Goal: Contribute content: Contribute content

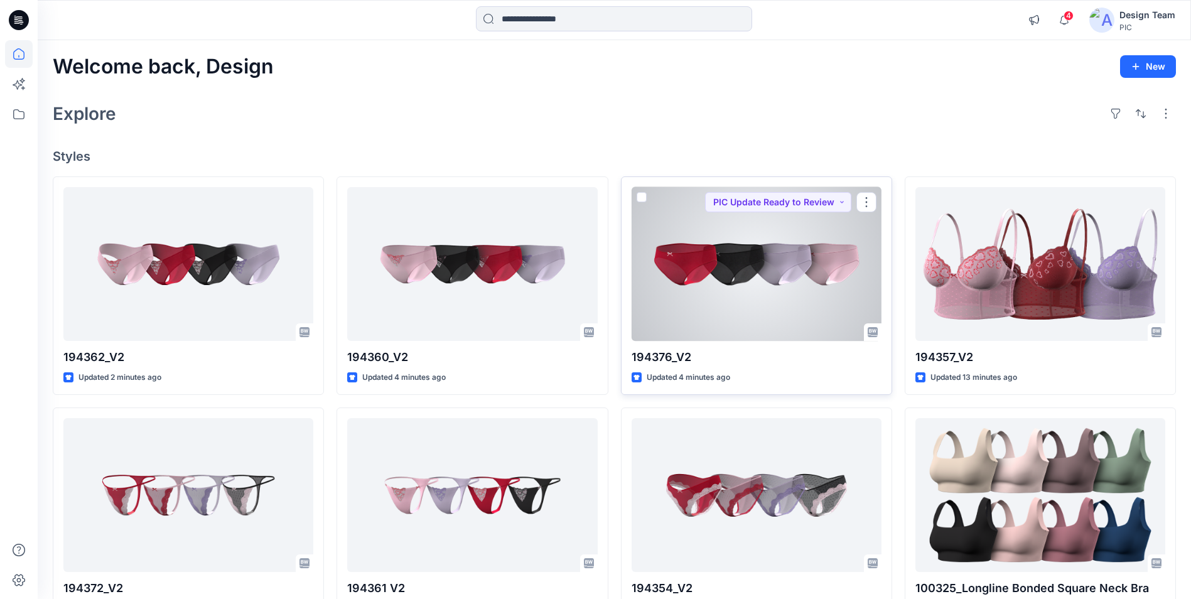
click at [754, 297] on div at bounding box center [757, 264] width 250 height 154
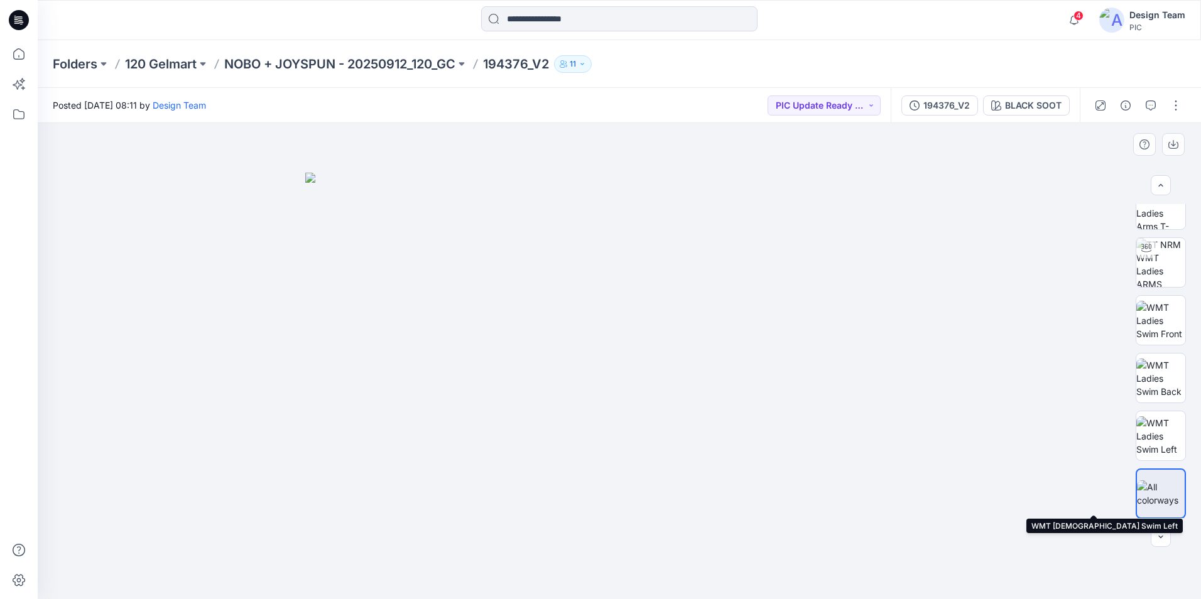
scroll to position [83, 0]
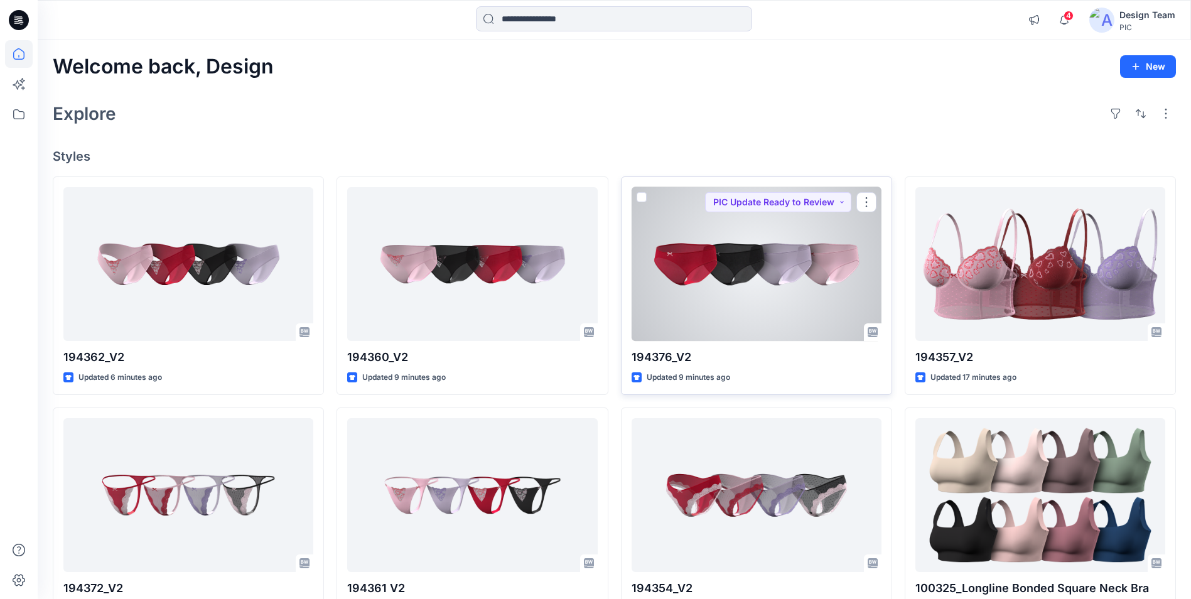
click at [805, 261] on div at bounding box center [757, 264] width 250 height 154
click at [862, 200] on button "button" at bounding box center [867, 202] width 20 height 20
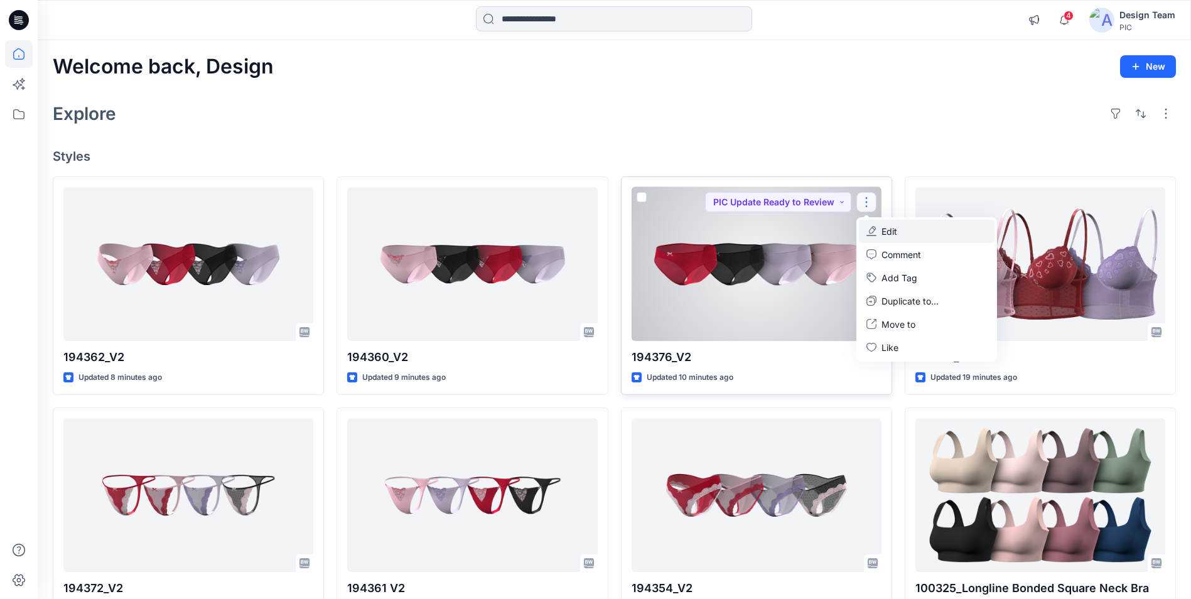
click at [897, 232] on p "Edit" at bounding box center [890, 231] width 16 height 13
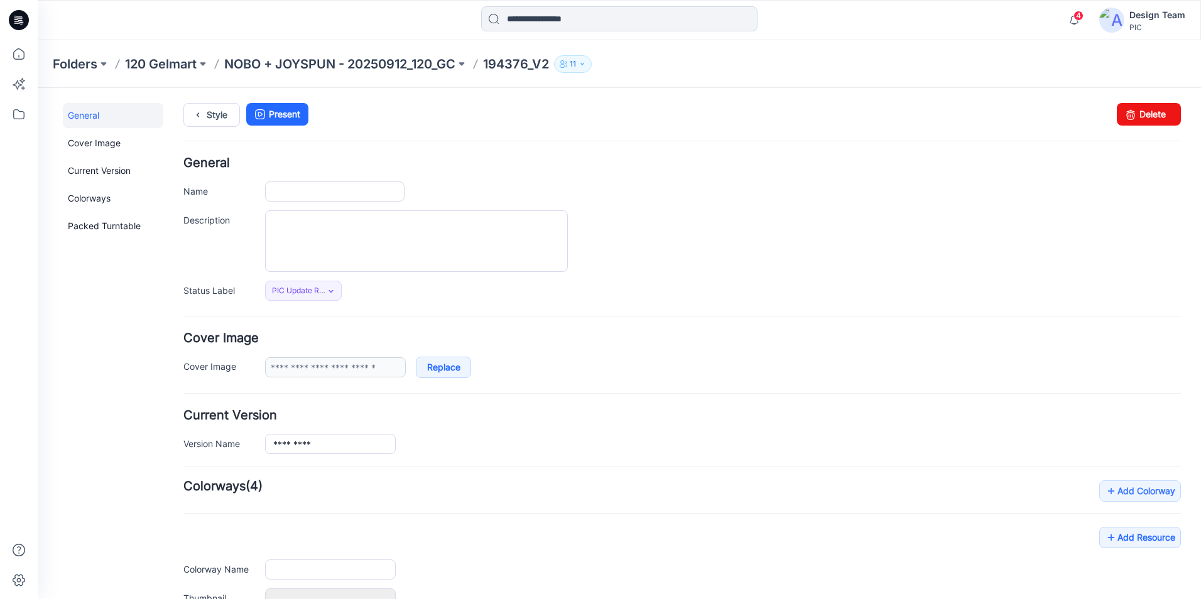
type input "*********"
type input "**********"
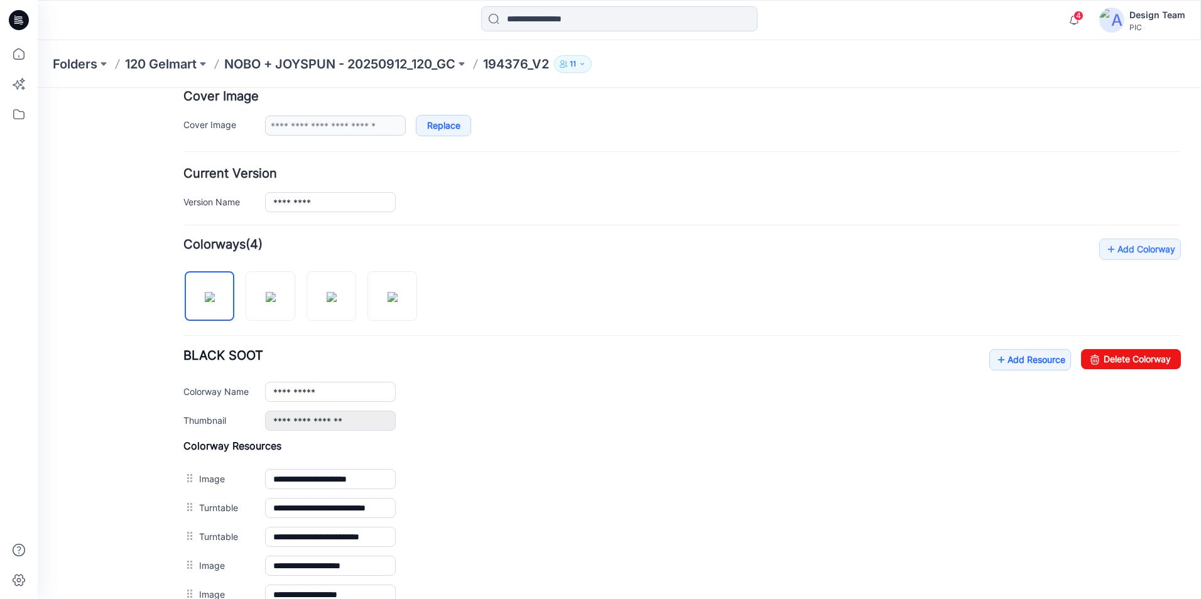
scroll to position [314, 0]
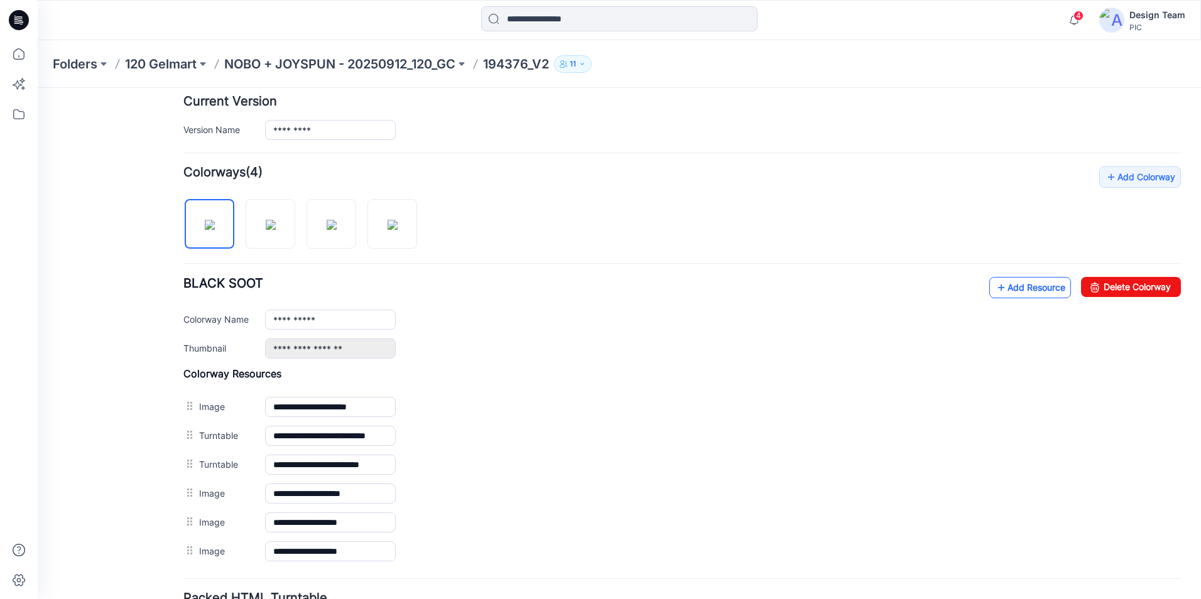
click at [1000, 292] on link "Add Resource" at bounding box center [1030, 287] width 82 height 21
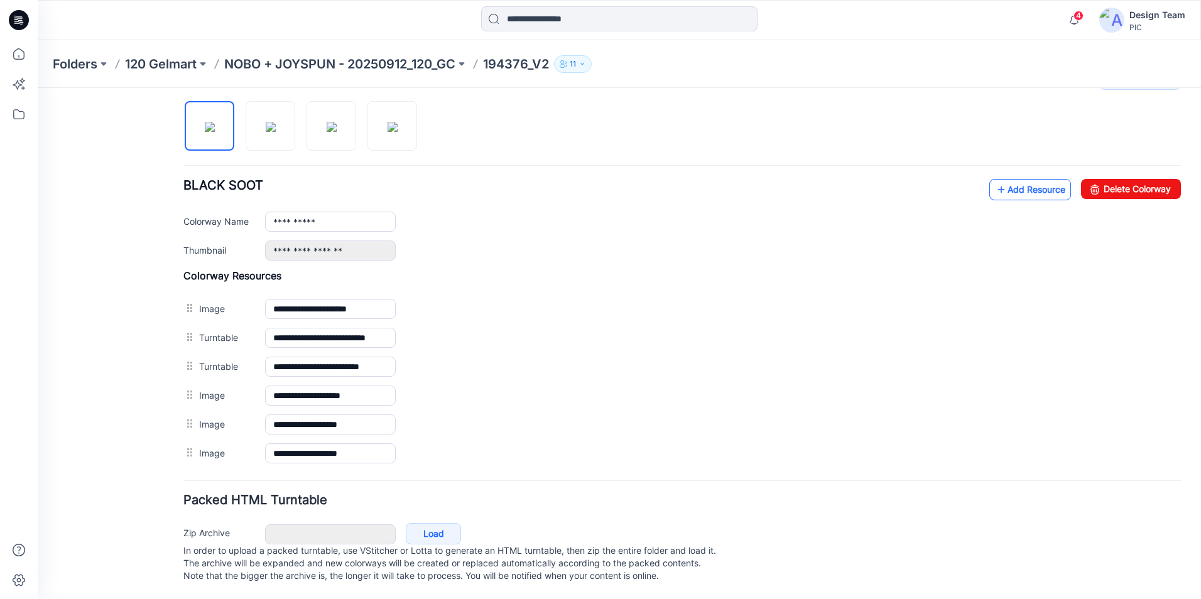
scroll to position [362, 0]
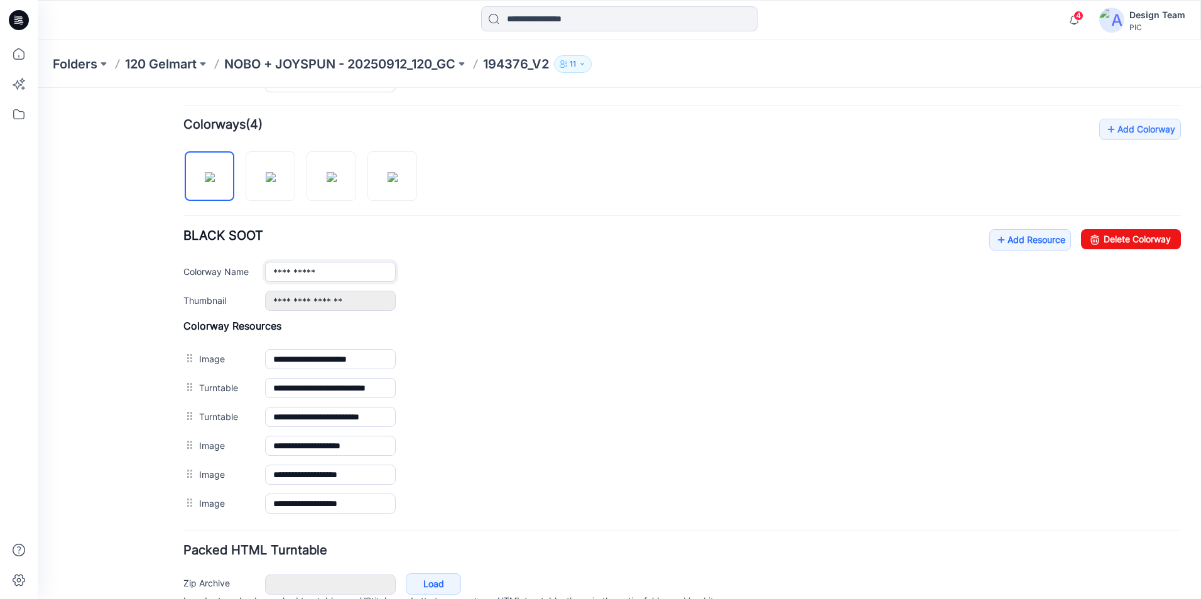
drag, startPoint x: 339, startPoint y: 272, endPoint x: 227, endPoint y: 273, distance: 111.8
click at [227, 273] on div "**********" at bounding box center [681, 272] width 997 height 20
type input "**********"
click at [621, 306] on div "**********" at bounding box center [723, 301] width 916 height 20
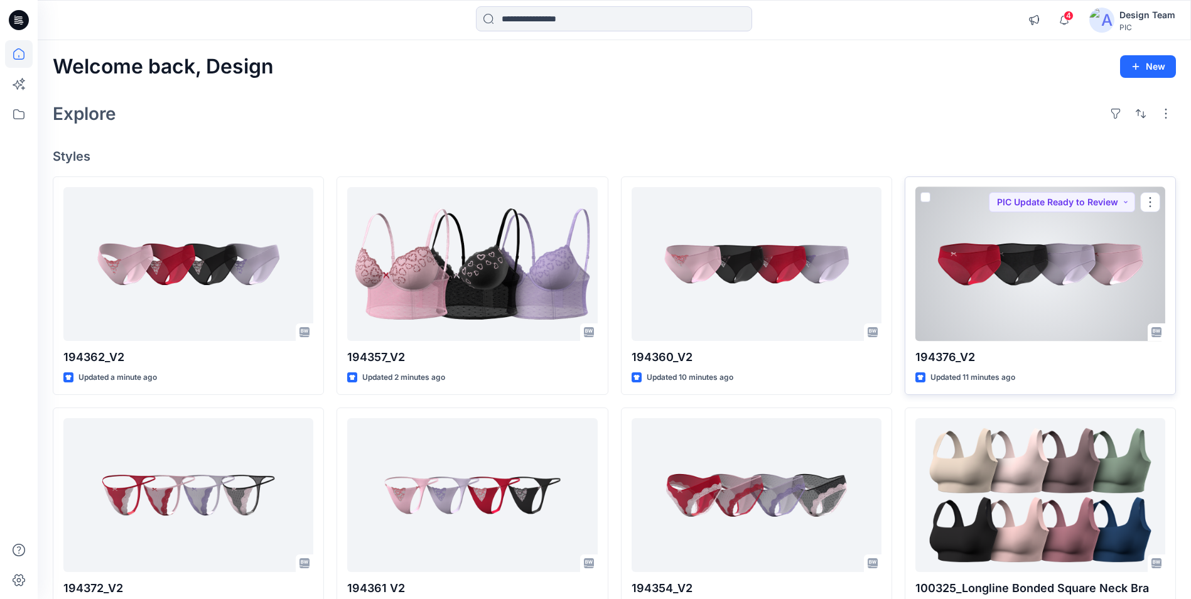
click at [967, 264] on div at bounding box center [1041, 264] width 250 height 154
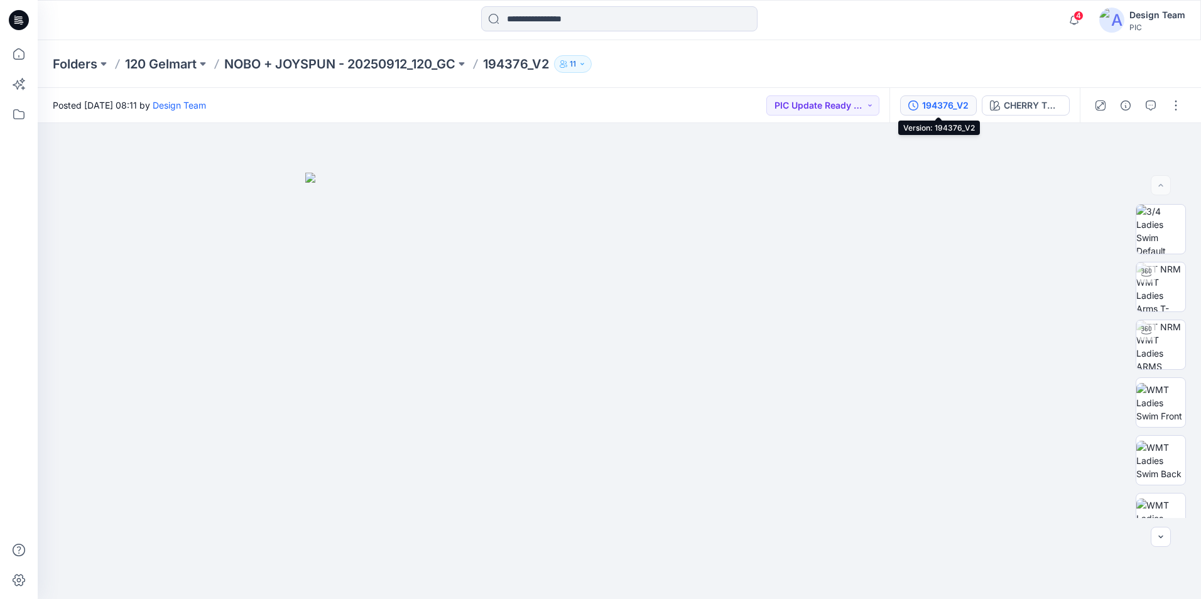
click at [949, 109] on div "194376_V2" at bounding box center [945, 106] width 46 height 14
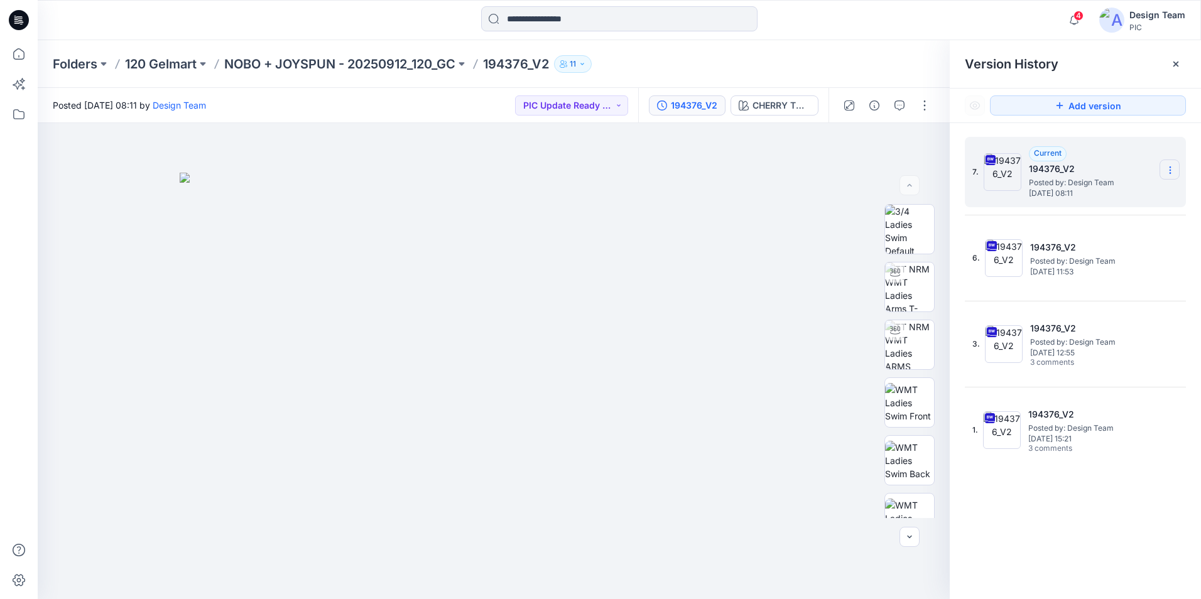
click at [1168, 172] on icon at bounding box center [1170, 170] width 10 height 10
click at [766, 189] on img at bounding box center [494, 386] width 628 height 426
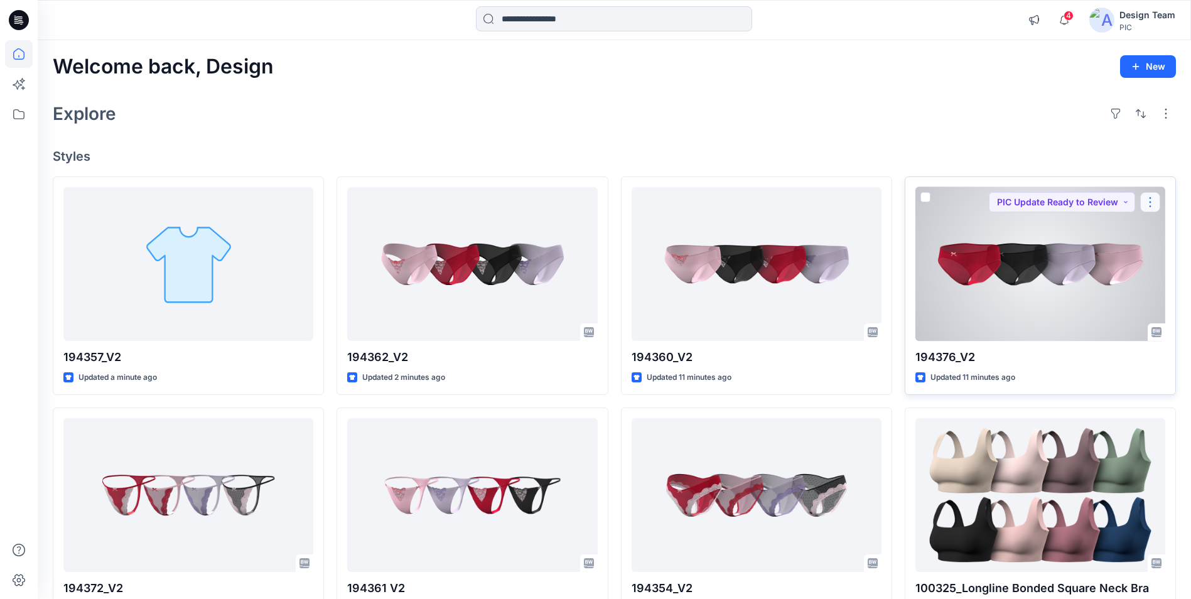
click at [1155, 204] on button "button" at bounding box center [1151, 202] width 20 height 20
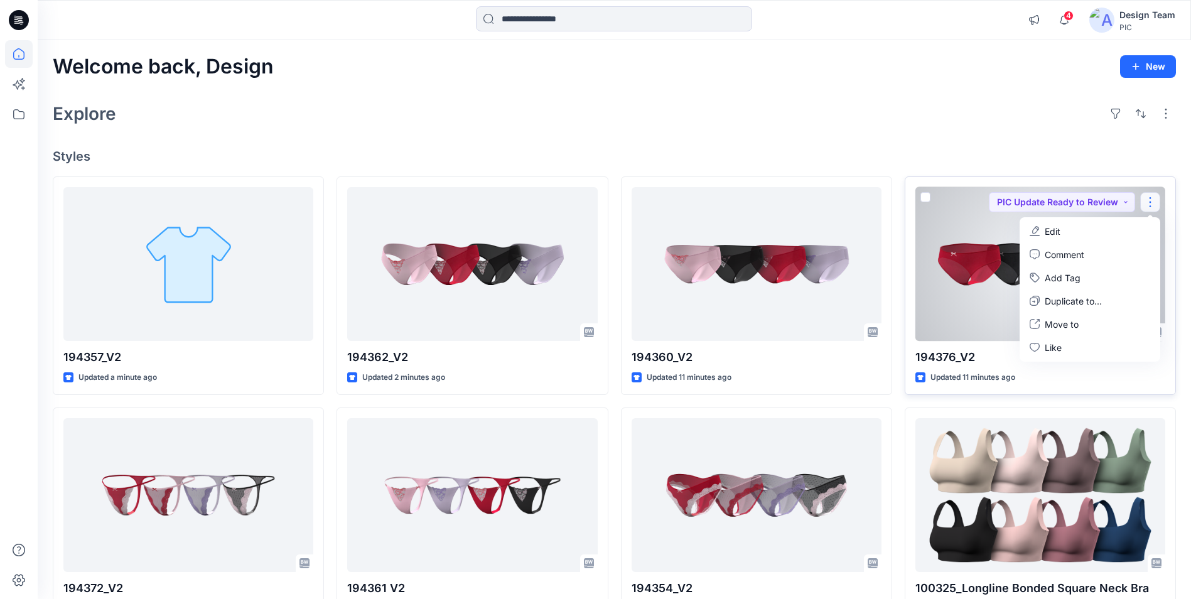
click at [1058, 236] on p "Edit" at bounding box center [1053, 231] width 16 height 13
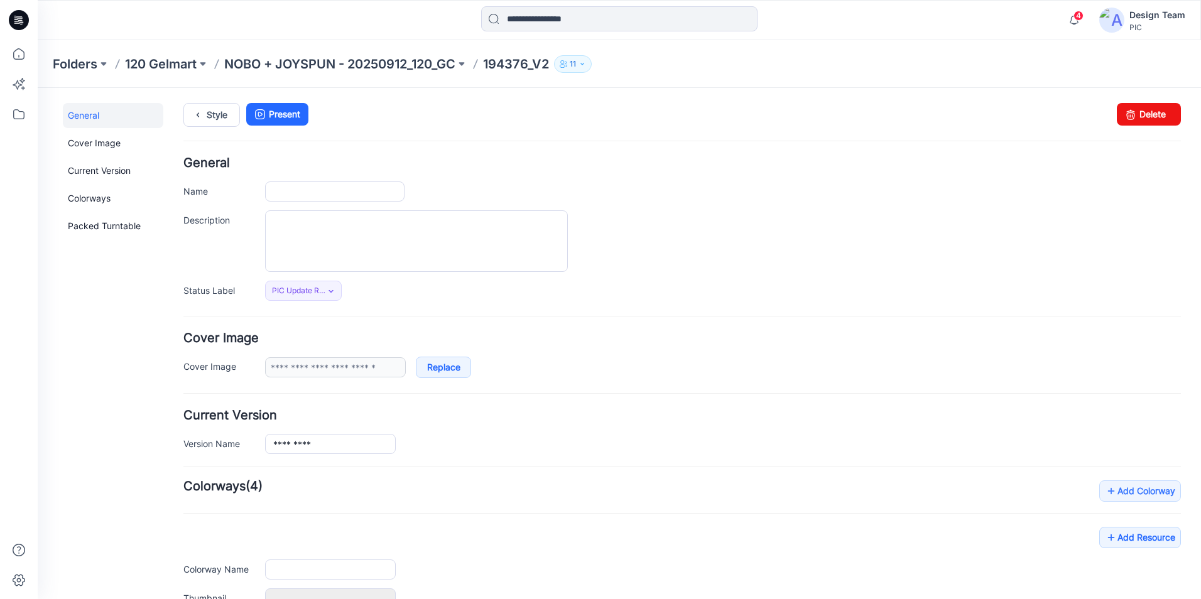
type input "*********"
type input "**********"
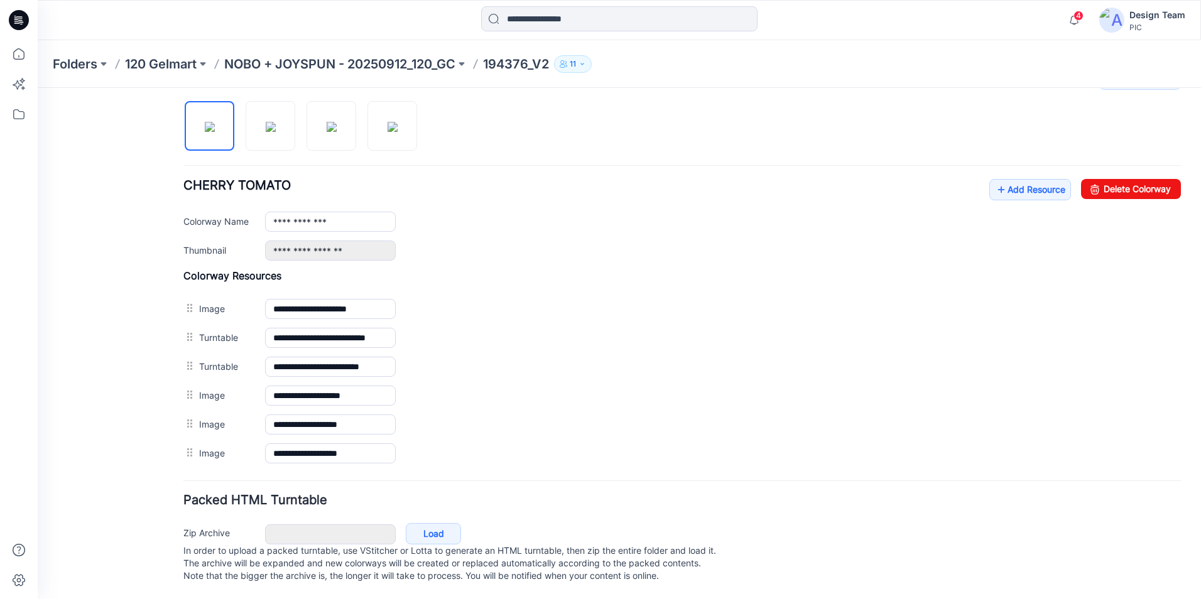
scroll to position [425, 0]
click at [1001, 179] on link "Add Resource" at bounding box center [1030, 189] width 82 height 21
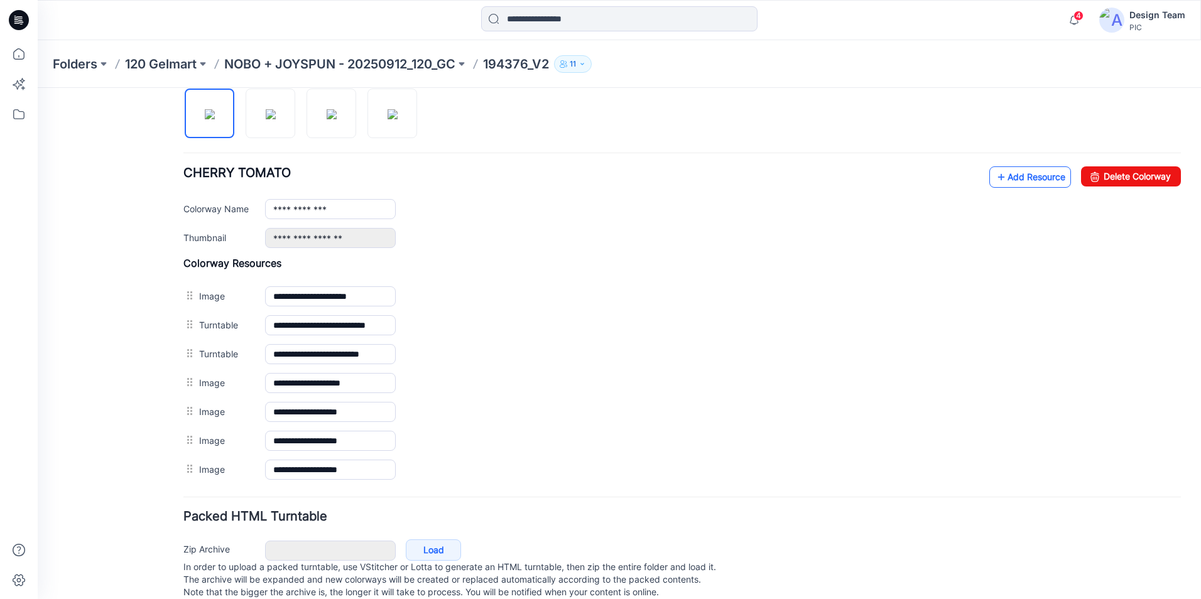
click at [1010, 177] on link "Add Resource" at bounding box center [1030, 176] width 82 height 21
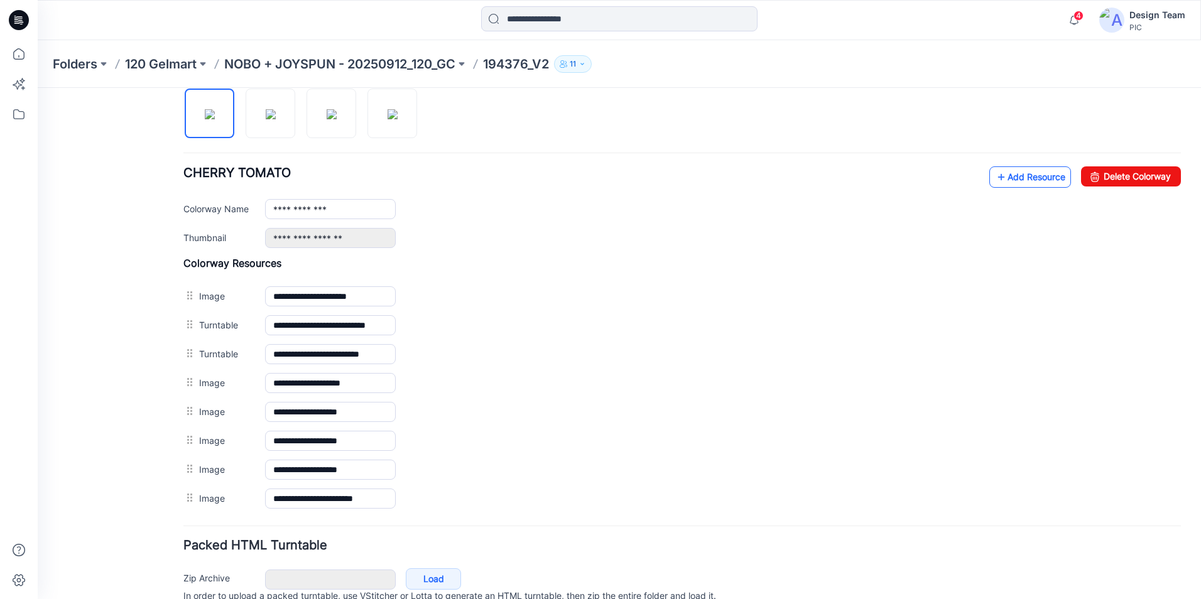
click at [1027, 182] on link "Add Resource" at bounding box center [1030, 176] width 82 height 21
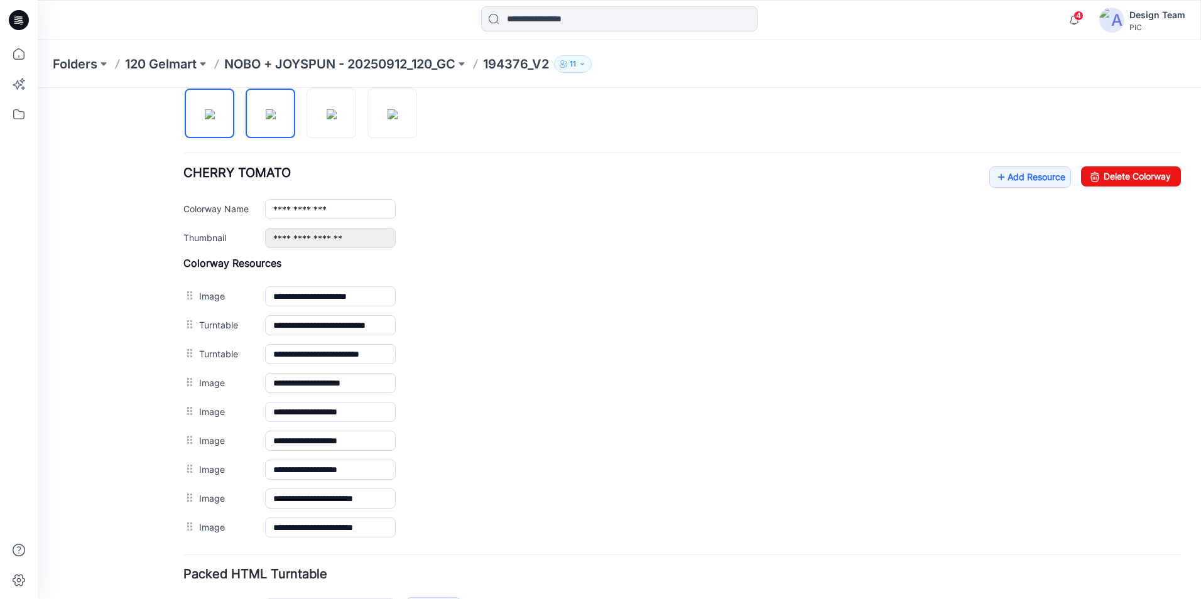
click at [274, 119] on img at bounding box center [271, 114] width 10 height 10
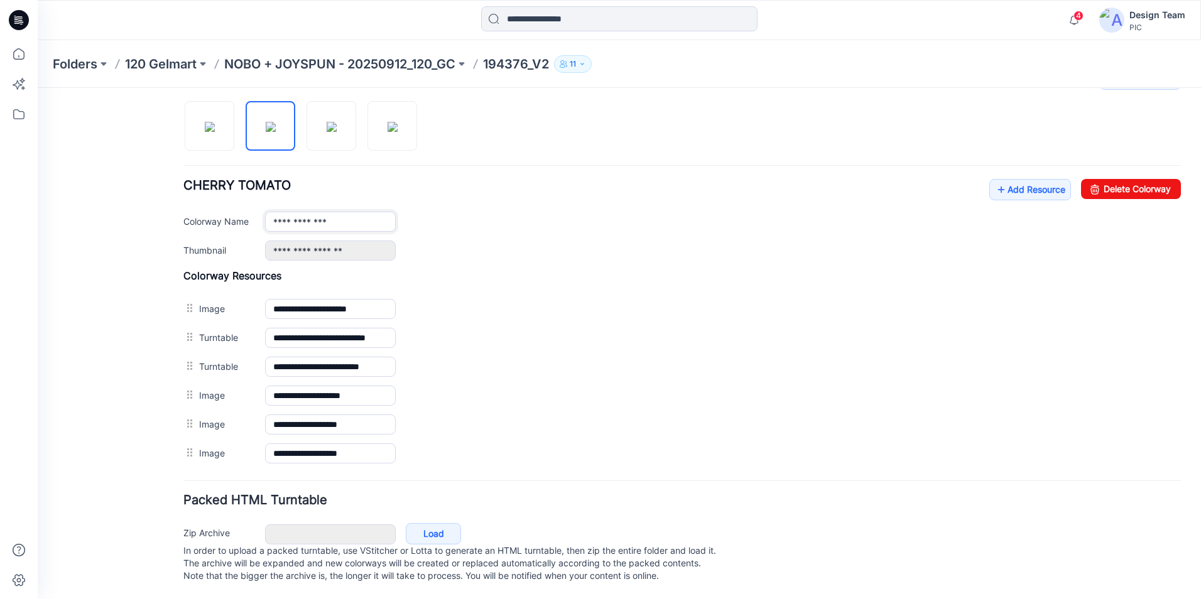
drag, startPoint x: 356, startPoint y: 212, endPoint x: 195, endPoint y: 217, distance: 160.9
click at [195, 217] on div "**********" at bounding box center [681, 222] width 997 height 20
type input "**********"
click at [1003, 182] on link "Add Resource" at bounding box center [1030, 189] width 82 height 21
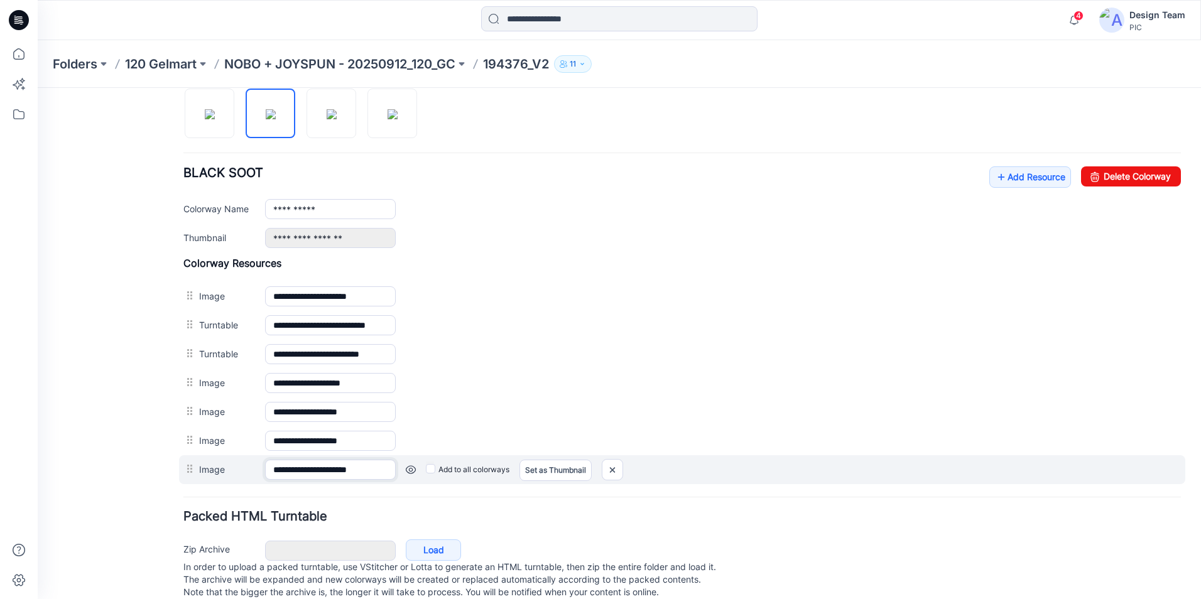
scroll to position [0, 2]
drag, startPoint x: 323, startPoint y: 474, endPoint x: 394, endPoint y: 471, distance: 71.0
click at [394, 471] on input "**********" at bounding box center [330, 470] width 131 height 20
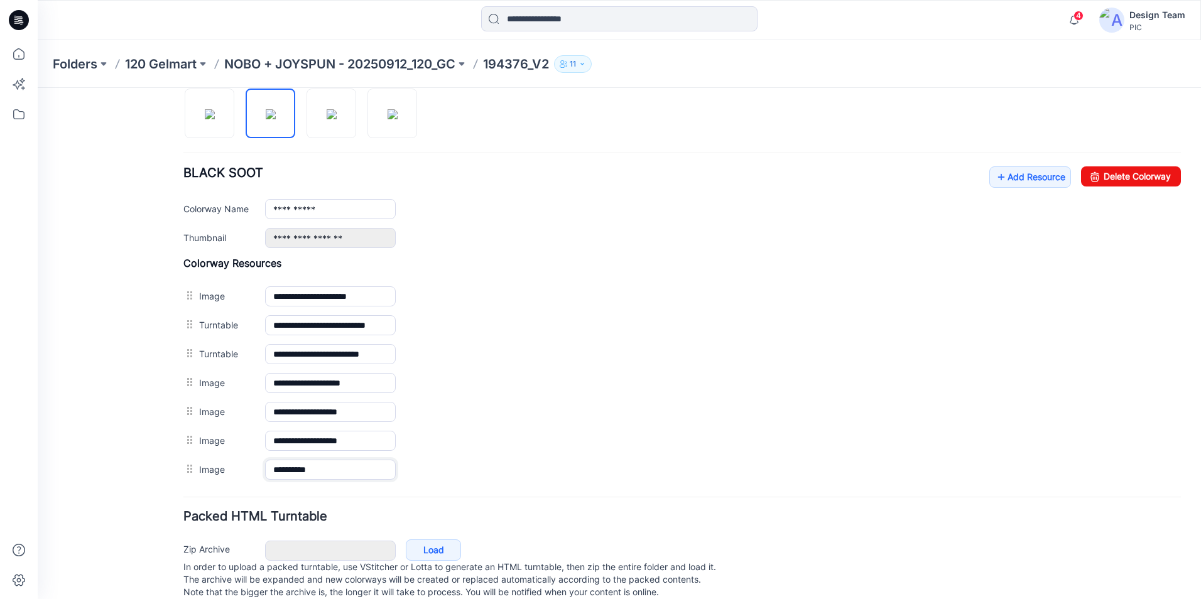
scroll to position [0, 0]
type input "**********"
click at [1022, 178] on link "Add Resource" at bounding box center [1030, 176] width 82 height 21
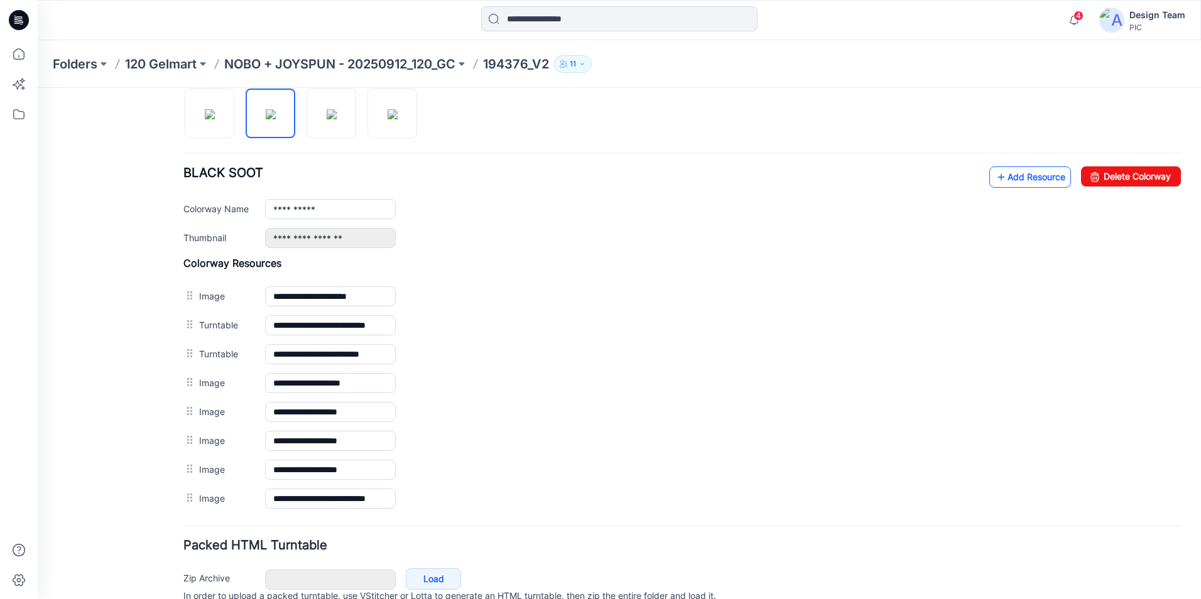
click at [1003, 180] on link "Add Resource" at bounding box center [1030, 176] width 82 height 21
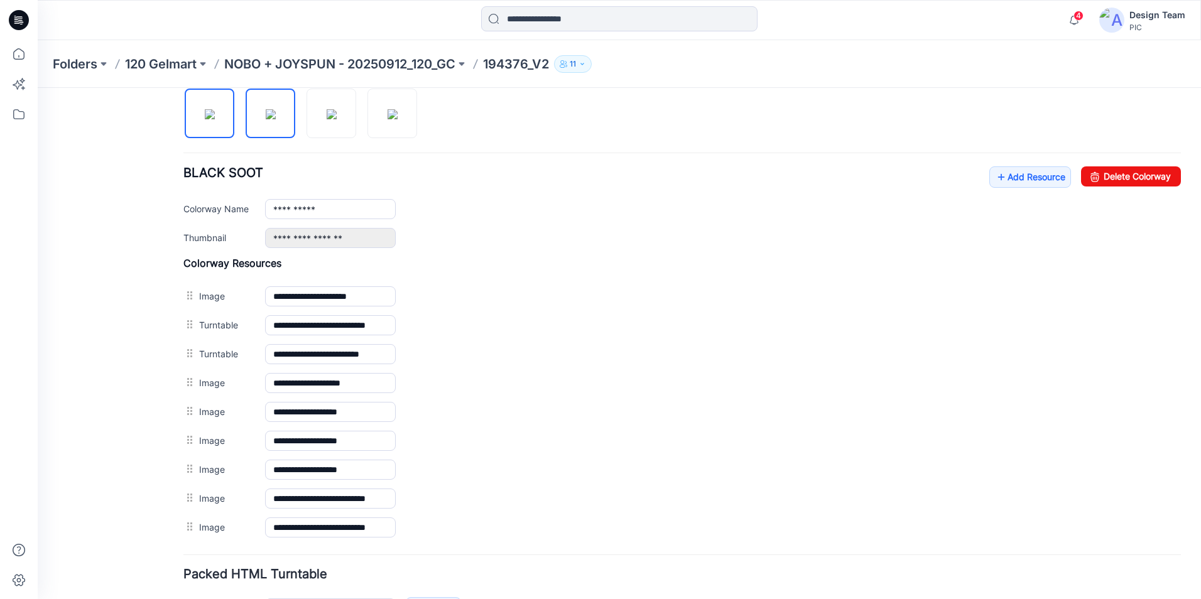
click at [205, 114] on img at bounding box center [210, 114] width 10 height 10
type input "**********"
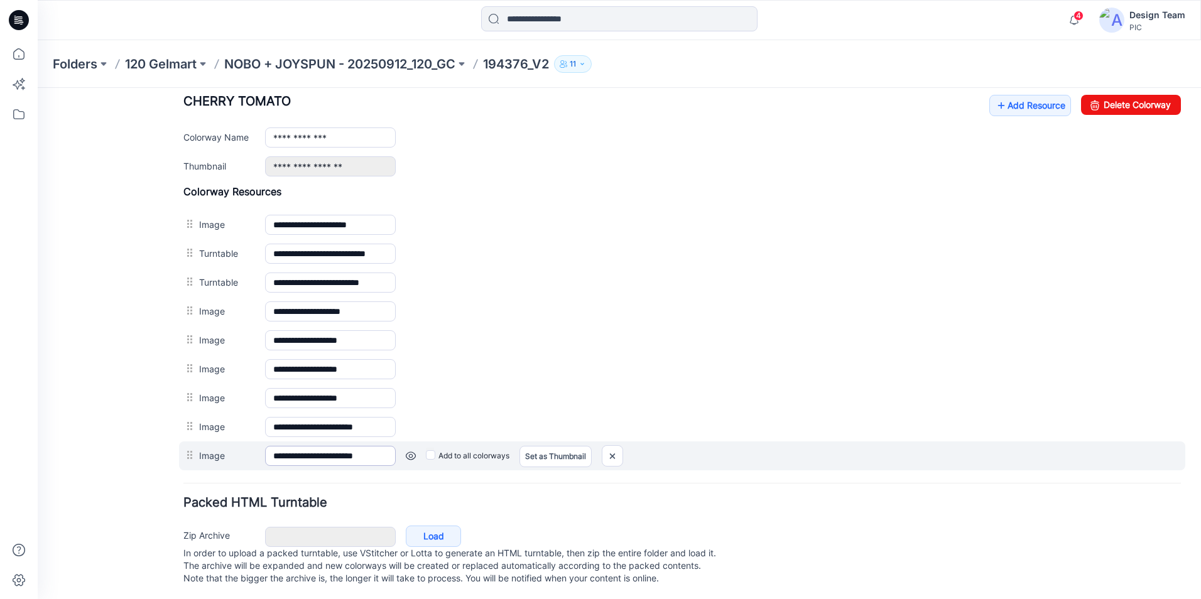
scroll to position [511, 0]
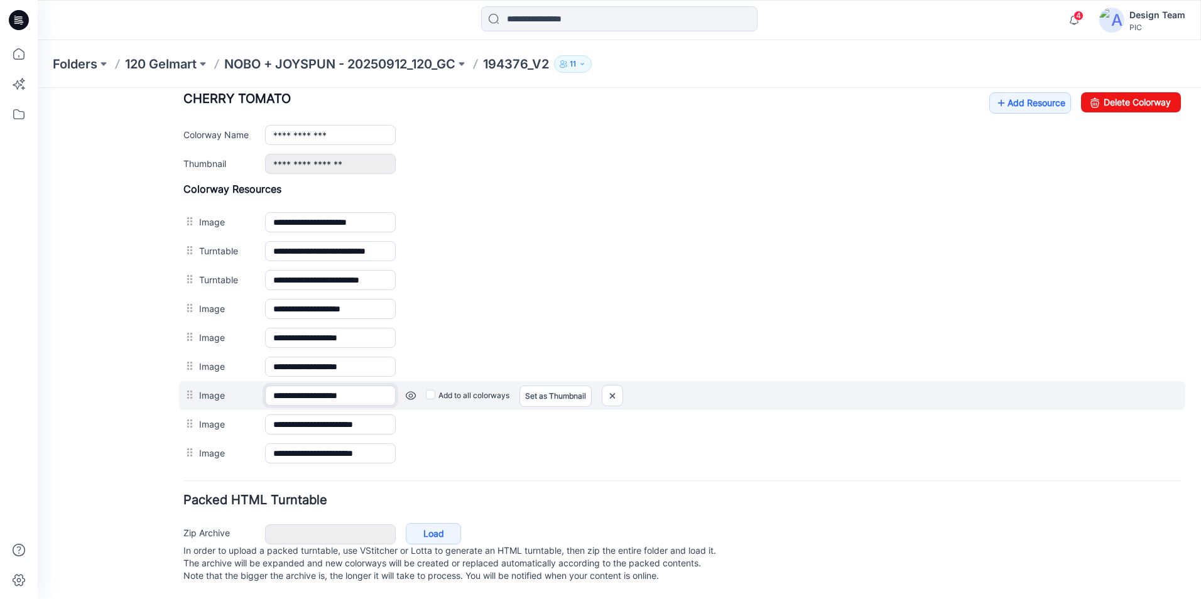
drag, startPoint x: 323, startPoint y: 386, endPoint x: 384, endPoint y: 386, distance: 61.5
click at [384, 386] on input "**********" at bounding box center [330, 396] width 131 height 20
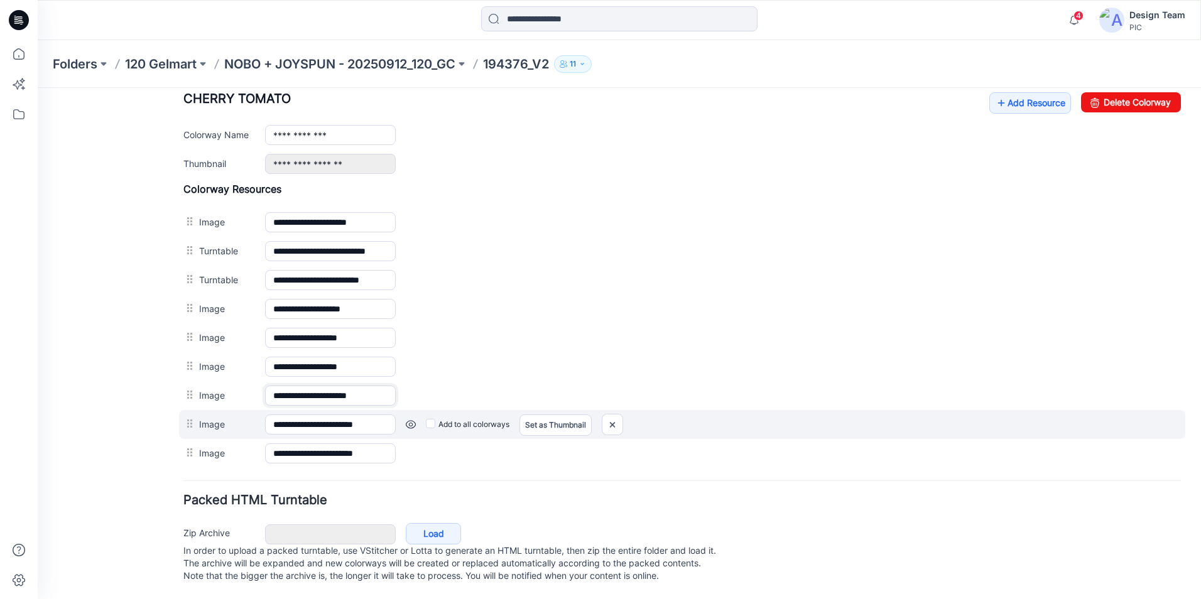
scroll to position [0, 1]
type input "**********"
drag, startPoint x: 322, startPoint y: 415, endPoint x: 378, endPoint y: 420, distance: 56.7
click at [378, 416] on input "**********" at bounding box center [330, 425] width 131 height 20
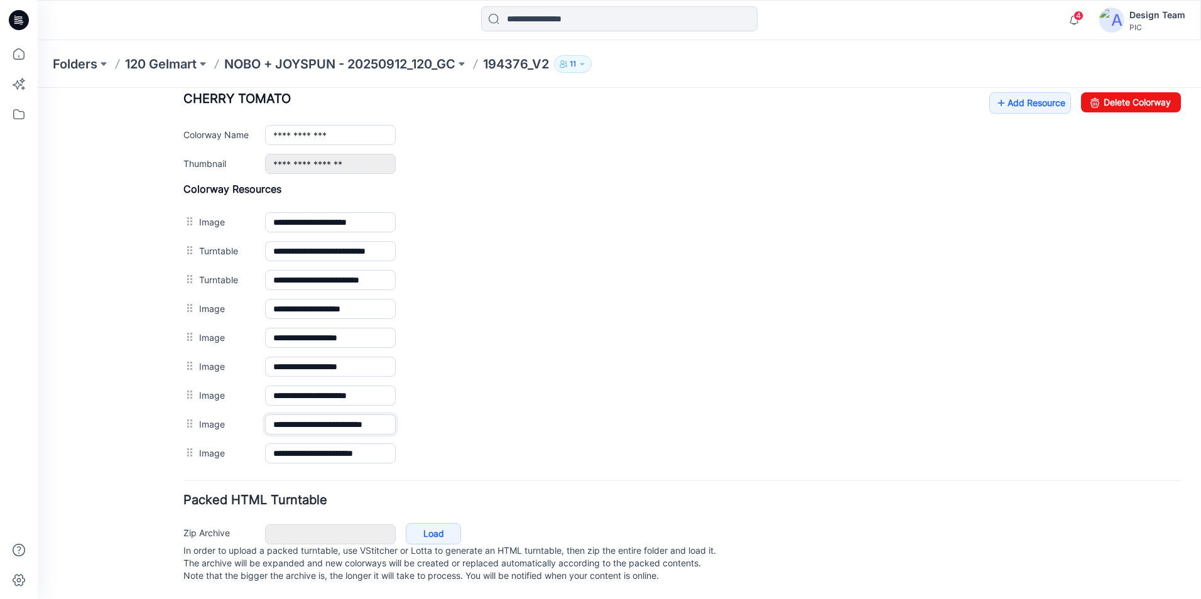
scroll to position [0, 2]
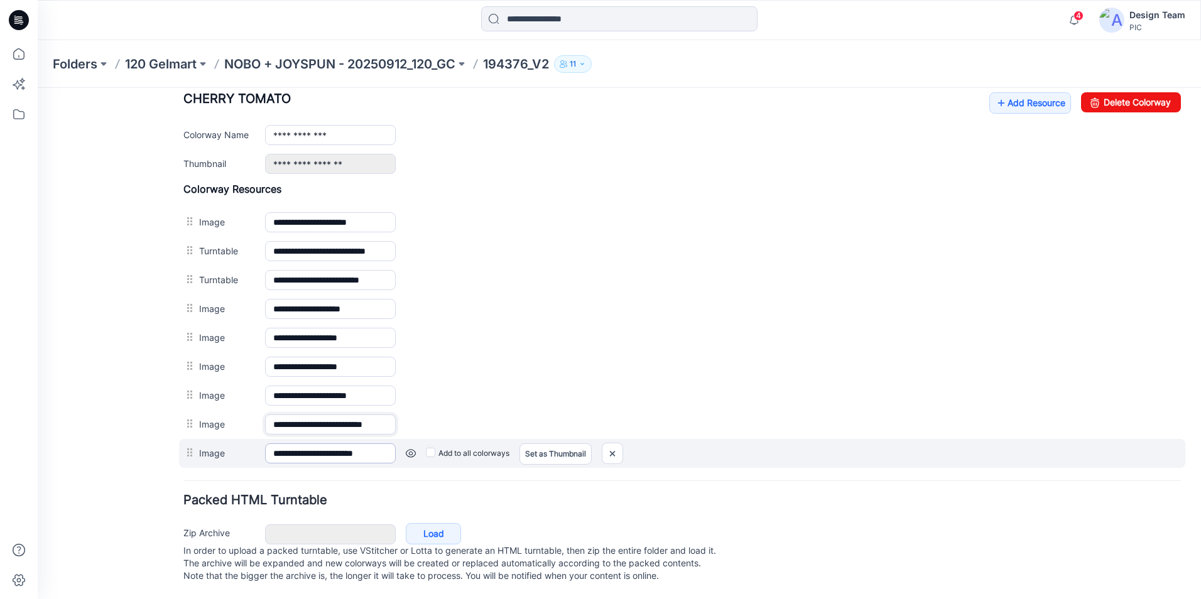
type input "**********"
drag, startPoint x: 324, startPoint y: 443, endPoint x: 377, endPoint y: 444, distance: 52.8
click at [377, 444] on input "**********" at bounding box center [330, 453] width 131 height 20
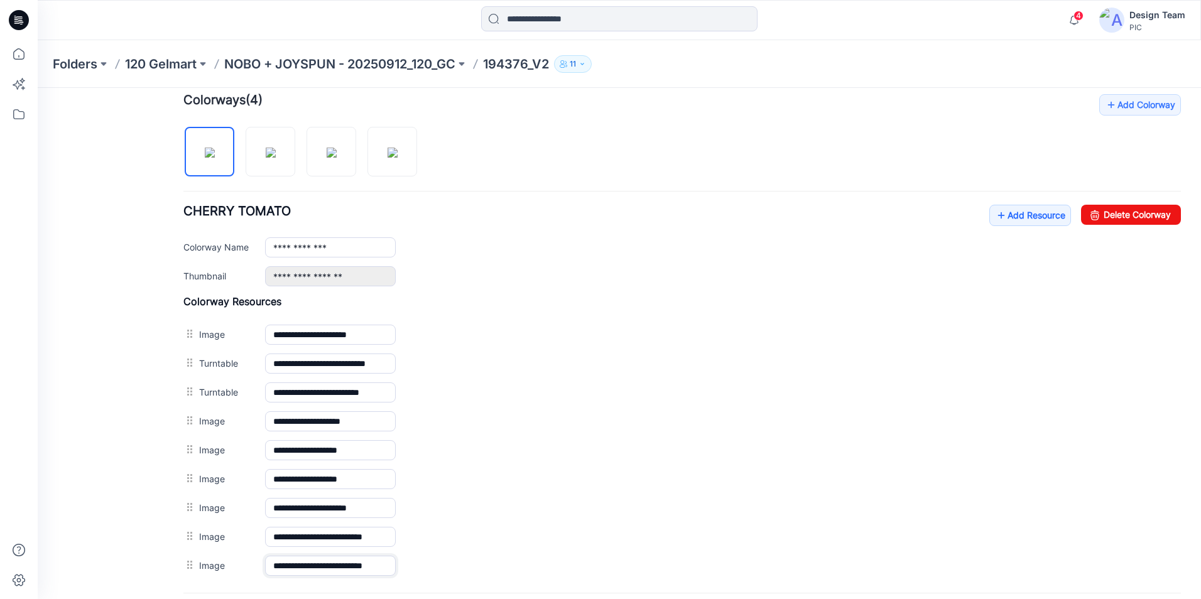
scroll to position [386, 0]
type input "**********"
click at [332, 158] on img at bounding box center [332, 153] width 10 height 10
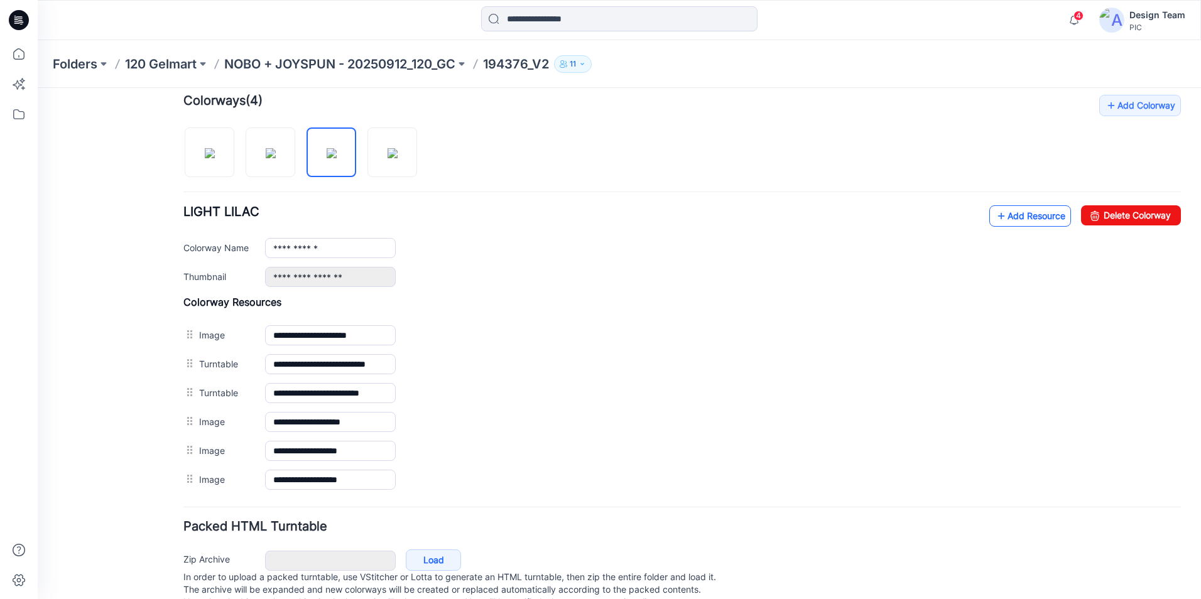
click at [1011, 217] on link "Add Resource" at bounding box center [1030, 215] width 82 height 21
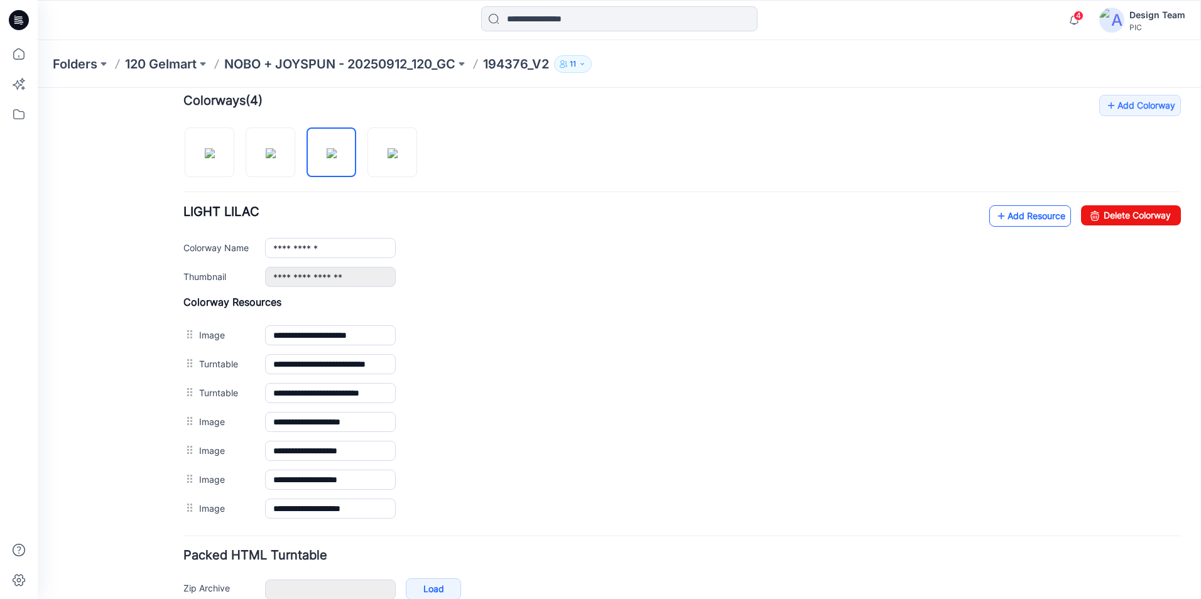
click at [1029, 218] on link "Add Resource" at bounding box center [1030, 215] width 82 height 21
click at [1033, 212] on link "Add Resource" at bounding box center [1030, 215] width 82 height 21
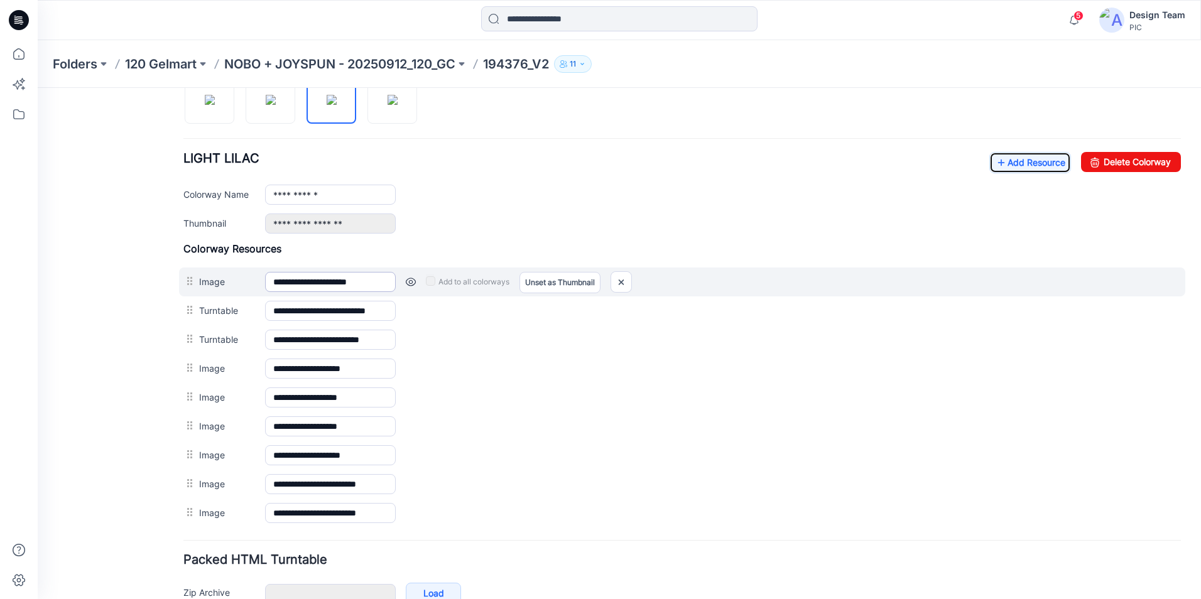
scroll to position [323, 0]
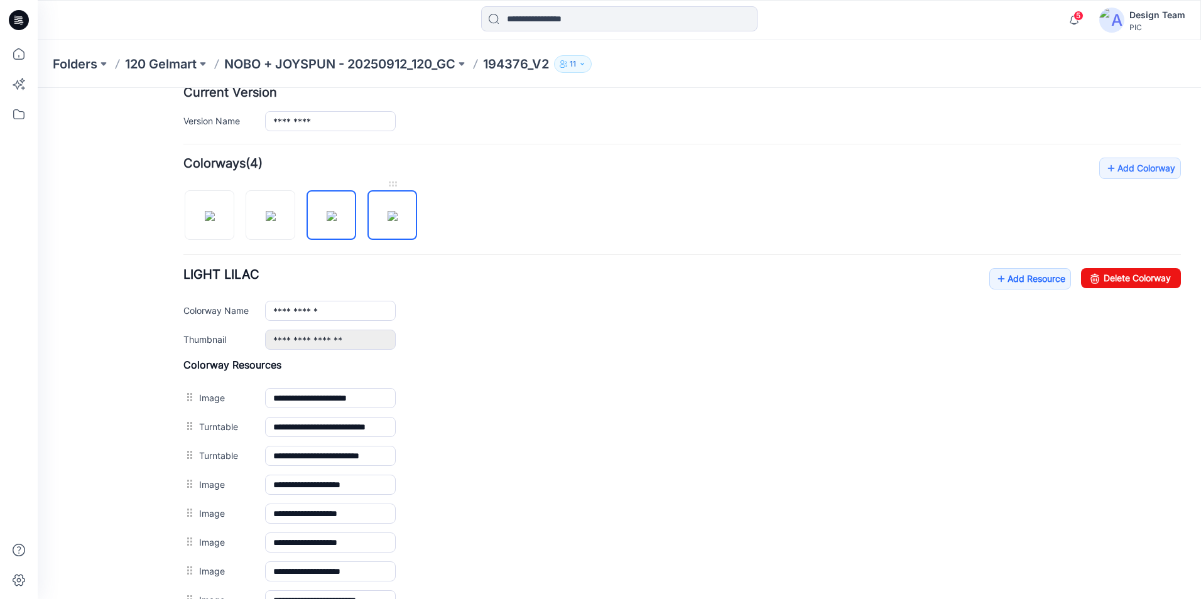
click at [394, 215] on img at bounding box center [393, 216] width 10 height 10
type input "**********"
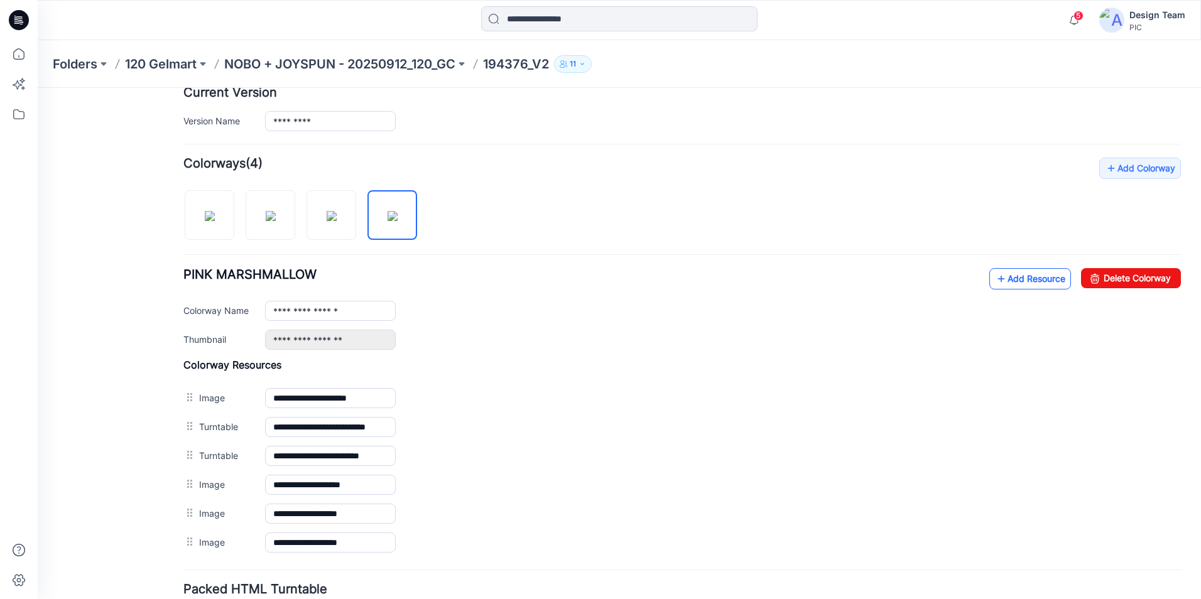
click at [1014, 280] on link "Add Resource" at bounding box center [1030, 278] width 82 height 21
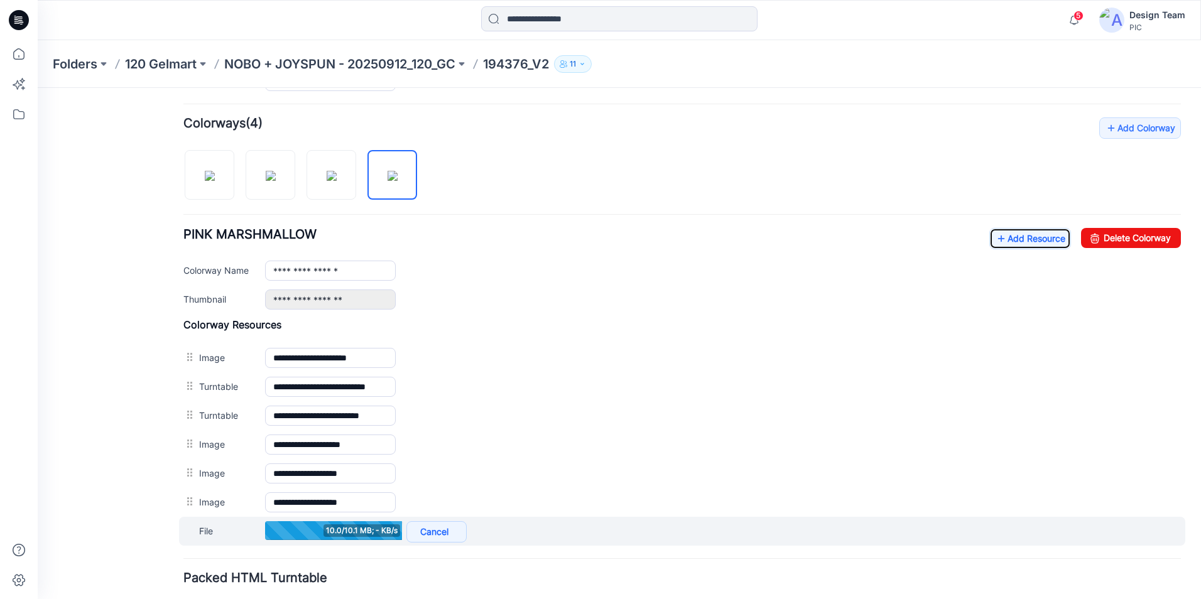
scroll to position [386, 0]
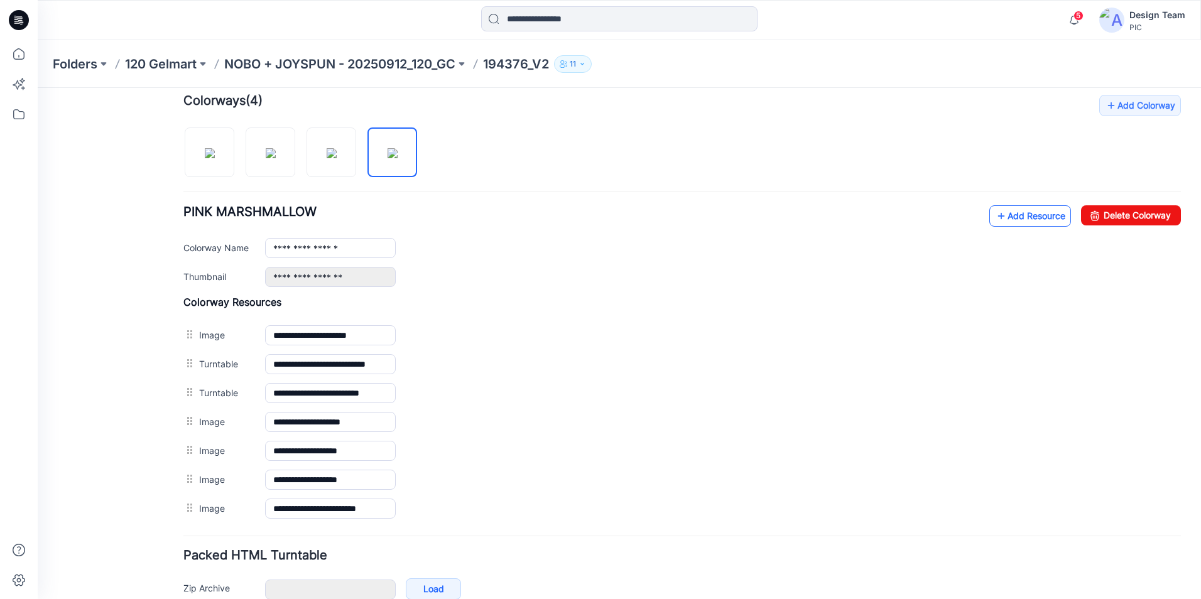
click at [1022, 220] on link "Add Resource" at bounding box center [1030, 215] width 82 height 21
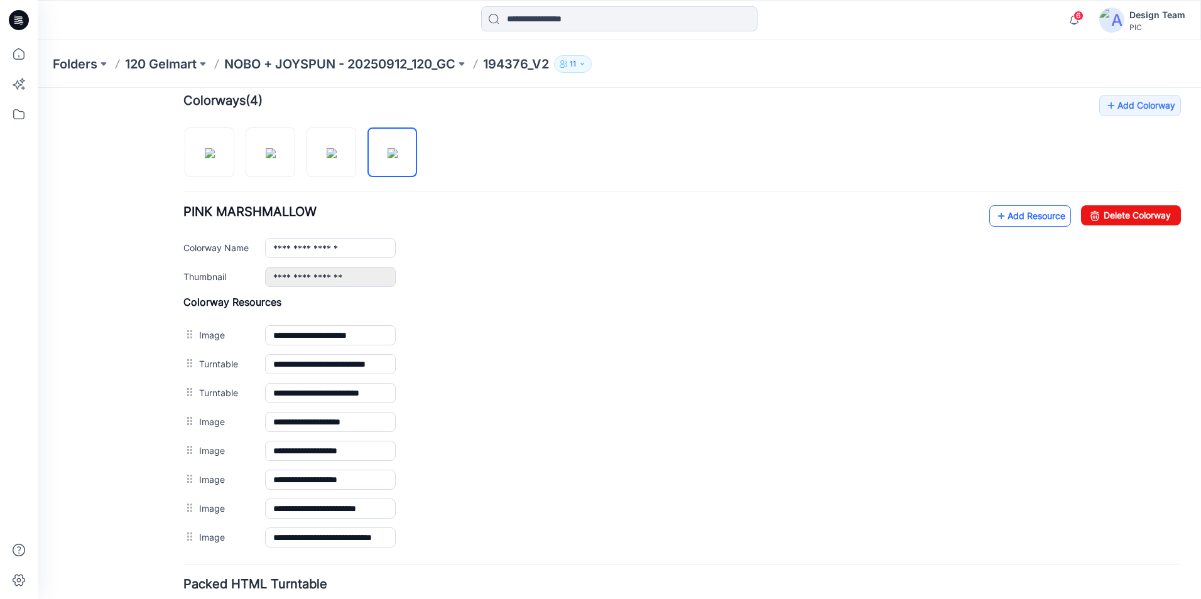
click at [1009, 219] on link "Add Resource" at bounding box center [1030, 215] width 82 height 21
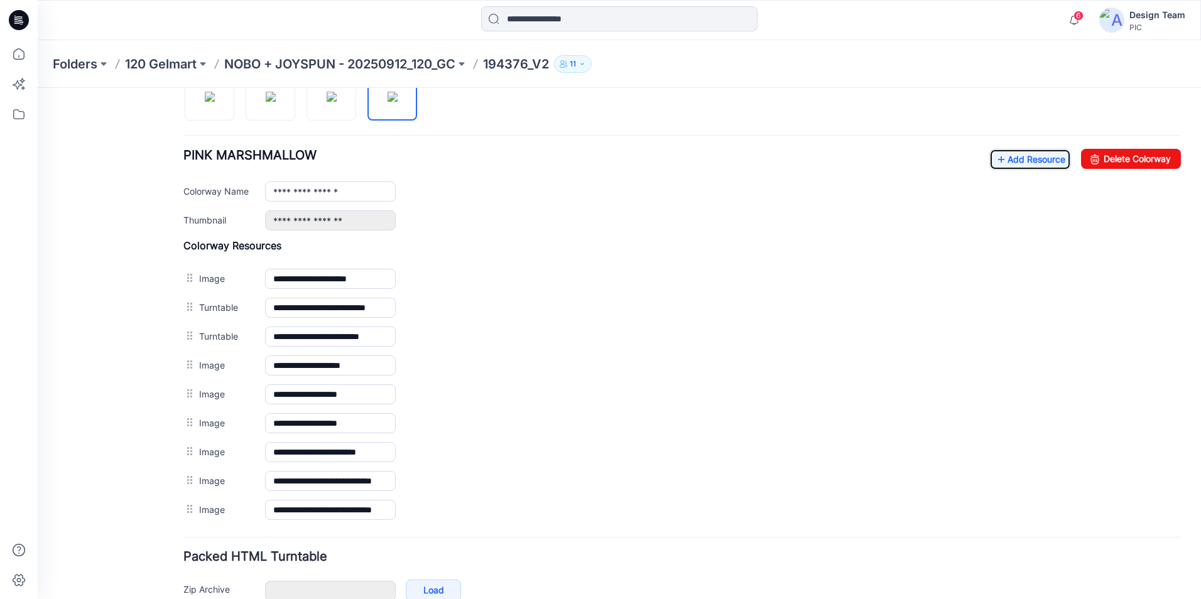
scroll to position [197, 0]
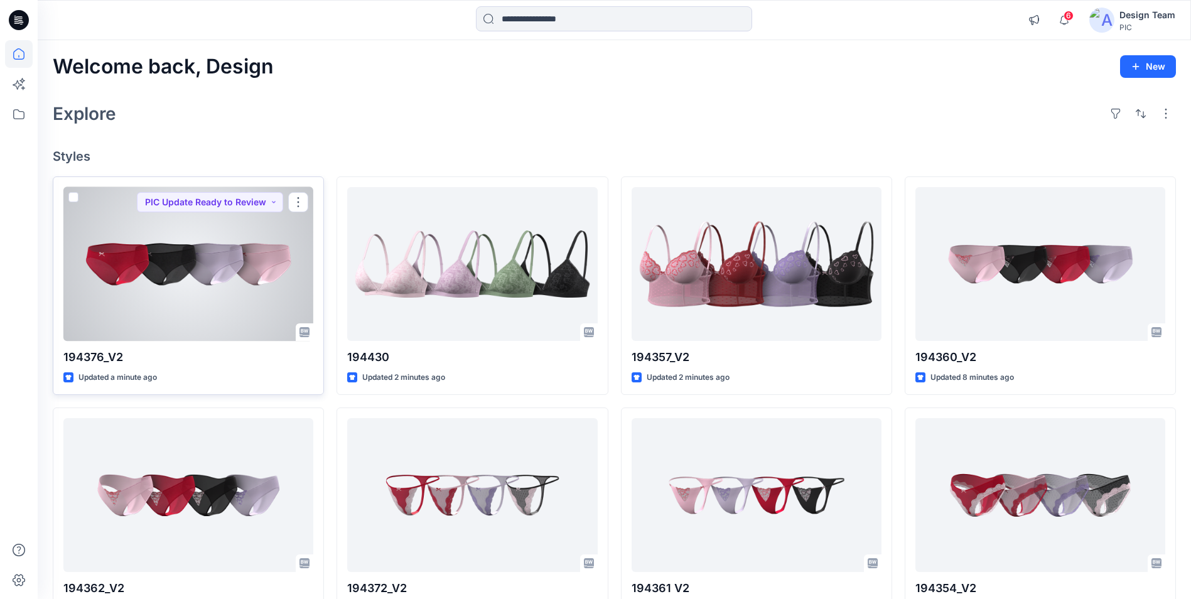
click at [212, 255] on div at bounding box center [188, 264] width 250 height 154
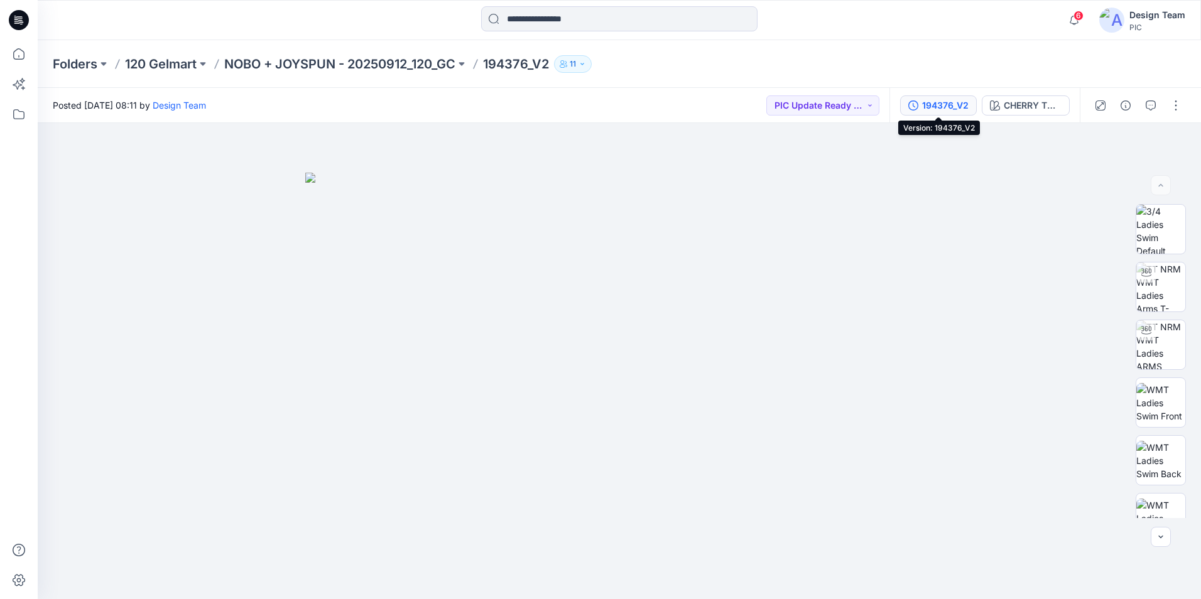
click at [937, 111] on div "194376_V2" at bounding box center [945, 106] width 46 height 14
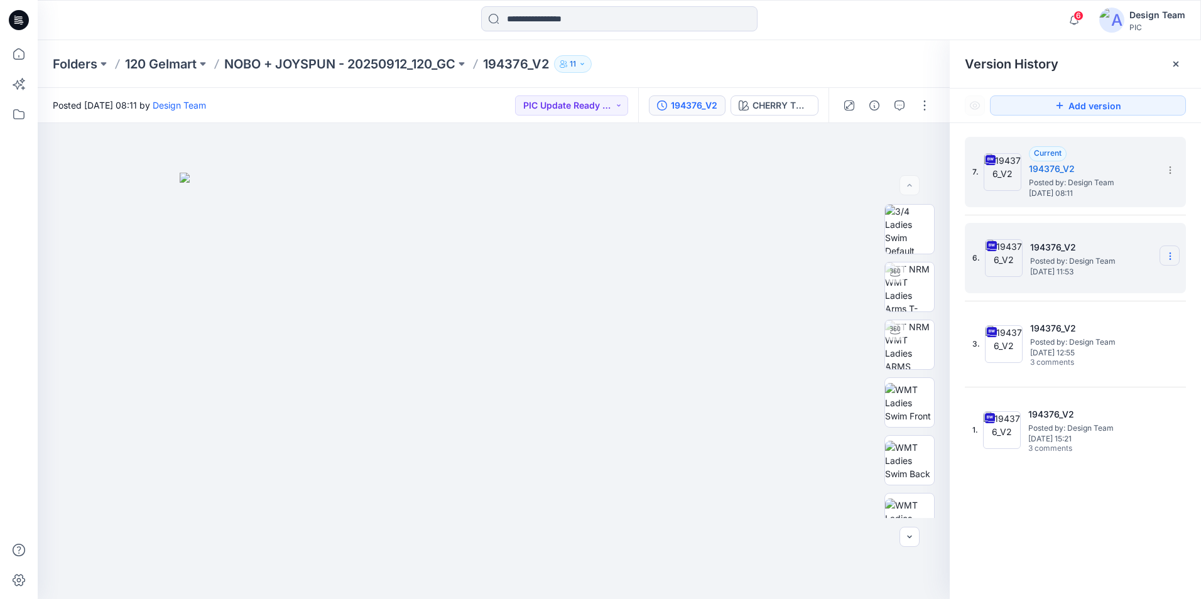
click at [1167, 258] on icon at bounding box center [1170, 256] width 10 height 10
click at [1070, 387] on span "Delete Version" at bounding box center [1083, 386] width 59 height 15
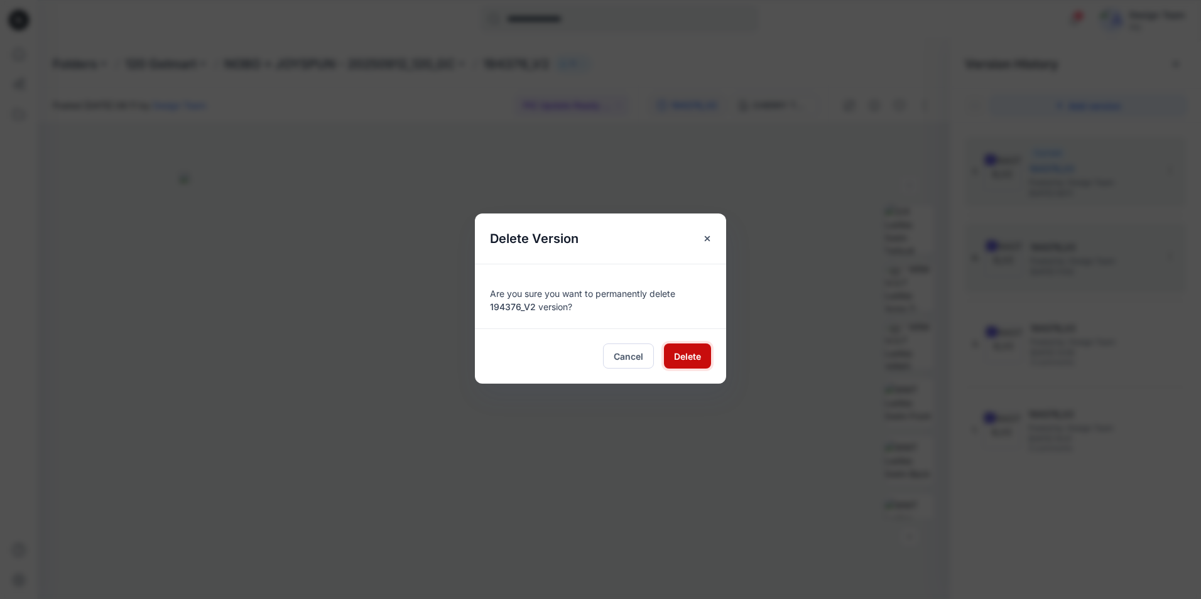
click at [682, 357] on span "Delete" at bounding box center [687, 356] width 27 height 13
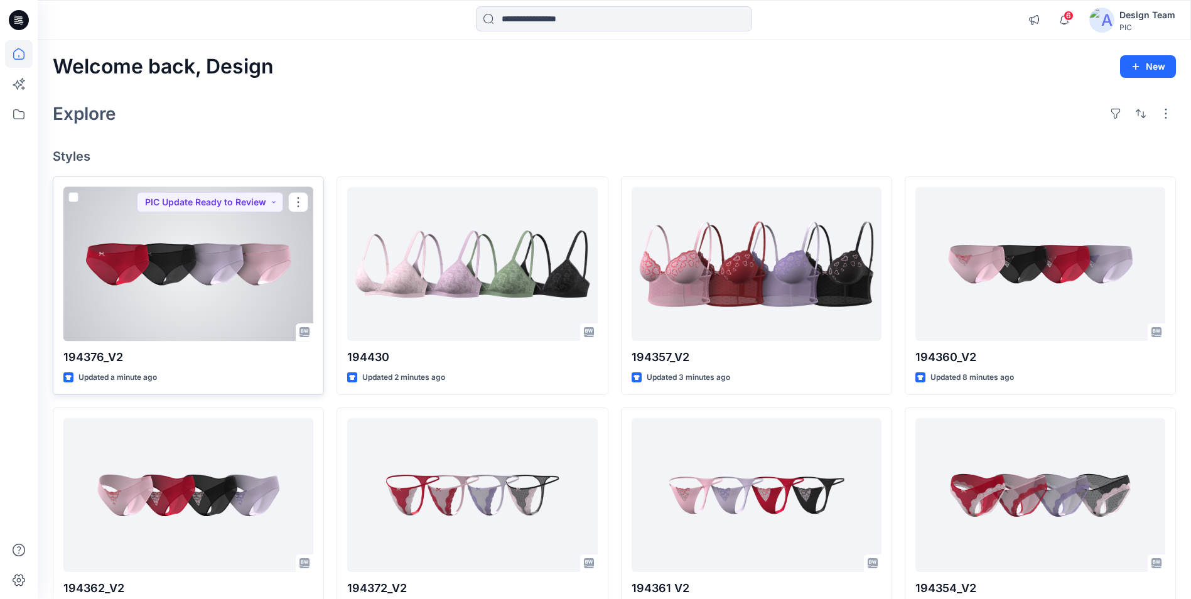
click at [227, 252] on div at bounding box center [188, 264] width 250 height 154
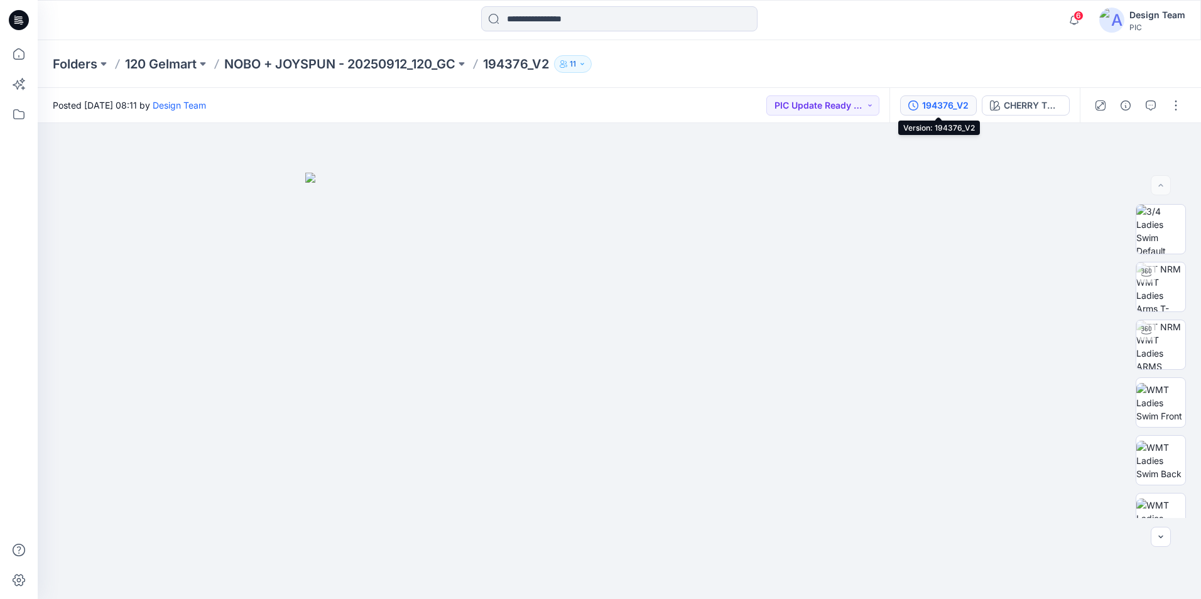
click at [941, 109] on div "194376_V2" at bounding box center [945, 106] width 46 height 14
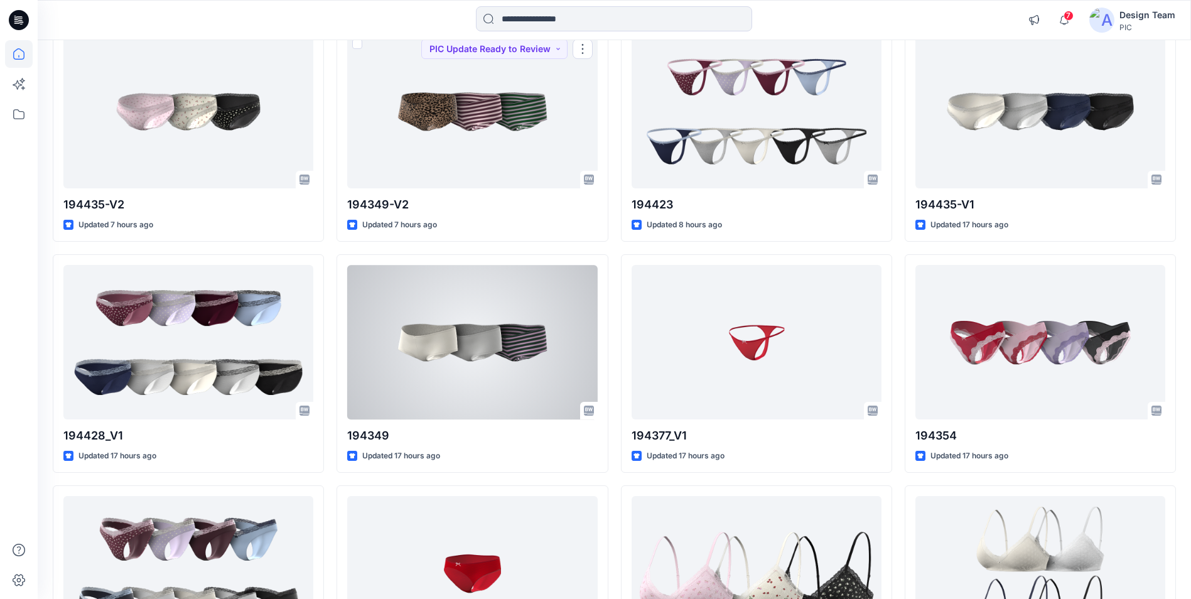
scroll to position [1705, 0]
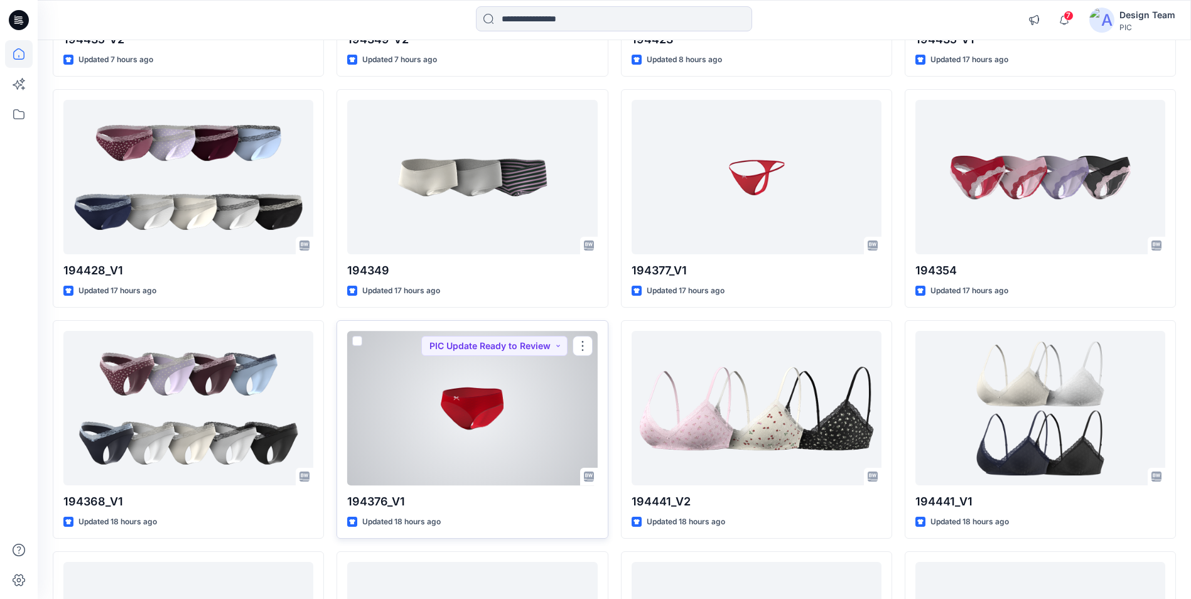
click at [508, 458] on div at bounding box center [472, 408] width 250 height 154
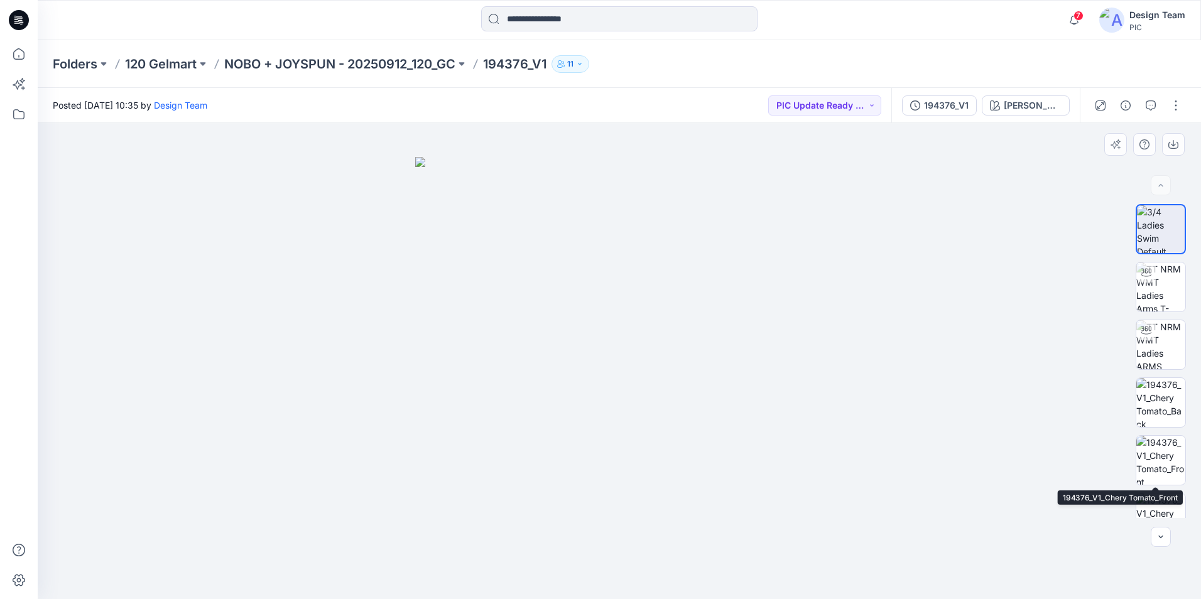
scroll to position [25, 0]
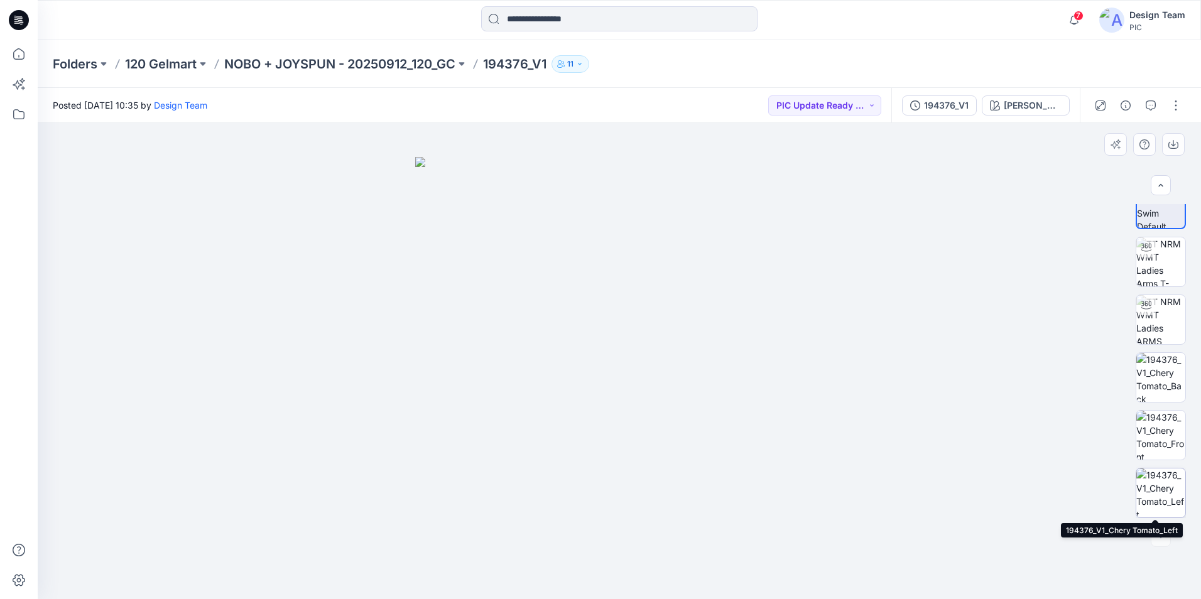
click at [1163, 499] on img at bounding box center [1160, 493] width 49 height 49
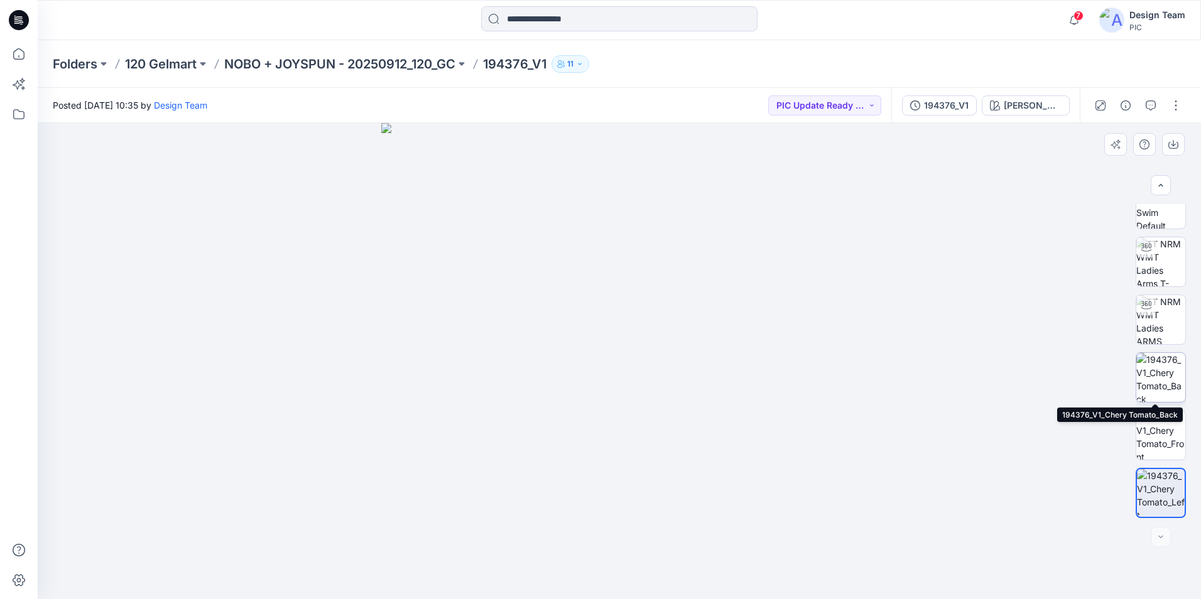
click at [1170, 384] on img at bounding box center [1160, 377] width 49 height 49
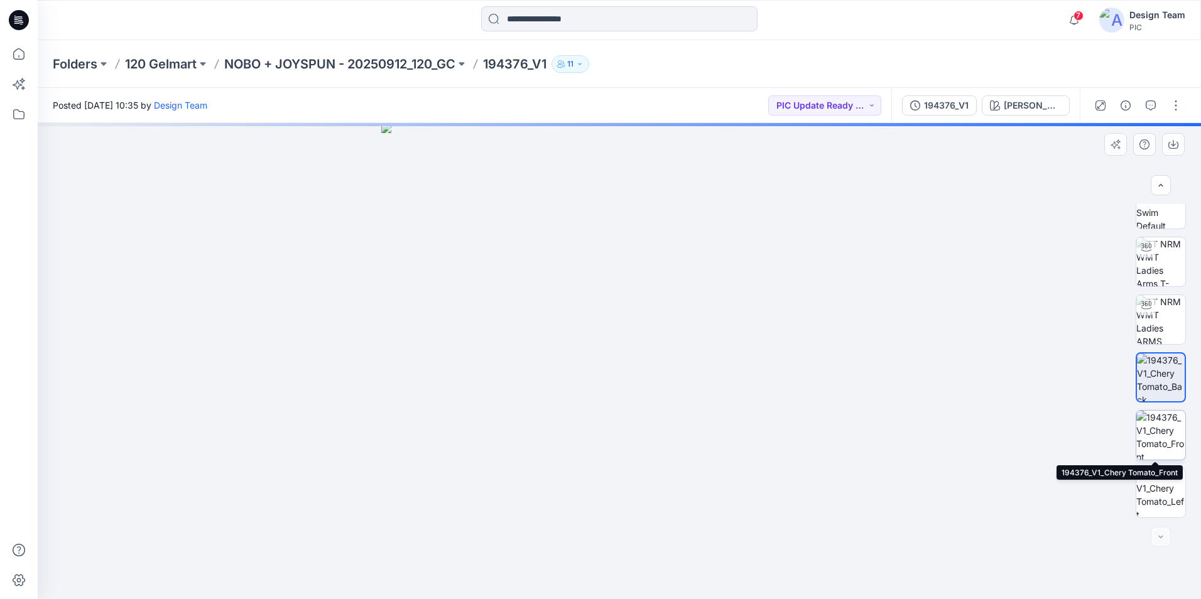
click at [1169, 431] on img at bounding box center [1160, 435] width 49 height 49
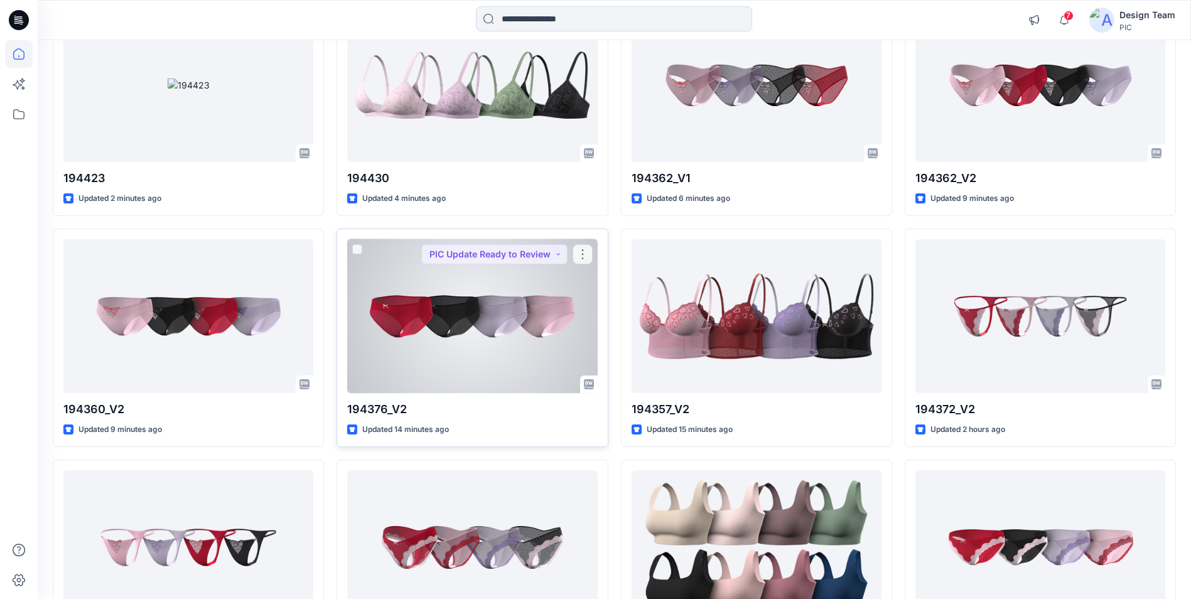
scroll to position [251, 0]
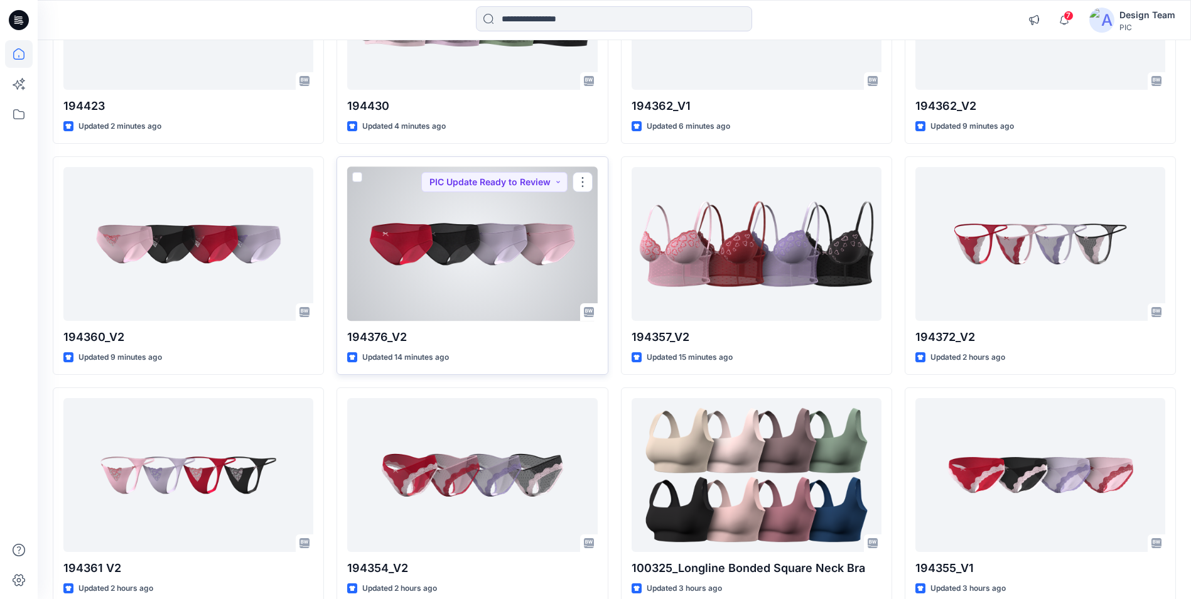
click at [495, 285] on div at bounding box center [472, 244] width 250 height 154
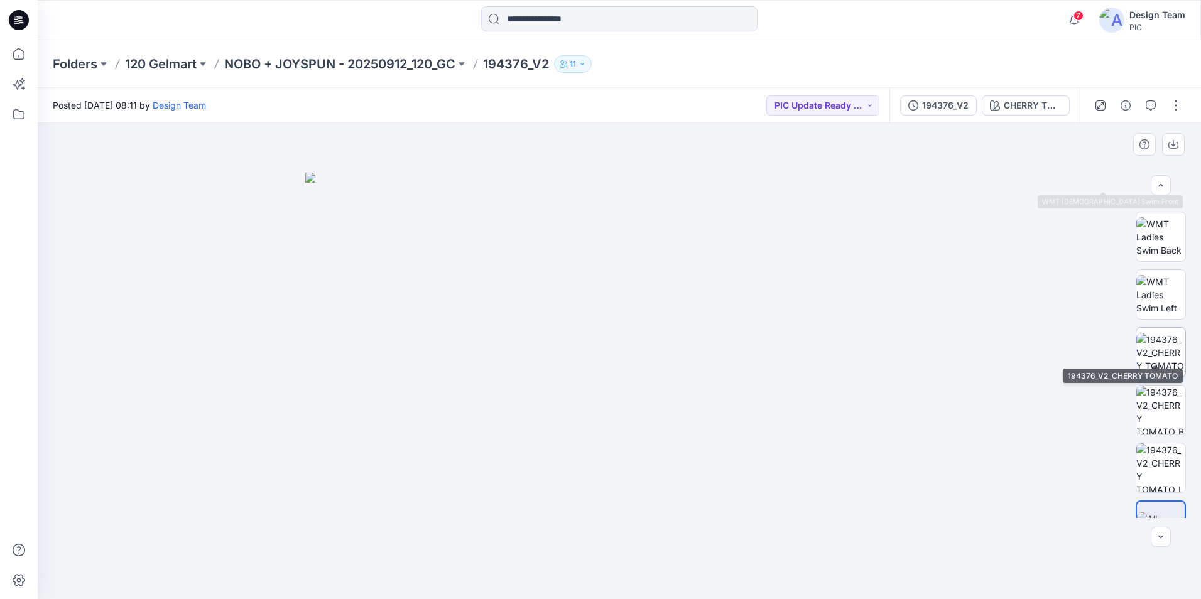
scroll to position [256, 0]
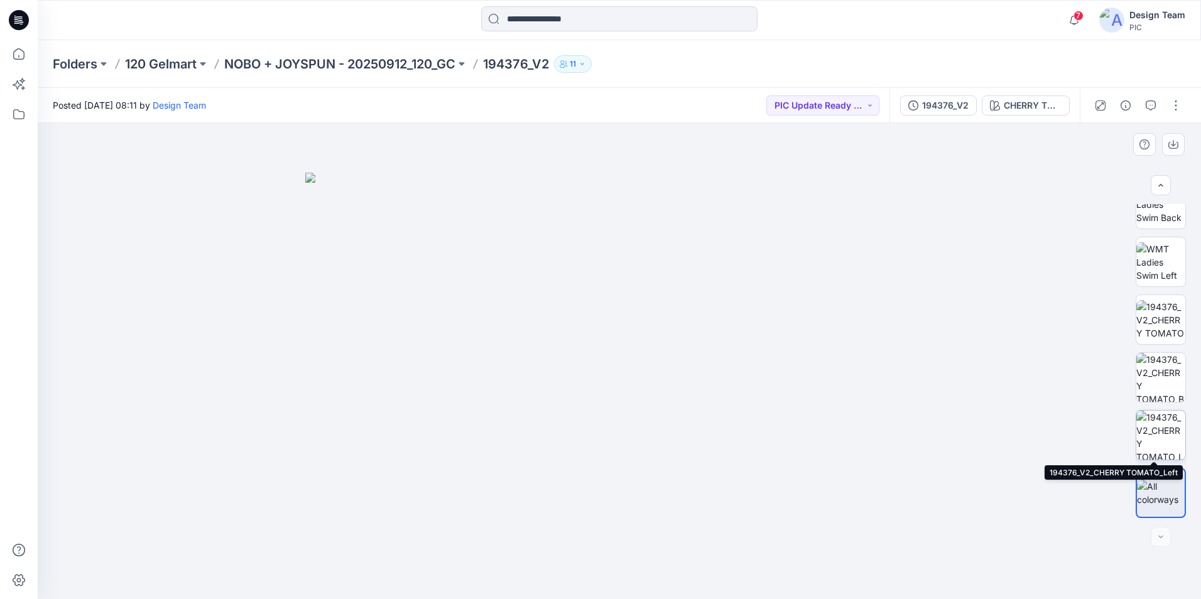
click at [1151, 436] on img at bounding box center [1160, 435] width 49 height 49
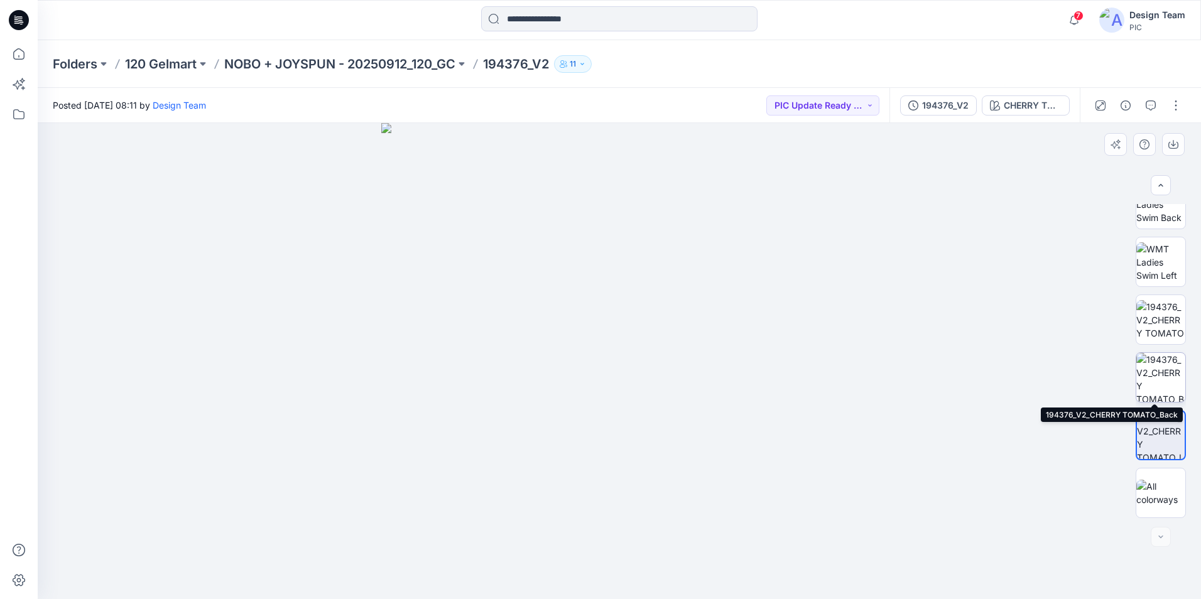
click at [1155, 393] on img at bounding box center [1160, 377] width 49 height 49
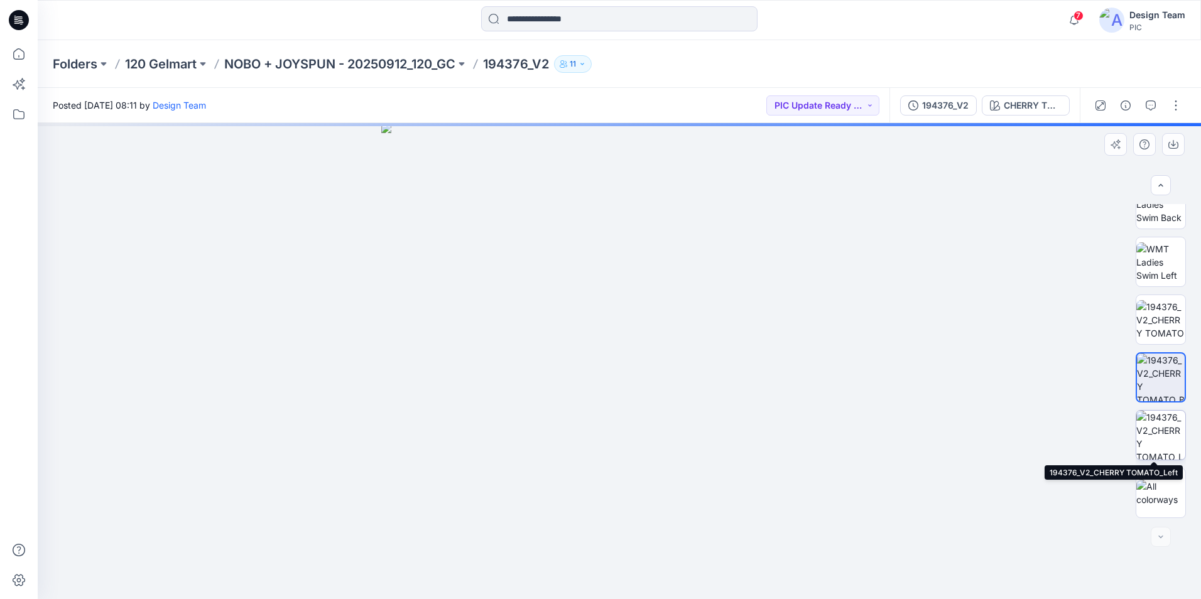
click at [1156, 425] on img at bounding box center [1160, 435] width 49 height 49
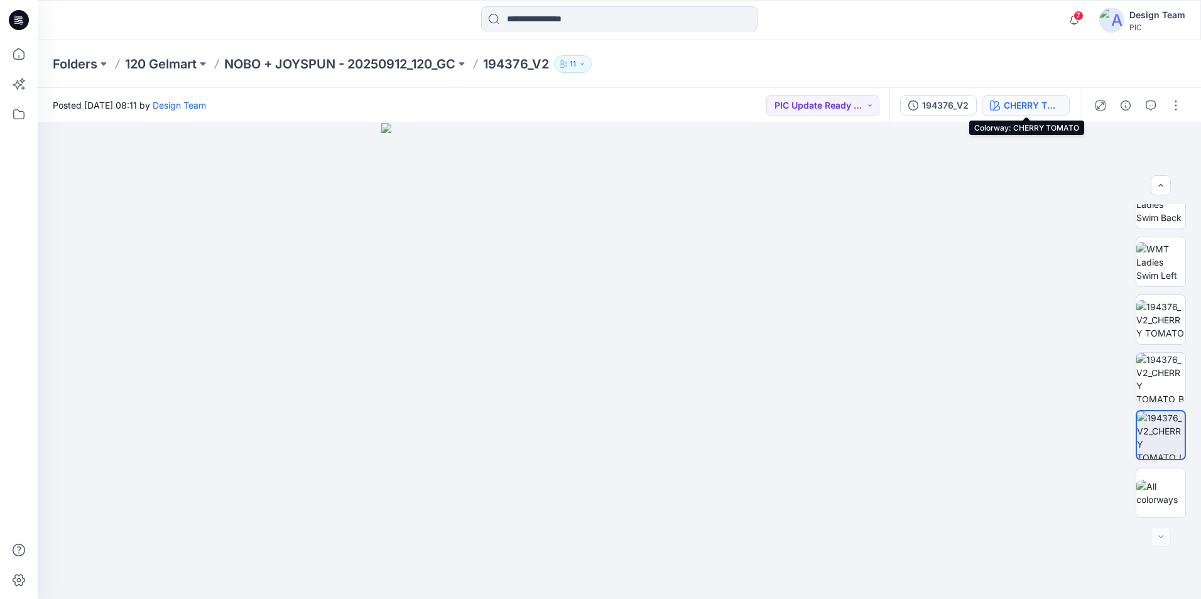
click at [1021, 99] on div "CHERRY TOMATO" at bounding box center [1033, 106] width 58 height 14
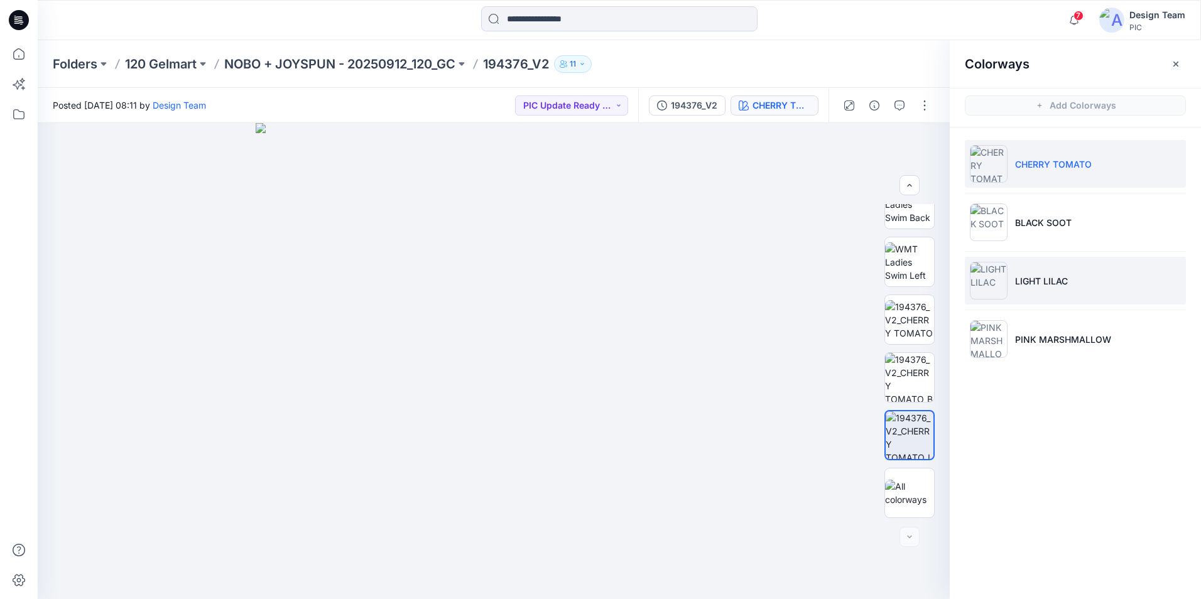
click at [1068, 282] on p "LIGHT LILAC" at bounding box center [1041, 280] width 53 height 13
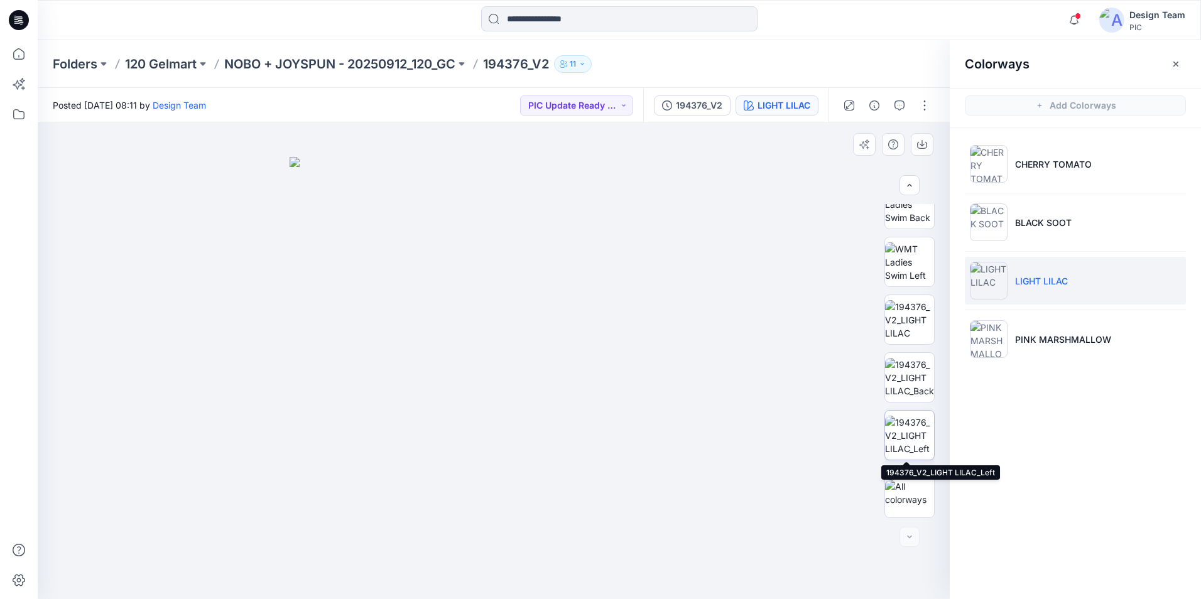
click at [897, 428] on img at bounding box center [909, 436] width 49 height 40
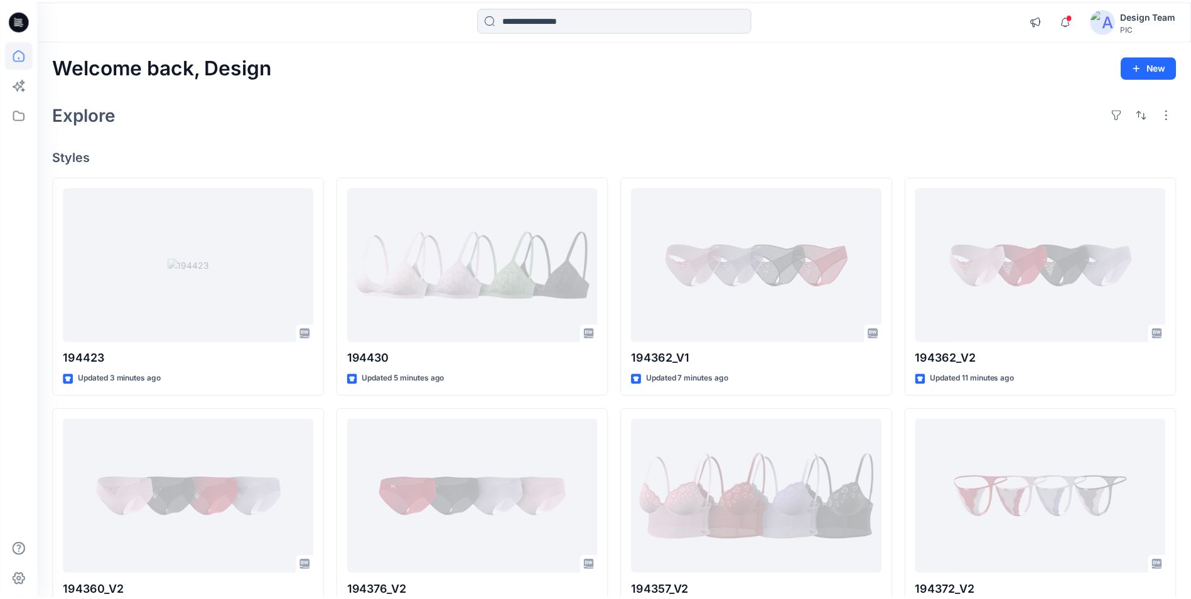
scroll to position [251, 0]
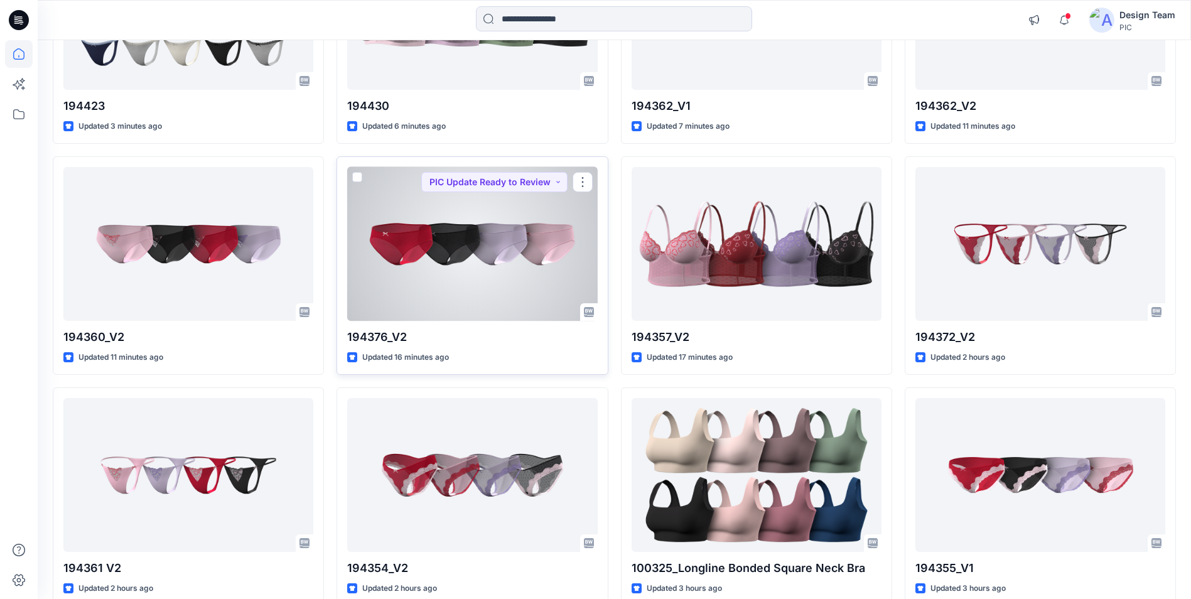
click at [457, 246] on div at bounding box center [472, 244] width 250 height 154
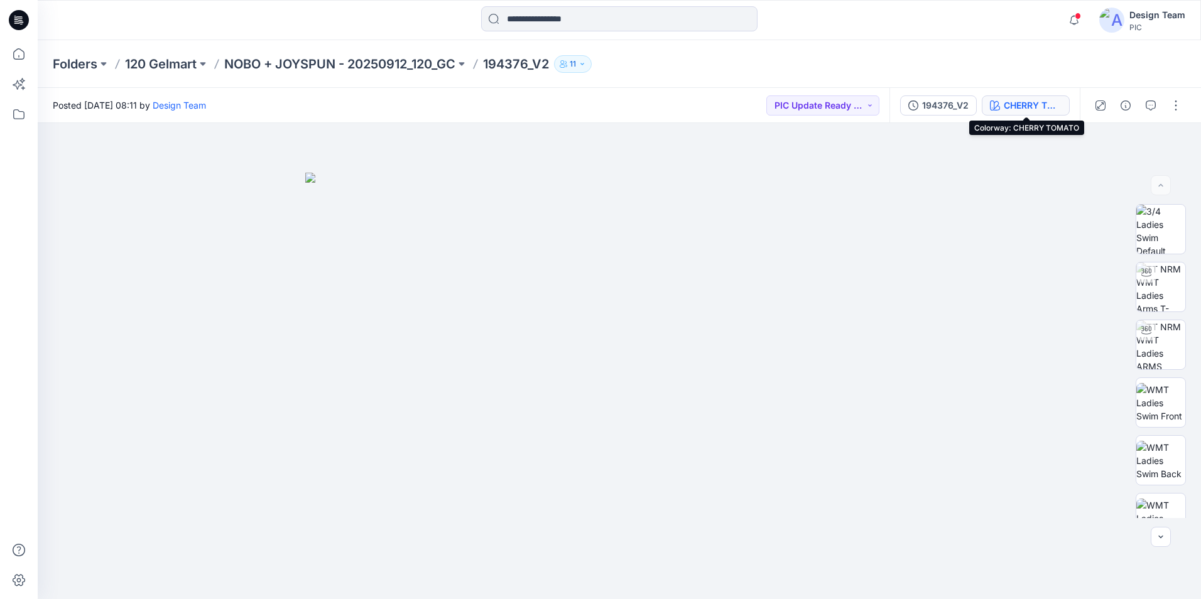
click at [1016, 104] on div "CHERRY TOMATO" at bounding box center [1033, 106] width 58 height 14
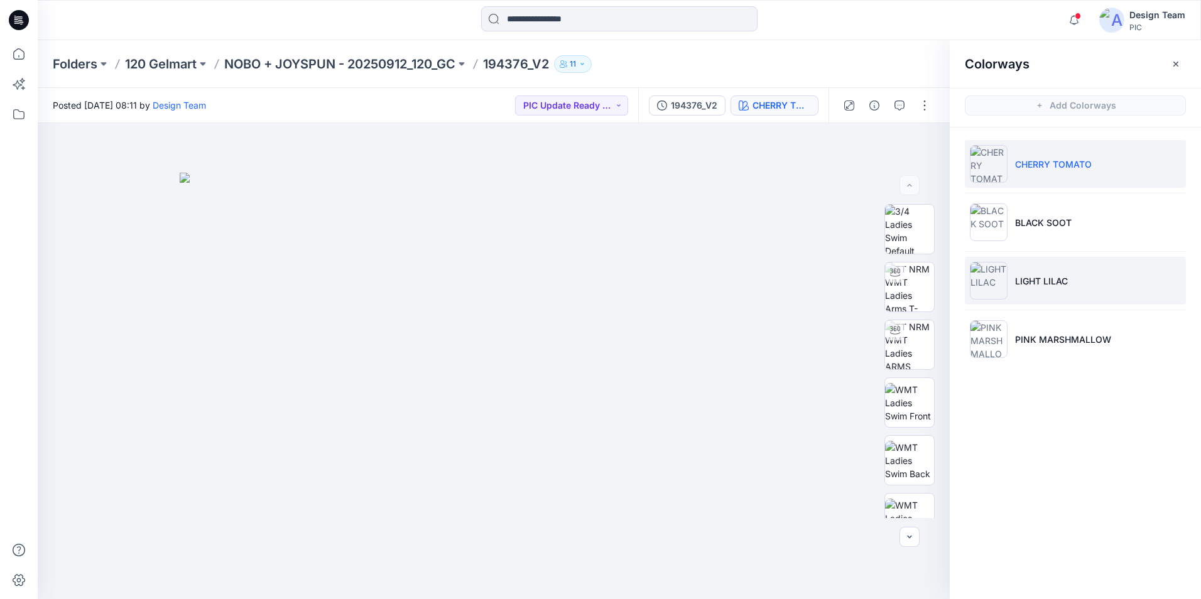
click at [1051, 276] on p "LIGHT LILAC" at bounding box center [1041, 280] width 53 height 13
click at [1009, 275] on li "LIGHT LILAC" at bounding box center [1075, 281] width 221 height 48
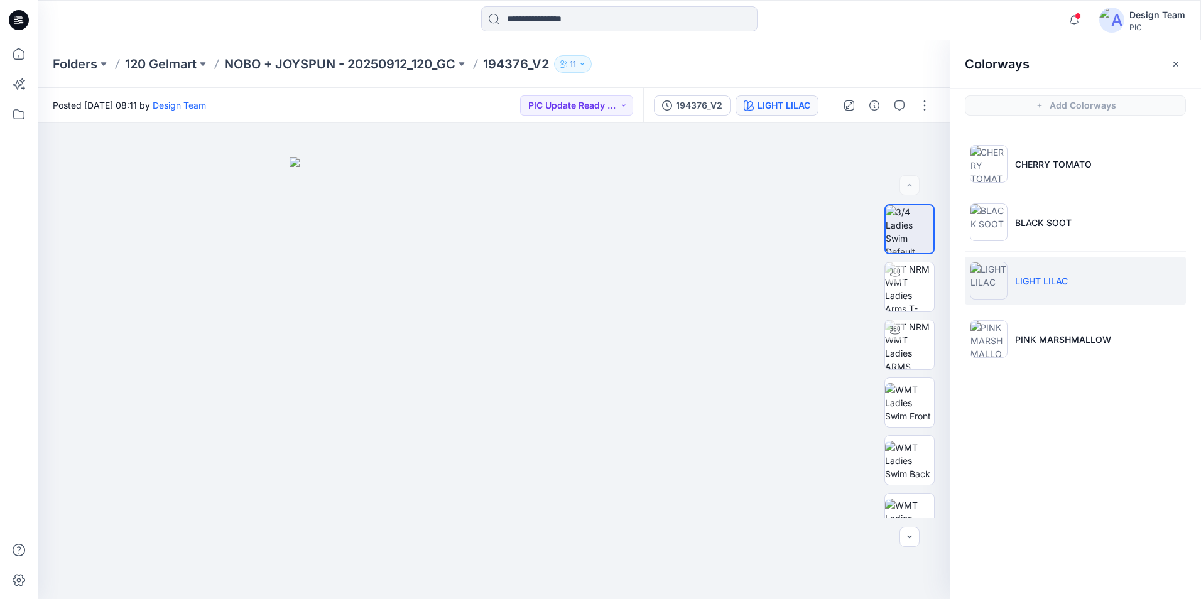
click at [997, 286] on img at bounding box center [989, 281] width 38 height 38
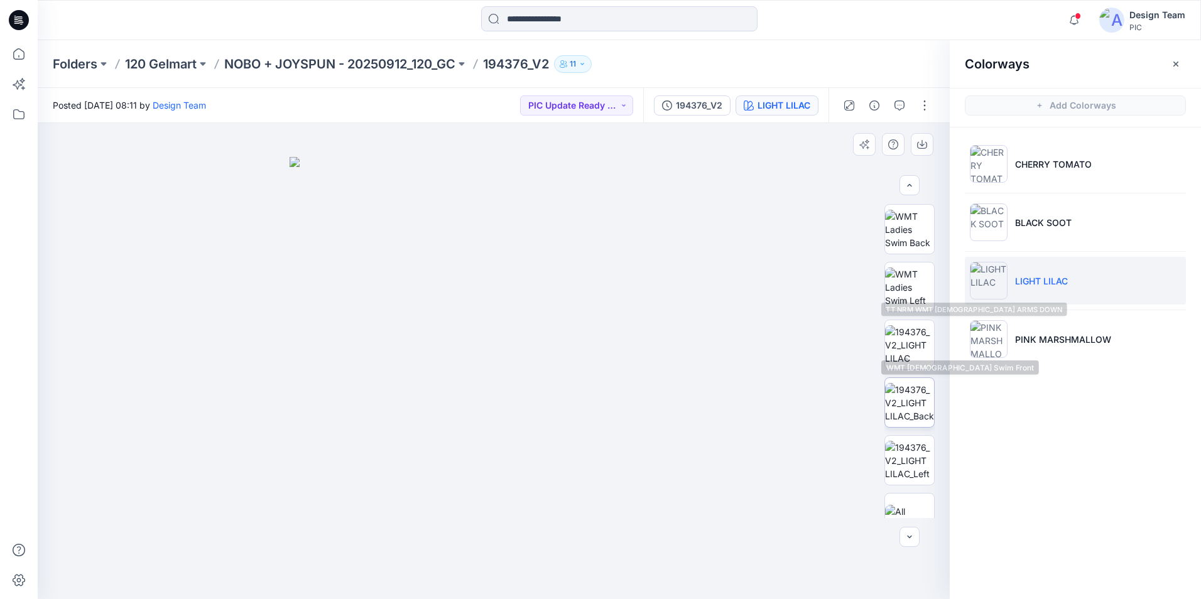
scroll to position [256, 0]
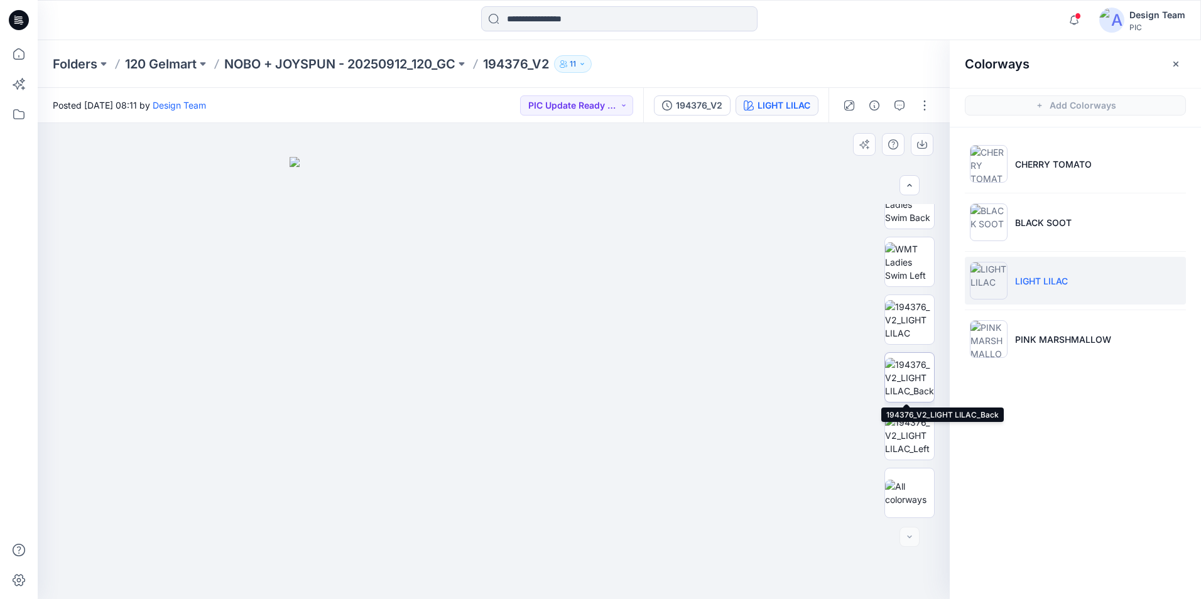
click at [909, 371] on img at bounding box center [909, 378] width 49 height 40
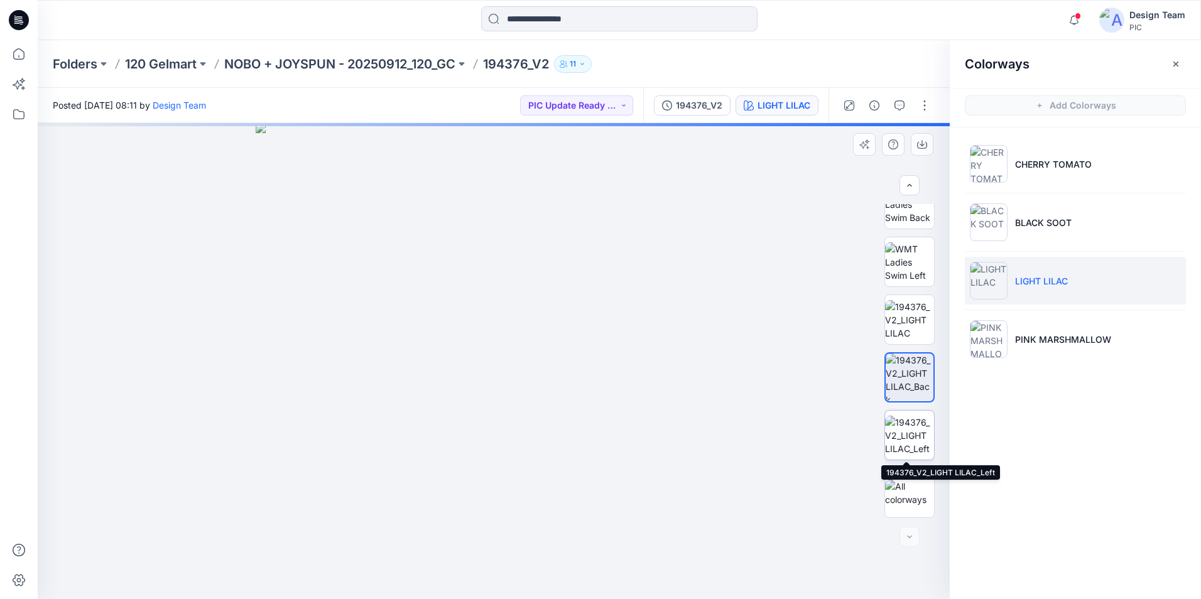
click at [904, 424] on img at bounding box center [909, 436] width 49 height 40
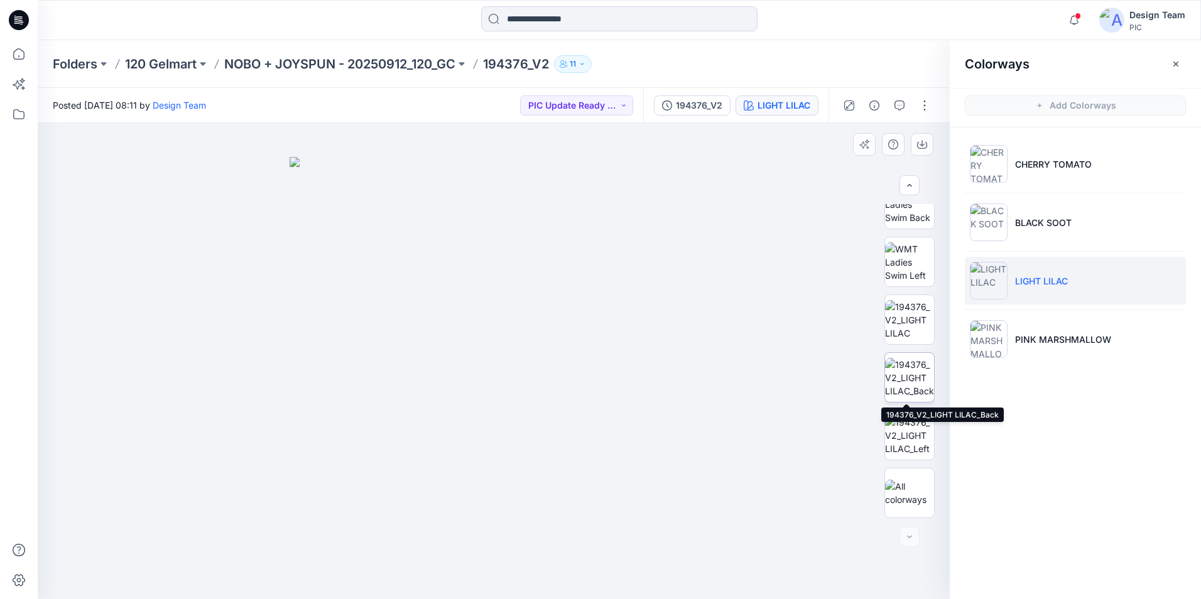
click at [899, 377] on img at bounding box center [909, 378] width 49 height 40
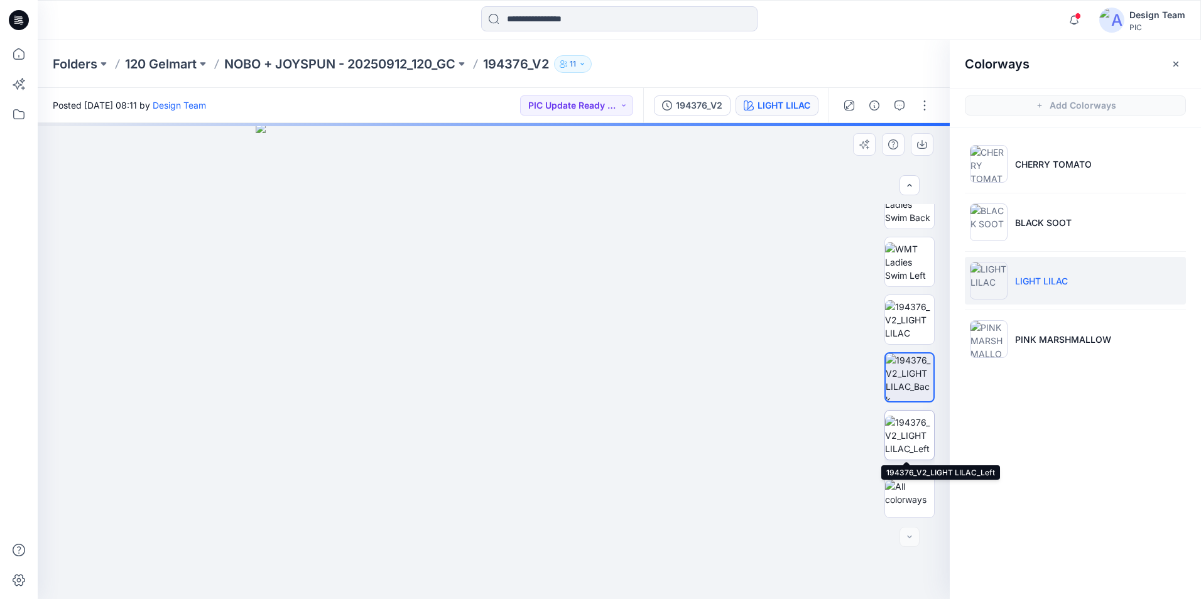
click at [911, 435] on img at bounding box center [909, 436] width 49 height 40
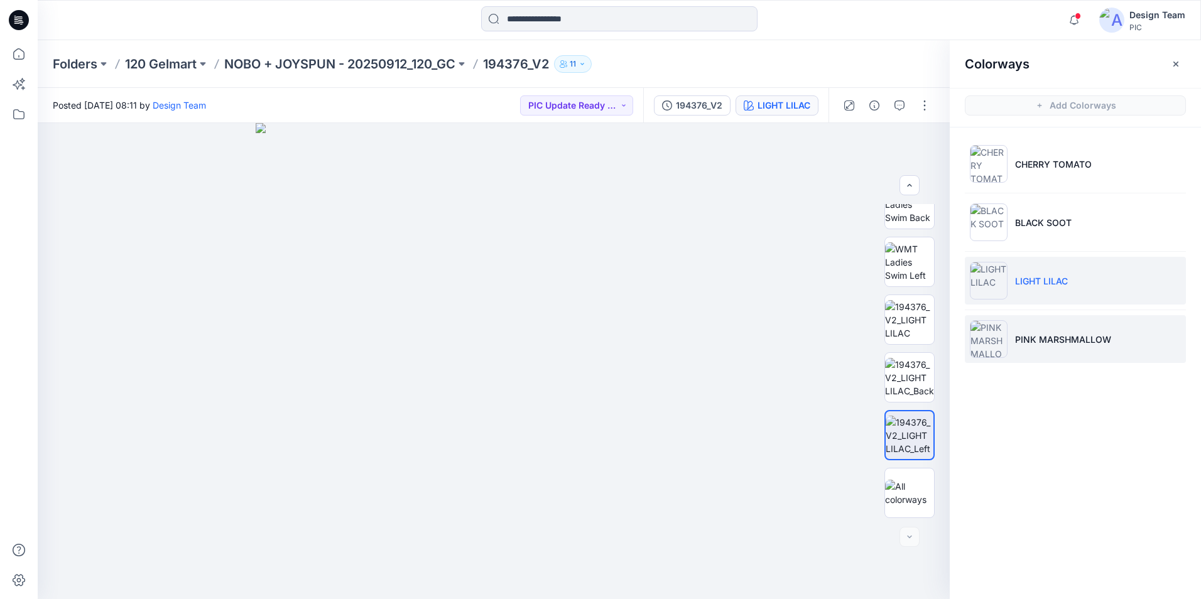
click at [1049, 334] on p "PINK MARSHMALLOW" at bounding box center [1063, 339] width 96 height 13
click at [1069, 352] on li "PINK MARSHMALLOW" at bounding box center [1075, 339] width 221 height 48
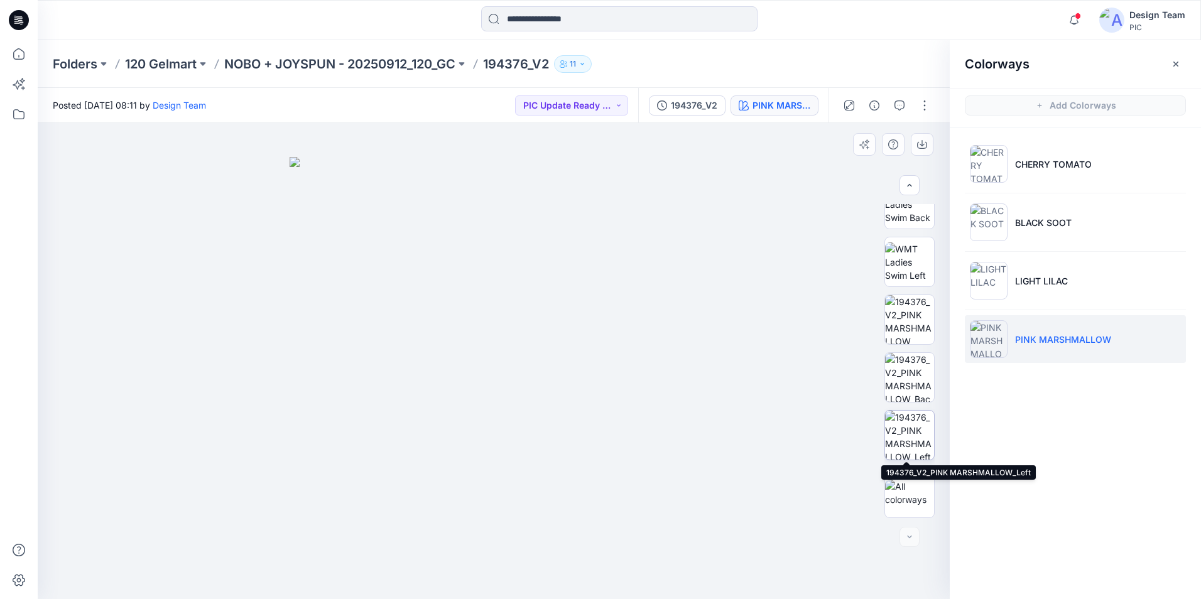
click at [916, 435] on img at bounding box center [909, 435] width 49 height 49
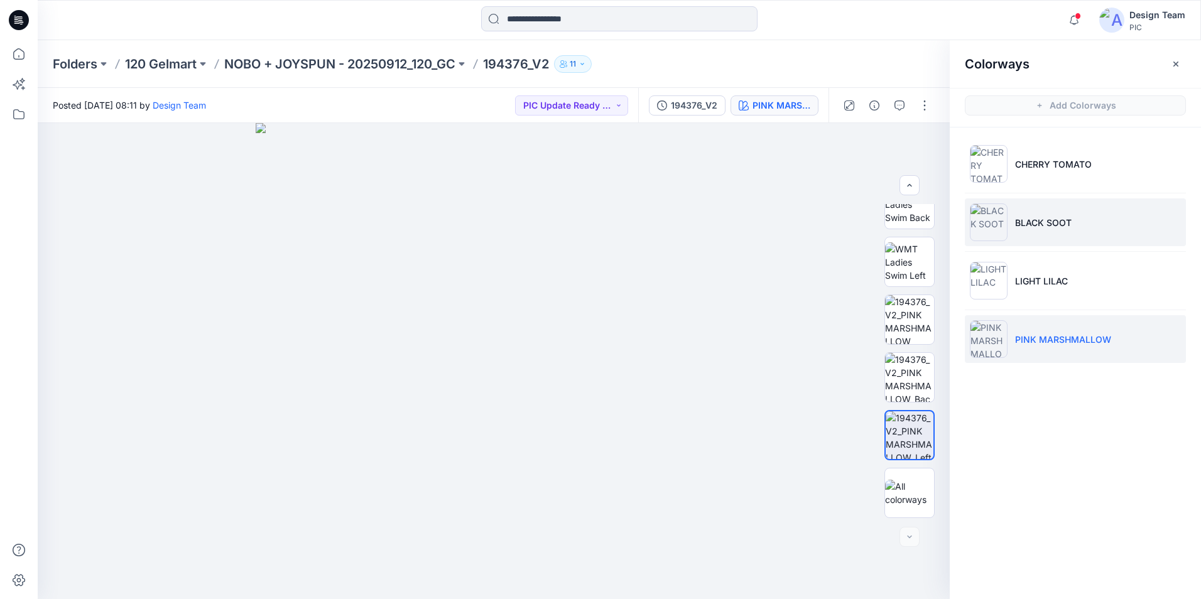
click at [1014, 225] on li "BLACK SOOT" at bounding box center [1075, 222] width 221 height 48
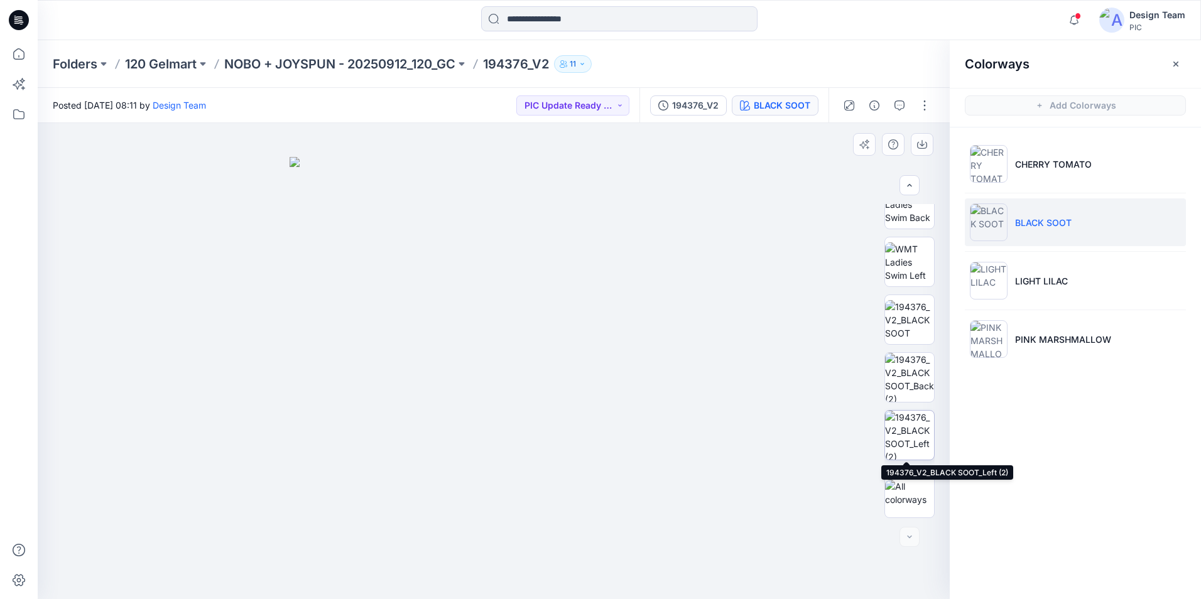
click at [911, 433] on img at bounding box center [909, 435] width 49 height 49
click at [906, 421] on img at bounding box center [910, 435] width 48 height 48
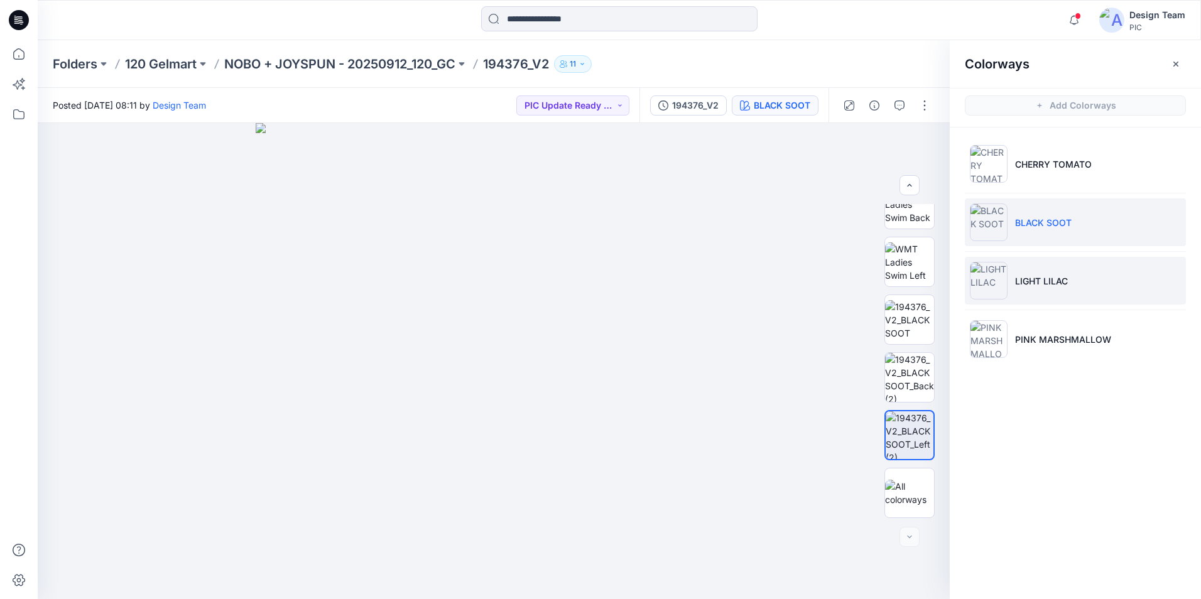
click at [1060, 273] on li "LIGHT LILAC" at bounding box center [1075, 281] width 221 height 48
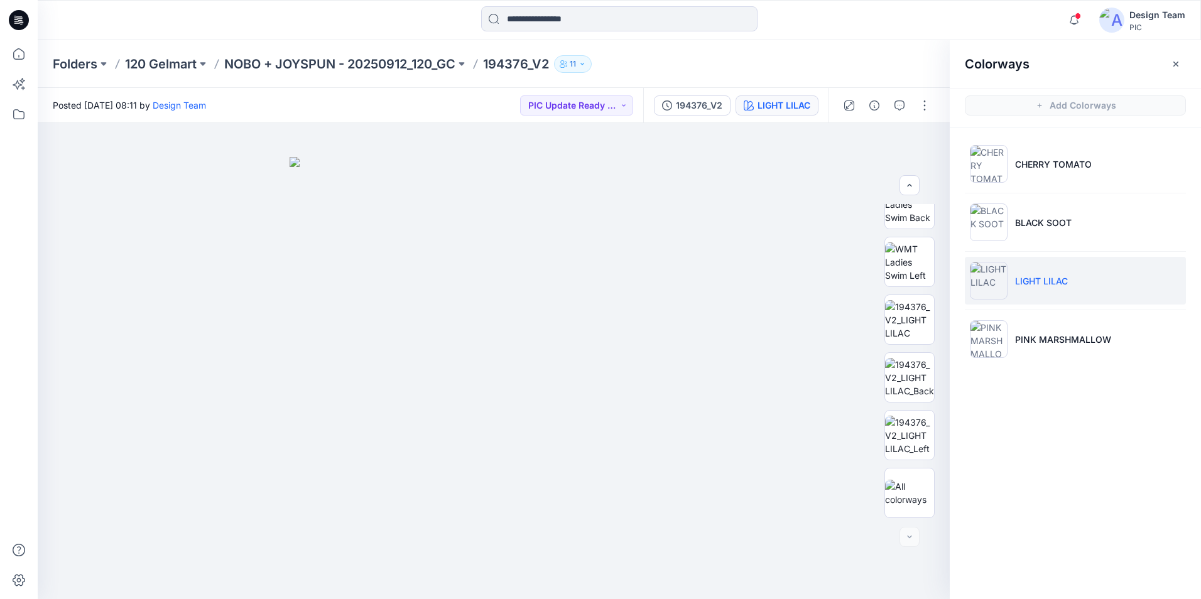
click at [1058, 285] on p "LIGHT LILAC" at bounding box center [1041, 280] width 53 height 13
click at [901, 390] on img at bounding box center [909, 378] width 49 height 40
click at [915, 318] on img at bounding box center [909, 320] width 49 height 40
click at [897, 376] on img at bounding box center [909, 378] width 49 height 40
click at [912, 435] on img at bounding box center [909, 436] width 49 height 40
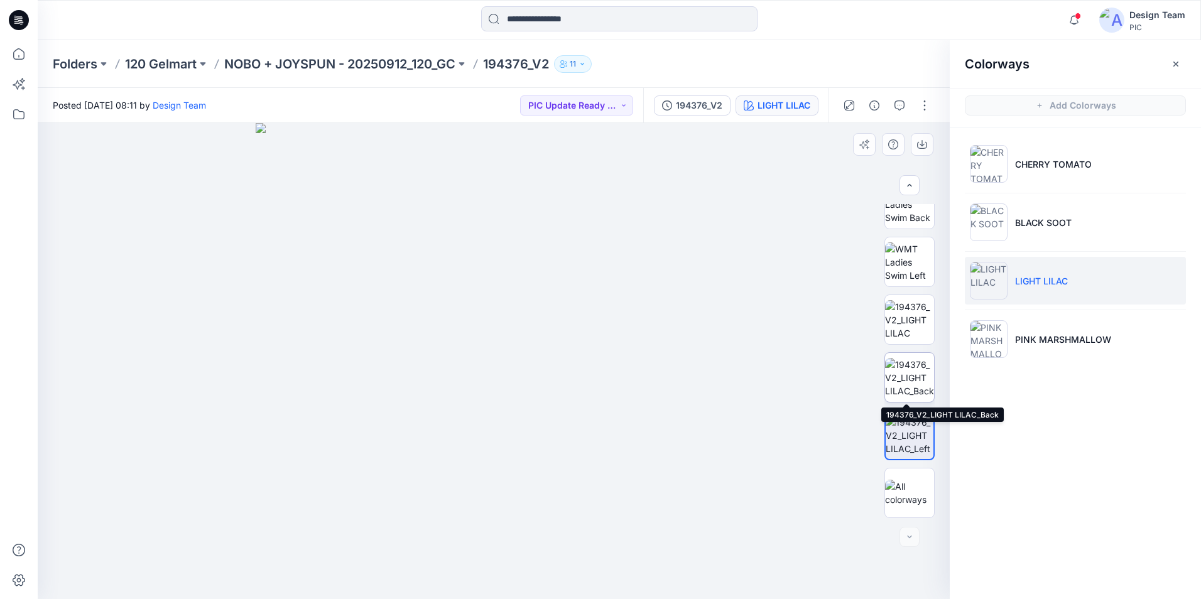
click at [909, 374] on img at bounding box center [909, 378] width 49 height 40
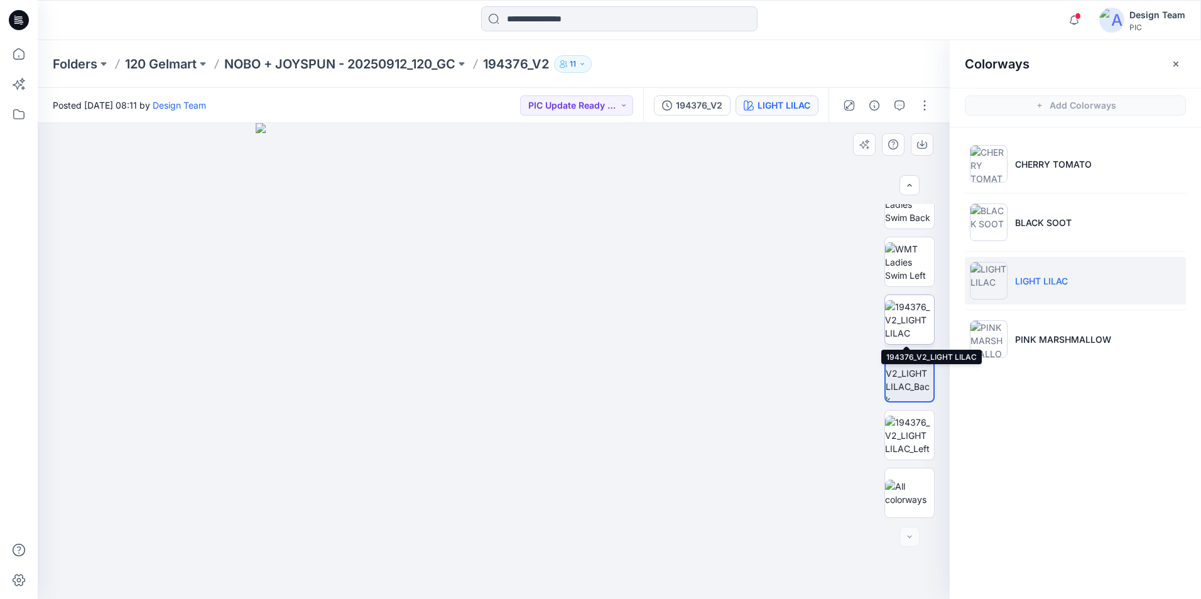
click at [914, 325] on img at bounding box center [909, 320] width 49 height 40
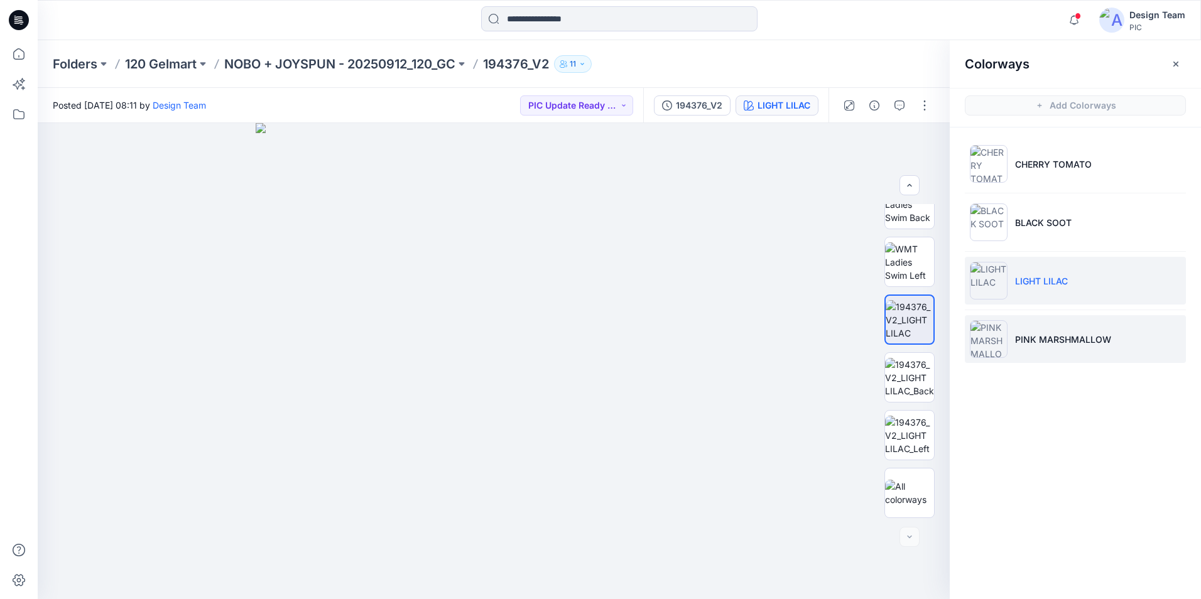
click at [1031, 341] on p "PINK MARSHMALLOW" at bounding box center [1063, 339] width 96 height 13
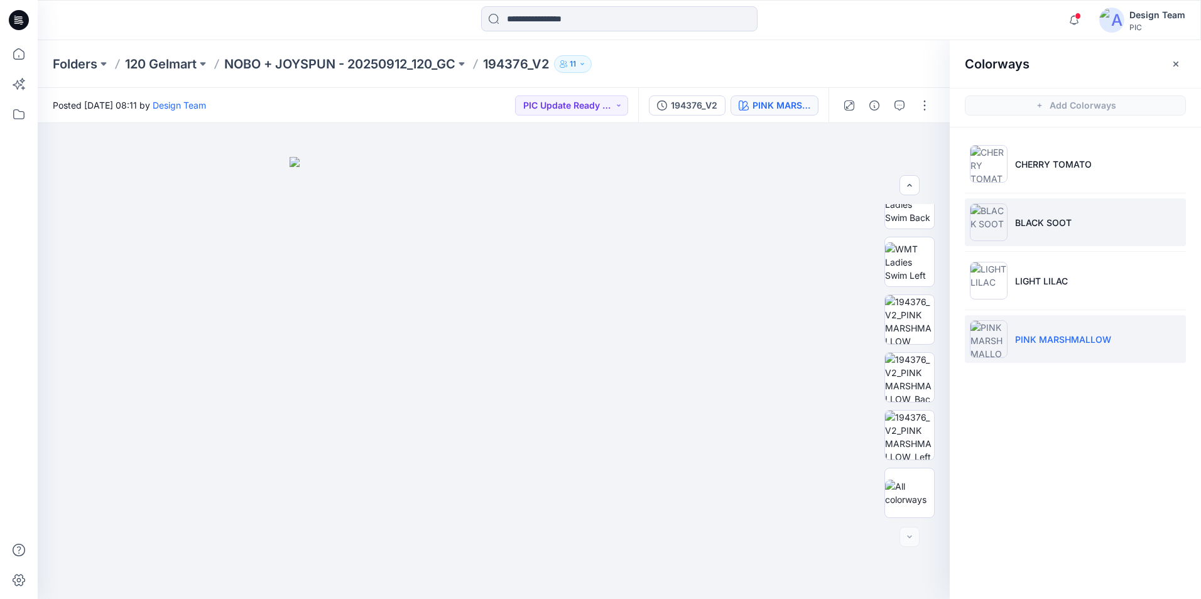
click at [1034, 223] on p "BLACK SOOT" at bounding box center [1043, 222] width 57 height 13
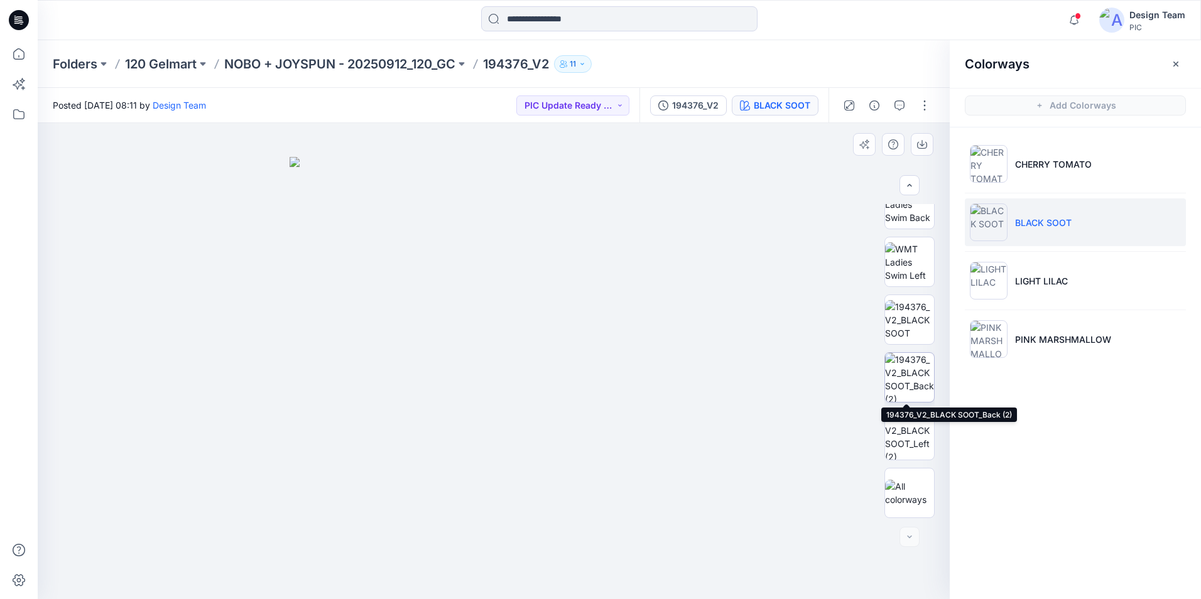
click at [909, 371] on img at bounding box center [909, 377] width 49 height 49
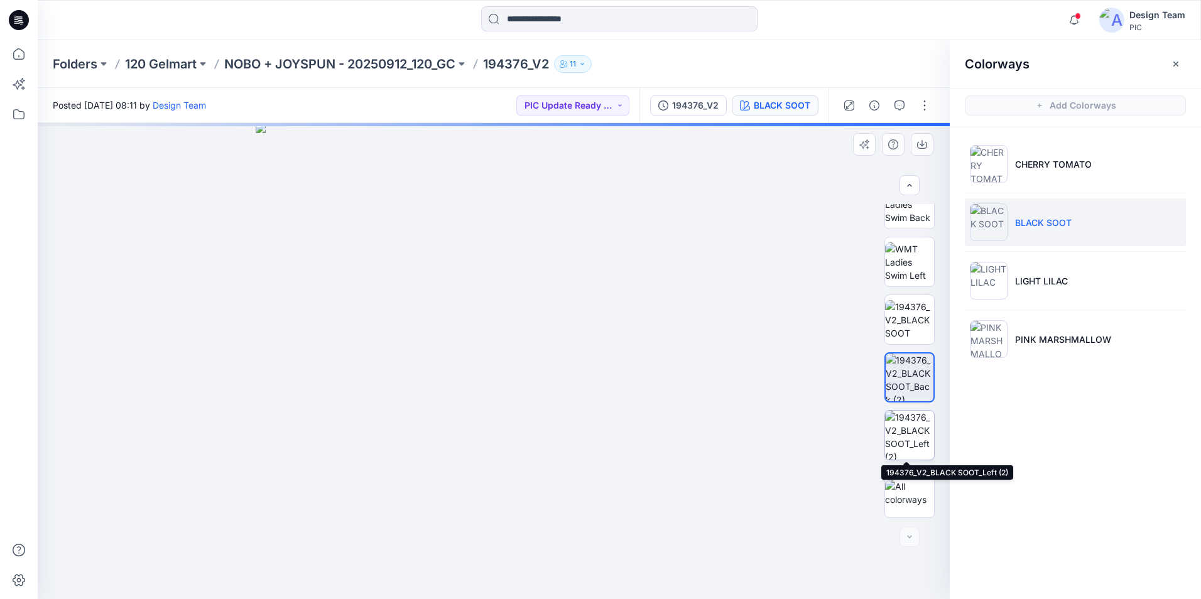
click at [908, 427] on img at bounding box center [909, 435] width 49 height 49
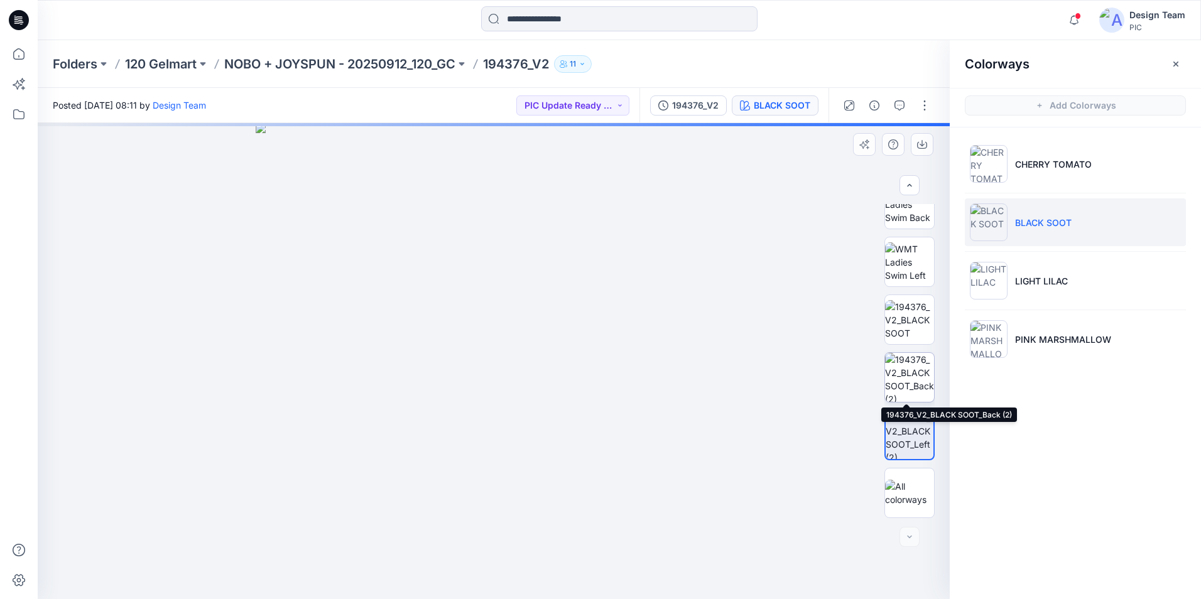
click at [922, 376] on img at bounding box center [909, 377] width 49 height 49
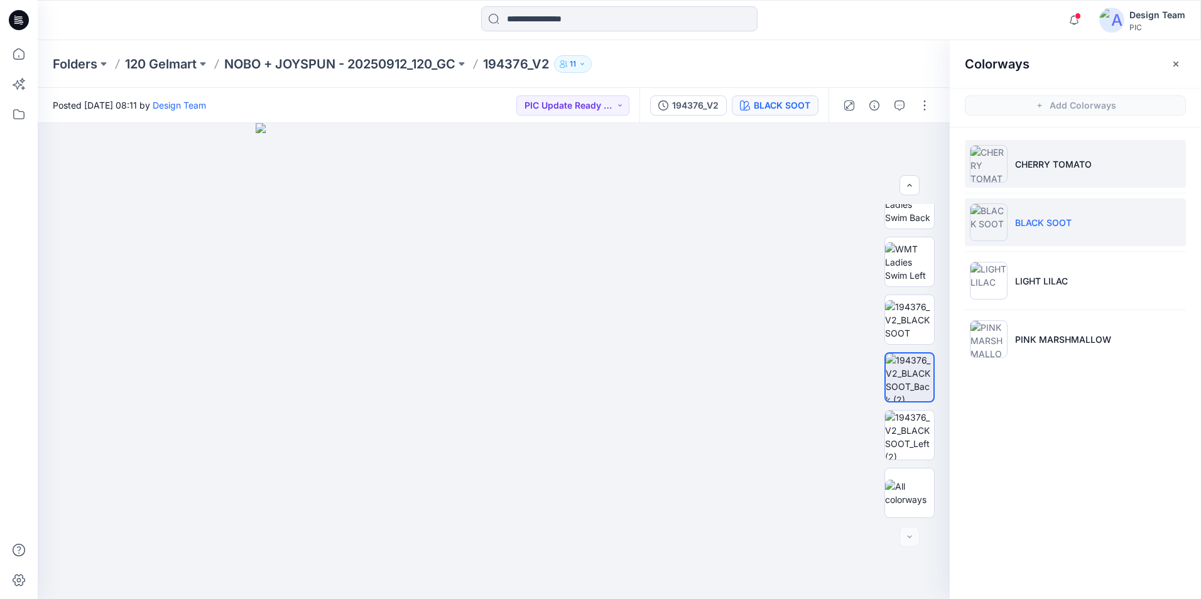
click at [1078, 151] on li "CHERRY TOMATO" at bounding box center [1075, 164] width 221 height 48
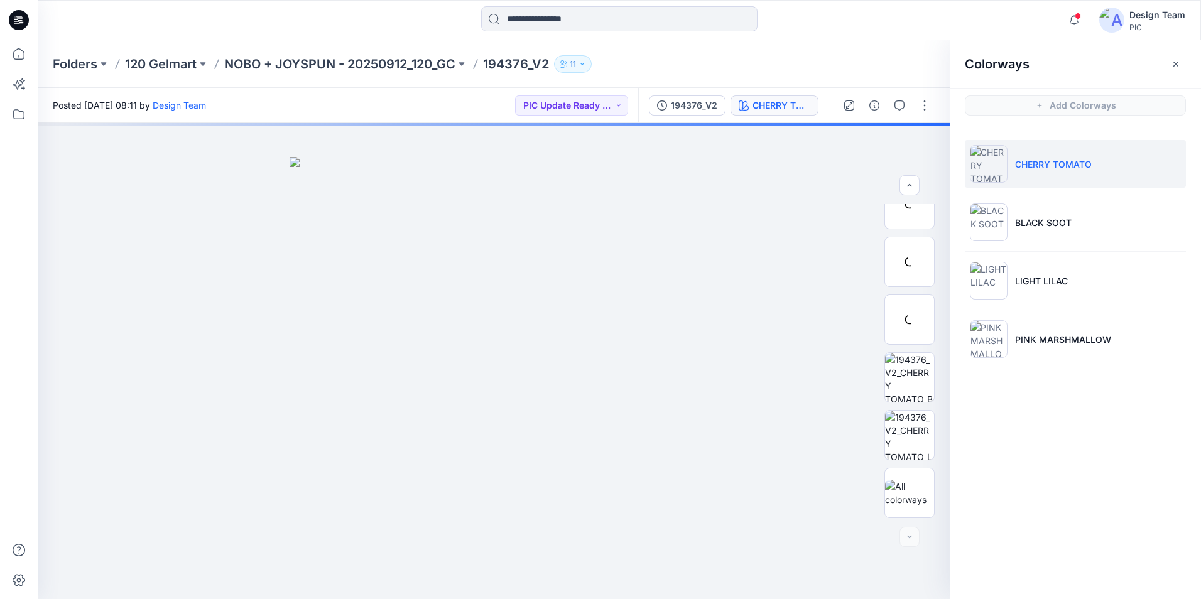
click at [1064, 180] on li "CHERRY TOMATO" at bounding box center [1075, 164] width 221 height 48
click at [921, 431] on img at bounding box center [909, 435] width 49 height 49
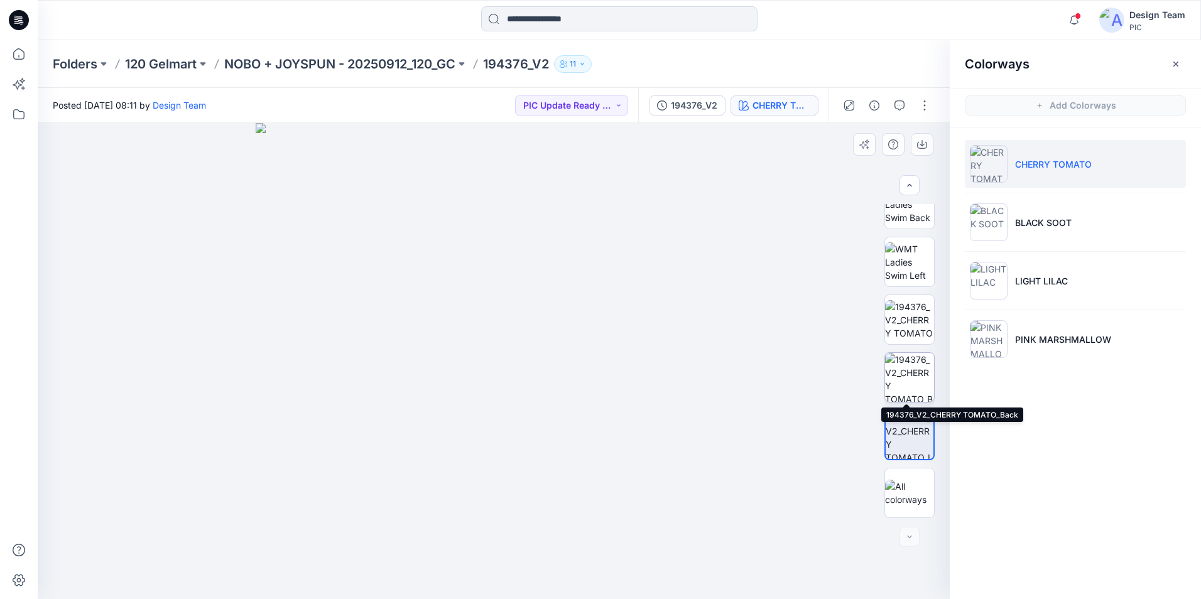
click at [912, 386] on img at bounding box center [909, 377] width 49 height 49
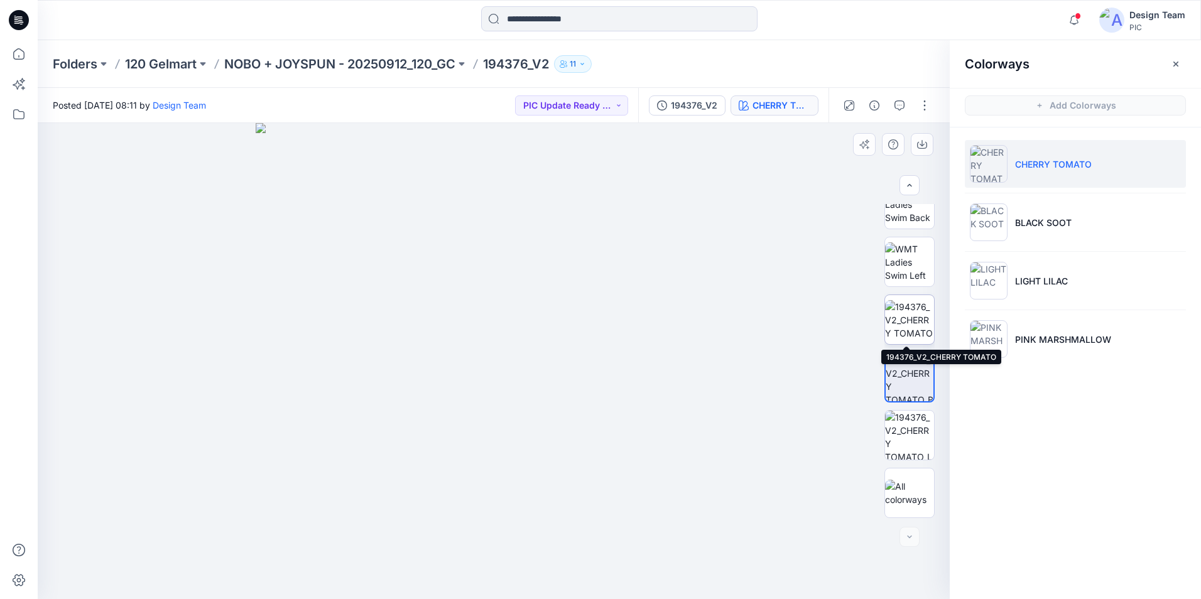
click at [919, 325] on img at bounding box center [909, 320] width 49 height 40
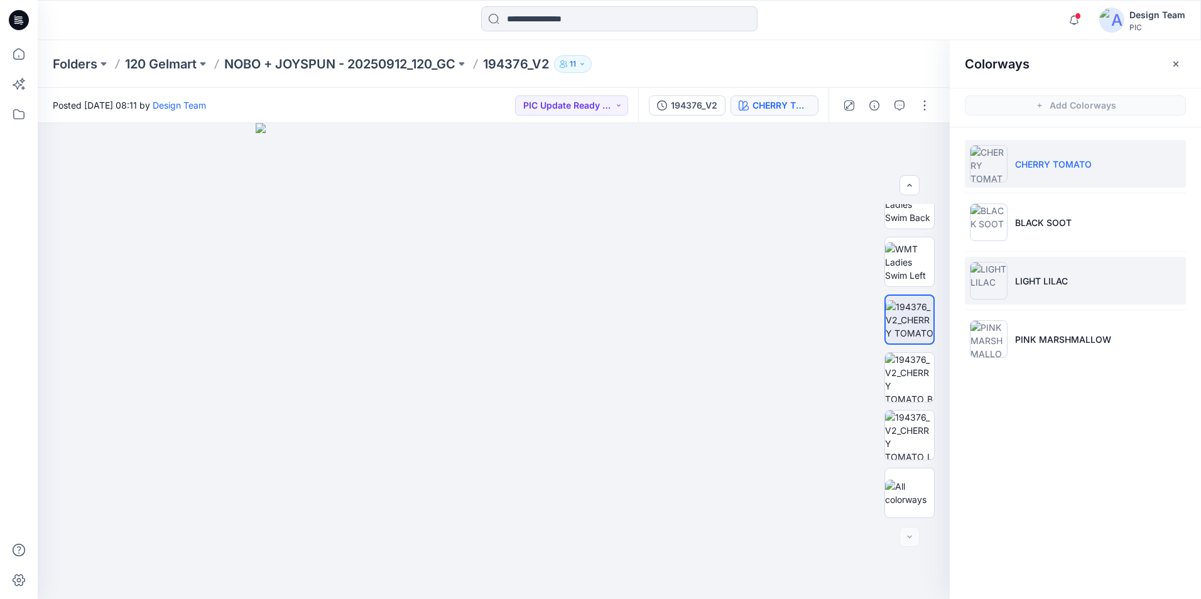
click at [1044, 285] on p "LIGHT LILAC" at bounding box center [1041, 280] width 53 height 13
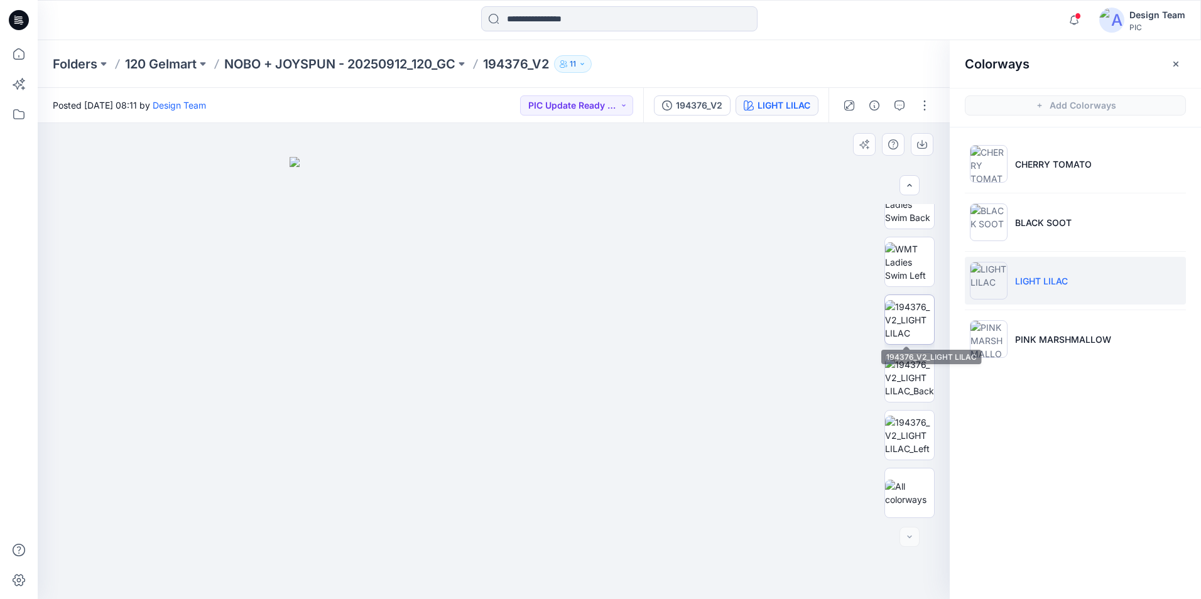
click at [912, 328] on img at bounding box center [909, 320] width 49 height 40
click at [642, 320] on img at bounding box center [494, 303] width 706 height 591
drag, startPoint x: 624, startPoint y: 328, endPoint x: 619, endPoint y: 384, distance: 56.8
click at [617, 386] on img at bounding box center [493, 303] width 821 height 591
drag, startPoint x: 610, startPoint y: 481, endPoint x: 723, endPoint y: 555, distance: 135.2
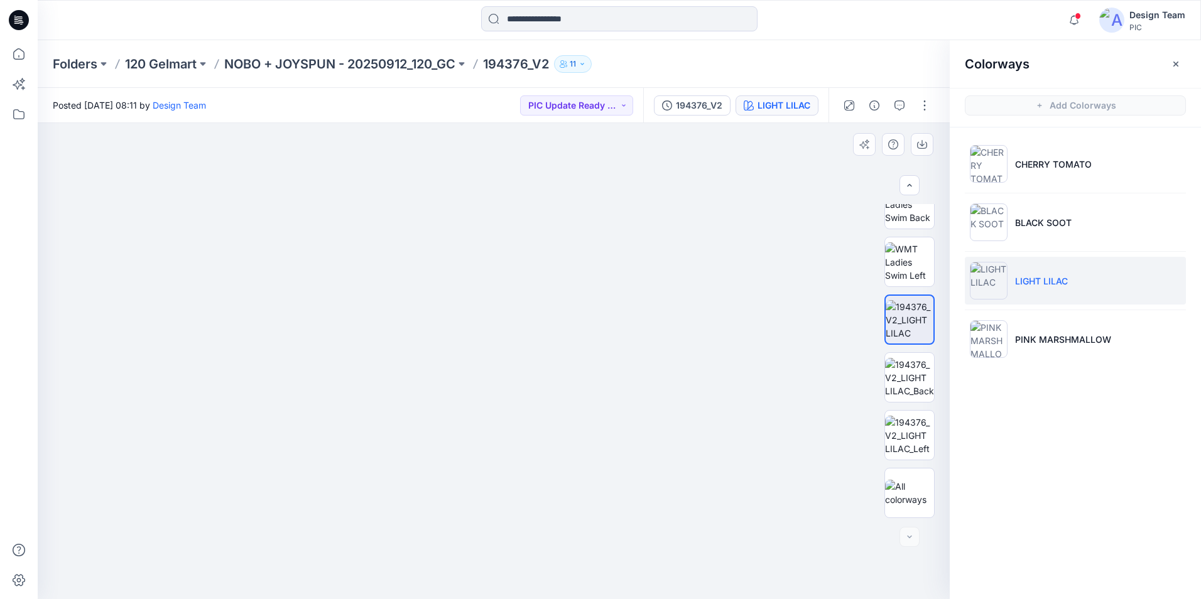
drag, startPoint x: 645, startPoint y: 498, endPoint x: 404, endPoint y: 394, distance: 261.9
drag, startPoint x: 569, startPoint y: 342, endPoint x: 497, endPoint y: 356, distance: 73.0
drag, startPoint x: 457, startPoint y: 337, endPoint x: 440, endPoint y: 292, distance: 47.7
drag, startPoint x: 323, startPoint y: 438, endPoint x: 369, endPoint y: 481, distance: 62.7
drag, startPoint x: 476, startPoint y: 398, endPoint x: 482, endPoint y: 359, distance: 39.3
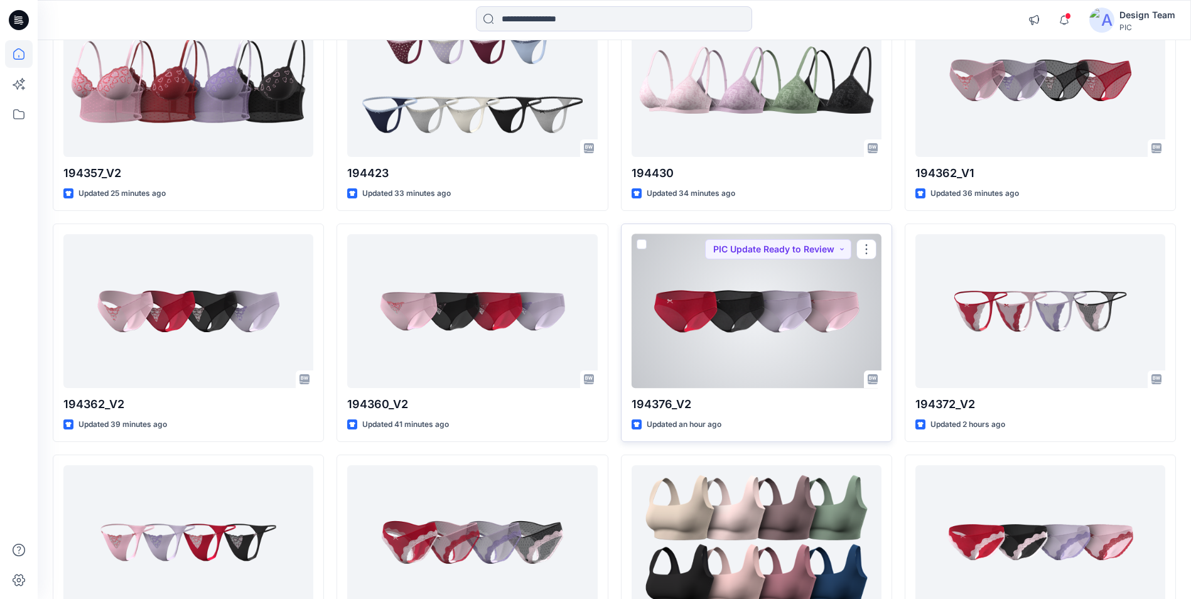
scroll to position [188, 0]
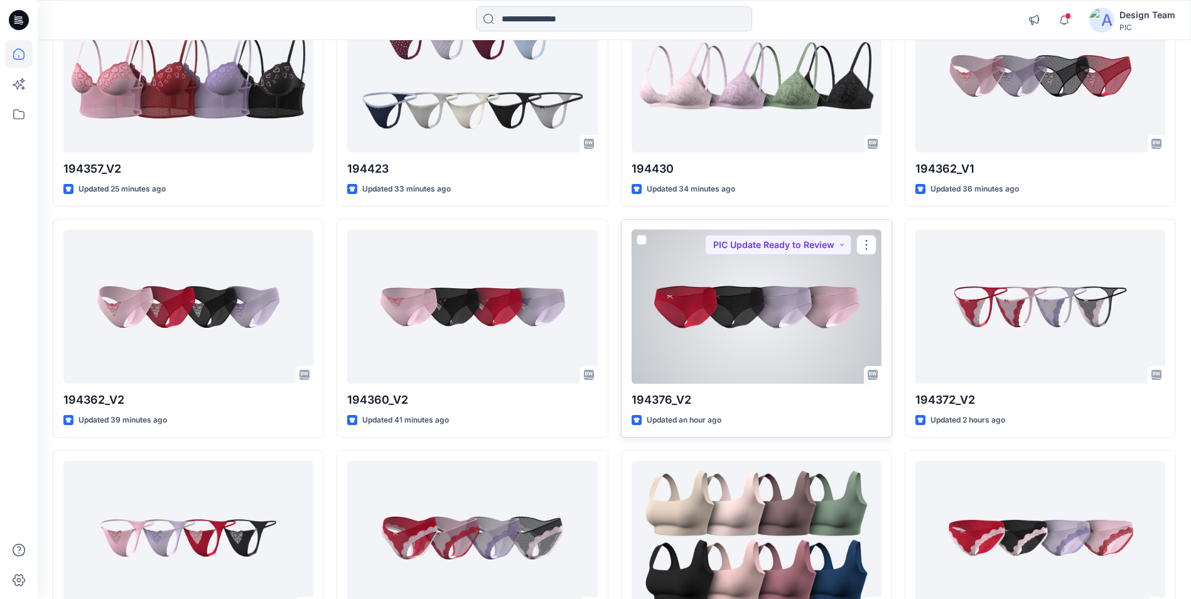
click at [778, 295] on div at bounding box center [757, 307] width 250 height 154
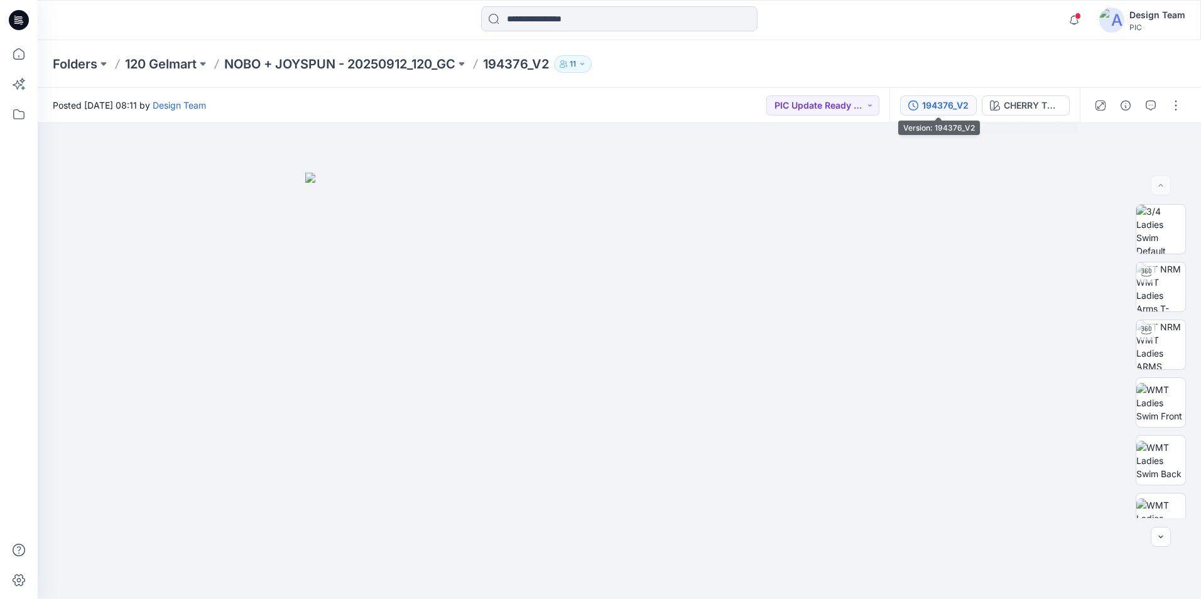
click at [954, 110] on div "194376_V2" at bounding box center [945, 106] width 46 height 14
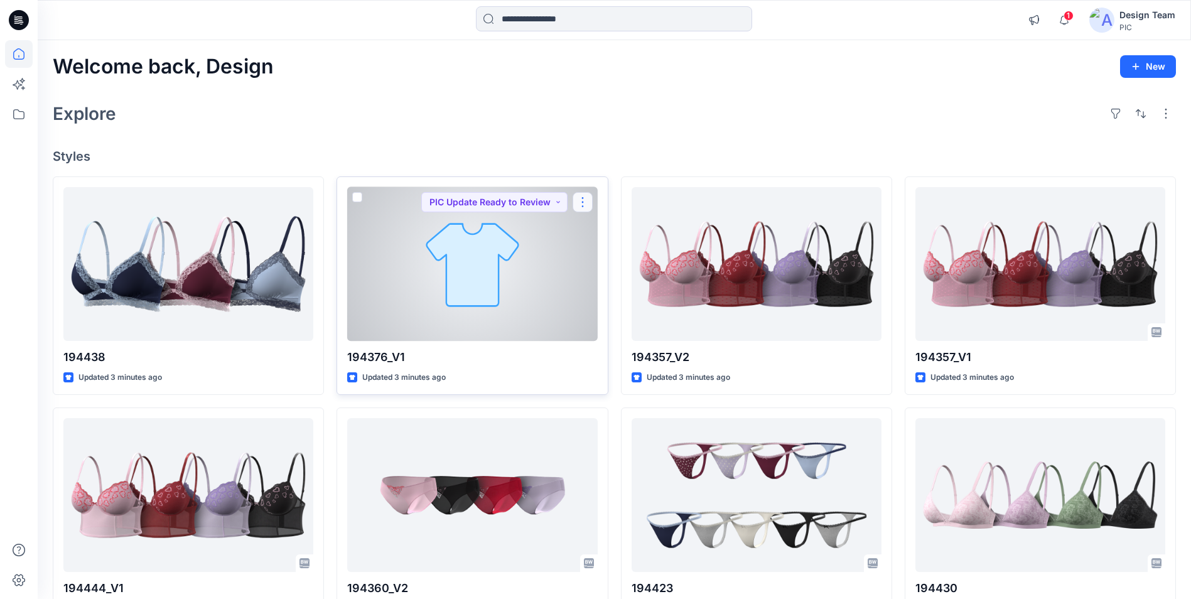
click at [585, 209] on button "button" at bounding box center [583, 202] width 20 height 20
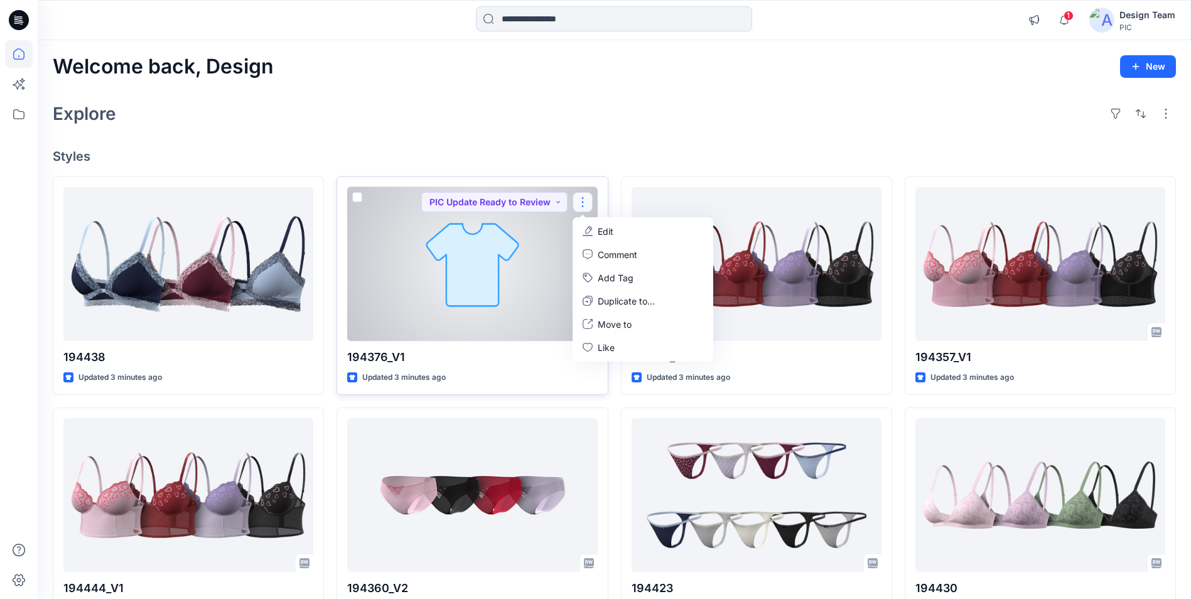
click at [534, 269] on div at bounding box center [472, 264] width 250 height 154
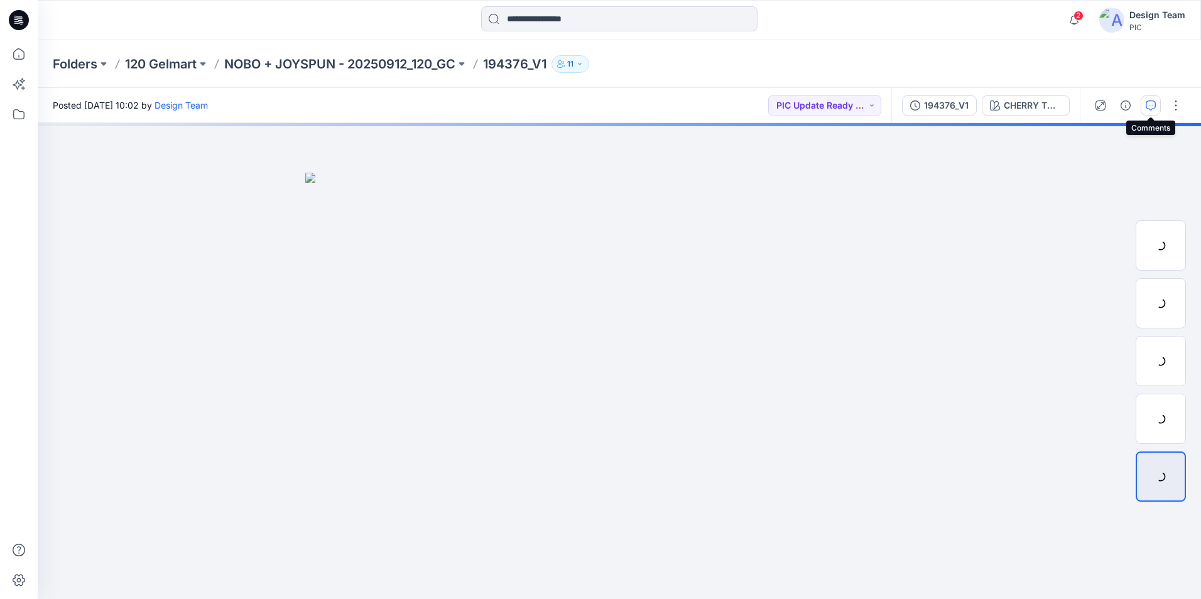
click at [1147, 105] on icon "button" at bounding box center [1151, 105] width 10 height 10
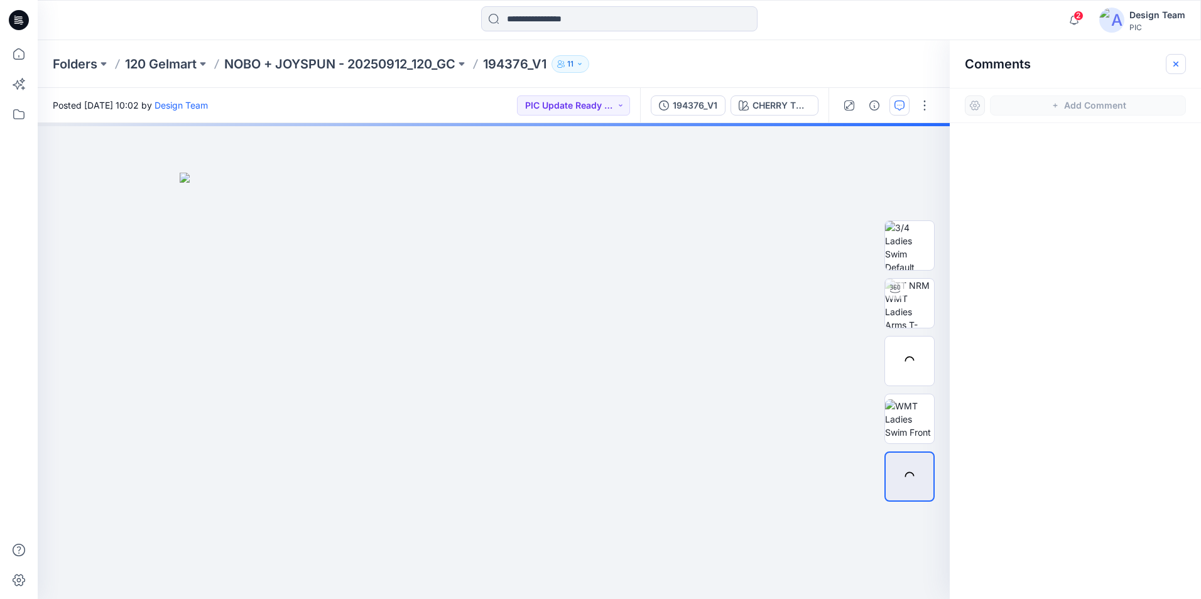
click at [1178, 69] on button "button" at bounding box center [1176, 64] width 20 height 20
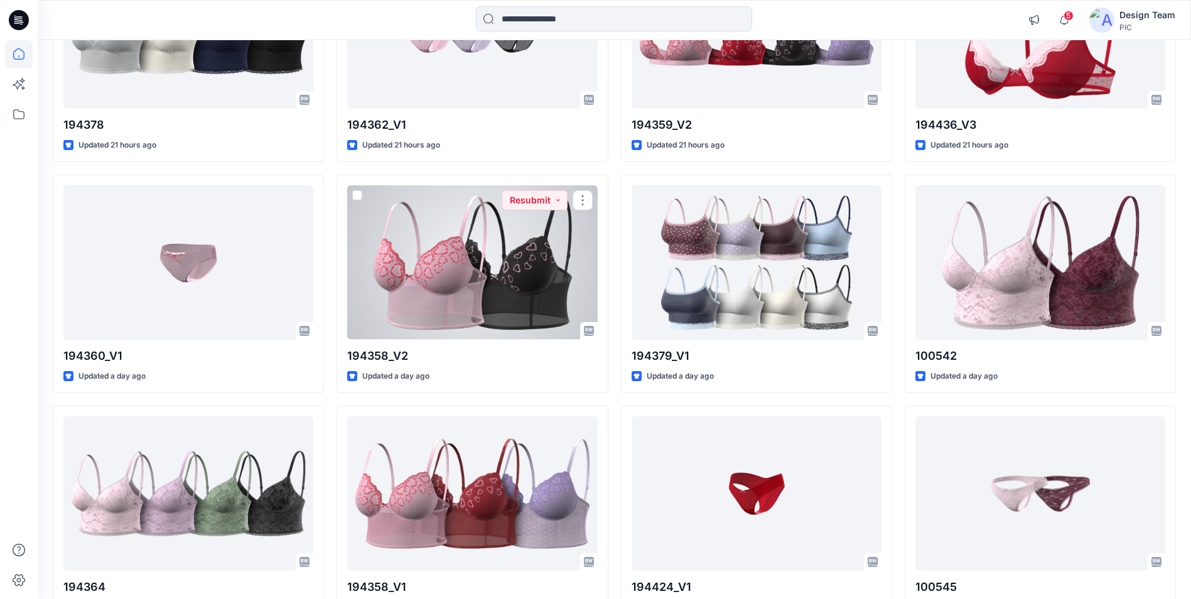
scroll to position [3860, 0]
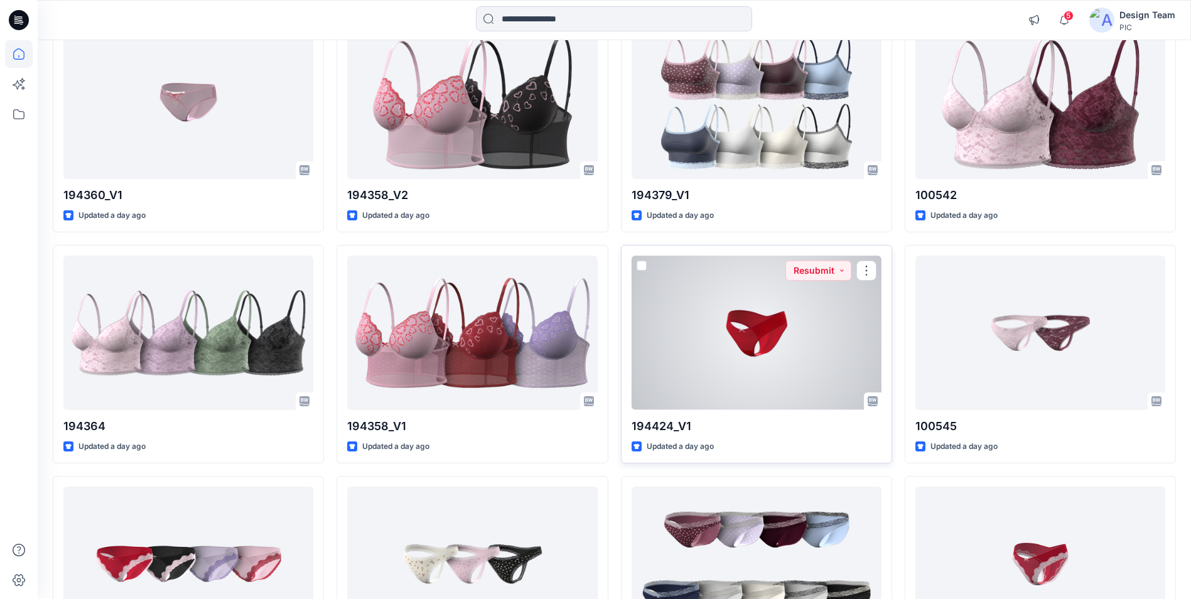
click at [672, 363] on div at bounding box center [757, 333] width 250 height 154
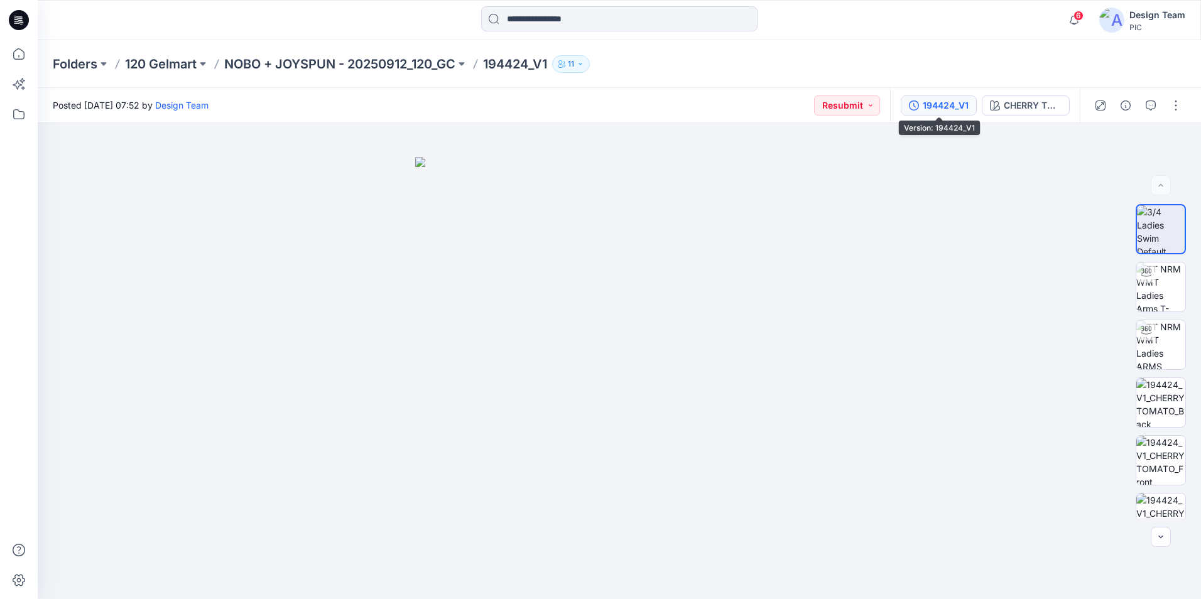
click at [967, 108] on div "194424_V1" at bounding box center [946, 106] width 46 height 14
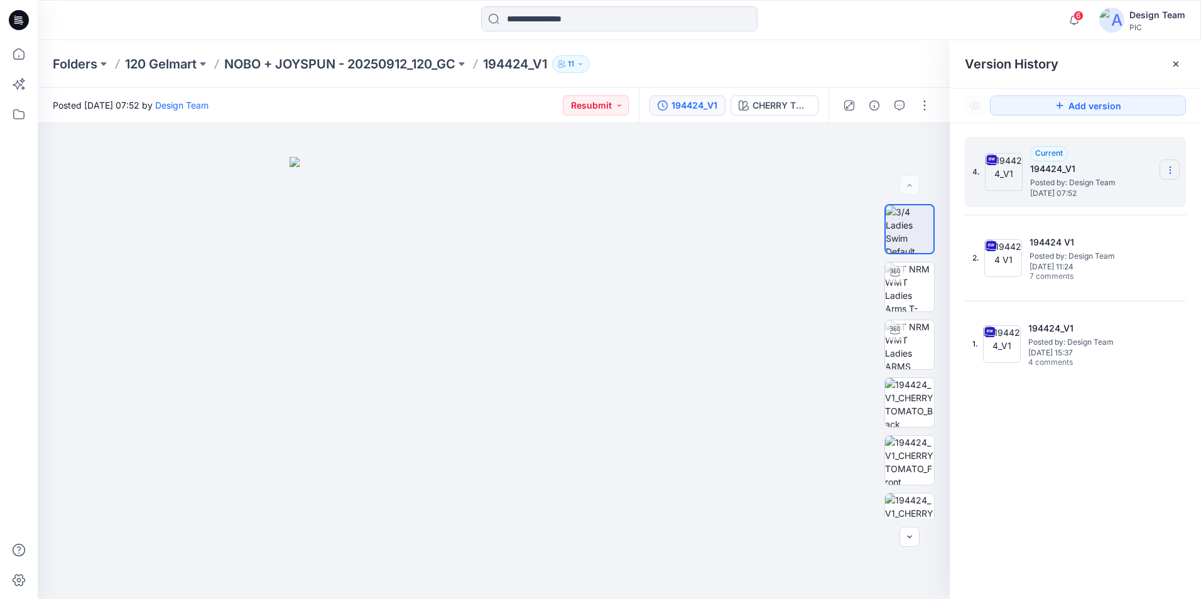
click at [1167, 170] on icon at bounding box center [1170, 170] width 10 height 10
click at [1126, 197] on span "Download Source BW File" at bounding box center [1107, 194] width 106 height 15
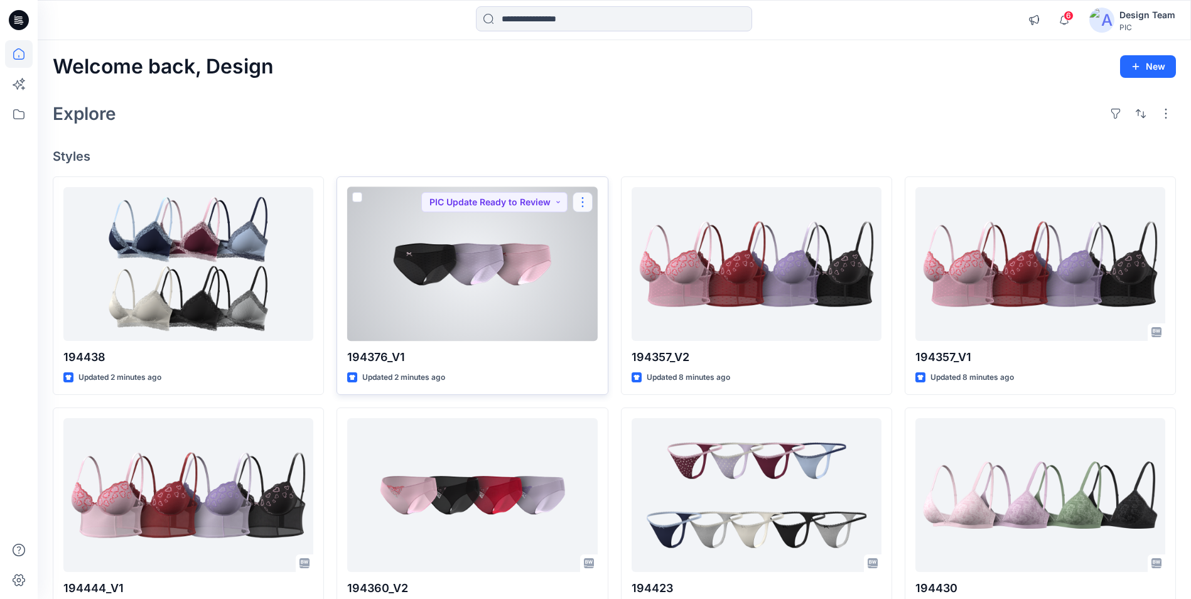
click at [584, 203] on button "button" at bounding box center [583, 202] width 20 height 20
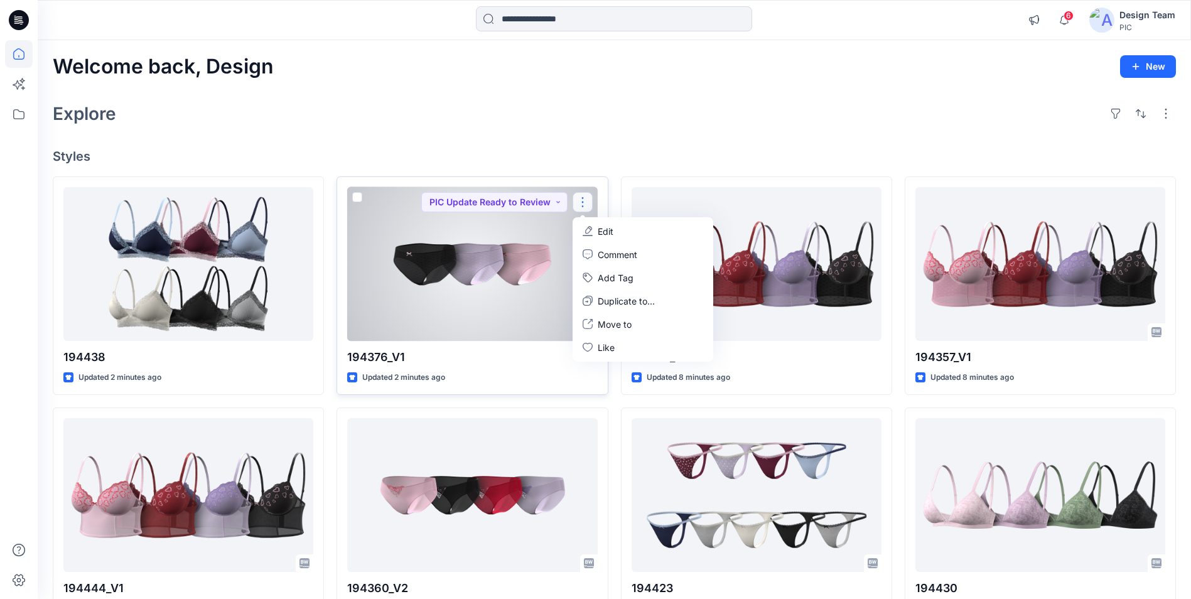
click at [598, 229] on p "Edit" at bounding box center [606, 231] width 16 height 13
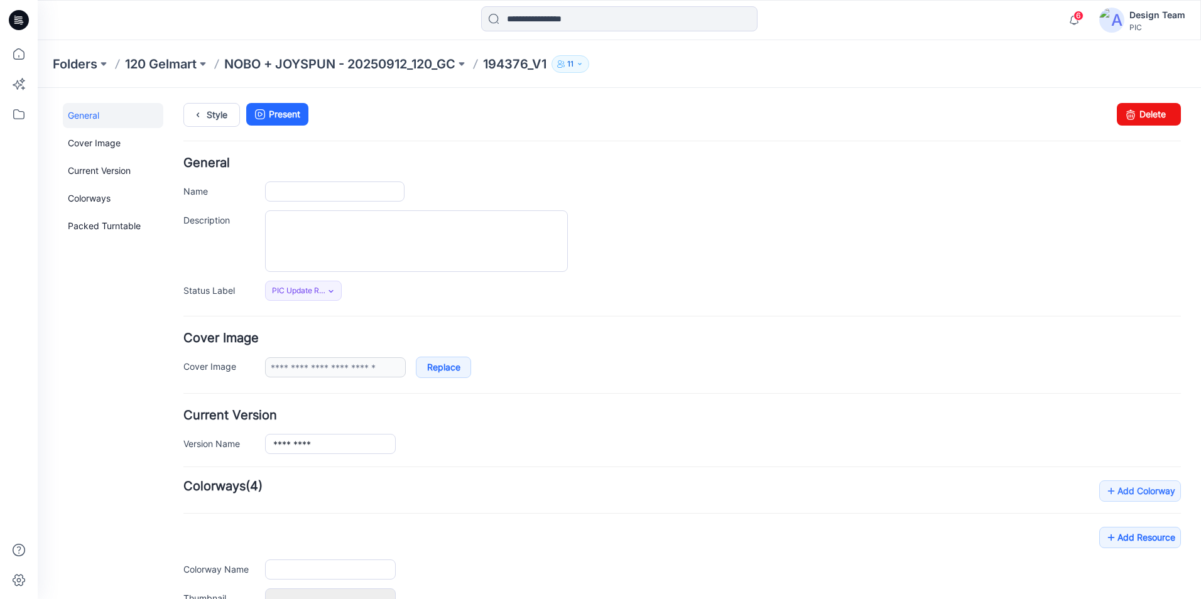
type input "*********"
type input "**********"
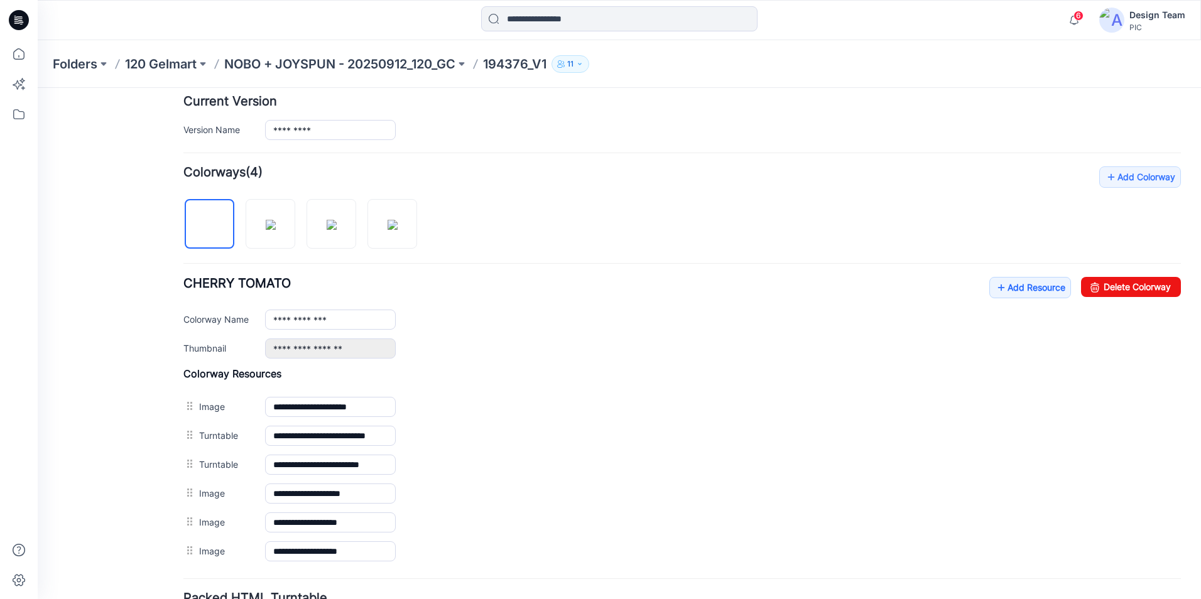
scroll to position [377, 0]
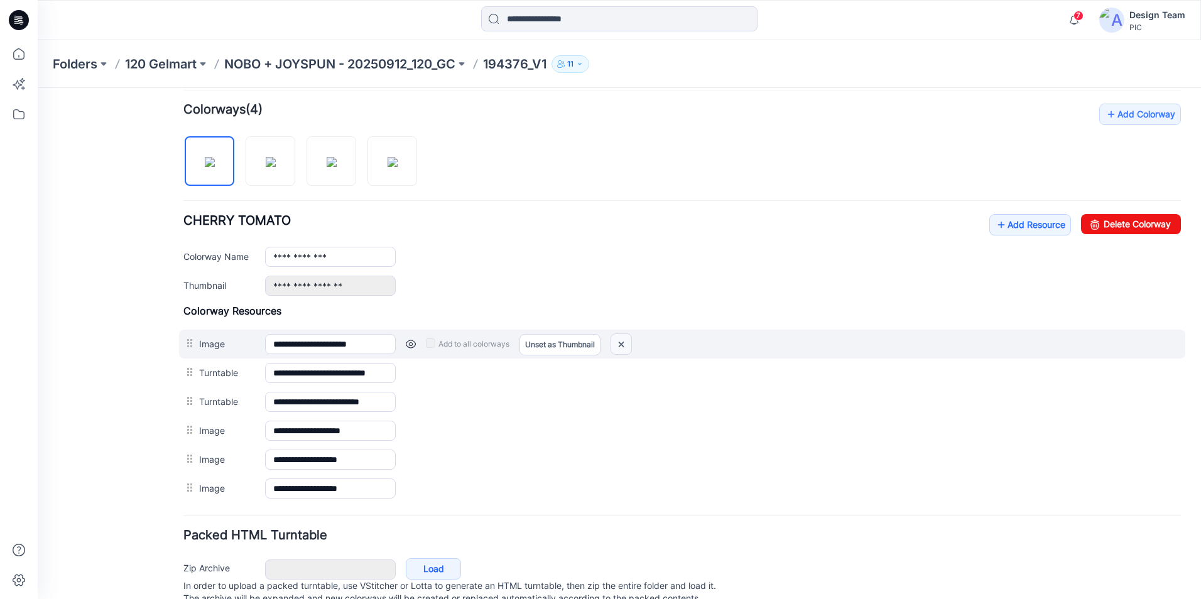
drag, startPoint x: 624, startPoint y: 345, endPoint x: 701, endPoint y: 142, distance: 217.1
click at [624, 345] on img at bounding box center [621, 344] width 20 height 21
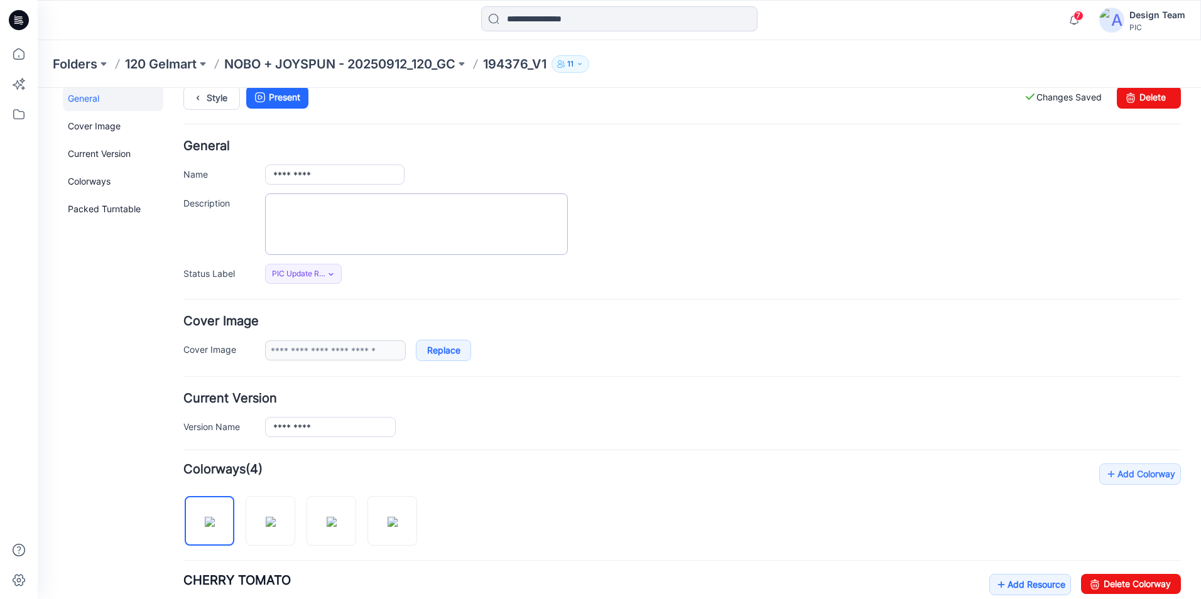
scroll to position [0, 0]
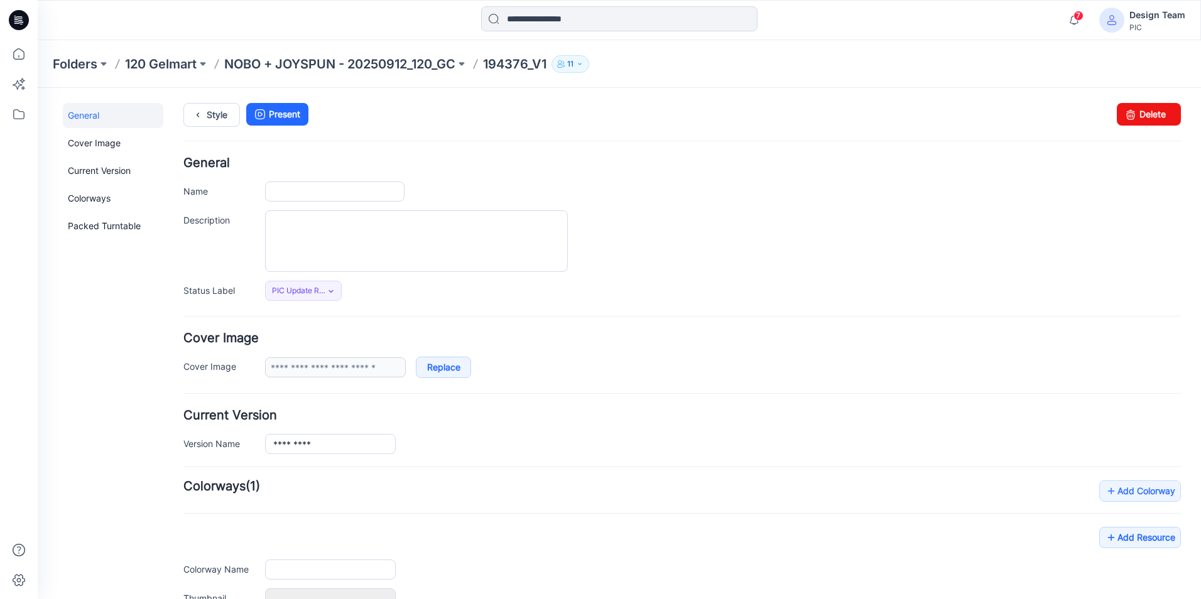
type input "*********"
type input "**********"
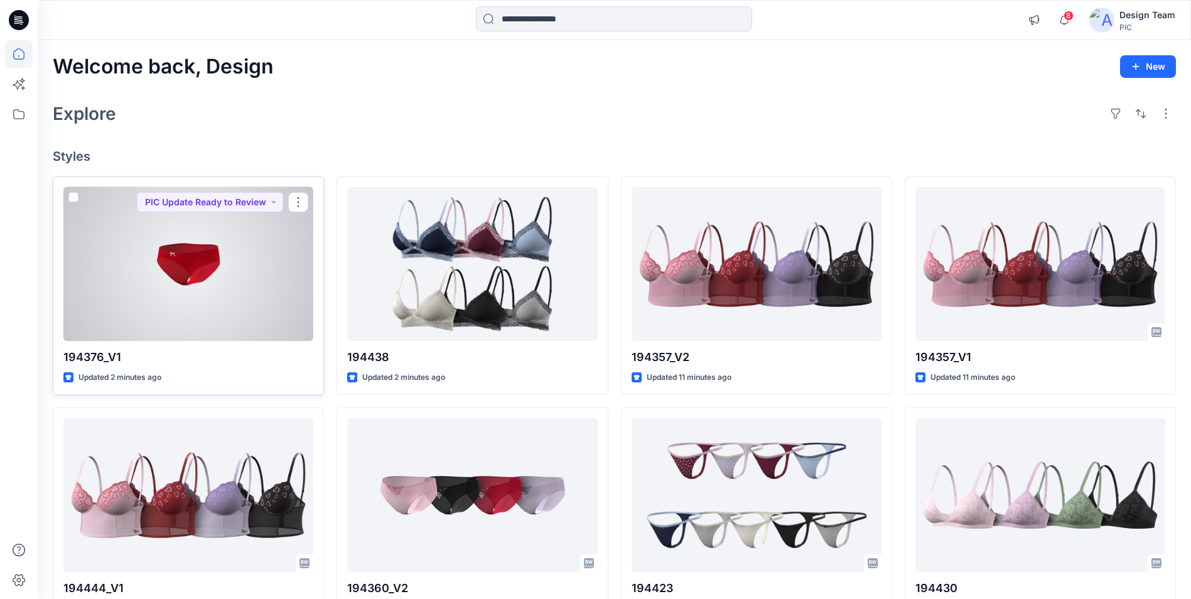
click at [209, 289] on div at bounding box center [188, 264] width 250 height 154
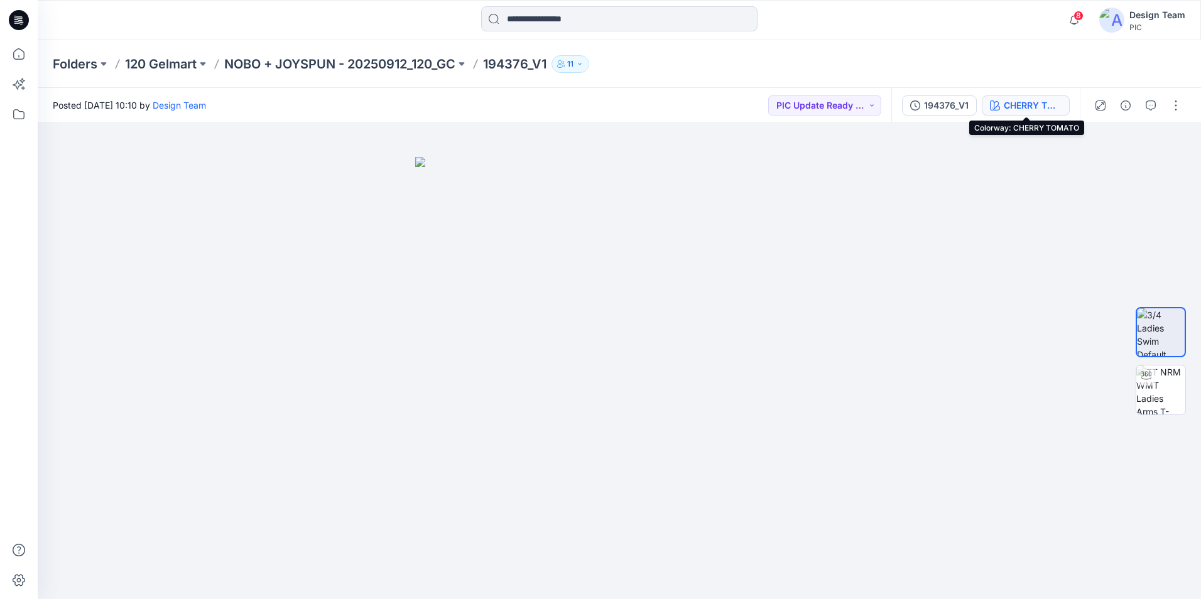
click at [1021, 109] on div "CHERRY TOMATO" at bounding box center [1033, 106] width 58 height 14
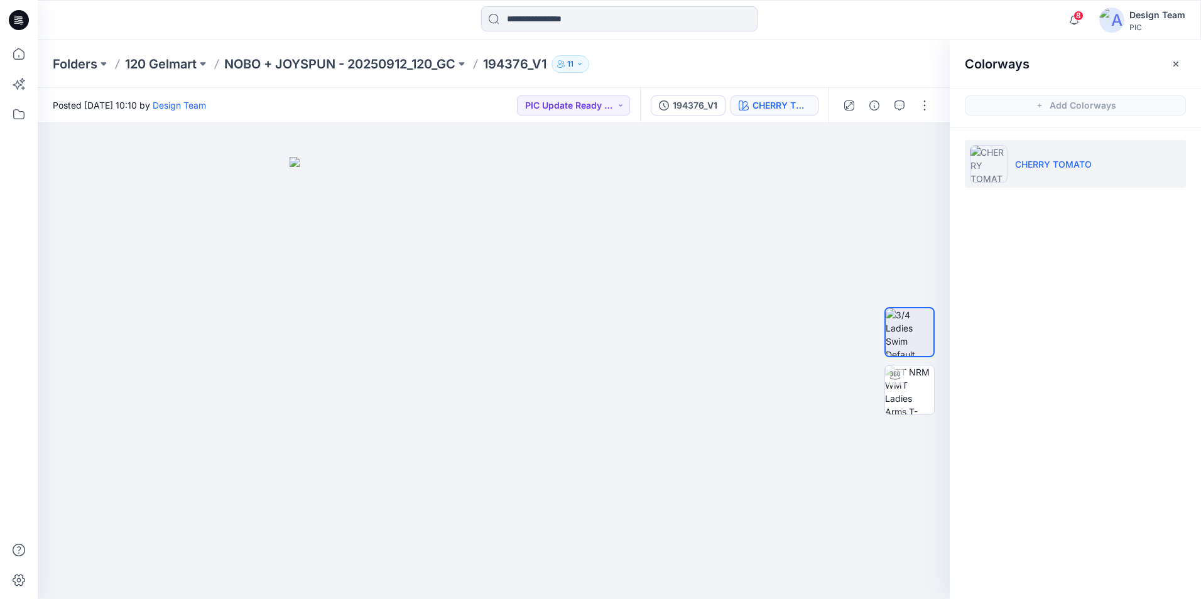
click at [1174, 60] on icon "button" at bounding box center [1176, 64] width 10 height 10
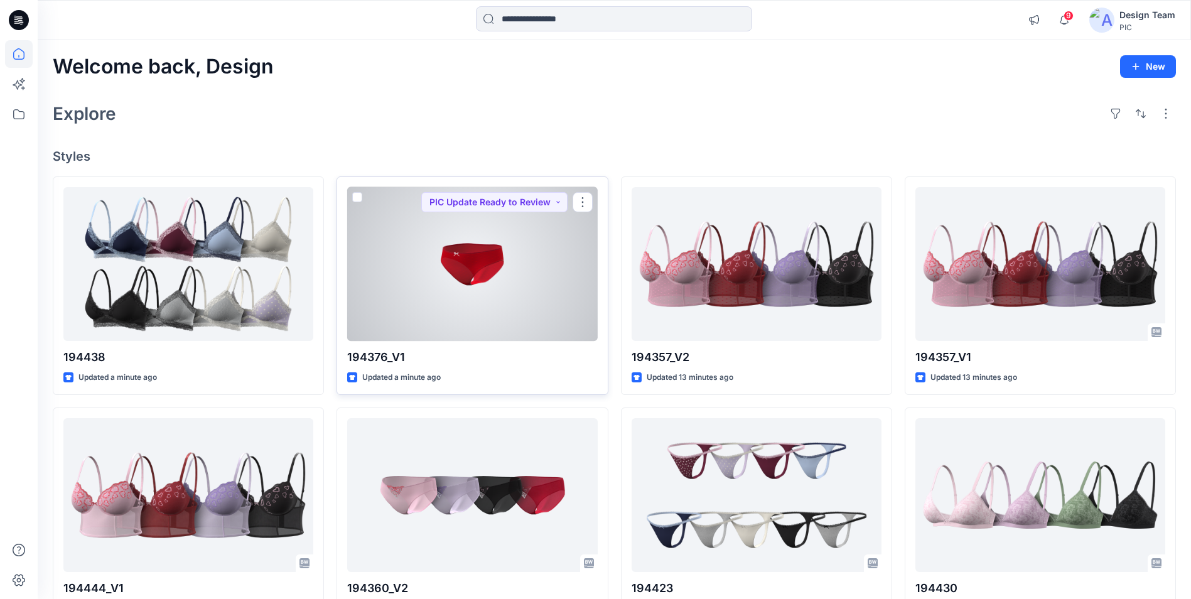
click at [518, 244] on div at bounding box center [472, 264] width 250 height 154
click at [433, 252] on div at bounding box center [472, 264] width 250 height 154
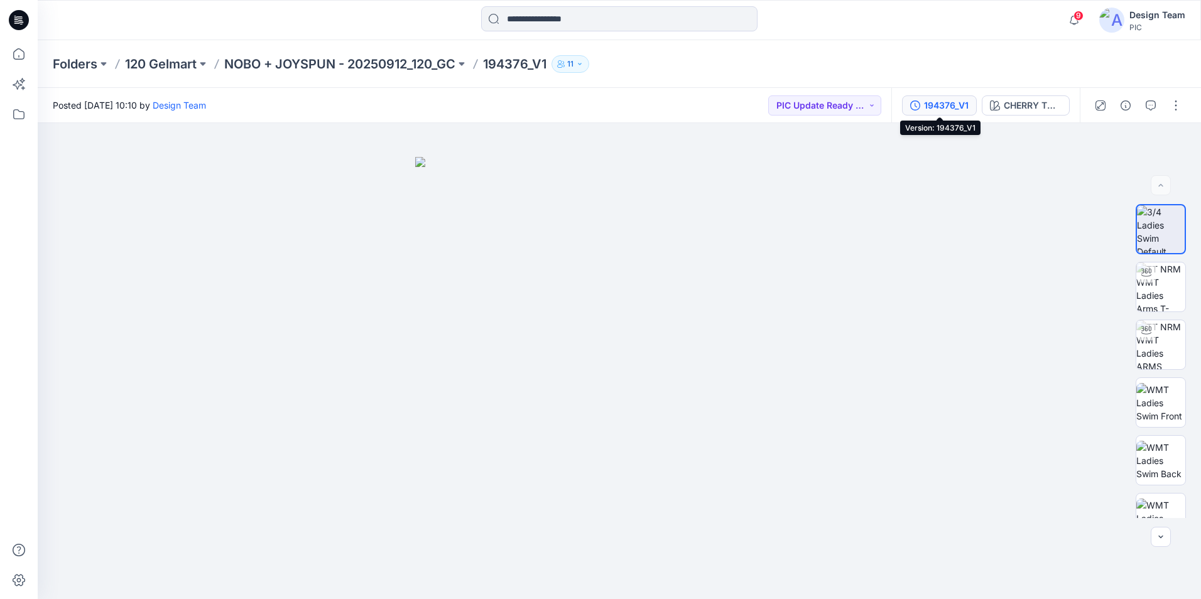
click at [938, 106] on div "194376_V1" at bounding box center [946, 106] width 45 height 14
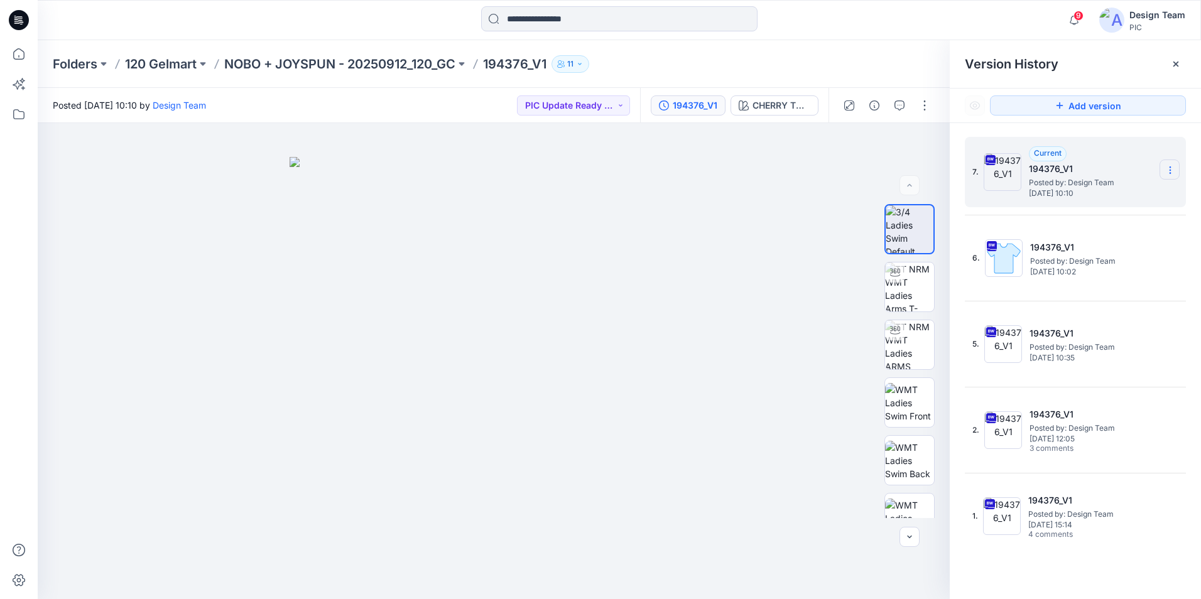
click at [1174, 174] on icon at bounding box center [1170, 170] width 10 height 10
click at [1079, 275] on span "Delete Version" at bounding box center [1083, 275] width 59 height 15
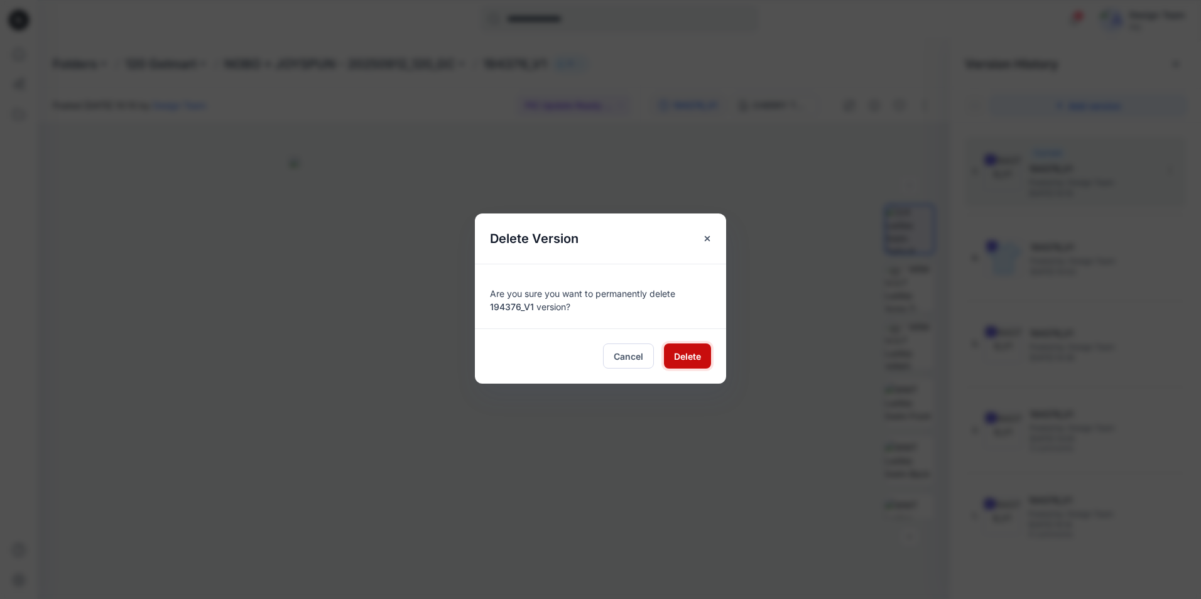
click at [670, 356] on button "Delete" at bounding box center [687, 356] width 47 height 25
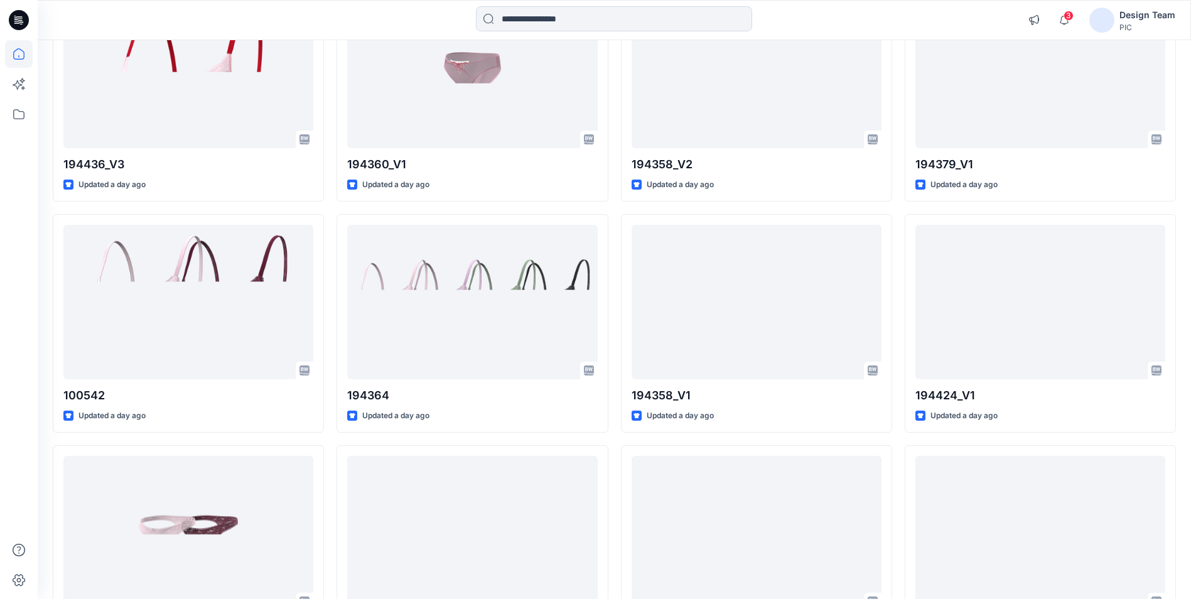
scroll to position [3908, 0]
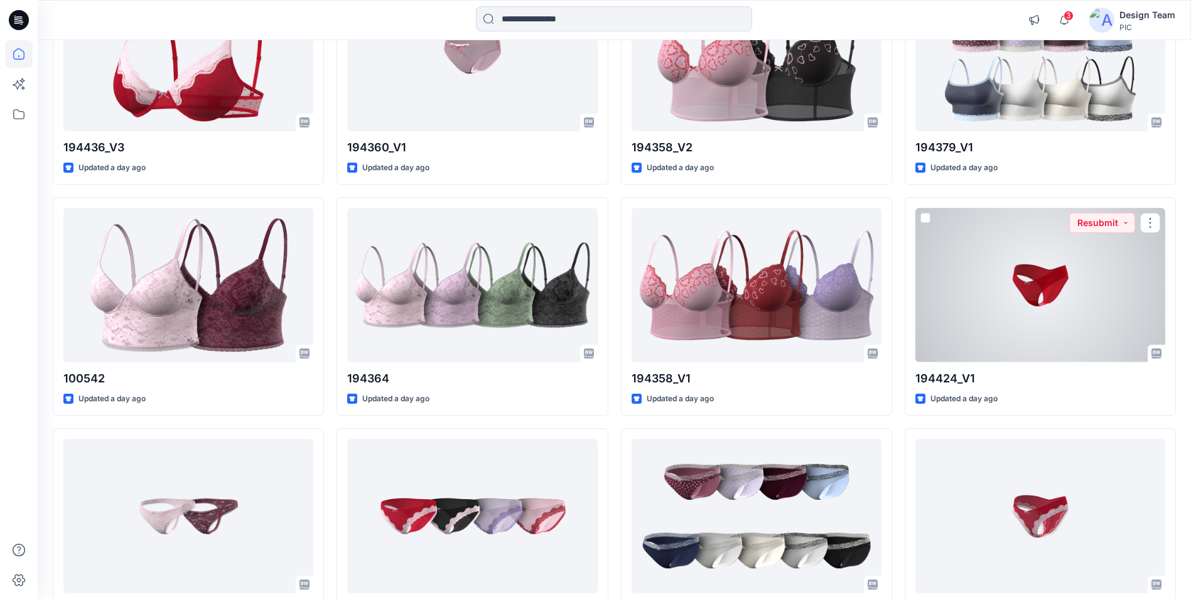
click at [1029, 347] on div at bounding box center [1041, 285] width 250 height 154
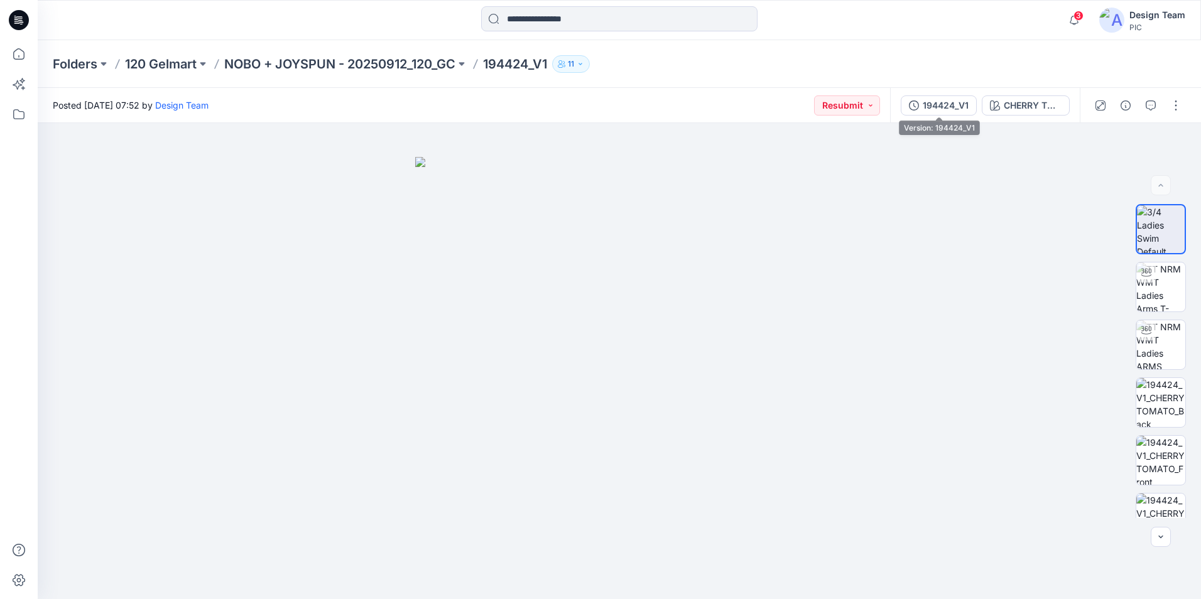
click at [950, 111] on div "194424_V1" at bounding box center [946, 106] width 46 height 14
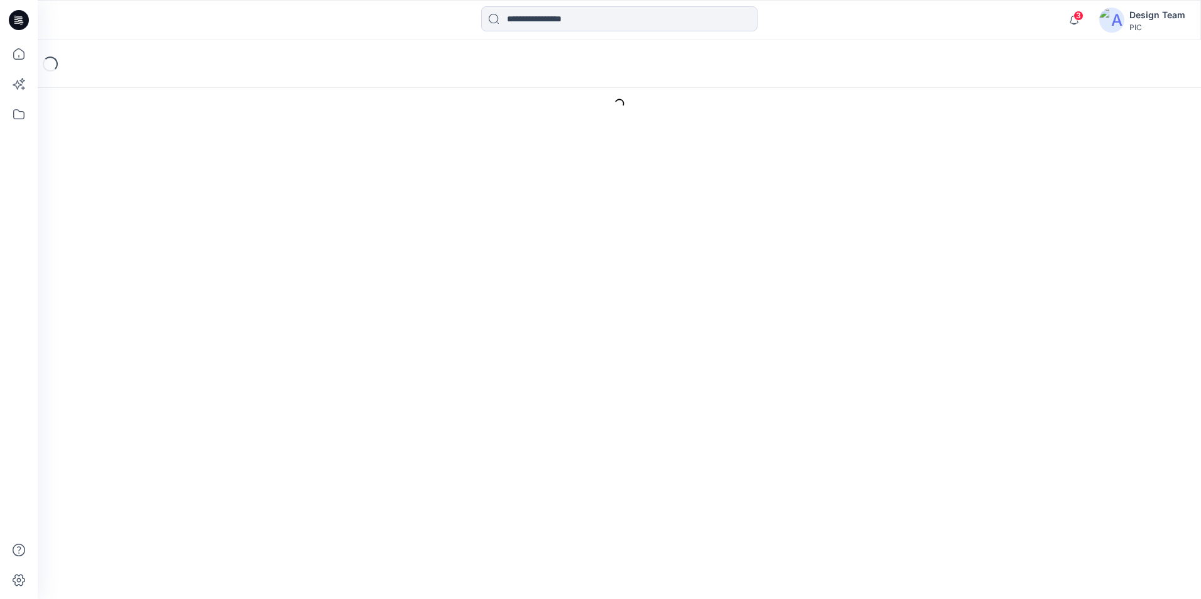
click at [21, 18] on icon at bounding box center [19, 20] width 20 height 20
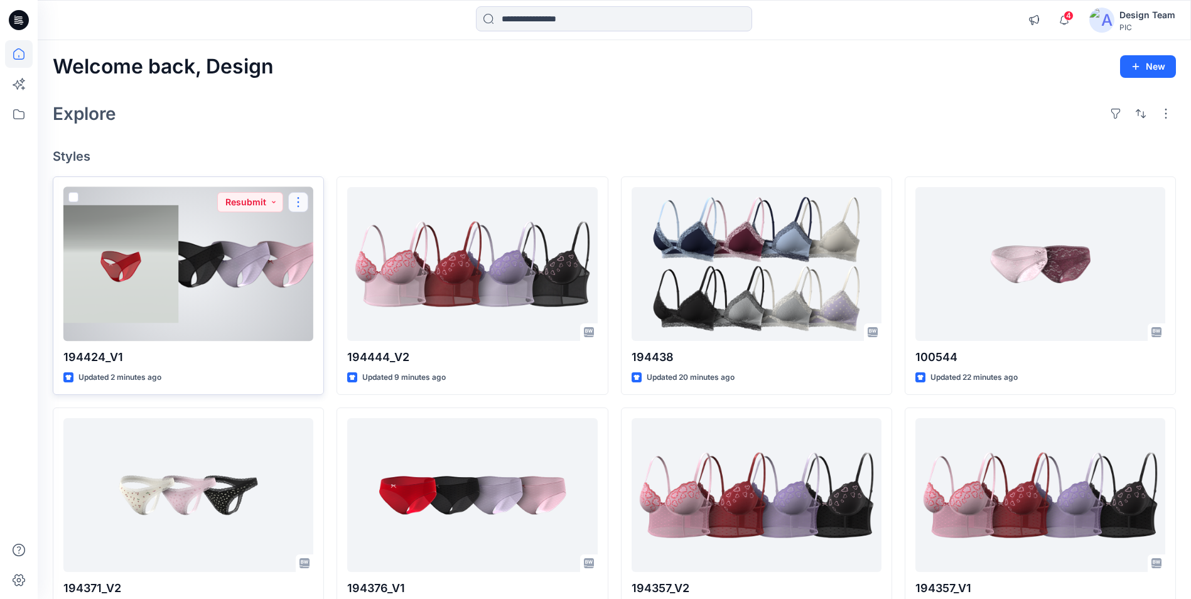
click at [301, 205] on button "button" at bounding box center [298, 202] width 20 height 20
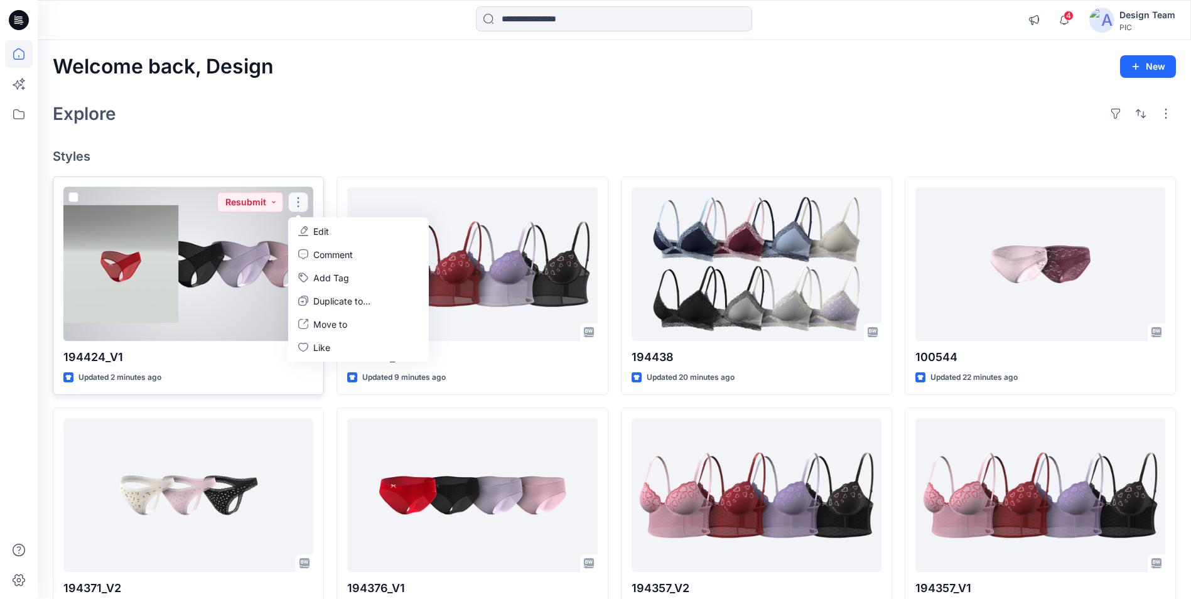
click at [325, 228] on p "Edit" at bounding box center [321, 231] width 16 height 13
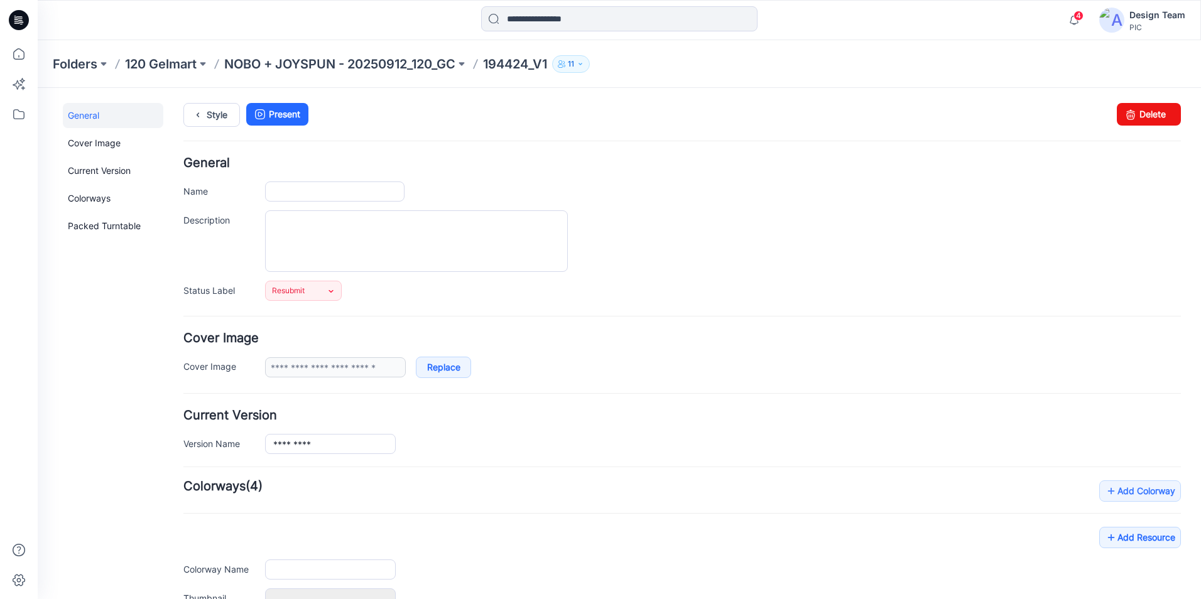
type input "*********"
type input "**********"
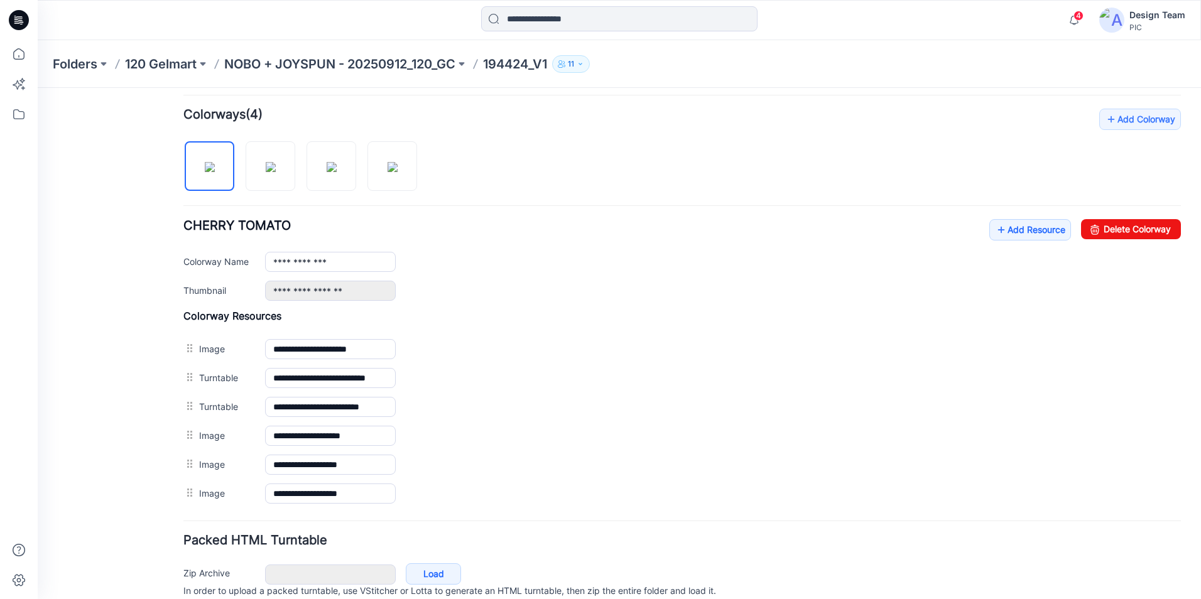
scroll to position [377, 0]
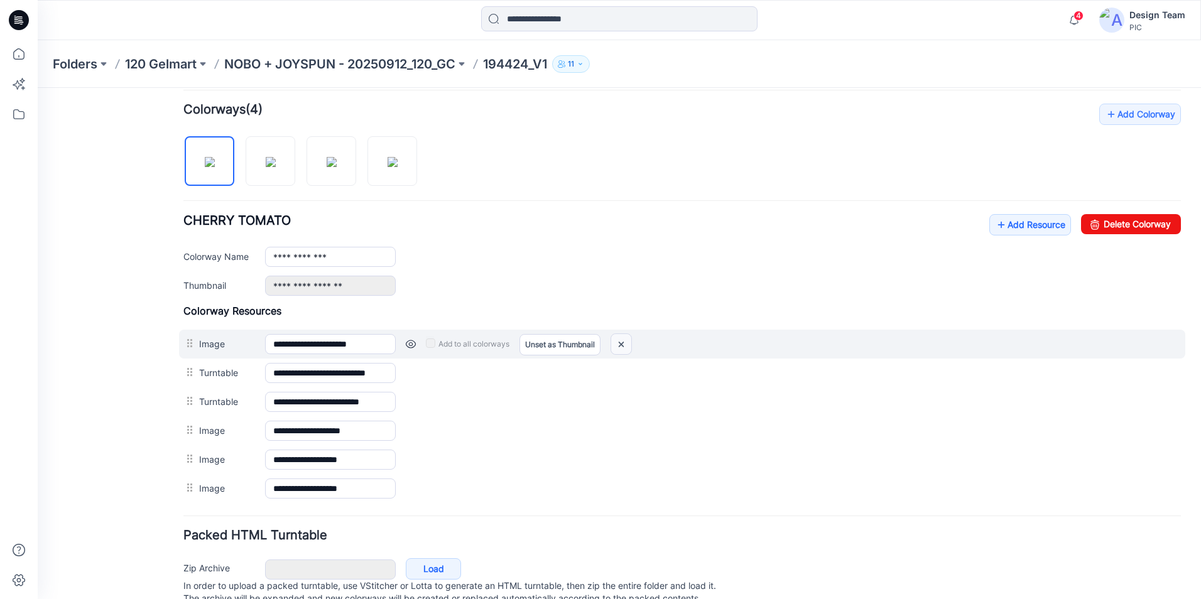
drag, startPoint x: 624, startPoint y: 342, endPoint x: 696, endPoint y: 138, distance: 216.5
click at [624, 342] on img at bounding box center [621, 344] width 20 height 21
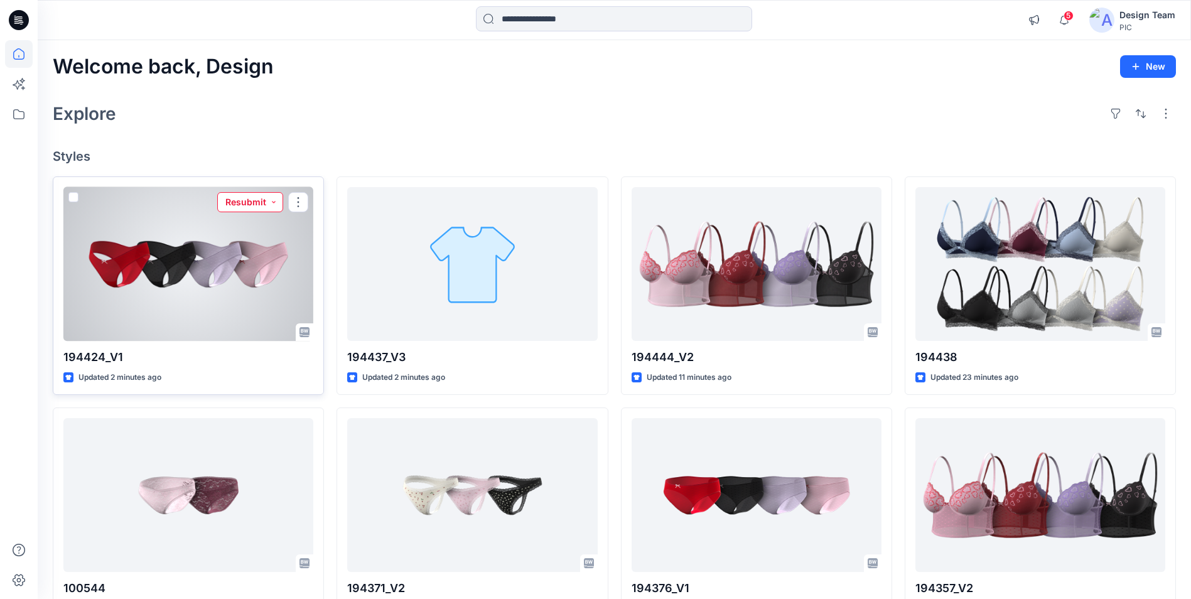
click at [242, 205] on button "Resubmit" at bounding box center [250, 202] width 66 height 20
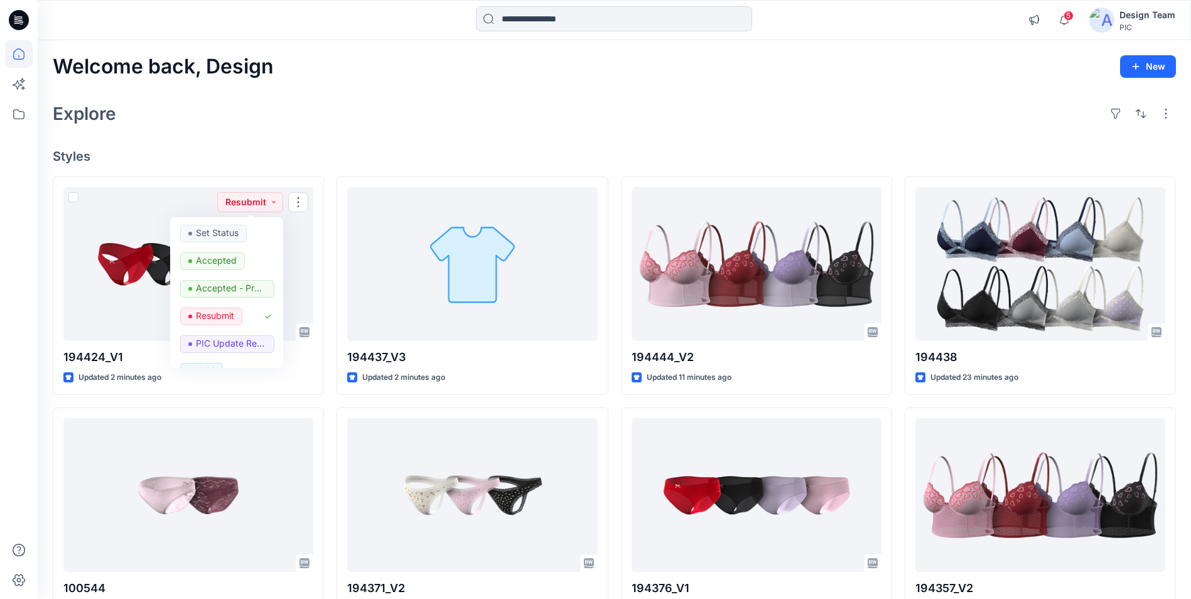
click at [257, 152] on h4 "Styles" at bounding box center [615, 156] width 1124 height 15
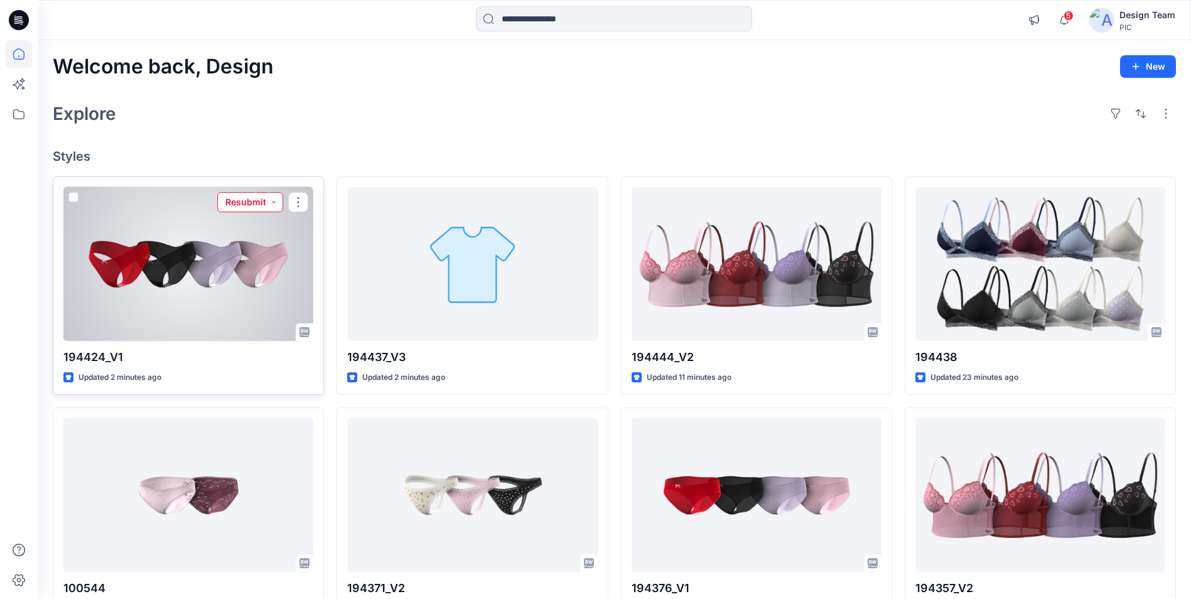
click at [265, 210] on button "Resubmit" at bounding box center [250, 202] width 66 height 20
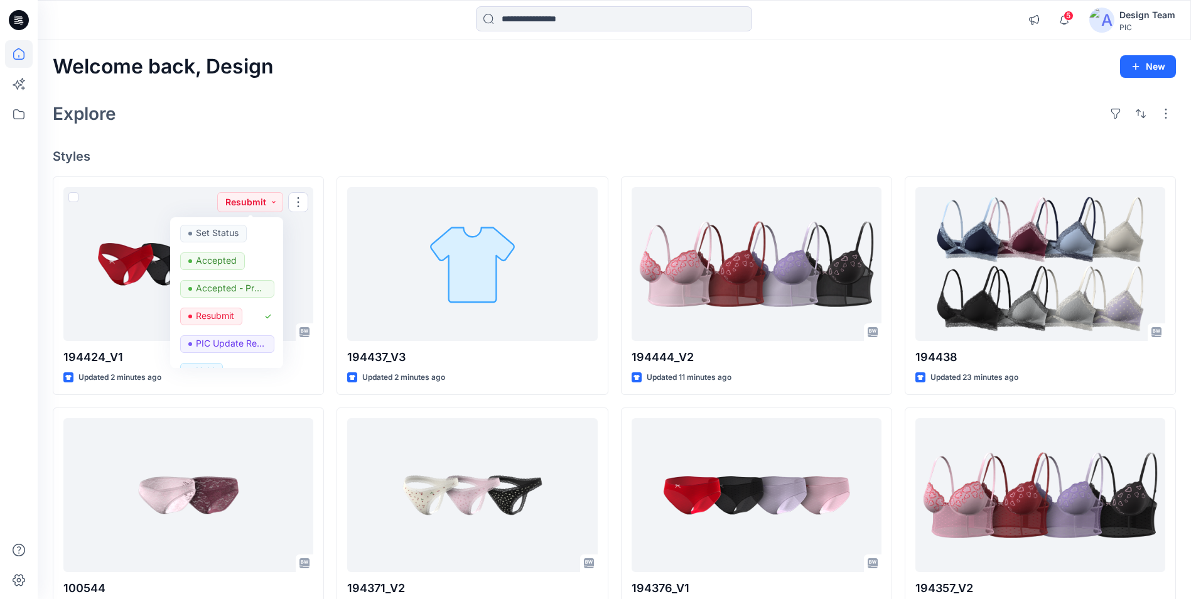
drag, startPoint x: 459, startPoint y: 127, endPoint x: 470, endPoint y: 133, distance: 12.6
click at [459, 127] on div "Explore" at bounding box center [615, 114] width 1124 height 30
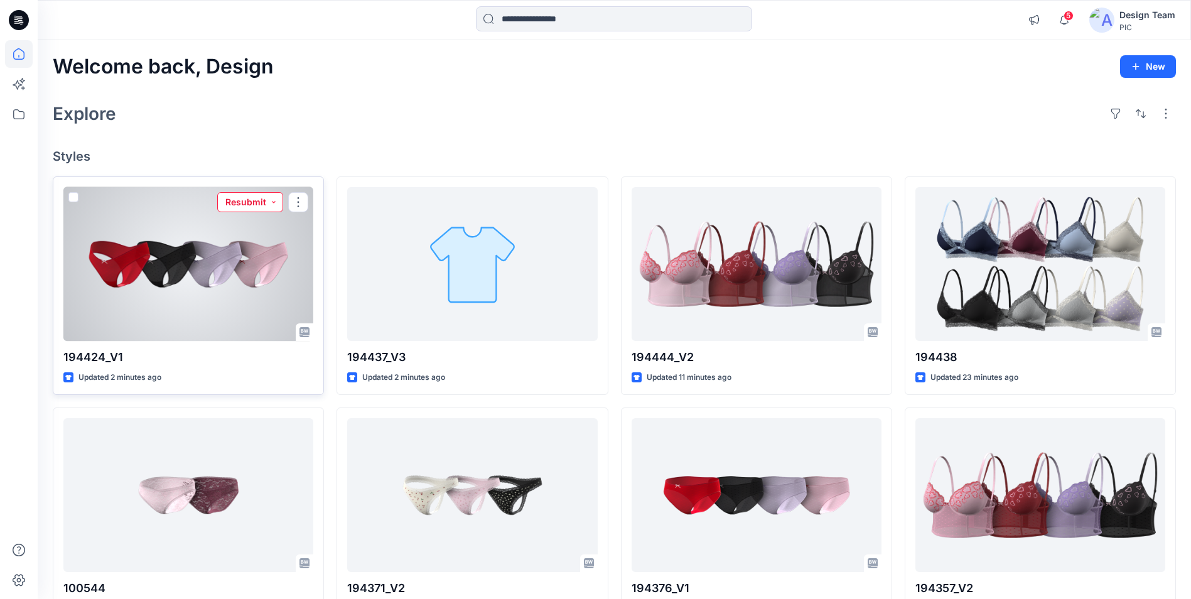
click at [266, 203] on button "Resubmit" at bounding box center [250, 202] width 66 height 20
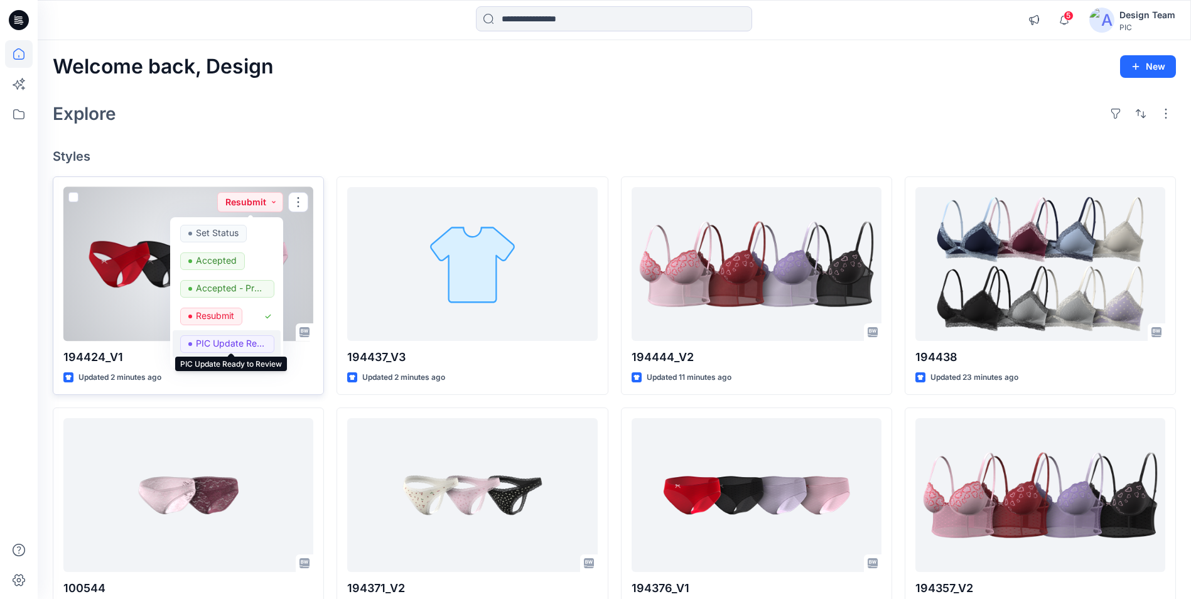
click at [202, 341] on p "PIC Update Ready to Review" at bounding box center [231, 343] width 70 height 16
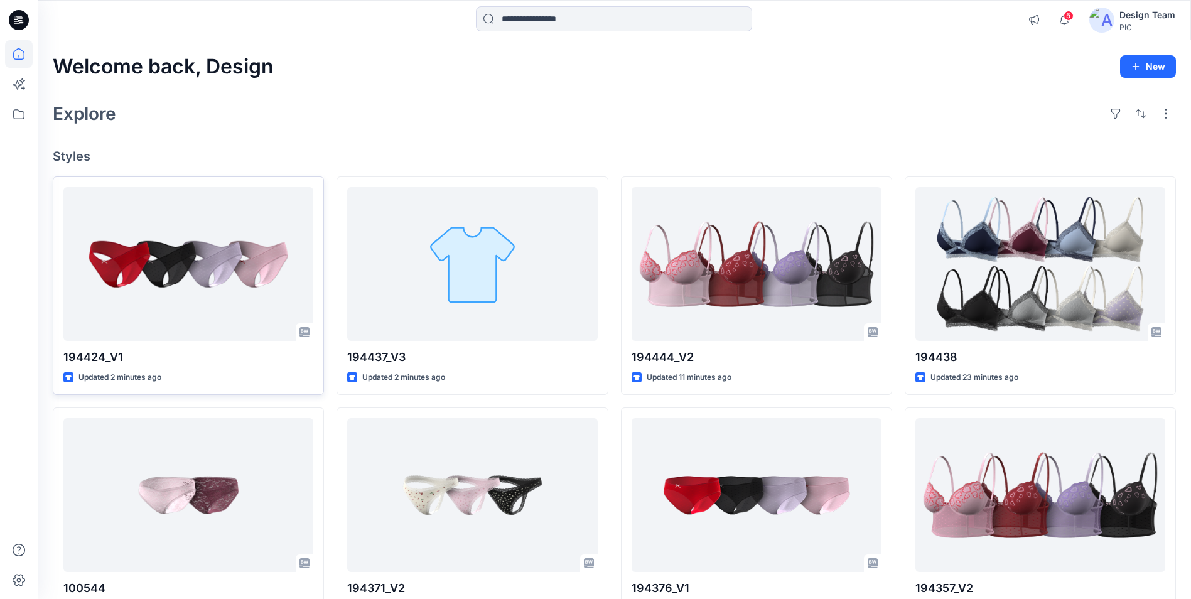
click at [308, 132] on div "Welcome back, Design New Explore Styles 194424_V1 Updated 2 minutes ago 100544 …" at bounding box center [615, 478] width 1154 height 877
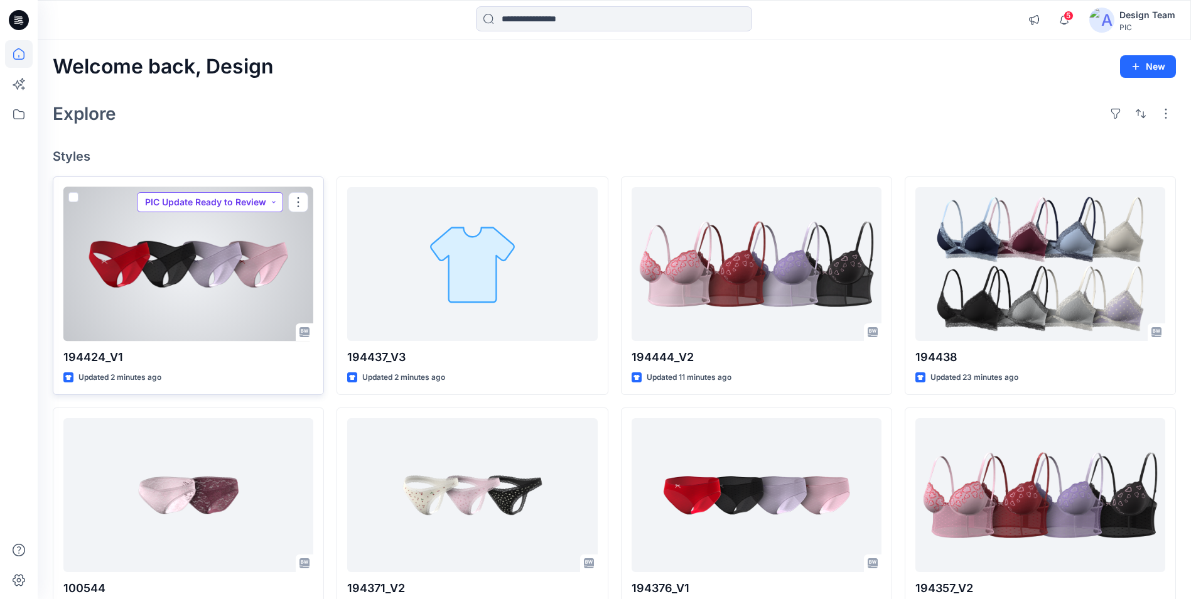
click at [276, 203] on button "PIC Update Ready to Review" at bounding box center [210, 202] width 146 height 20
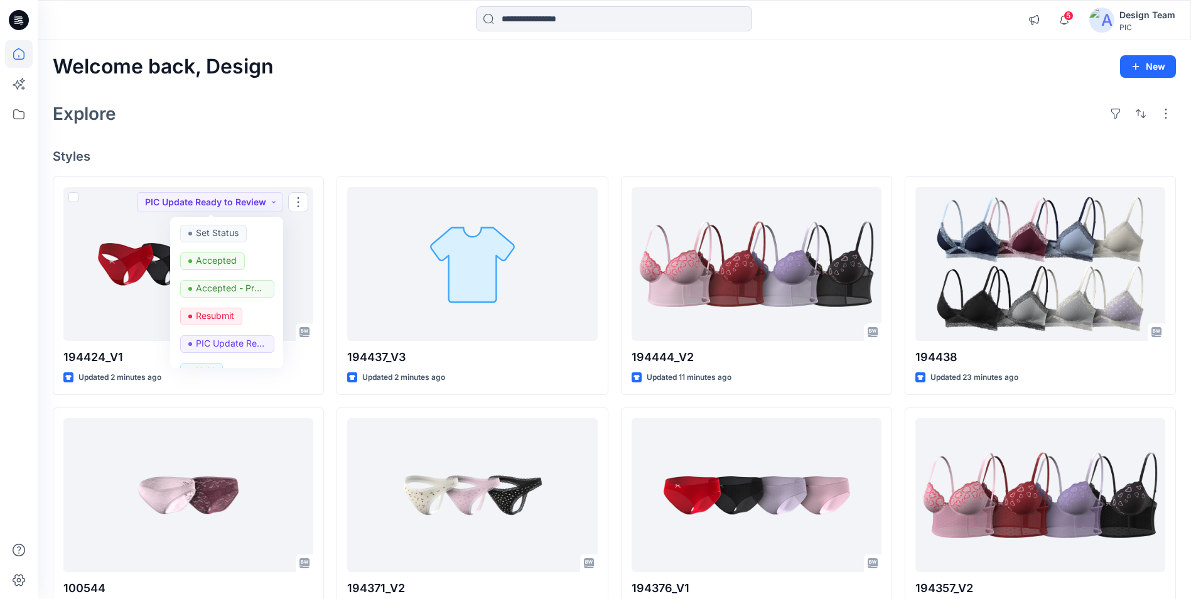
click at [399, 147] on div "Welcome back, Design New Explore Styles 194424_V1 Updated 2 minutes ago PIC Upd…" at bounding box center [615, 478] width 1154 height 877
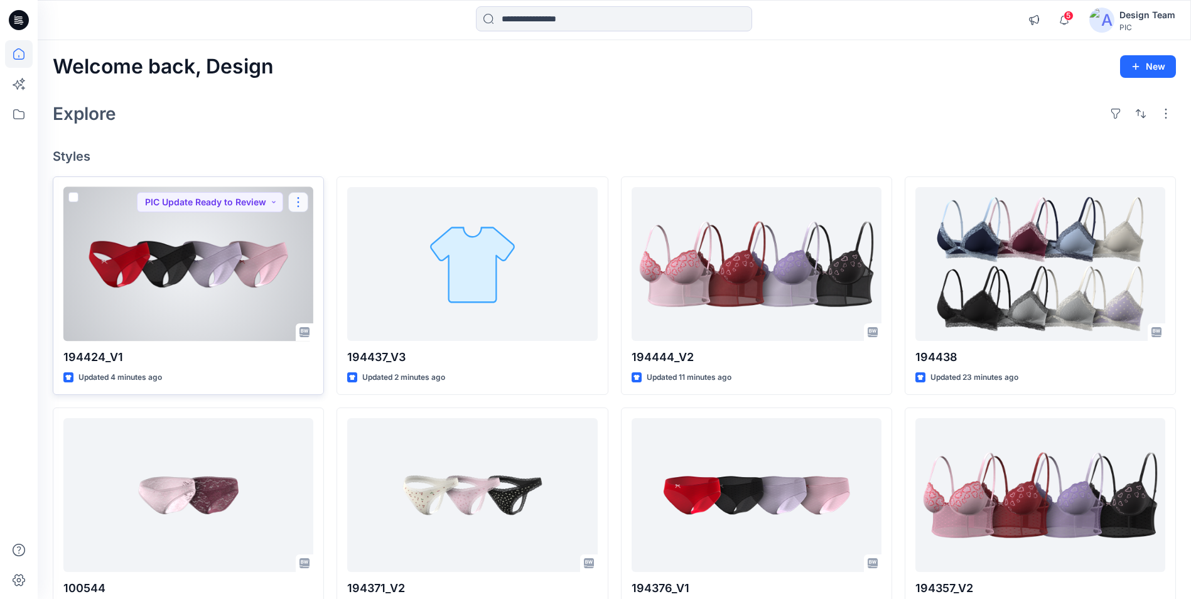
click at [298, 204] on button "button" at bounding box center [298, 202] width 20 height 20
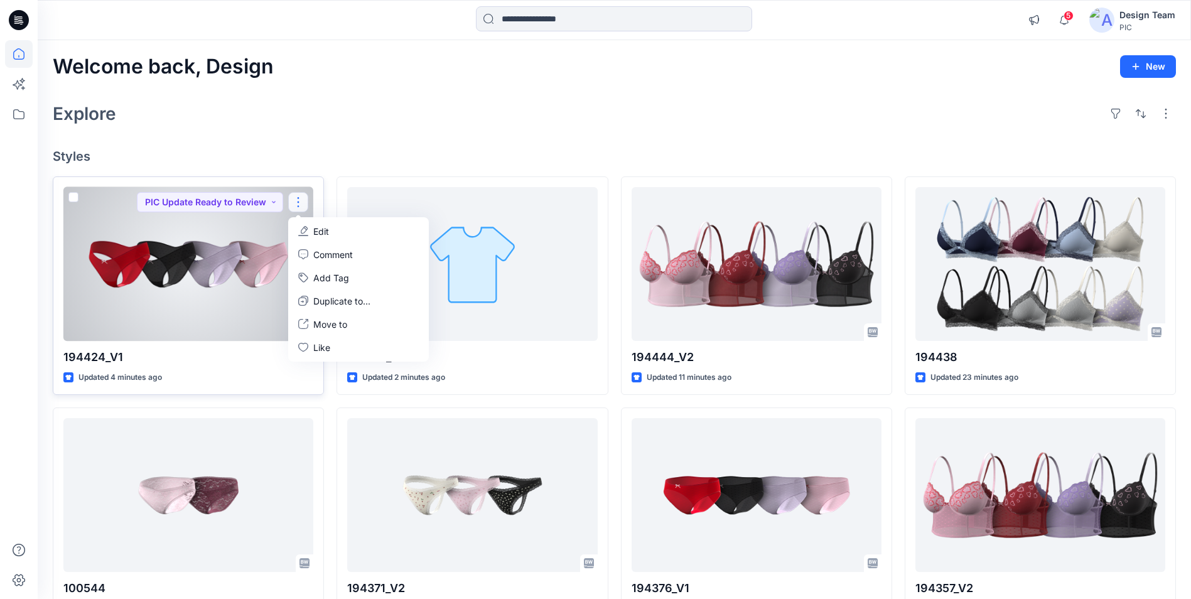
click at [327, 230] on p "Edit" at bounding box center [321, 231] width 16 height 13
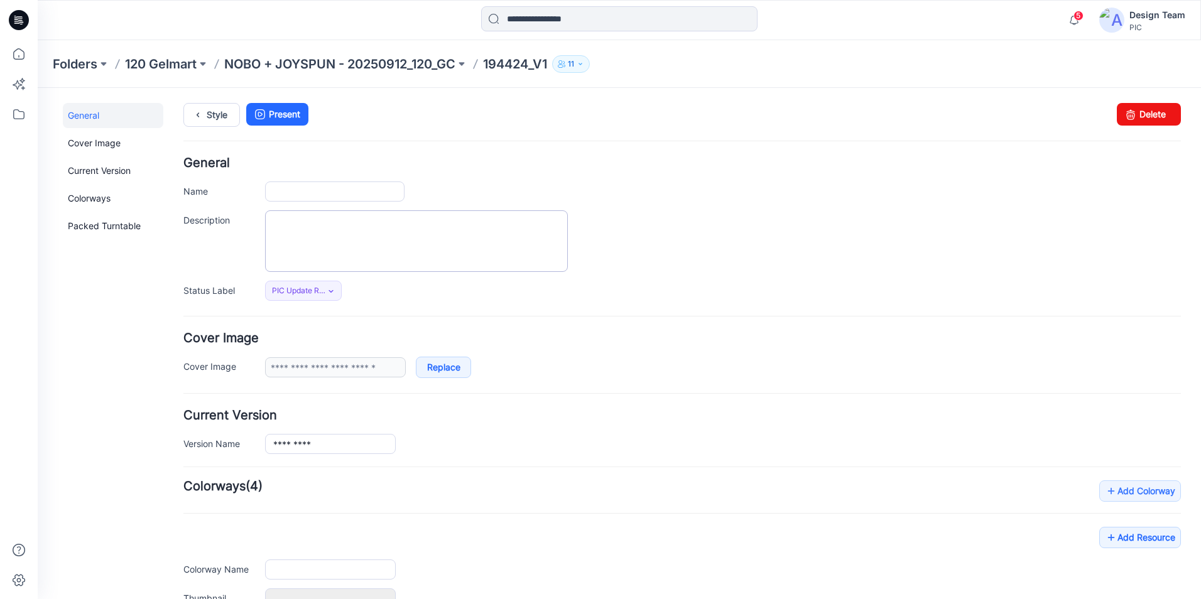
type input "*********"
type input "**********"
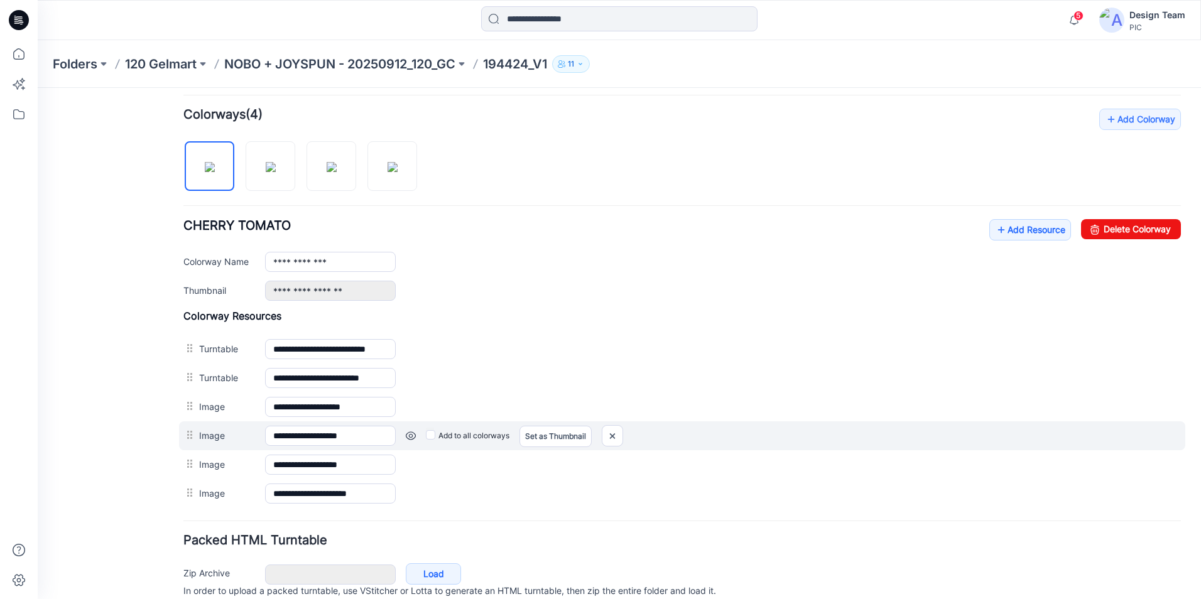
scroll to position [377, 0]
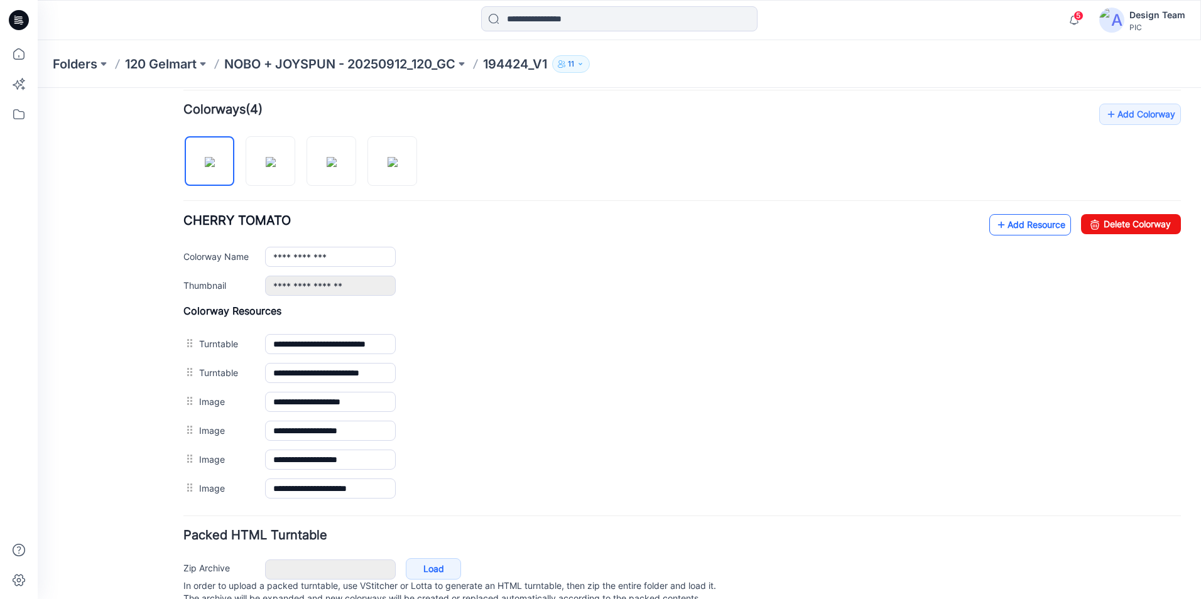
click at [1038, 227] on link "Add Resource" at bounding box center [1030, 224] width 82 height 21
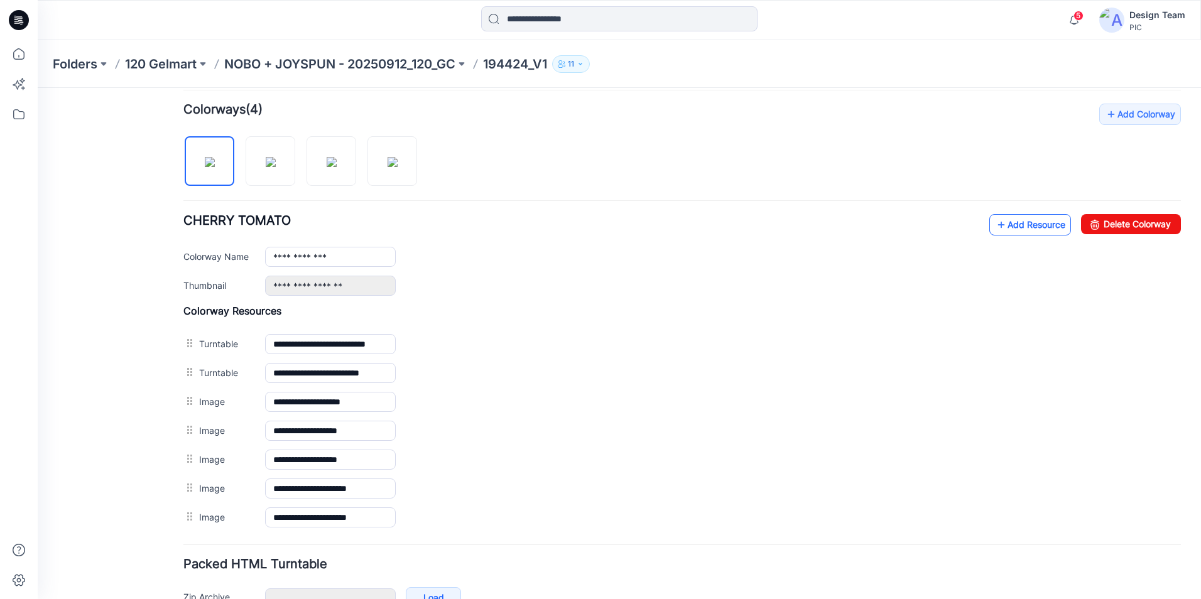
click at [989, 225] on link "Add Resource" at bounding box center [1030, 224] width 82 height 21
click at [995, 223] on icon at bounding box center [1001, 225] width 13 height 20
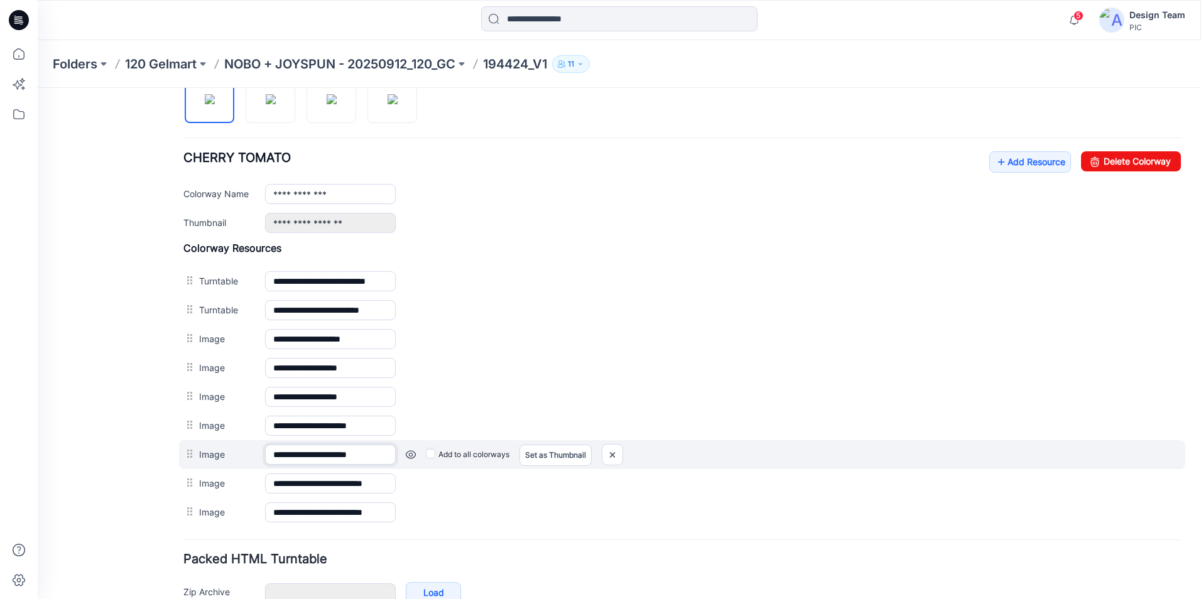
scroll to position [0, 1]
drag, startPoint x: 324, startPoint y: 457, endPoint x: 416, endPoint y: 460, distance: 91.8
click at [416, 460] on div "**********" at bounding box center [682, 454] width 1006 height 29
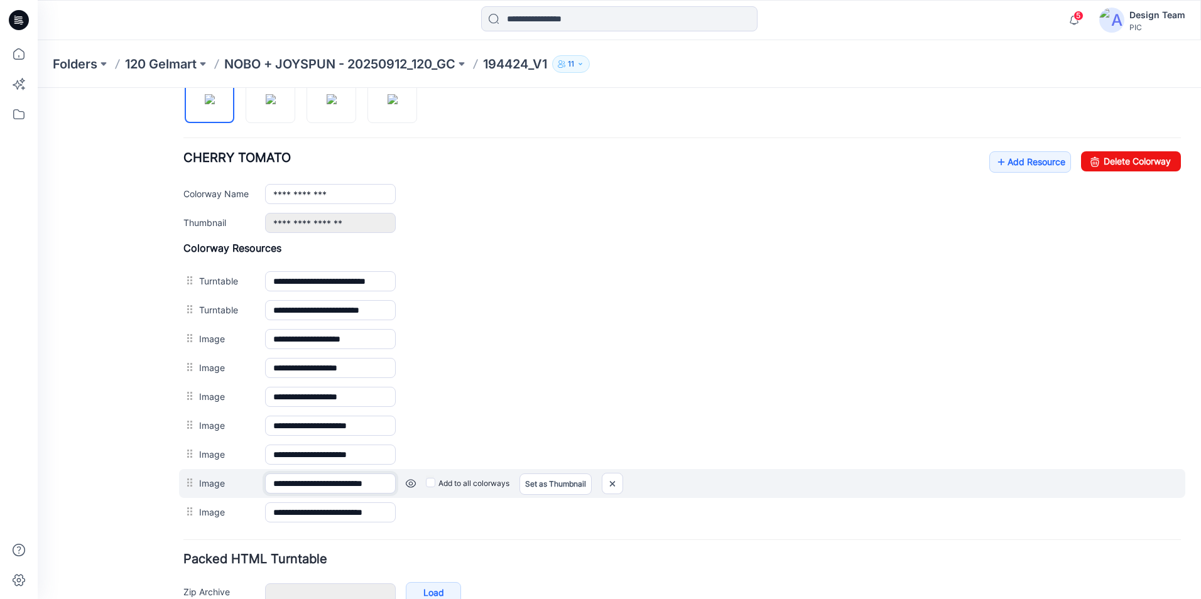
scroll to position [0, 26]
drag, startPoint x: 322, startPoint y: 484, endPoint x: 415, endPoint y: 485, distance: 92.3
click at [415, 485] on div "**********" at bounding box center [682, 483] width 1006 height 29
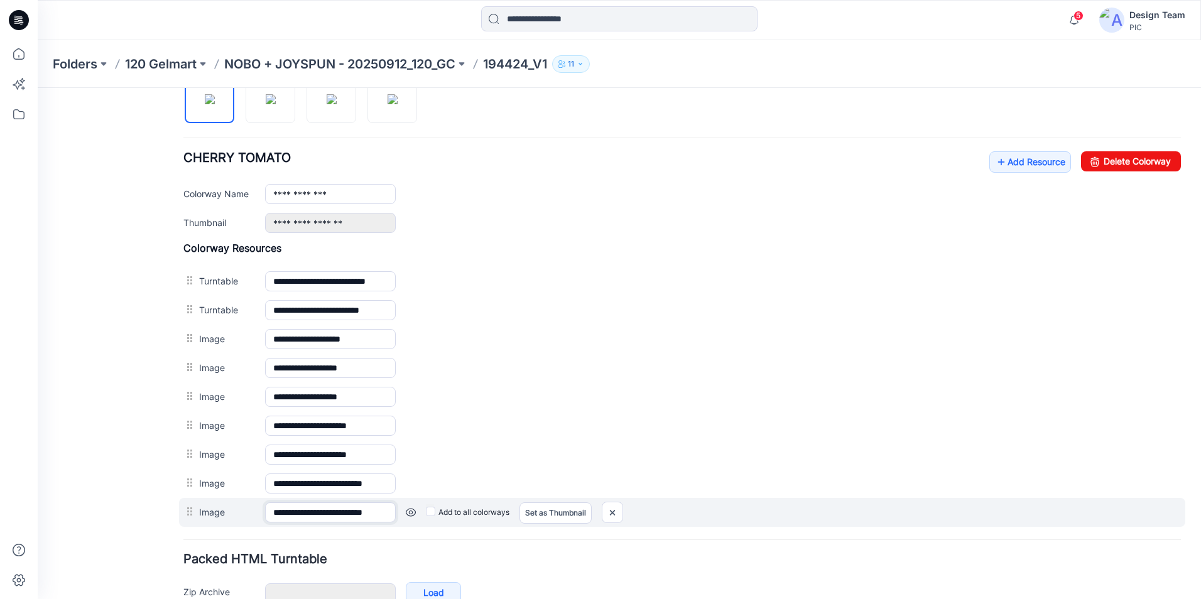
scroll to position [0, 21]
drag, startPoint x: 325, startPoint y: 517, endPoint x: 422, endPoint y: 516, distance: 97.3
click at [422, 516] on div "**********" at bounding box center [682, 512] width 1006 height 29
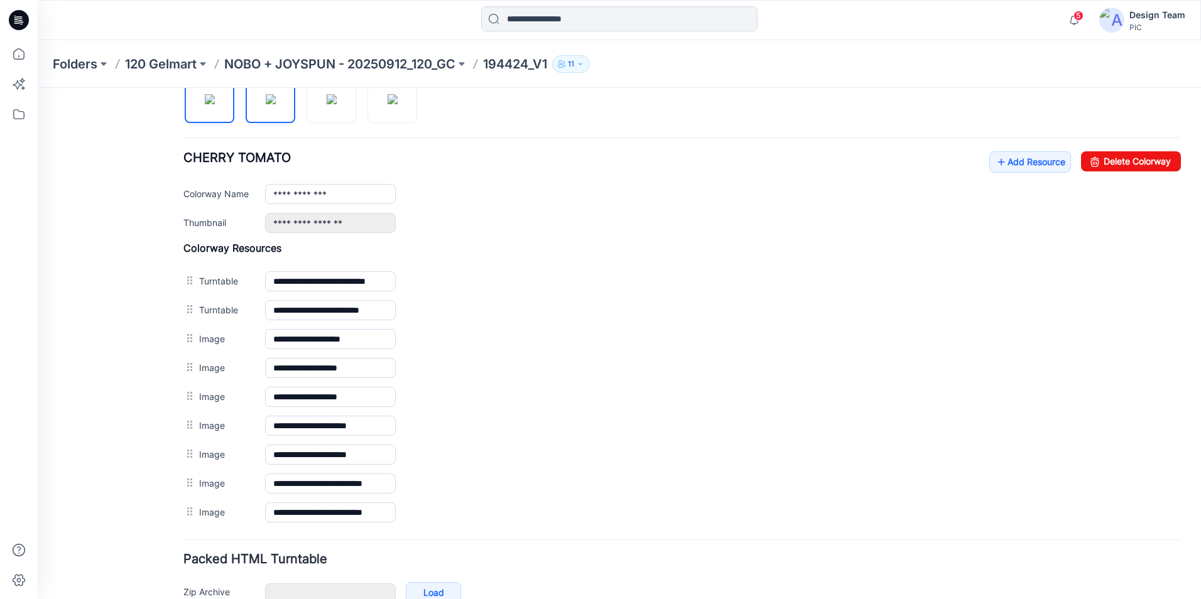
scroll to position [0, 0]
click at [266, 101] on img at bounding box center [271, 99] width 10 height 10
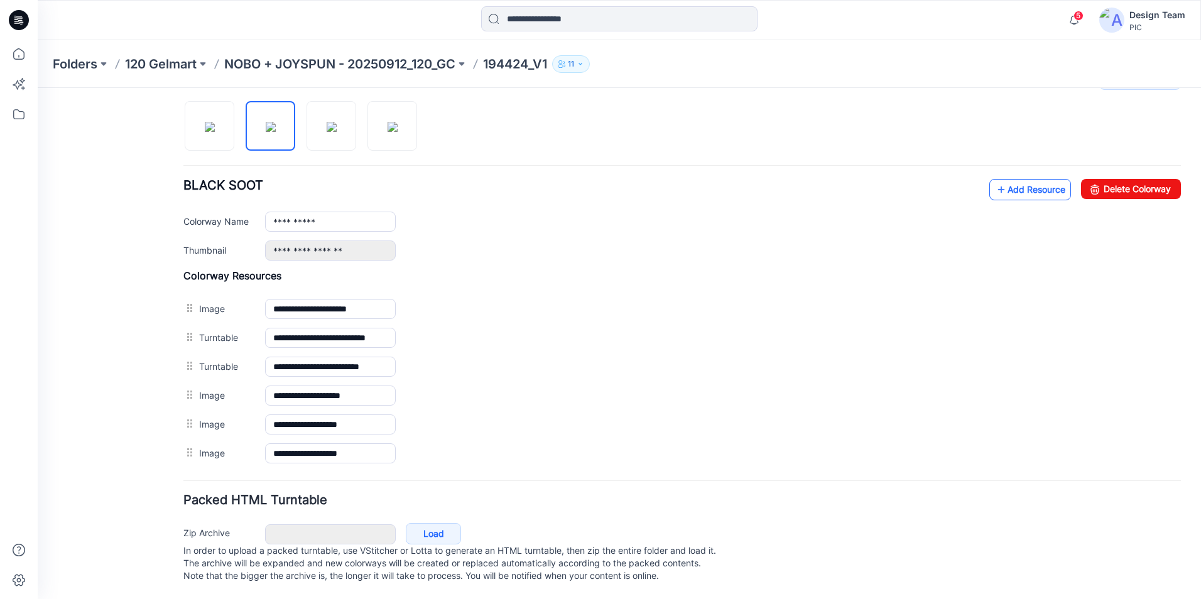
click at [1012, 179] on link "Add Resource" at bounding box center [1030, 189] width 82 height 21
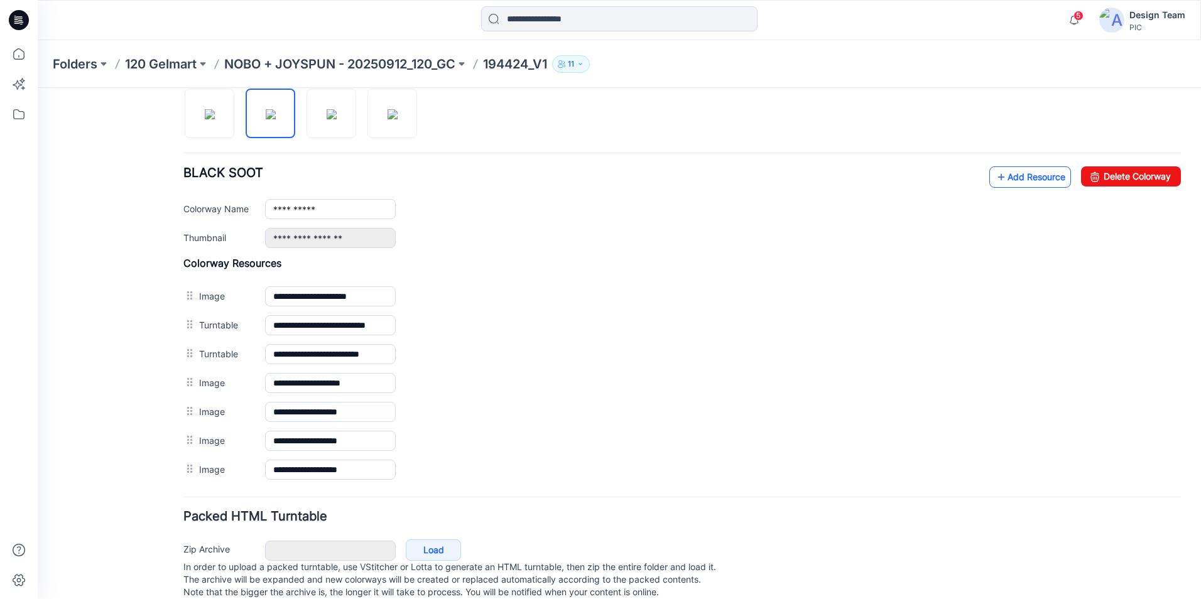
click at [1027, 178] on link "Add Resource" at bounding box center [1030, 176] width 82 height 21
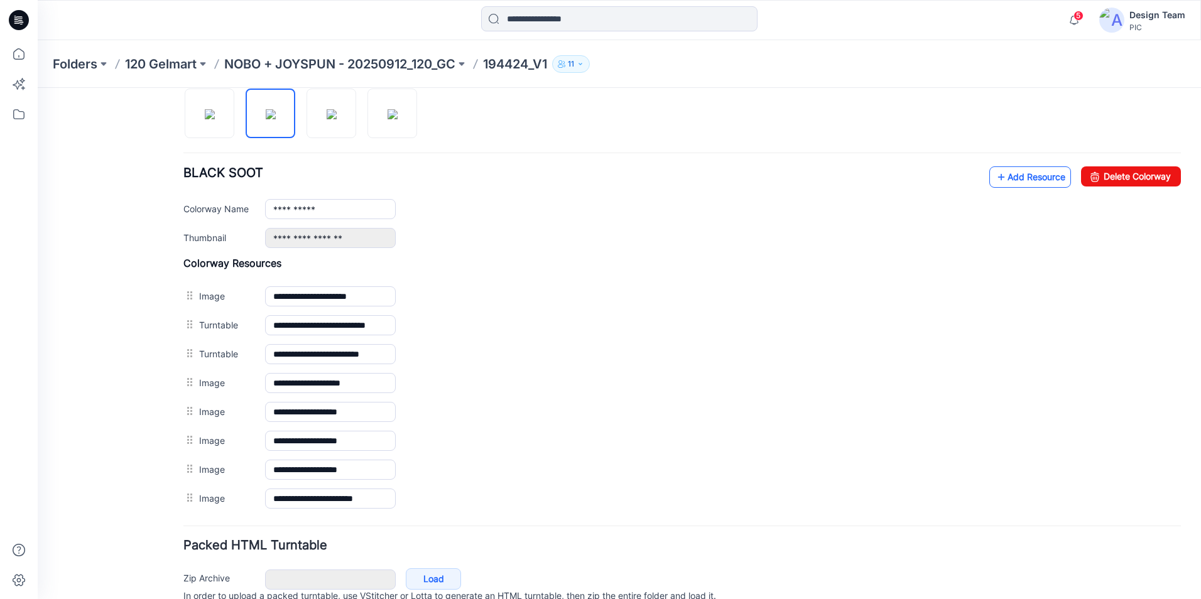
click at [1041, 176] on link "Add Resource" at bounding box center [1030, 176] width 82 height 21
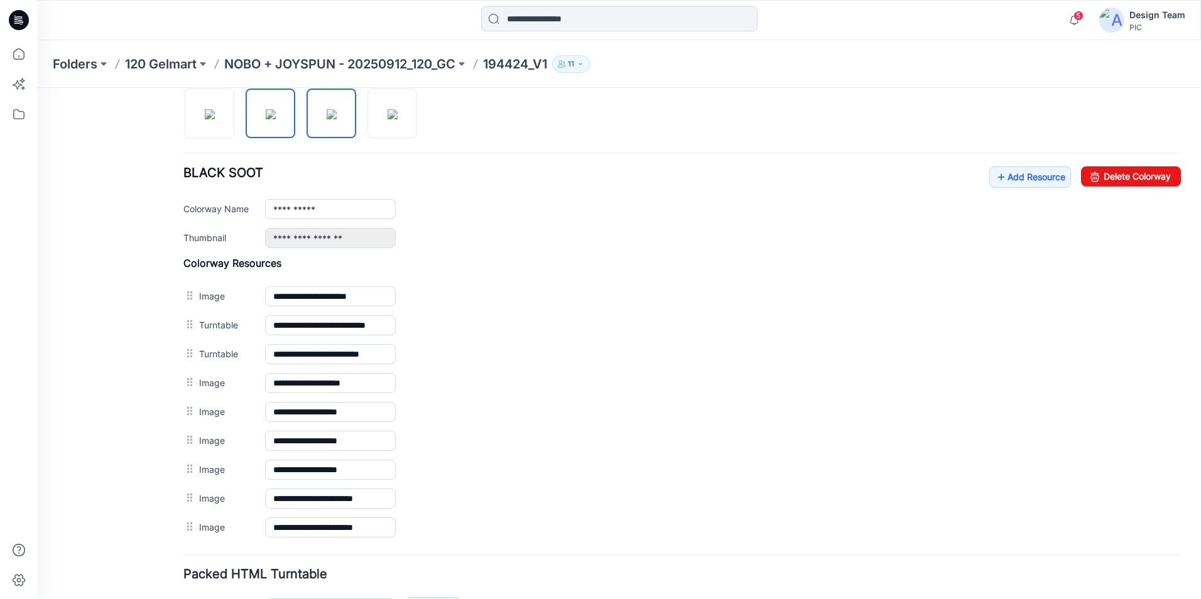
click at [335, 112] on img at bounding box center [332, 114] width 10 height 10
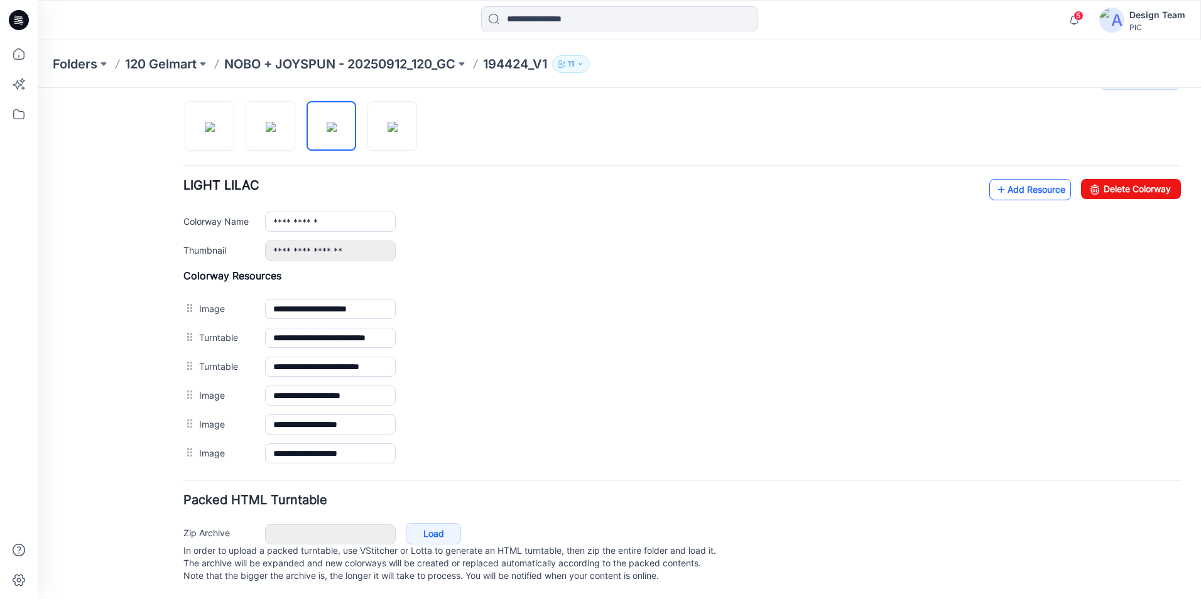
click at [1024, 184] on link "Add Resource" at bounding box center [1030, 189] width 82 height 21
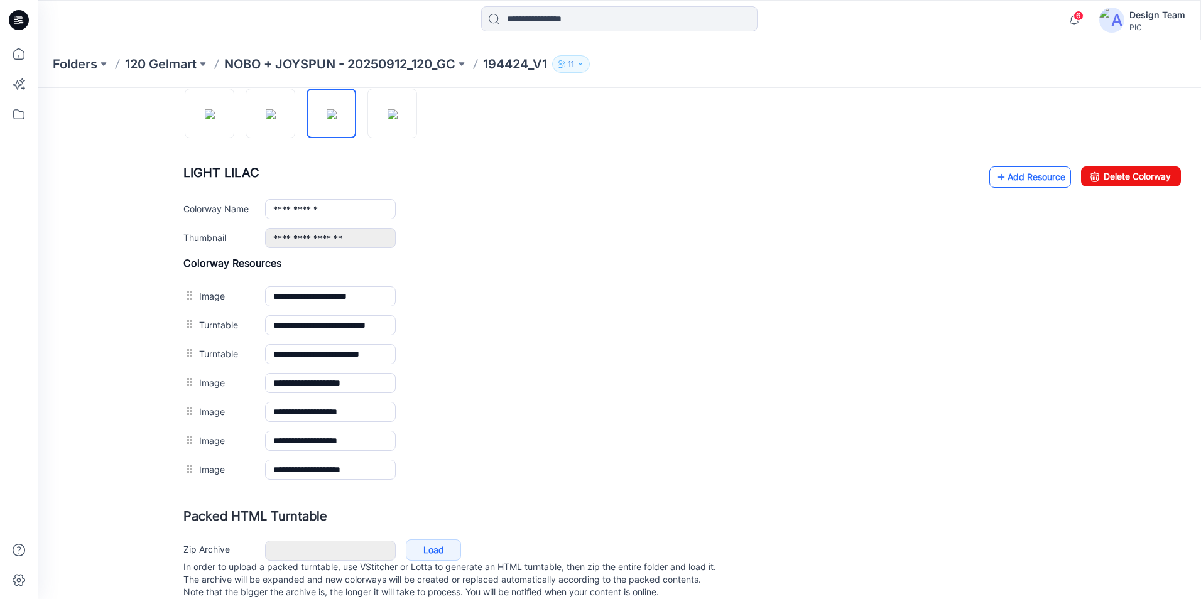
click at [1019, 178] on link "Add Resource" at bounding box center [1030, 176] width 82 height 21
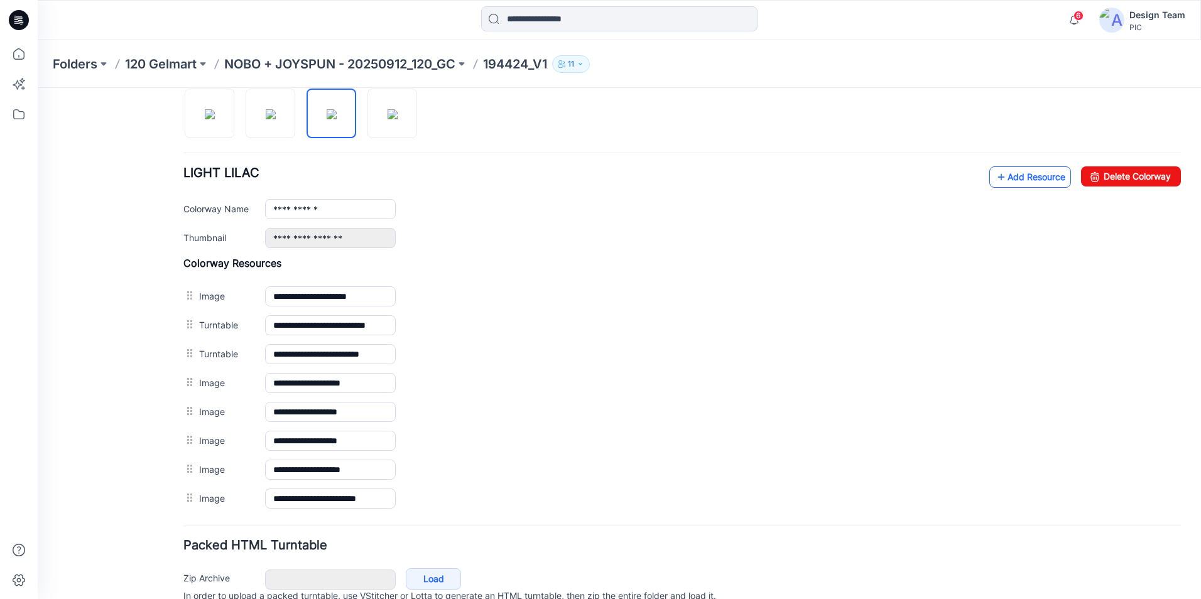
click at [1021, 180] on link "Add Resource" at bounding box center [1030, 176] width 82 height 21
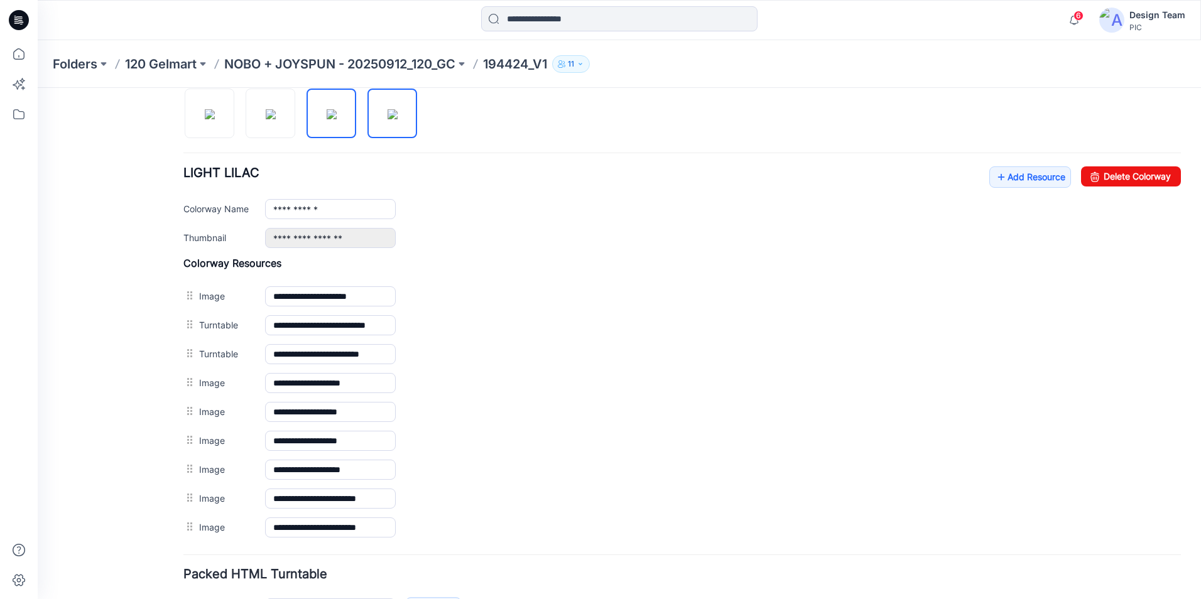
click at [390, 114] on img at bounding box center [393, 114] width 10 height 10
type input "**********"
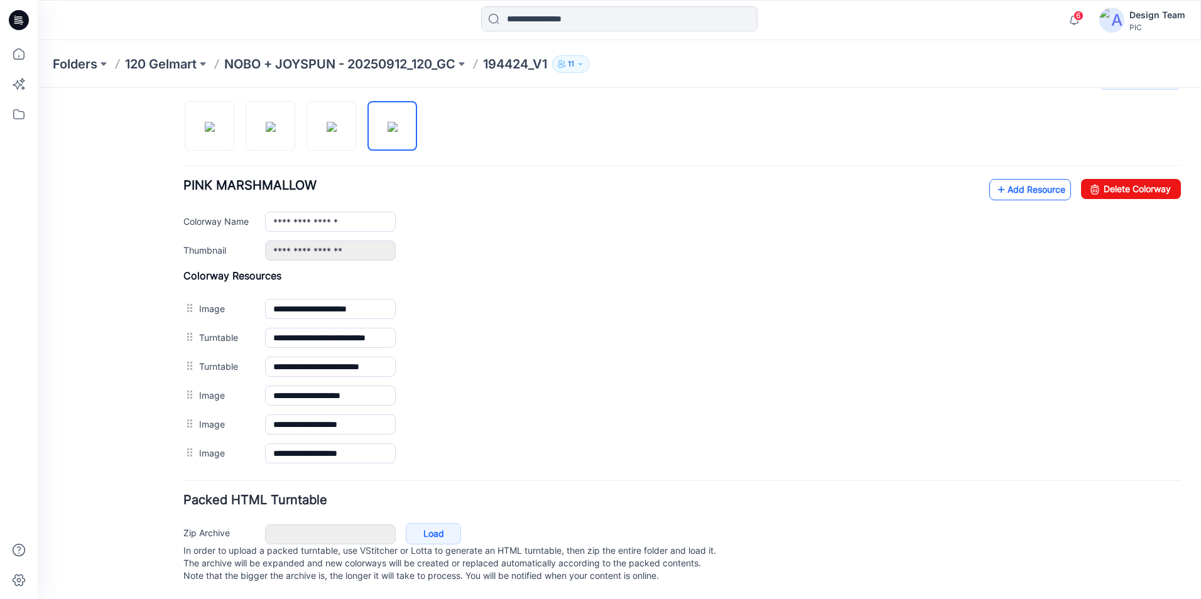
click at [1004, 184] on link "Add Resource" at bounding box center [1030, 189] width 82 height 21
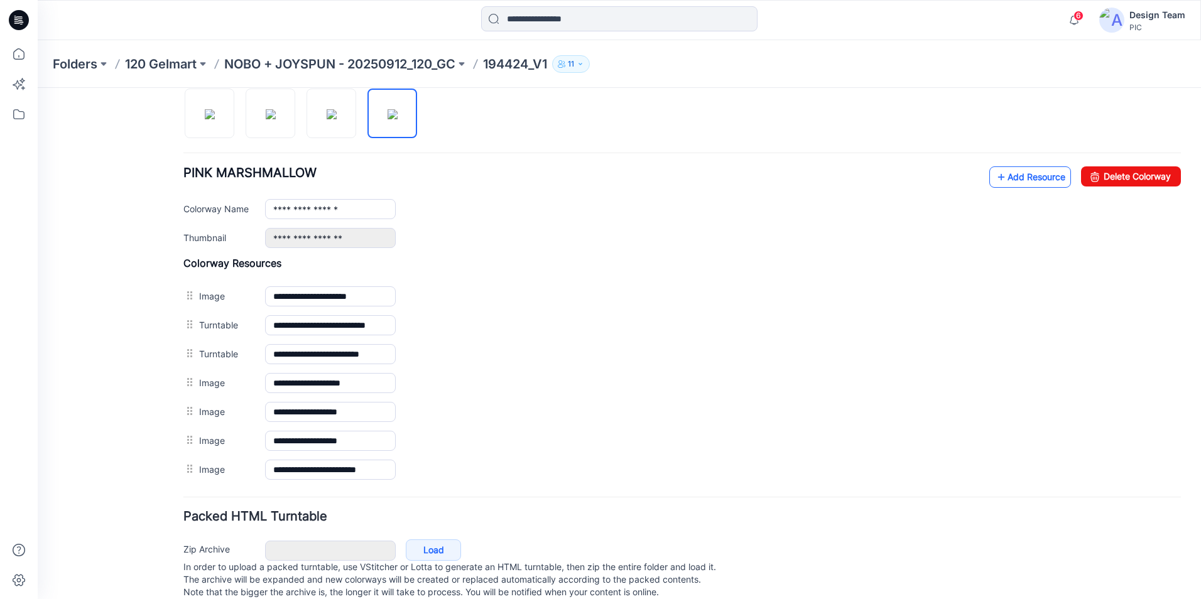
click at [1046, 173] on link "Add Resource" at bounding box center [1030, 176] width 82 height 21
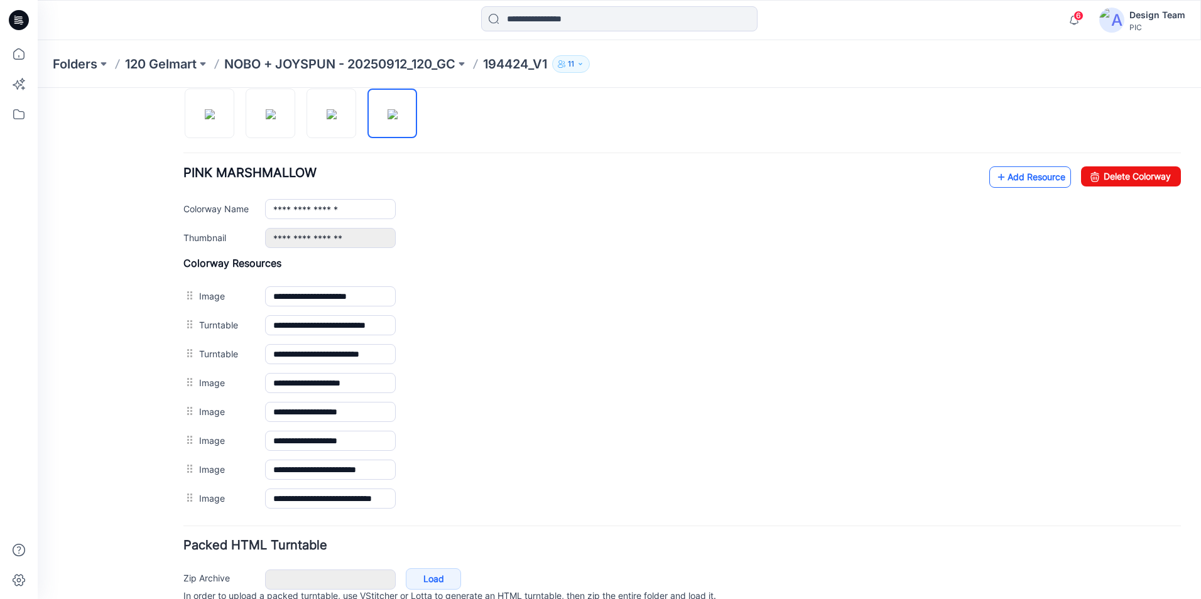
click at [1012, 180] on link "Add Resource" at bounding box center [1030, 176] width 82 height 21
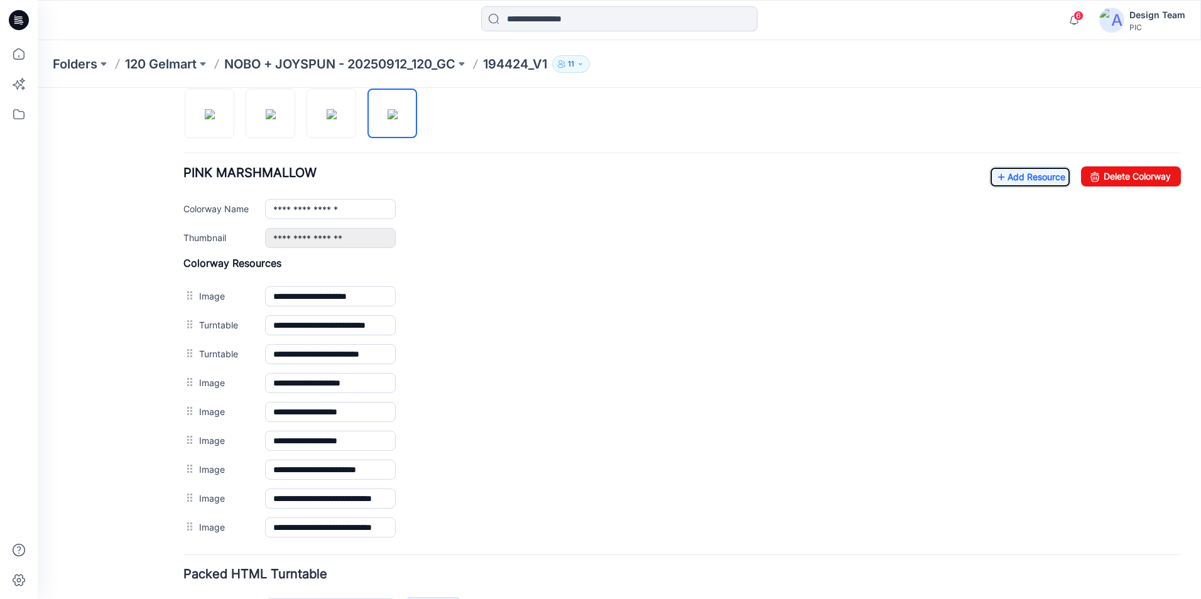
click at [23, 14] on icon at bounding box center [19, 20] width 20 height 20
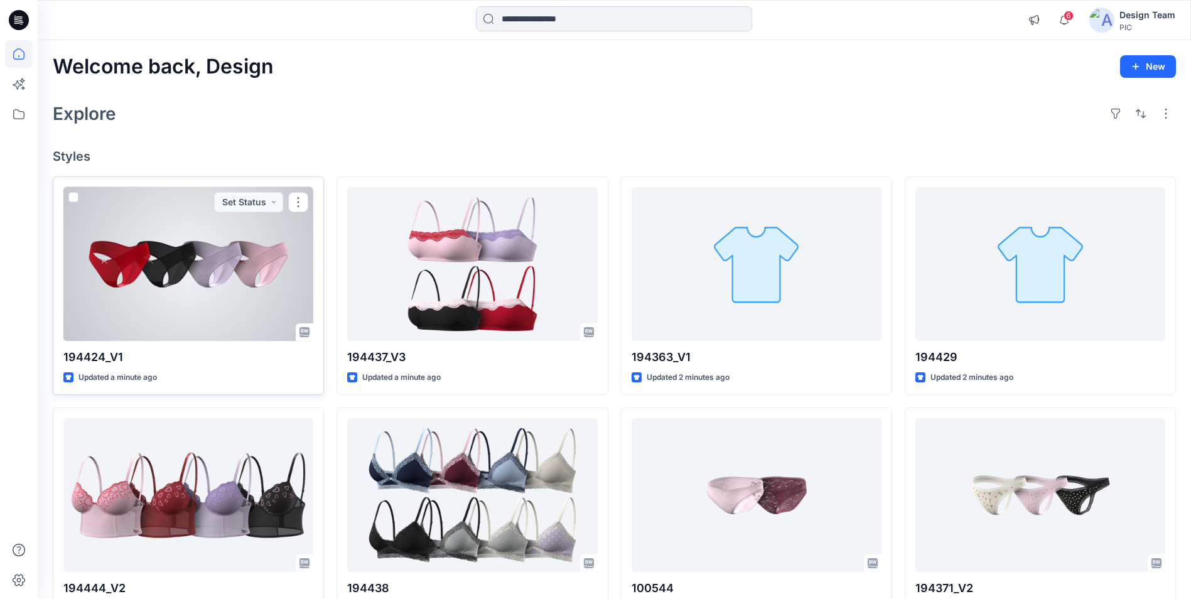
click at [156, 247] on div at bounding box center [188, 264] width 250 height 154
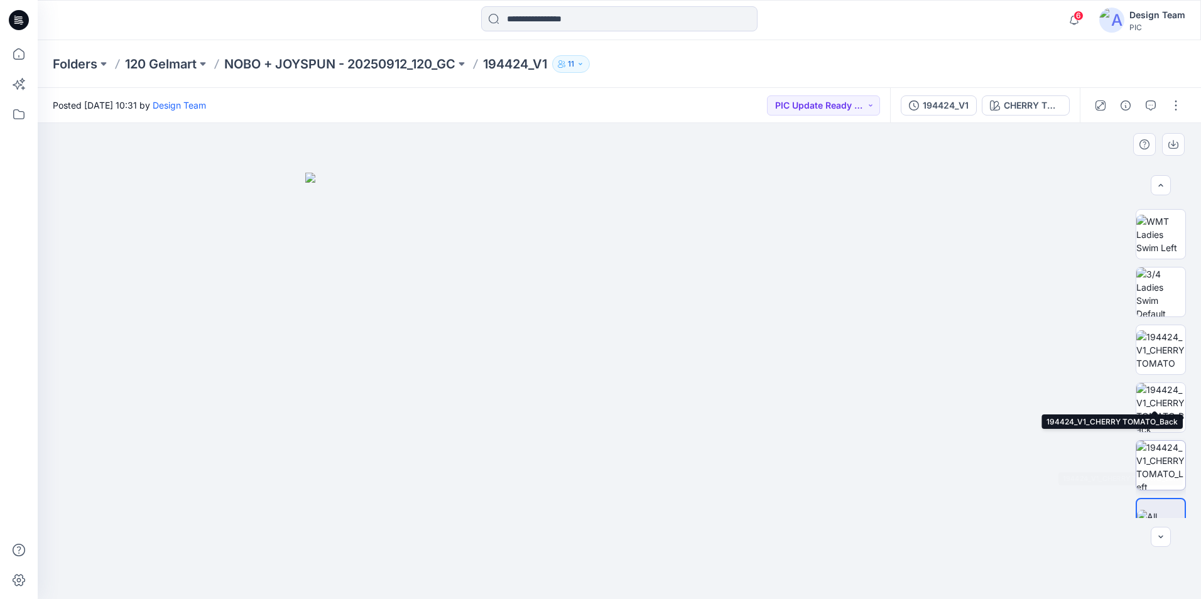
scroll to position [256, 0]
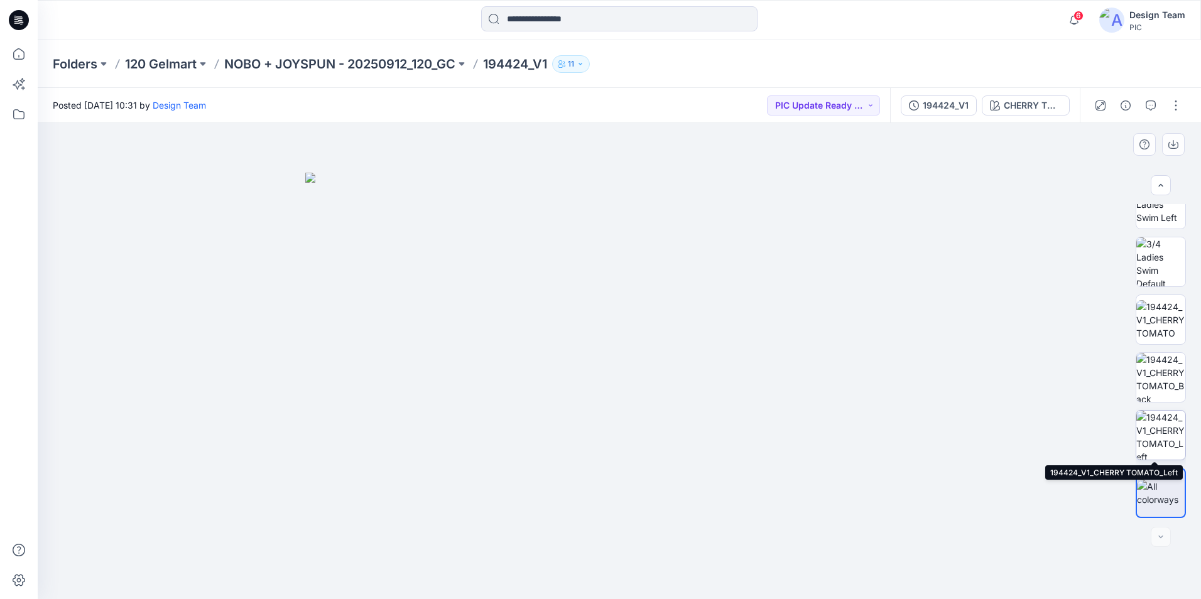
click at [1157, 433] on img at bounding box center [1160, 435] width 49 height 49
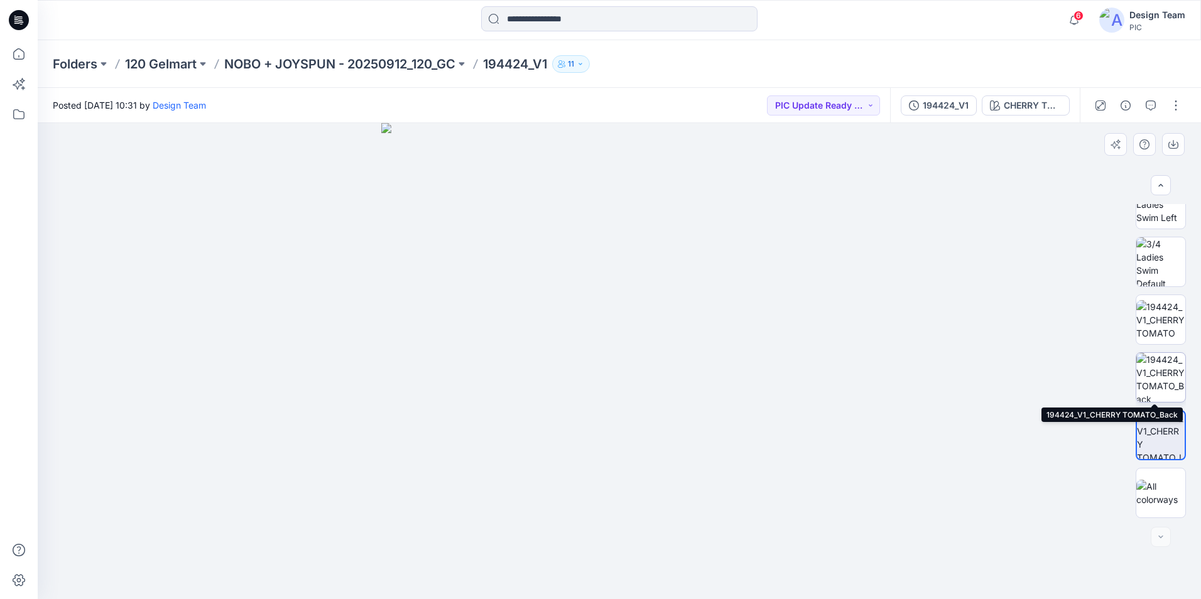
click at [1159, 379] on img at bounding box center [1160, 377] width 49 height 49
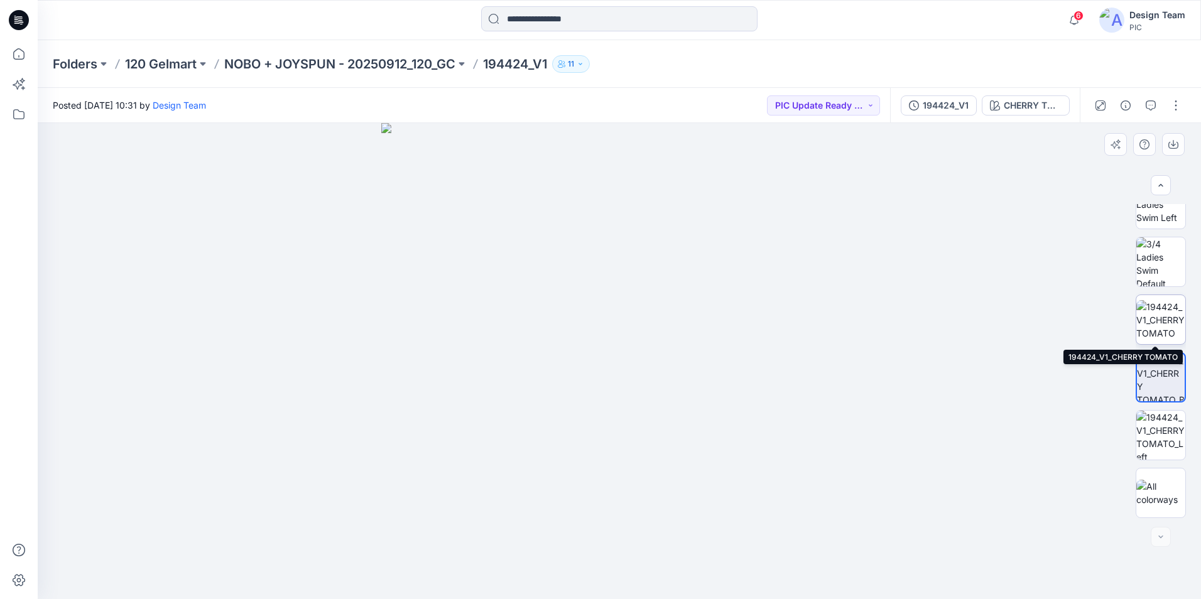
click at [1159, 324] on img at bounding box center [1160, 320] width 49 height 40
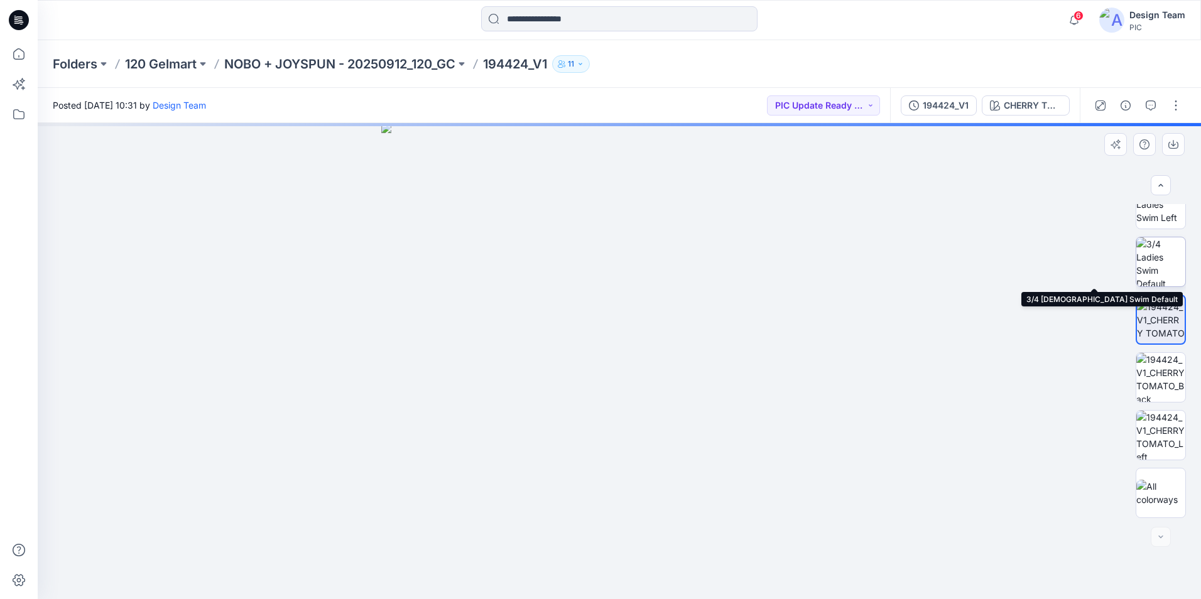
click at [1162, 270] on img at bounding box center [1160, 261] width 49 height 49
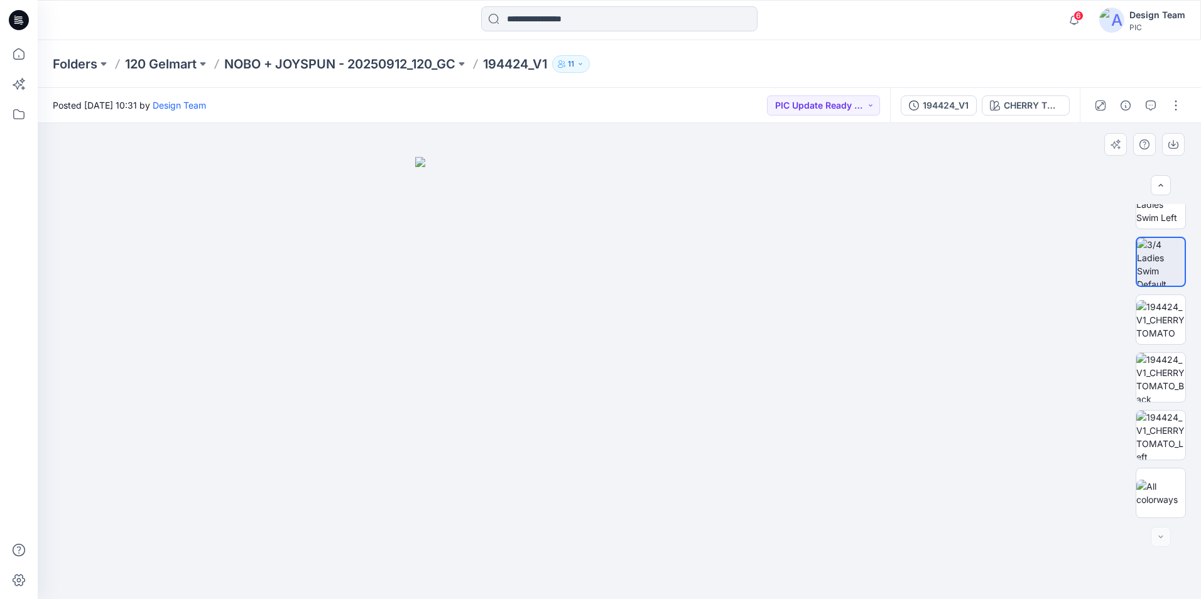
click at [1001, 377] on div at bounding box center [619, 361] width 1163 height 476
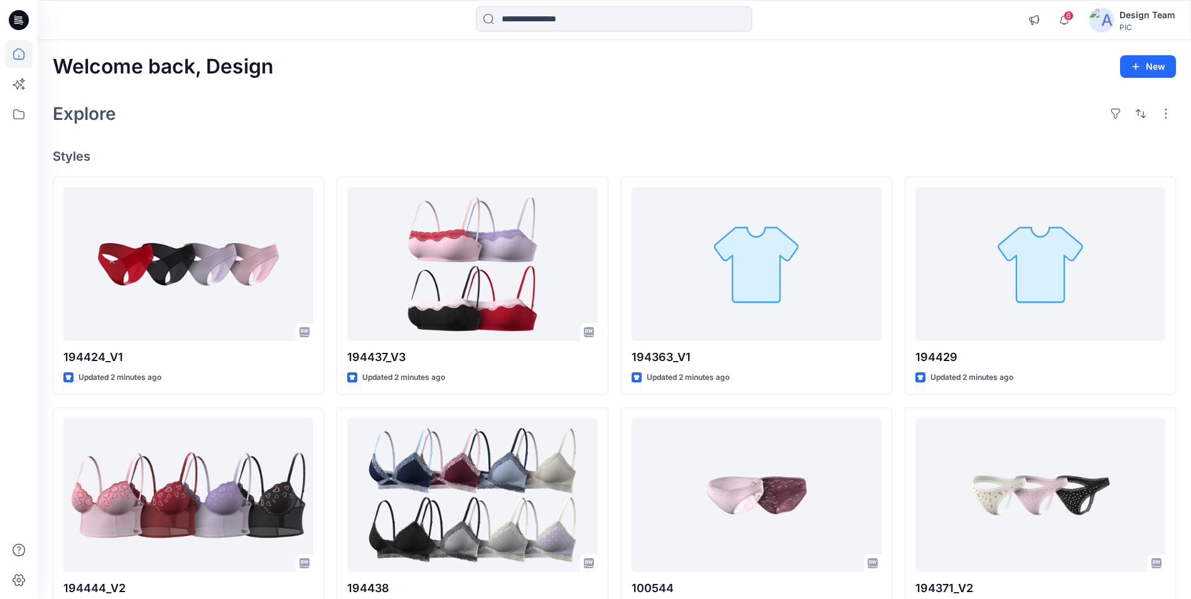
click at [17, 17] on icon at bounding box center [19, 16] width 6 height 1
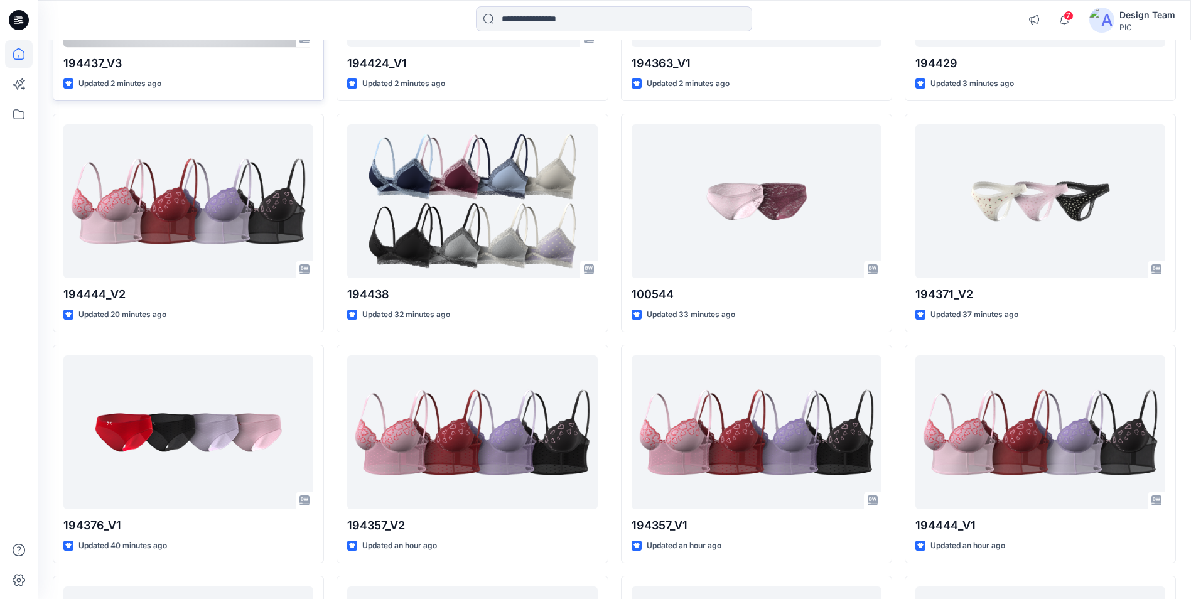
scroll to position [314, 0]
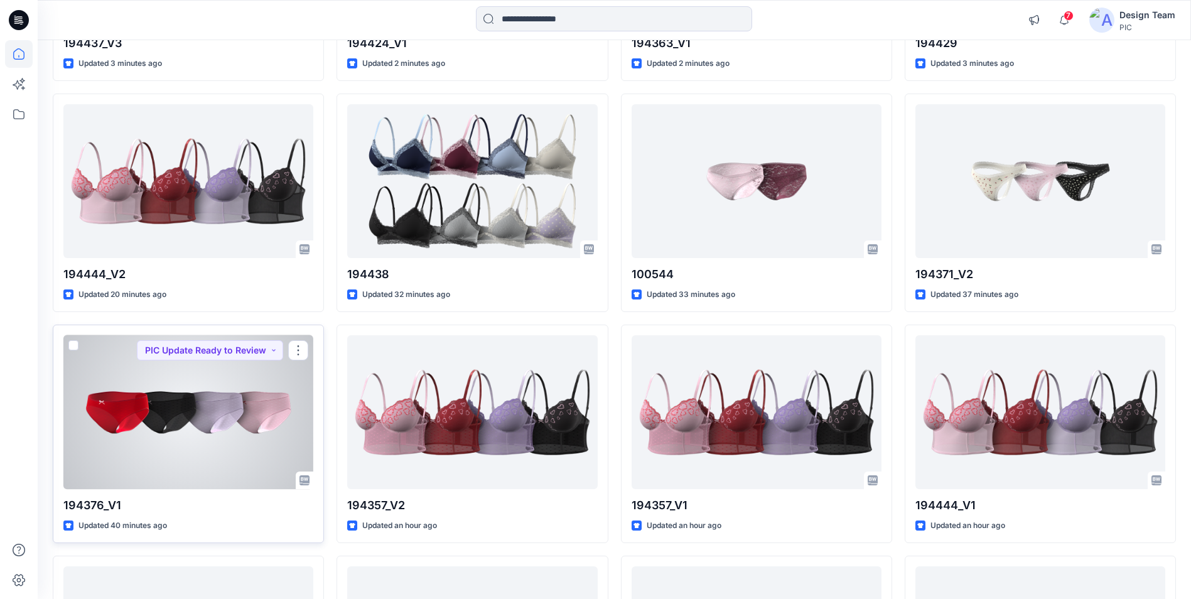
click at [195, 403] on div at bounding box center [188, 412] width 250 height 154
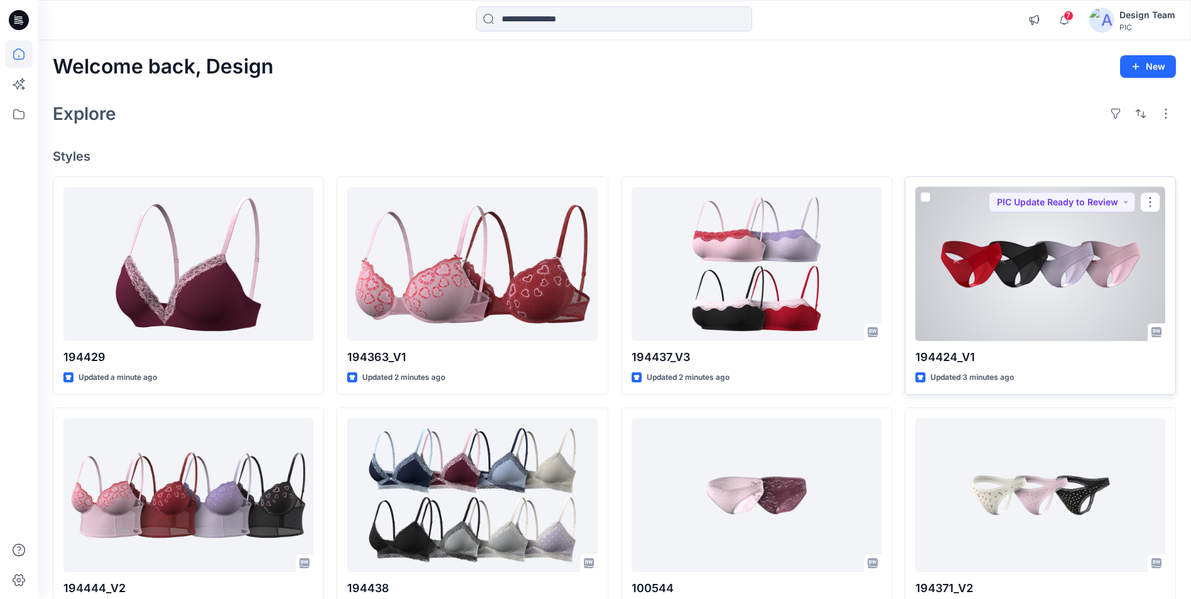
click at [1023, 308] on div at bounding box center [1041, 264] width 250 height 154
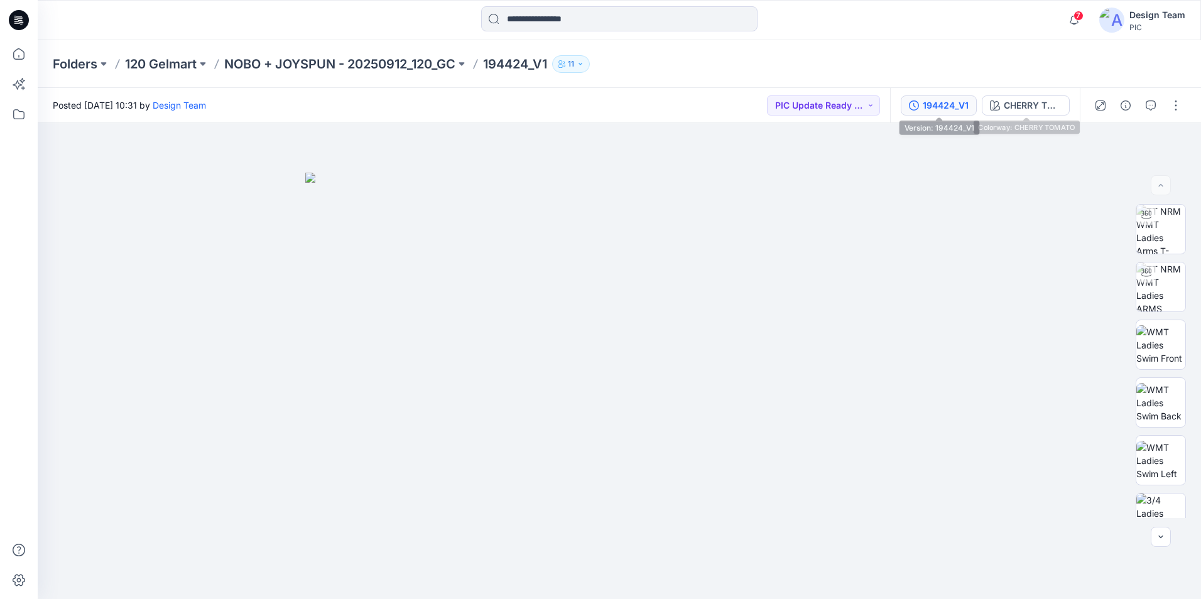
click at [952, 105] on div "194424_V1" at bounding box center [946, 106] width 46 height 14
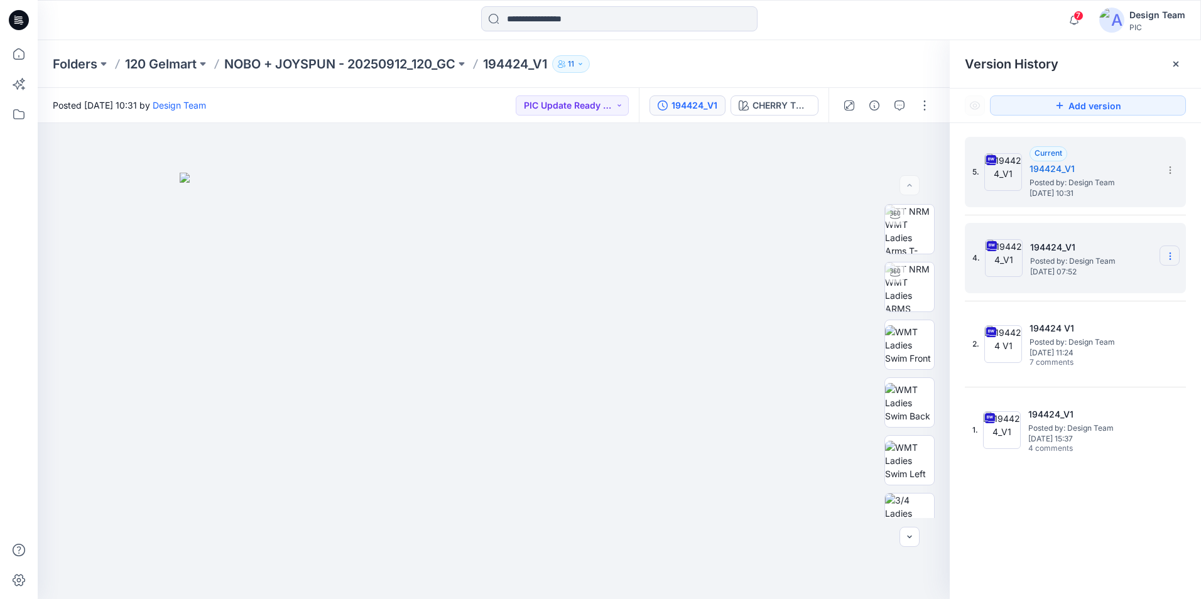
click at [1170, 258] on icon at bounding box center [1170, 256] width 10 height 10
click at [1051, 379] on div "Delete Version" at bounding box center [1103, 386] width 146 height 25
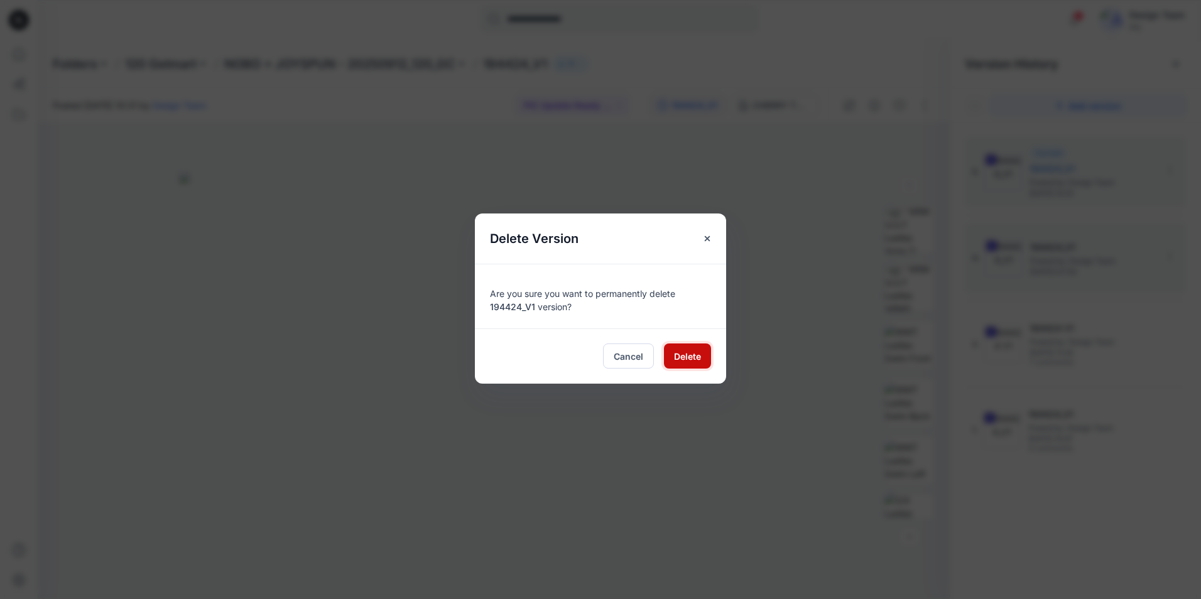
click at [666, 357] on button "Delete" at bounding box center [687, 356] width 47 height 25
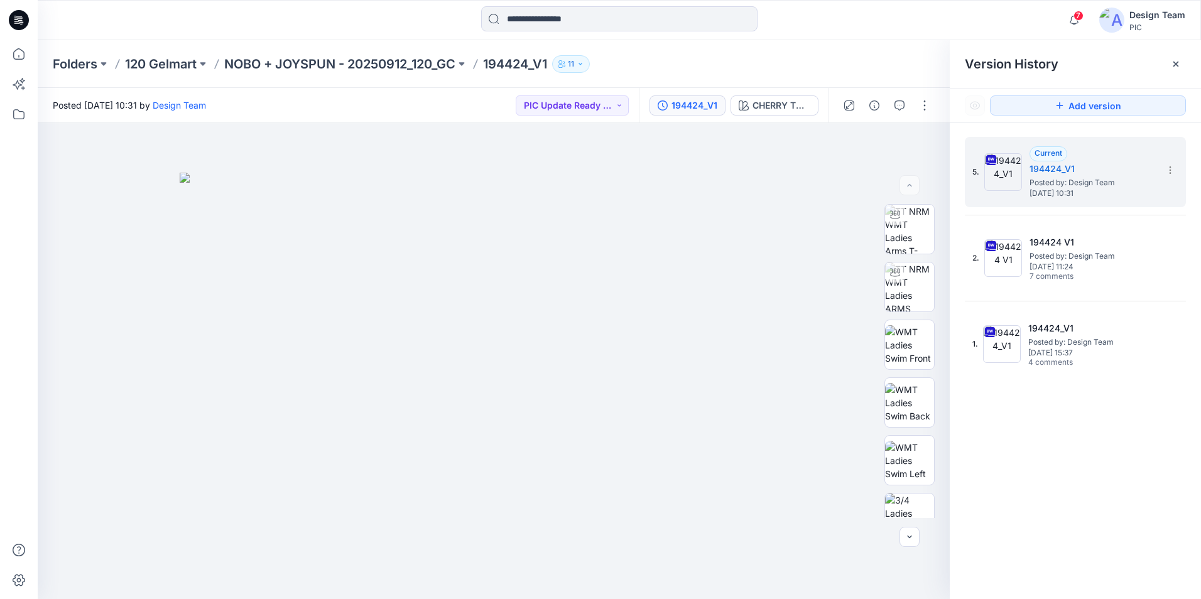
click at [9, 16] on icon at bounding box center [19, 20] width 20 height 40
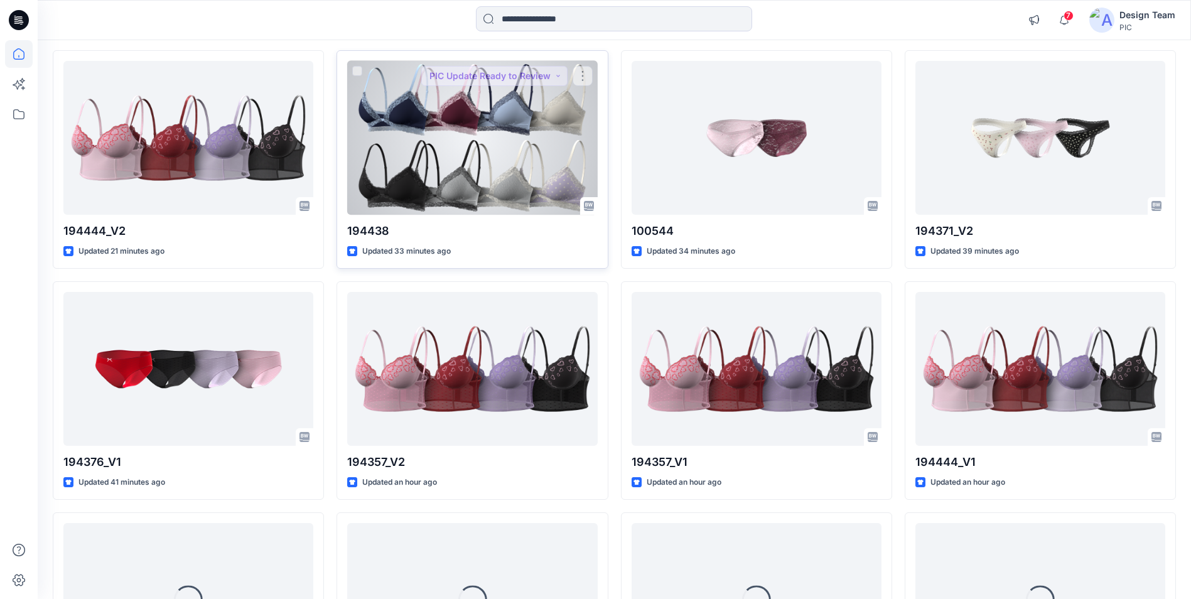
scroll to position [377, 0]
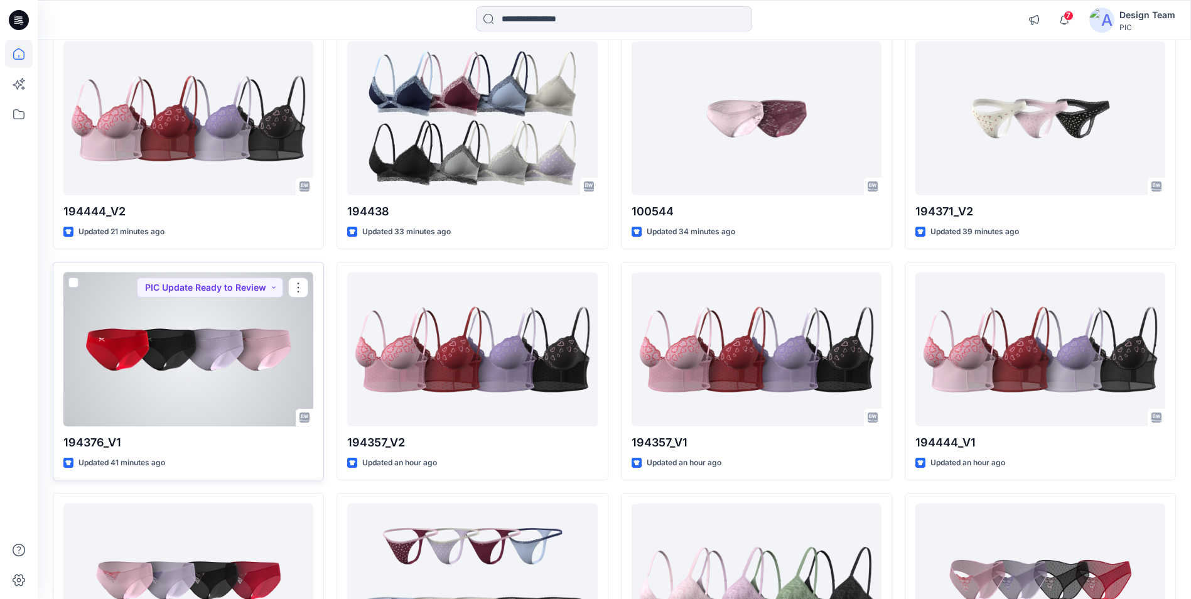
click at [246, 365] on div at bounding box center [188, 350] width 250 height 154
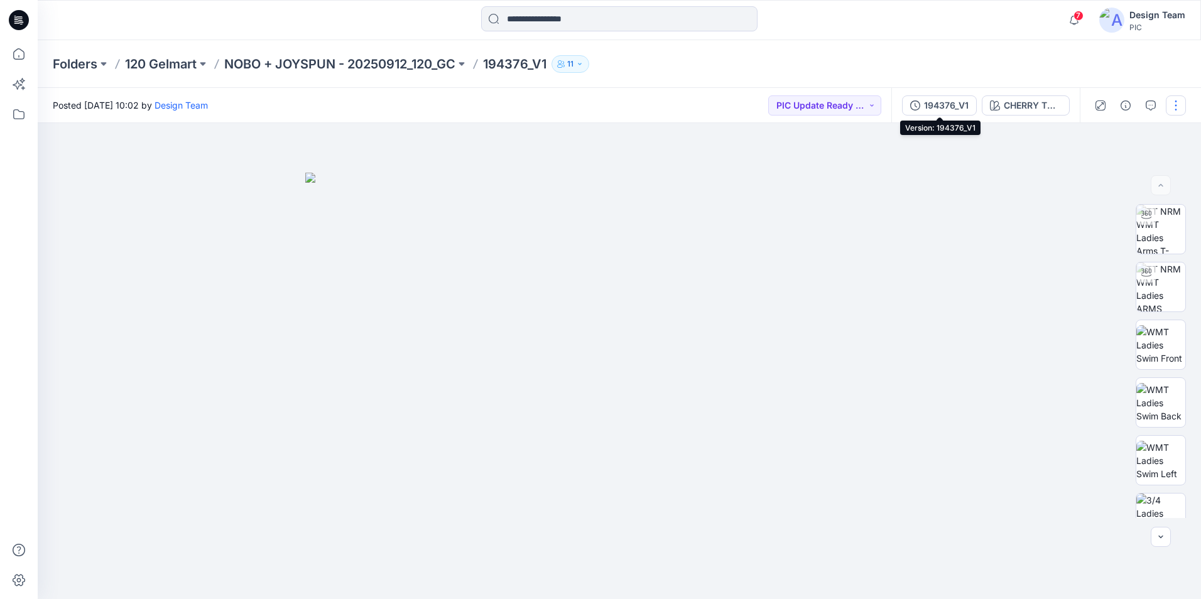
click at [931, 112] on div "194376_V1" at bounding box center [946, 106] width 45 height 14
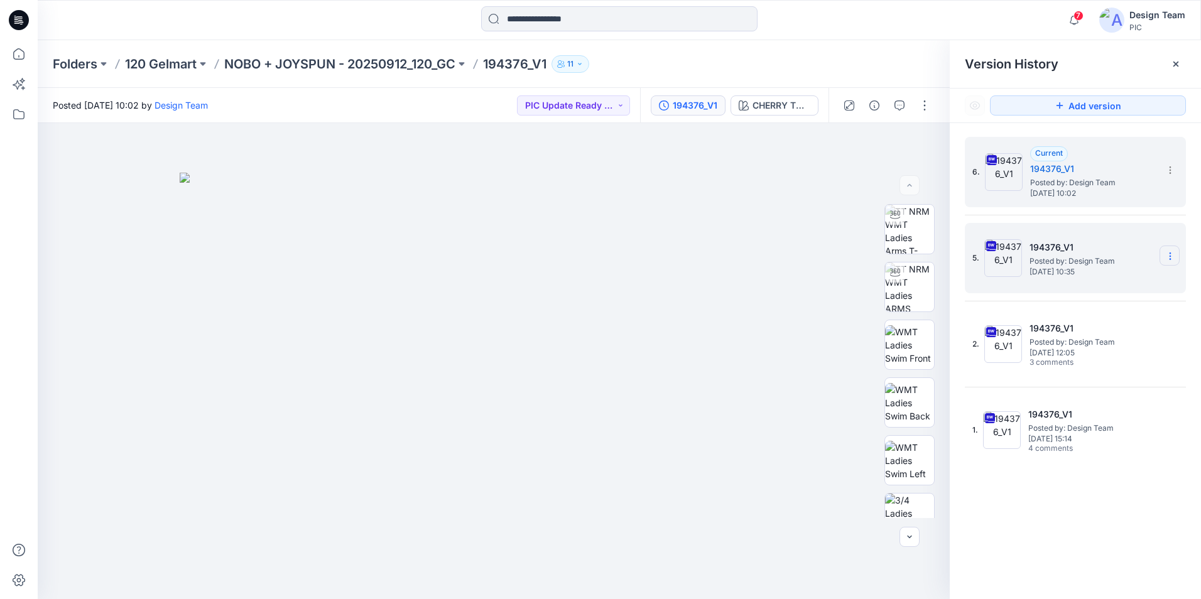
click at [1174, 254] on icon at bounding box center [1170, 256] width 10 height 10
click at [1075, 390] on span "Delete Version" at bounding box center [1083, 386] width 59 height 15
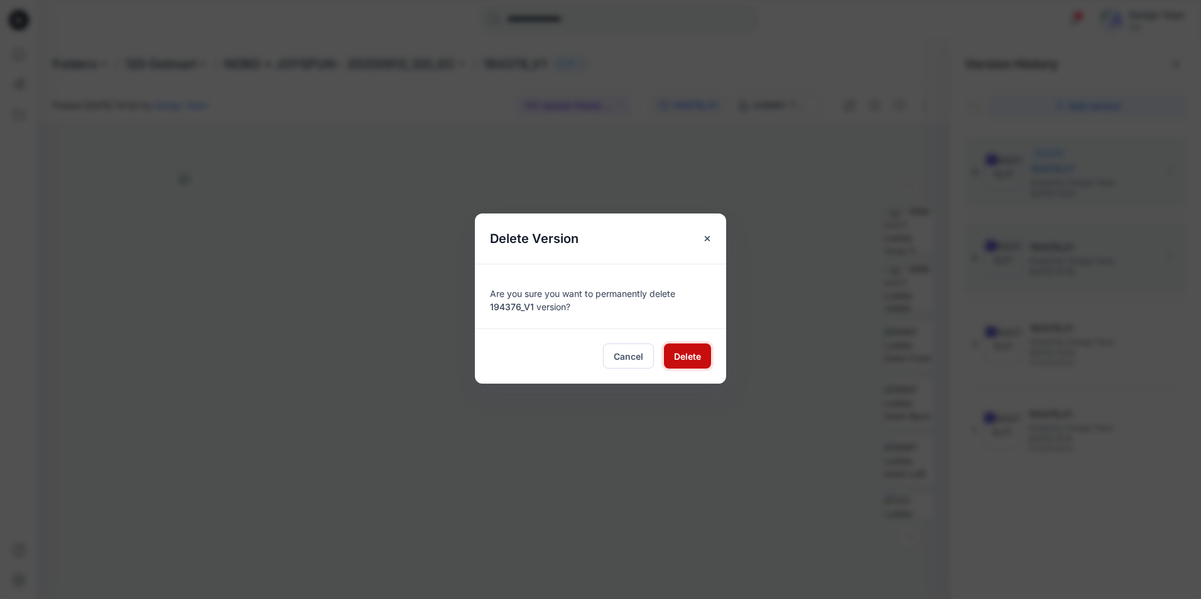
click at [688, 359] on span "Delete" at bounding box center [687, 356] width 27 height 13
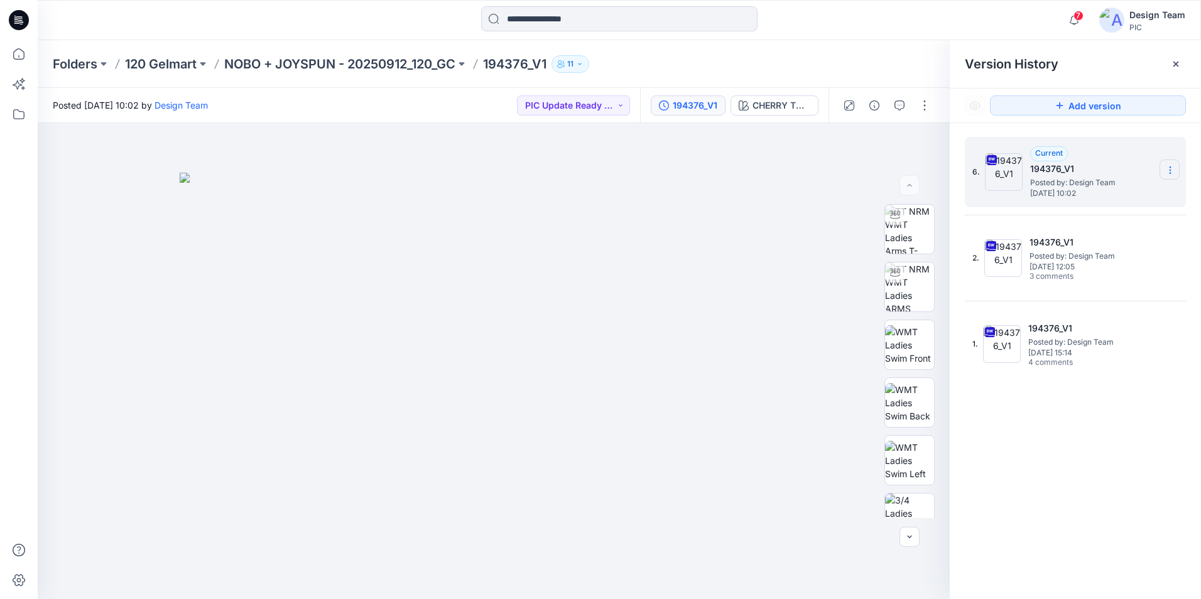
click at [1168, 175] on icon at bounding box center [1170, 170] width 10 height 10
click at [1103, 196] on span "Download Source BW File" at bounding box center [1107, 194] width 106 height 15
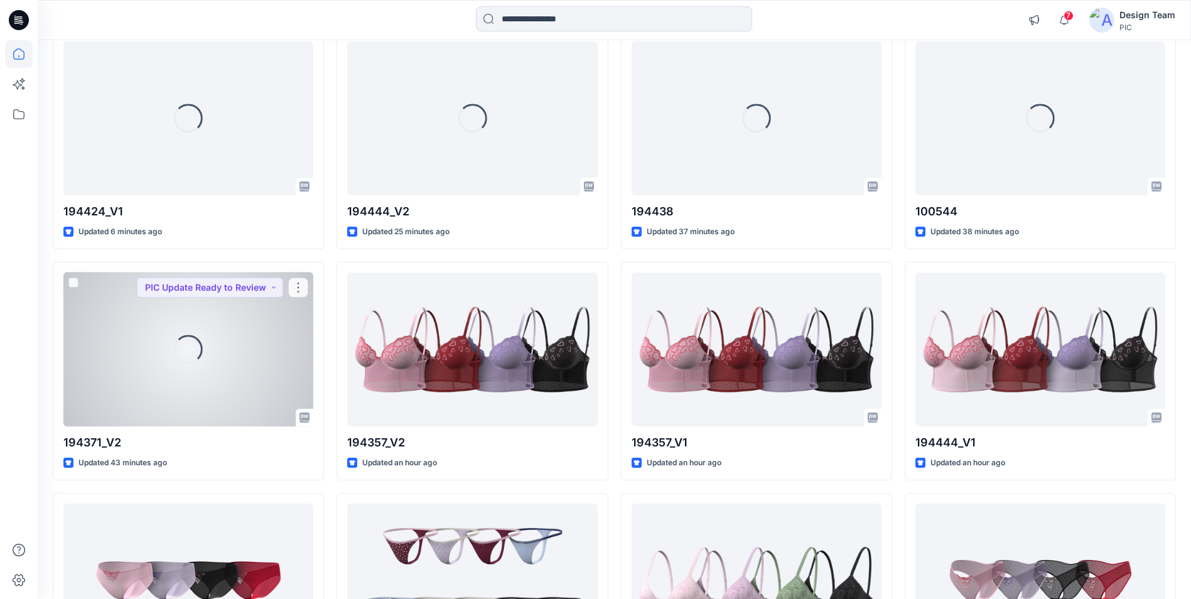
click at [298, 285] on button "button" at bounding box center [298, 288] width 20 height 20
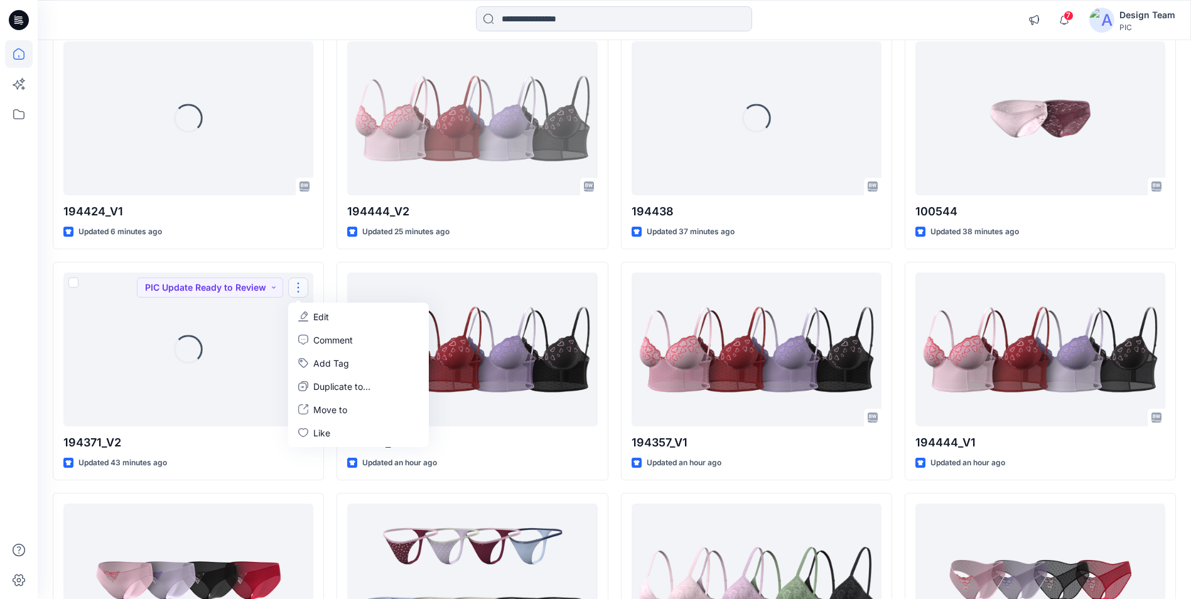
click at [257, 258] on div "Loading... 194429 Updated a minute ago Loading... 194424_V1 Updated 6 minutes a…" at bounding box center [188, 487] width 271 height 1374
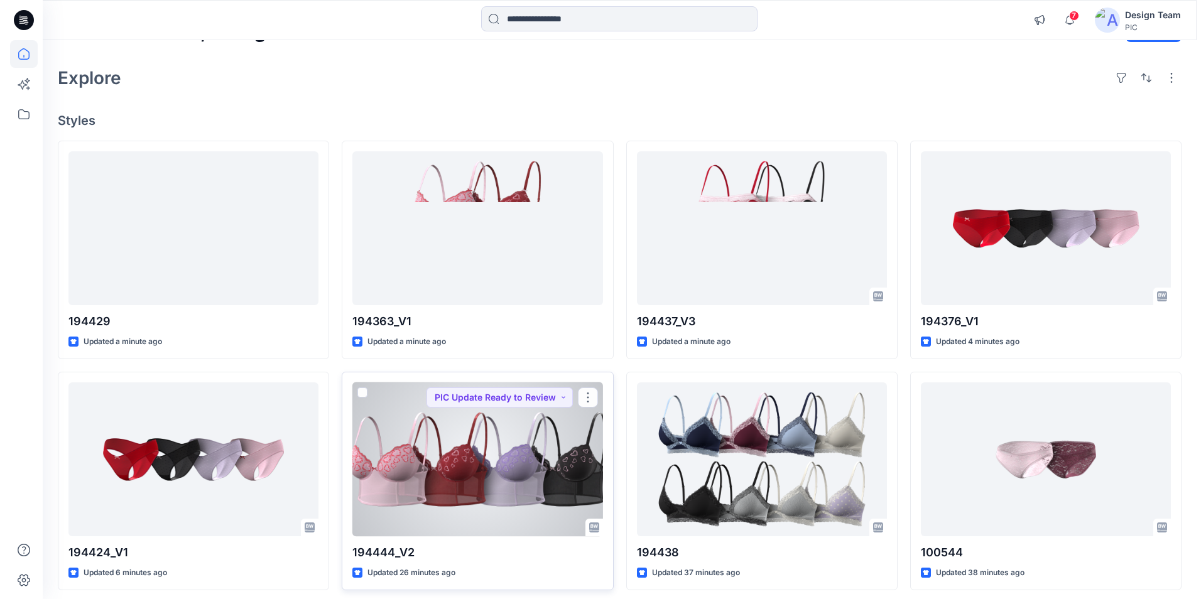
scroll to position [0, 0]
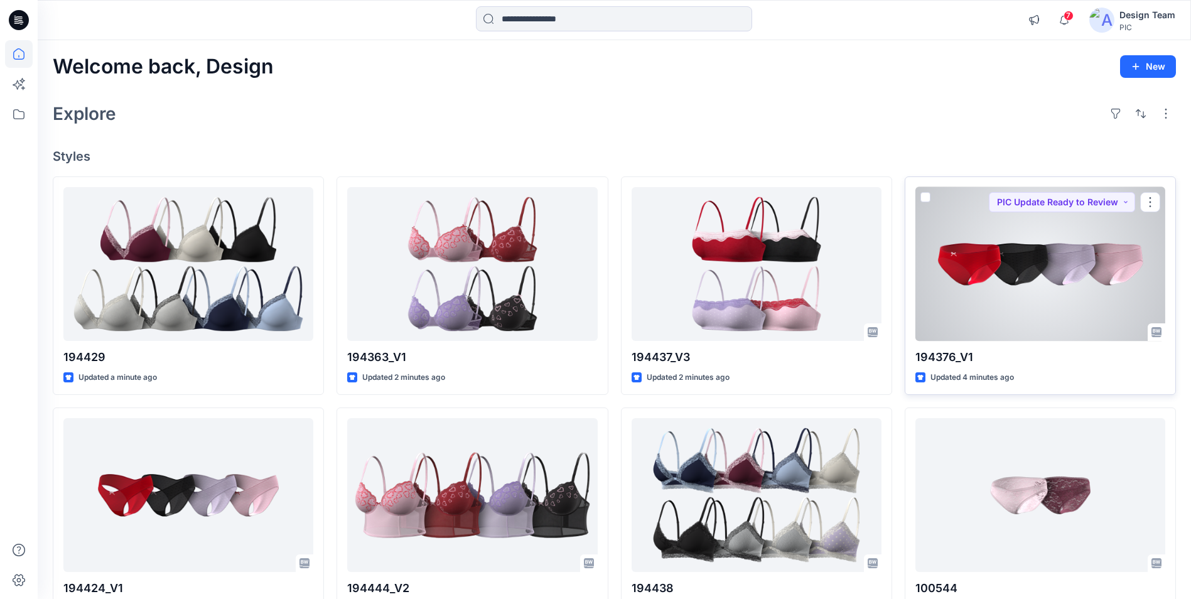
click at [1112, 227] on div at bounding box center [1041, 264] width 250 height 154
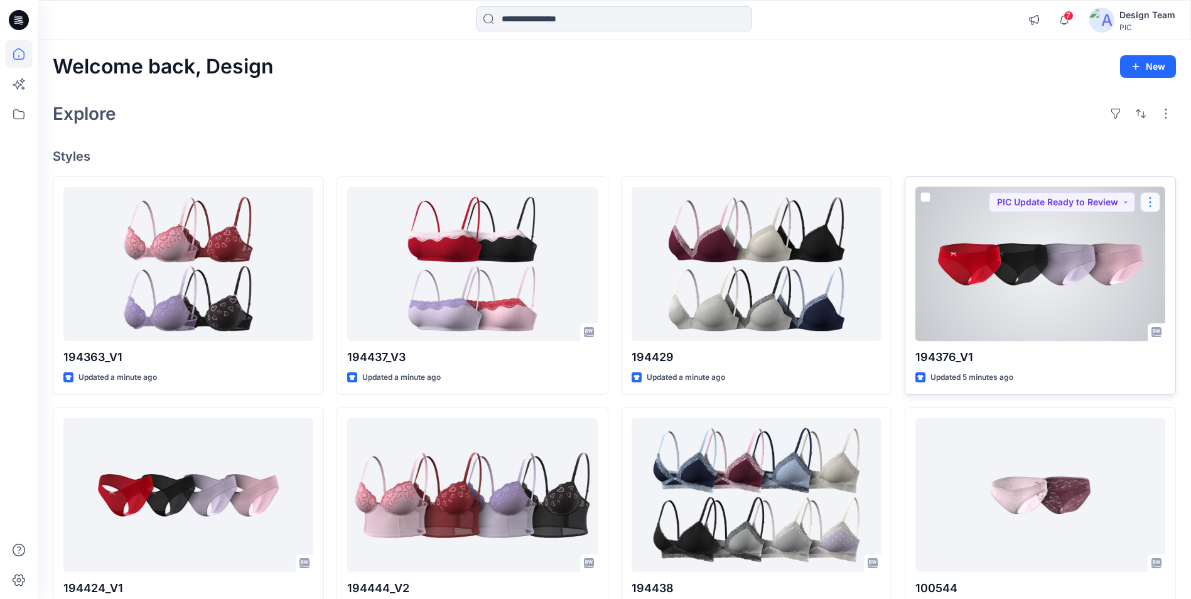
click at [1145, 208] on button "button" at bounding box center [1151, 202] width 20 height 20
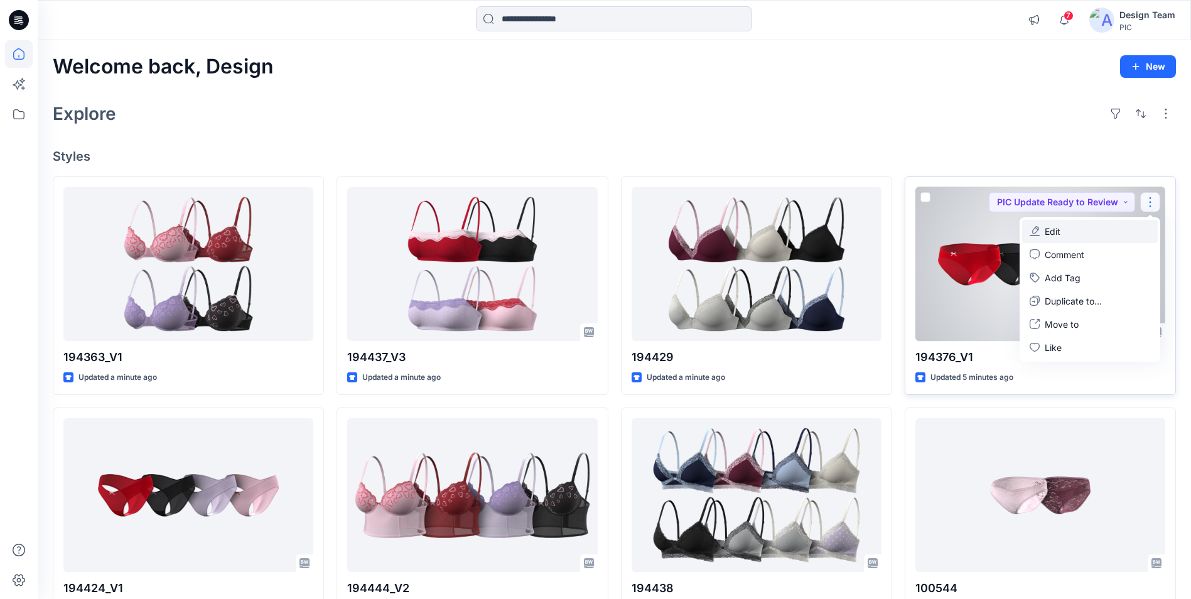
click at [1075, 238] on button "Edit" at bounding box center [1090, 231] width 136 height 23
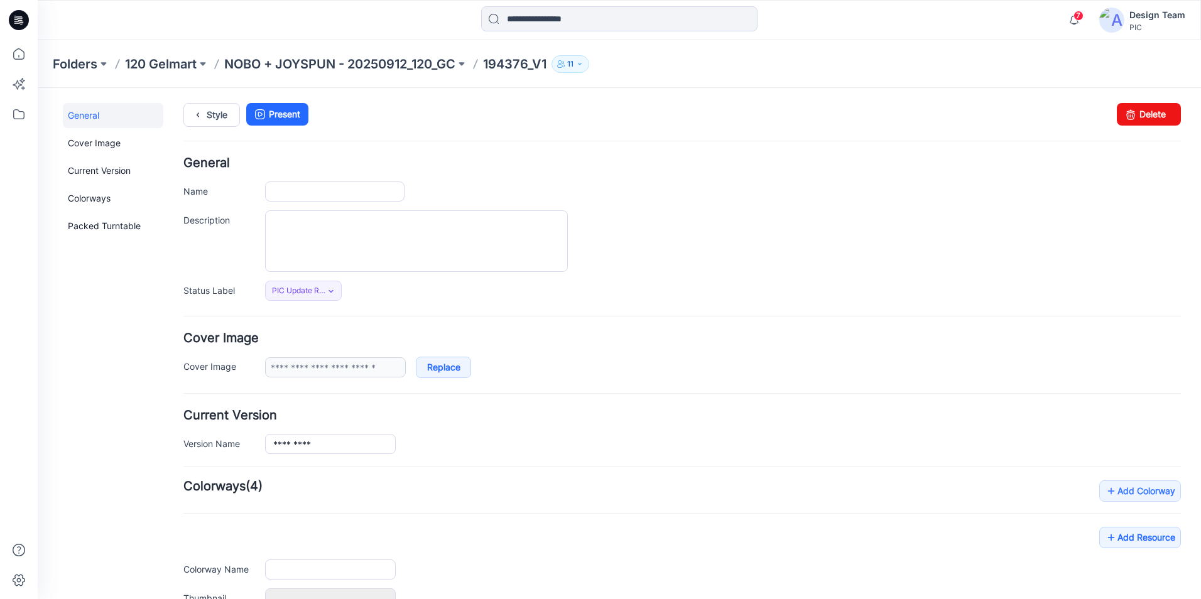
type input "*********"
type input "**********"
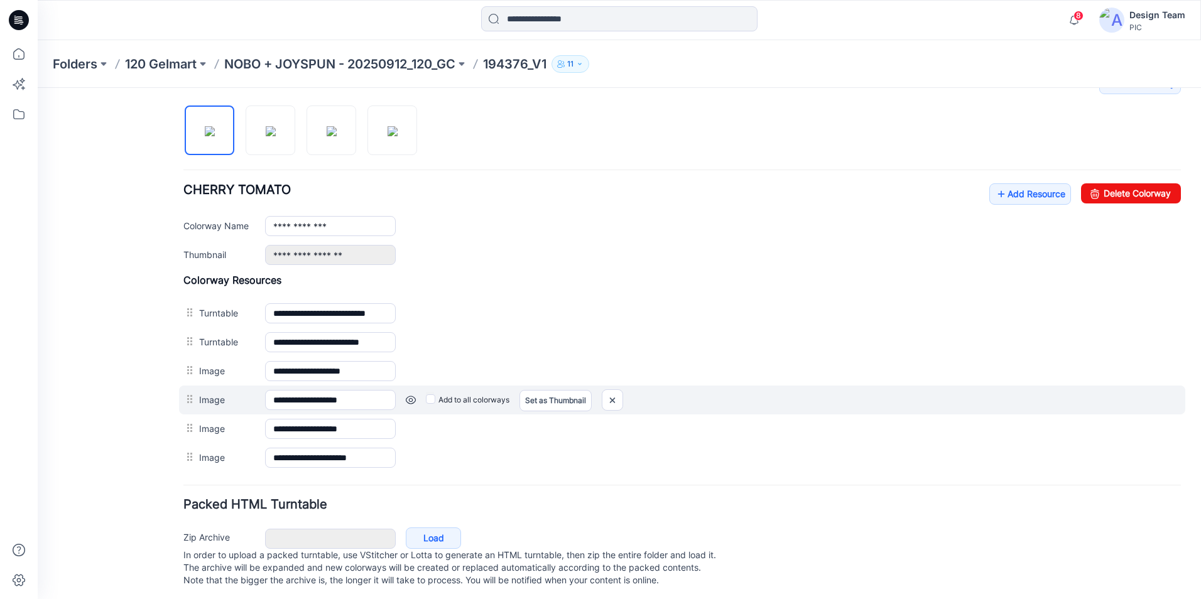
scroll to position [425, 0]
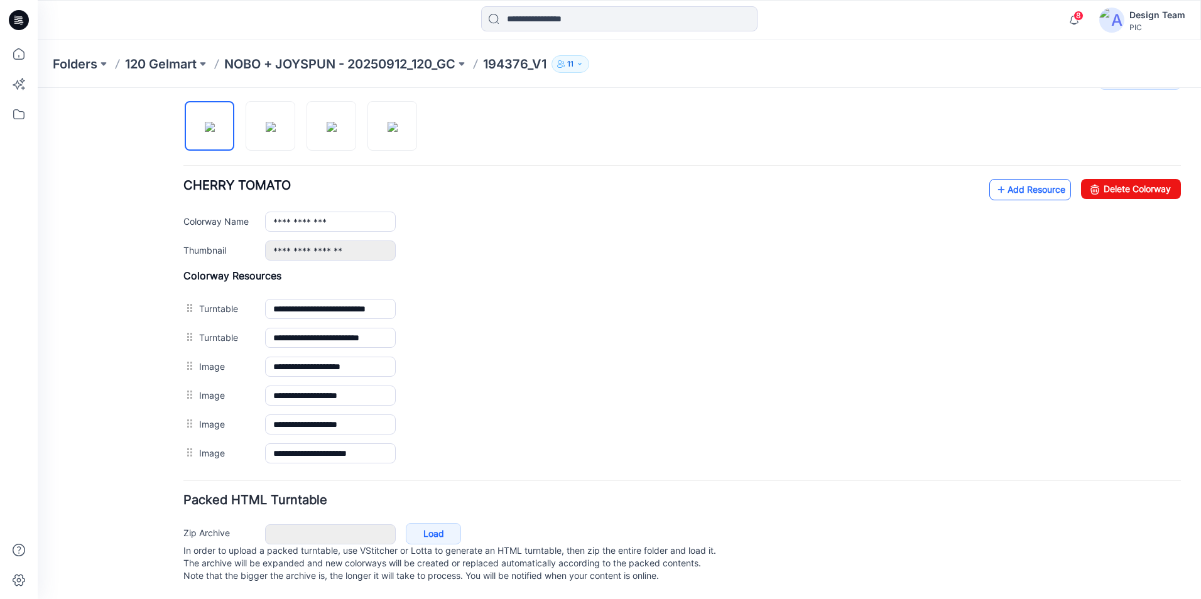
click at [1020, 182] on link "Add Resource" at bounding box center [1030, 189] width 82 height 21
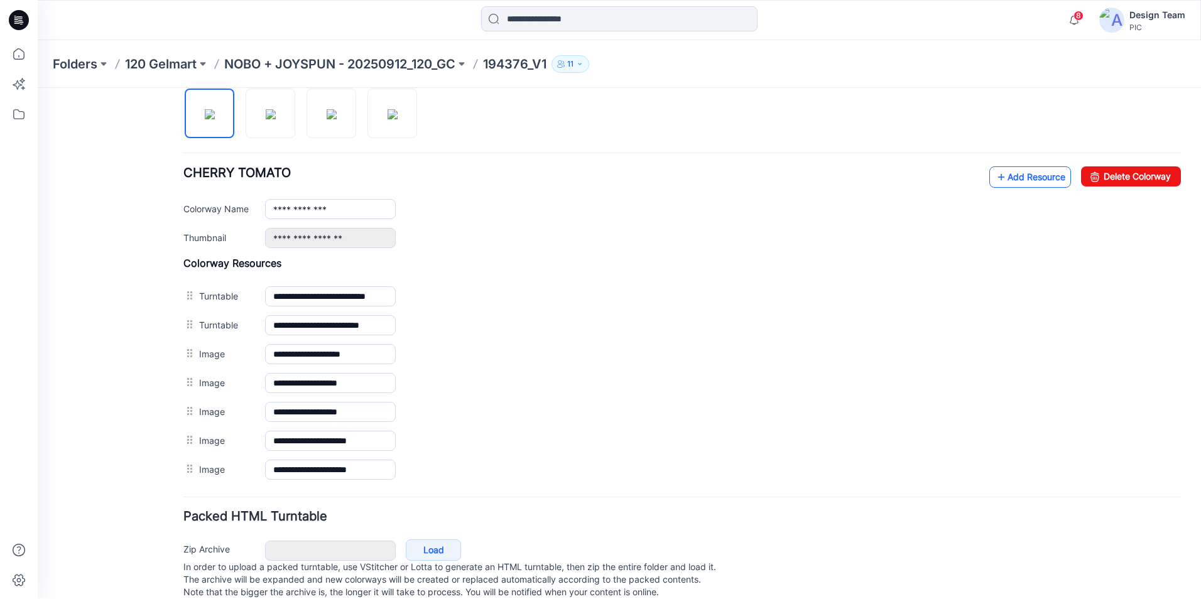
click at [1012, 182] on link "Add Resource" at bounding box center [1030, 176] width 82 height 21
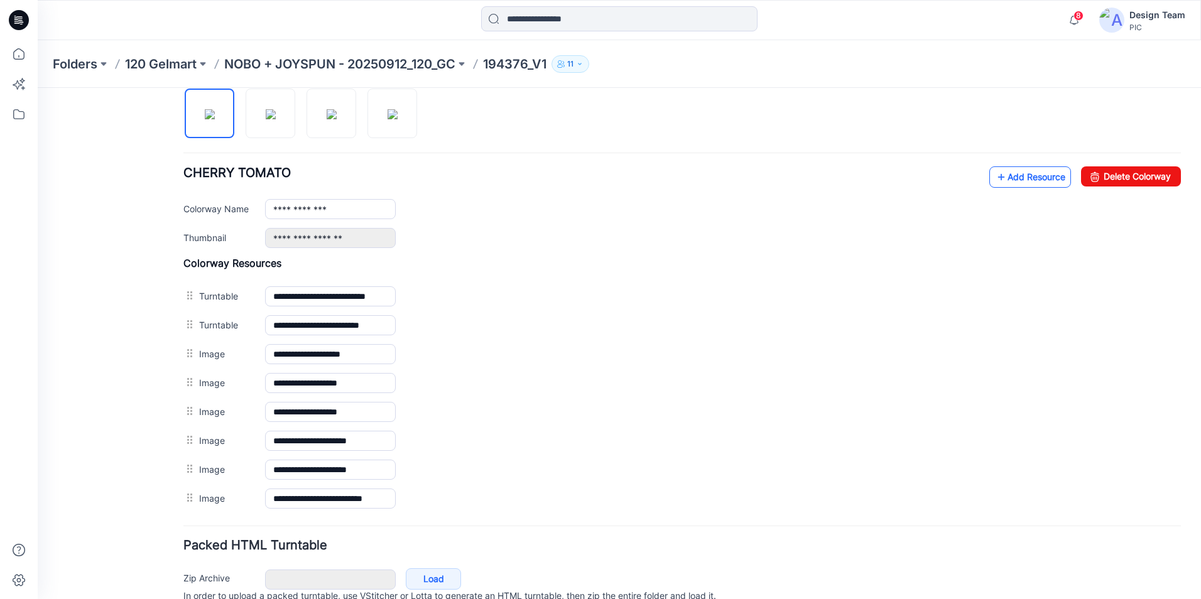
click at [1024, 182] on link "Add Resource" at bounding box center [1030, 176] width 82 height 21
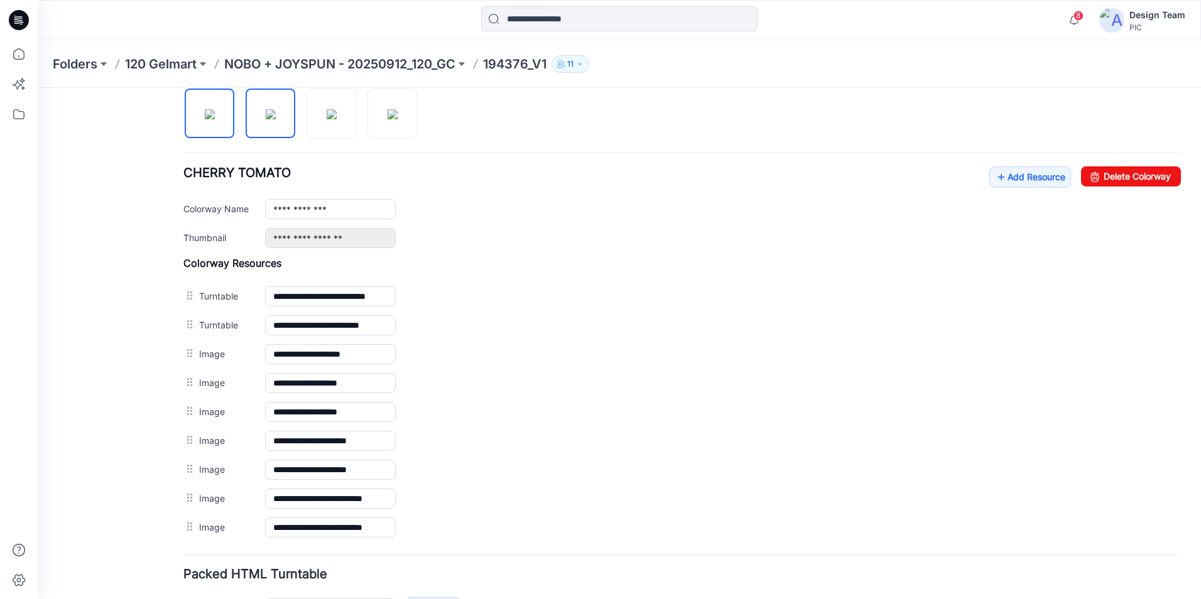
click at [270, 119] on img at bounding box center [271, 114] width 10 height 10
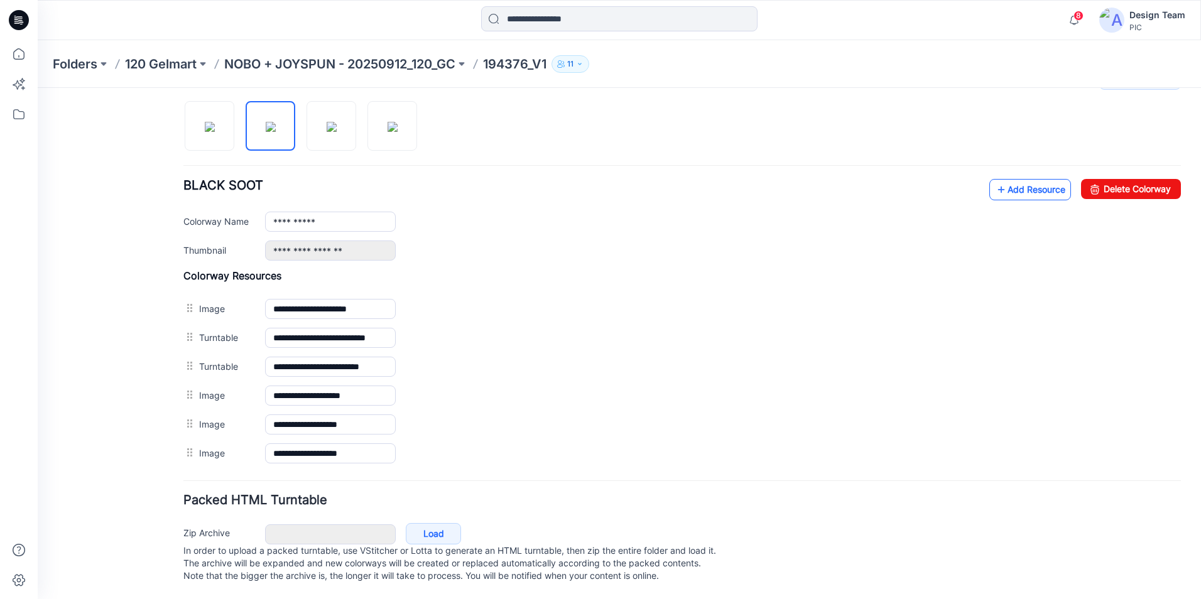
click at [1024, 187] on link "Add Resource" at bounding box center [1030, 189] width 82 height 21
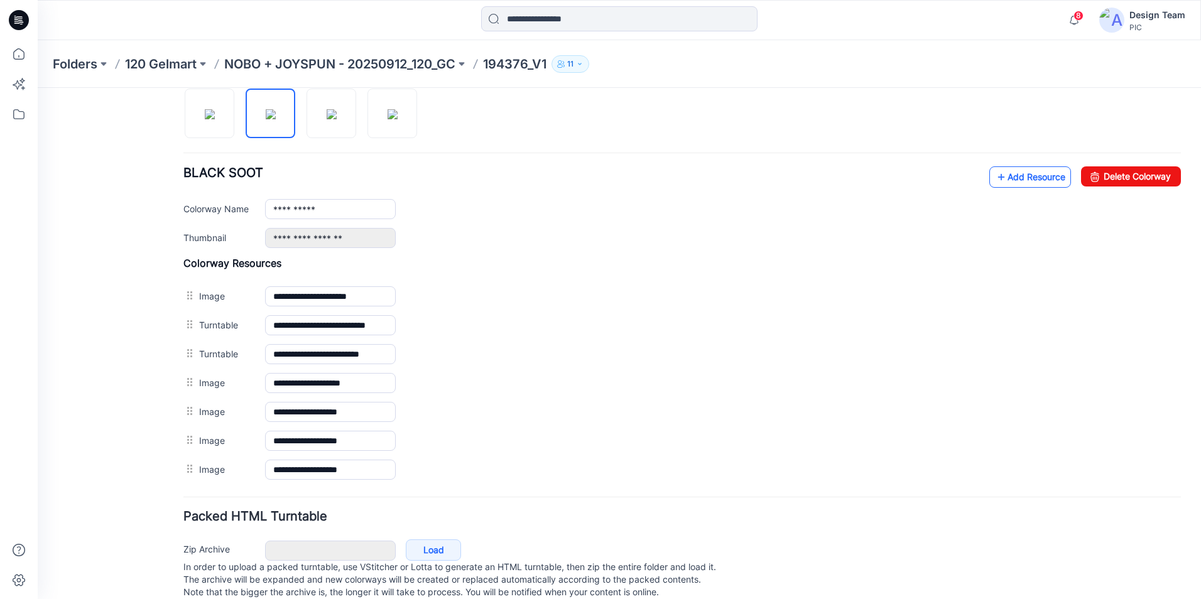
click at [1015, 174] on link "Add Resource" at bounding box center [1030, 176] width 82 height 21
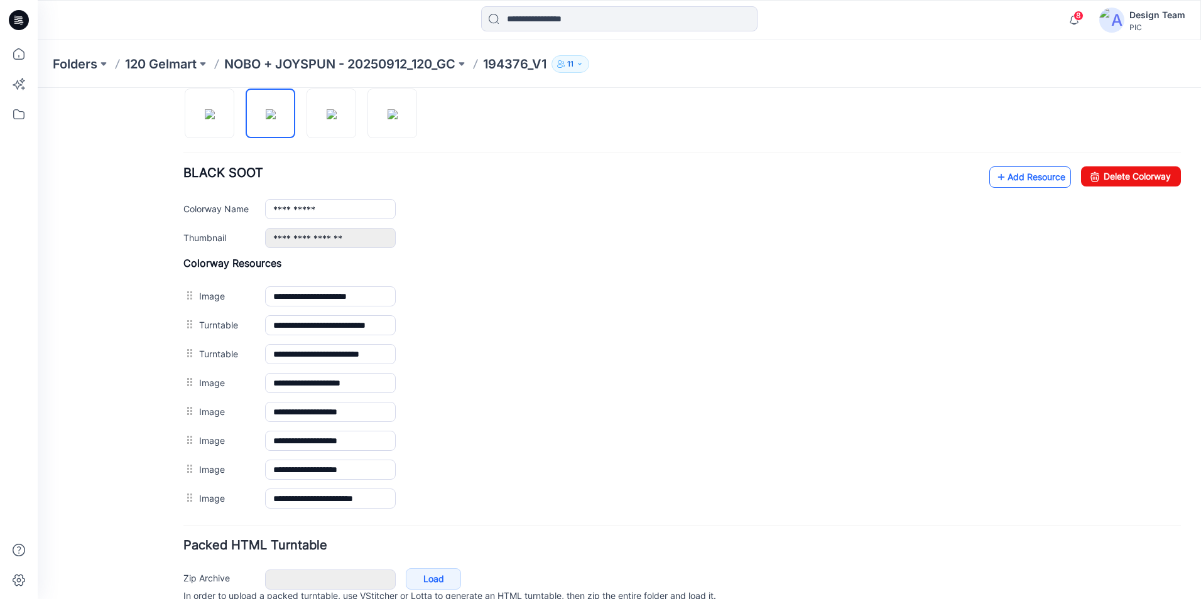
click at [1037, 180] on link "Add Resource" at bounding box center [1030, 176] width 82 height 21
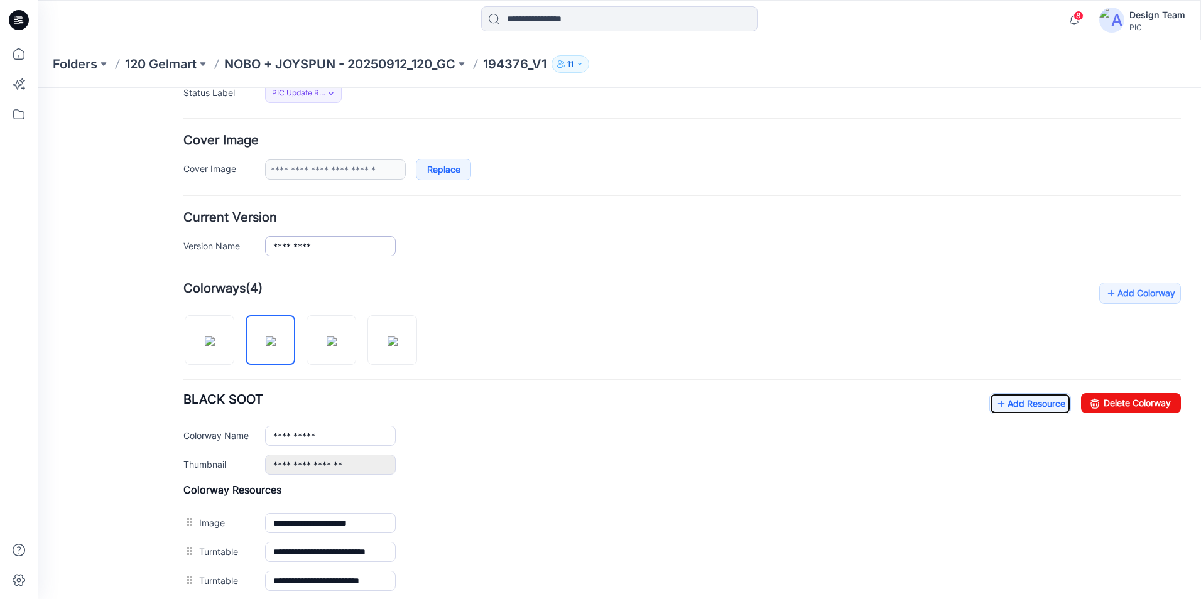
scroll to position [197, 0]
click at [330, 345] on img at bounding box center [332, 342] width 10 height 10
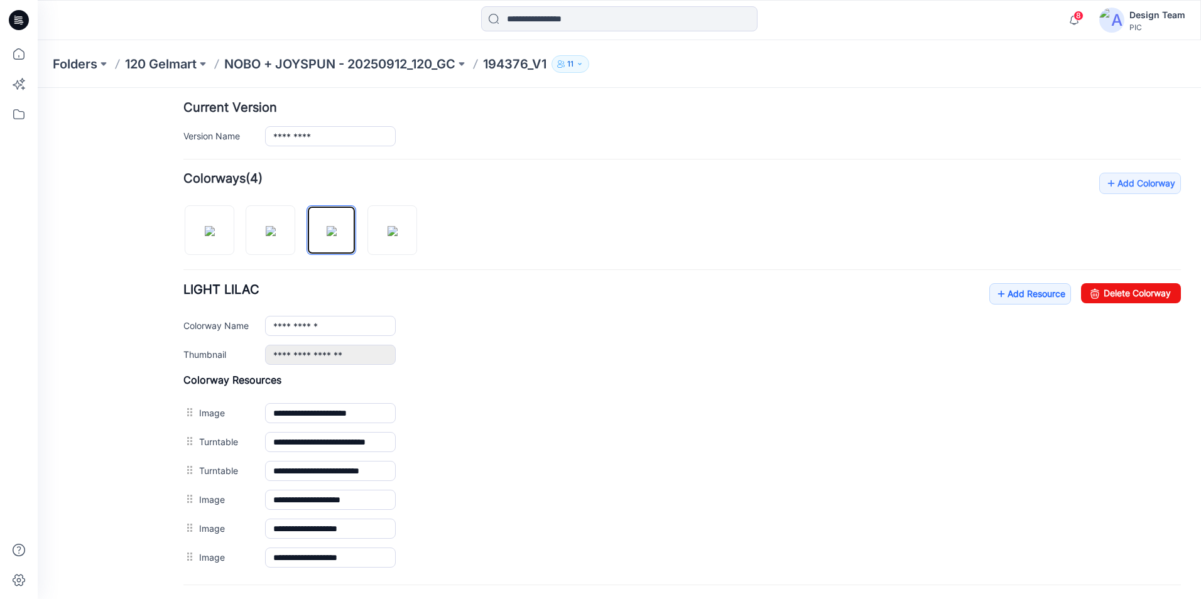
scroll to position [323, 0]
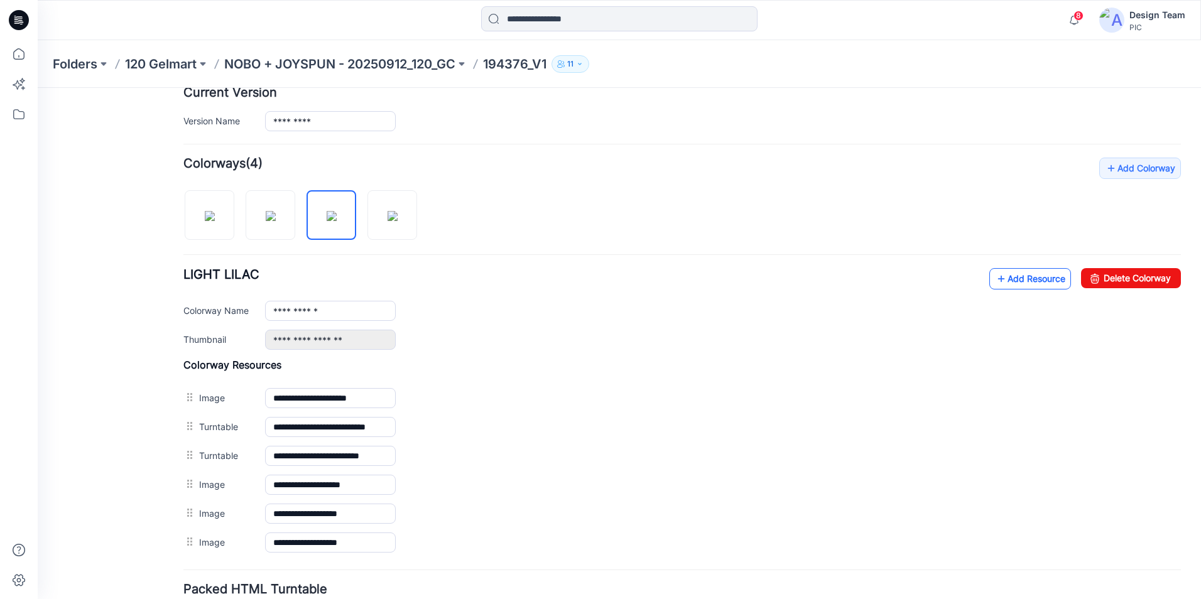
click at [1004, 278] on link "Add Resource" at bounding box center [1030, 278] width 82 height 21
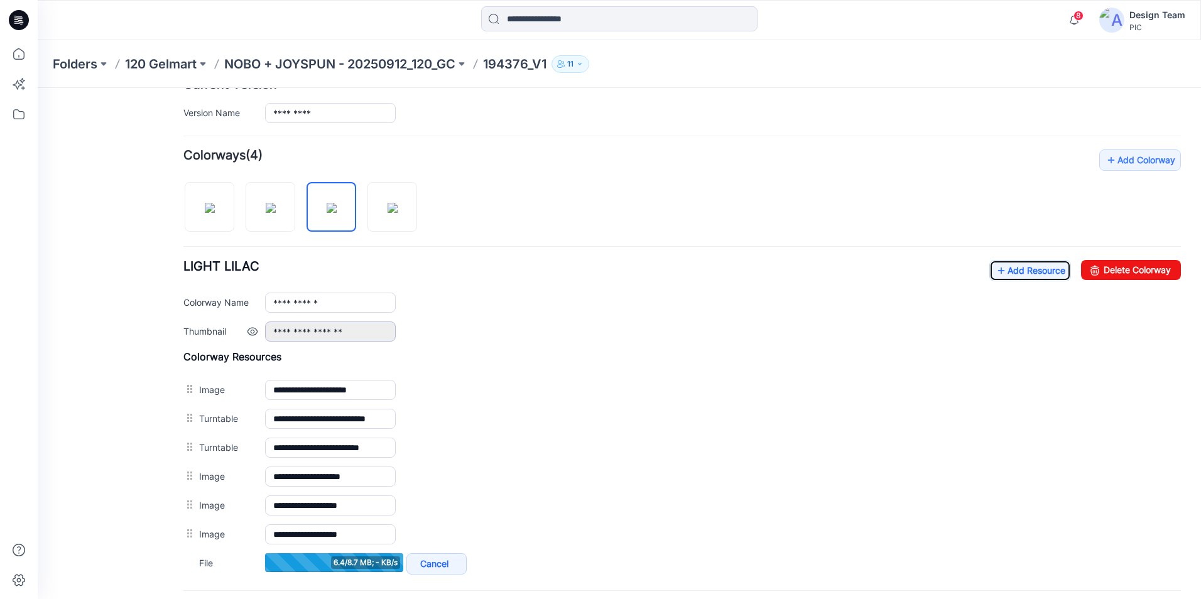
scroll to position [386, 0]
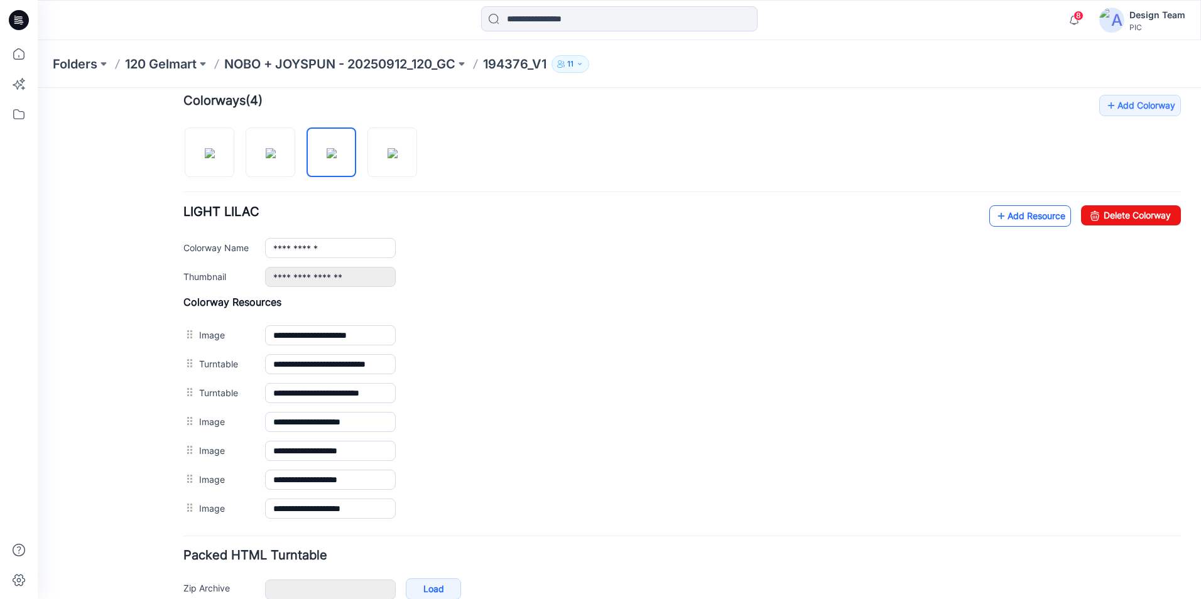
click at [1019, 219] on link "Add Resource" at bounding box center [1030, 215] width 82 height 21
click at [995, 220] on icon at bounding box center [1001, 216] width 13 height 20
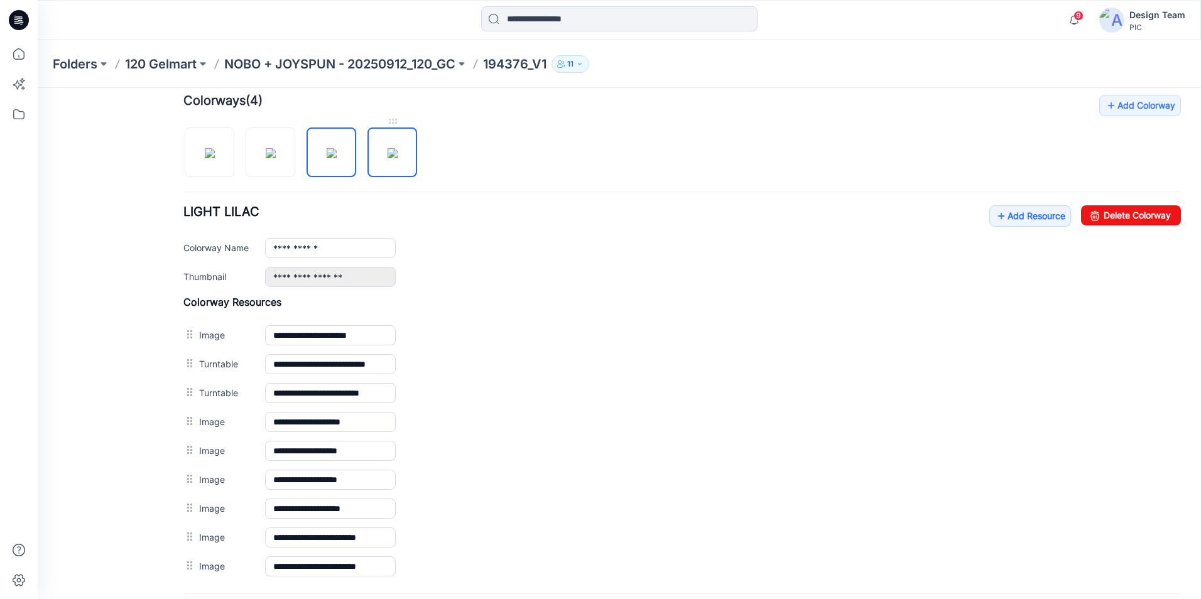
click at [398, 158] on img at bounding box center [393, 153] width 10 height 10
type input "**********"
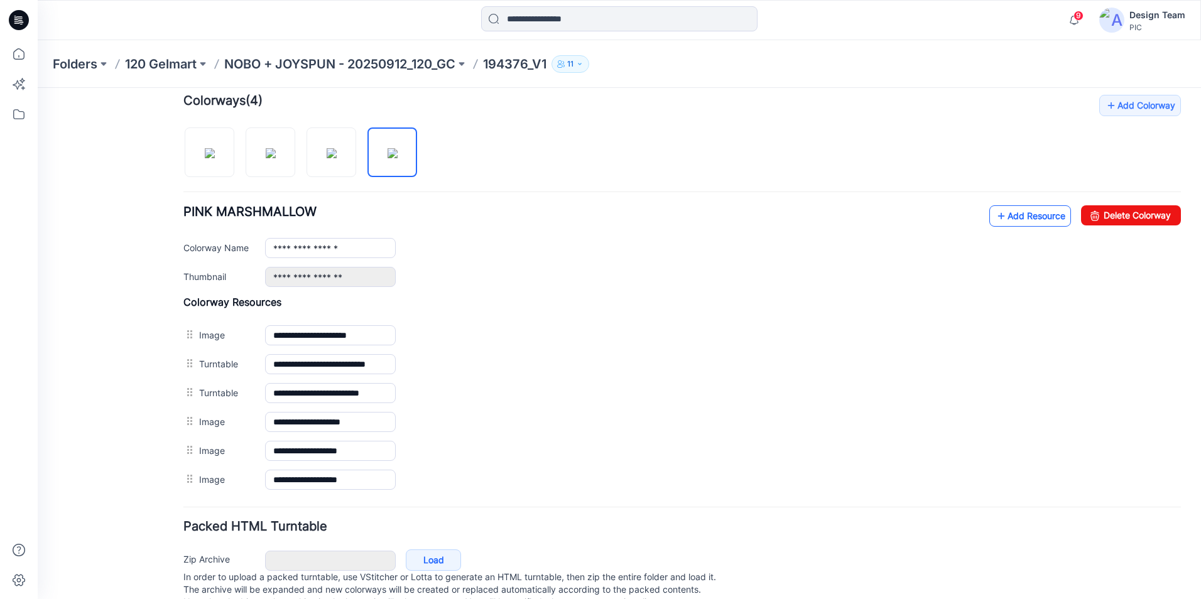
click at [1002, 214] on link "Add Resource" at bounding box center [1030, 215] width 82 height 21
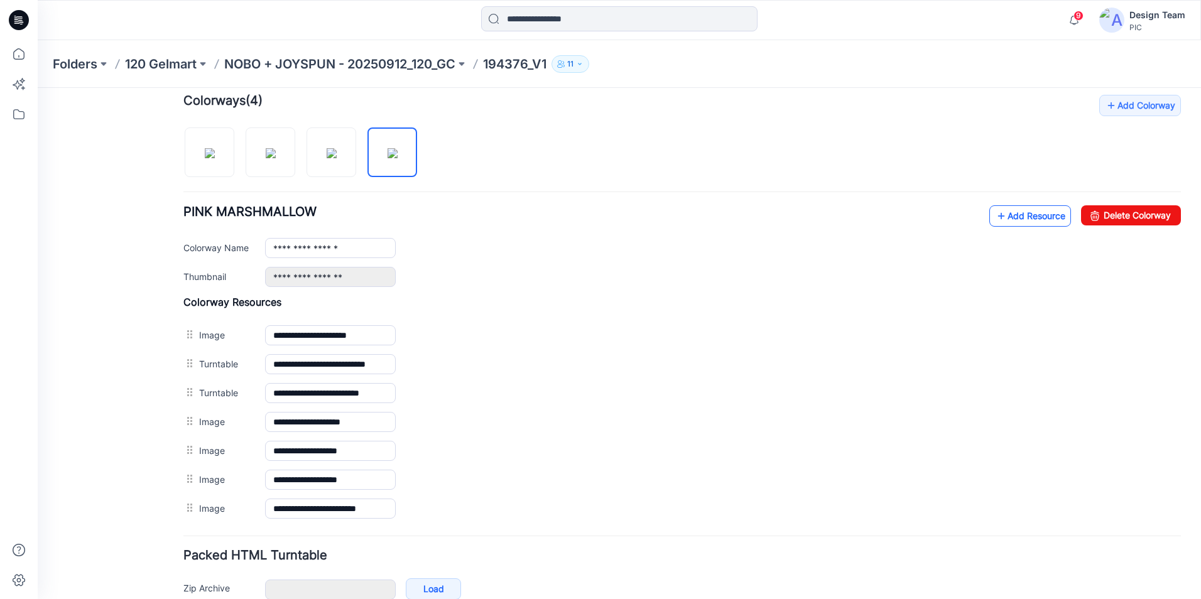
click at [1014, 215] on link "Add Resource" at bounding box center [1030, 215] width 82 height 21
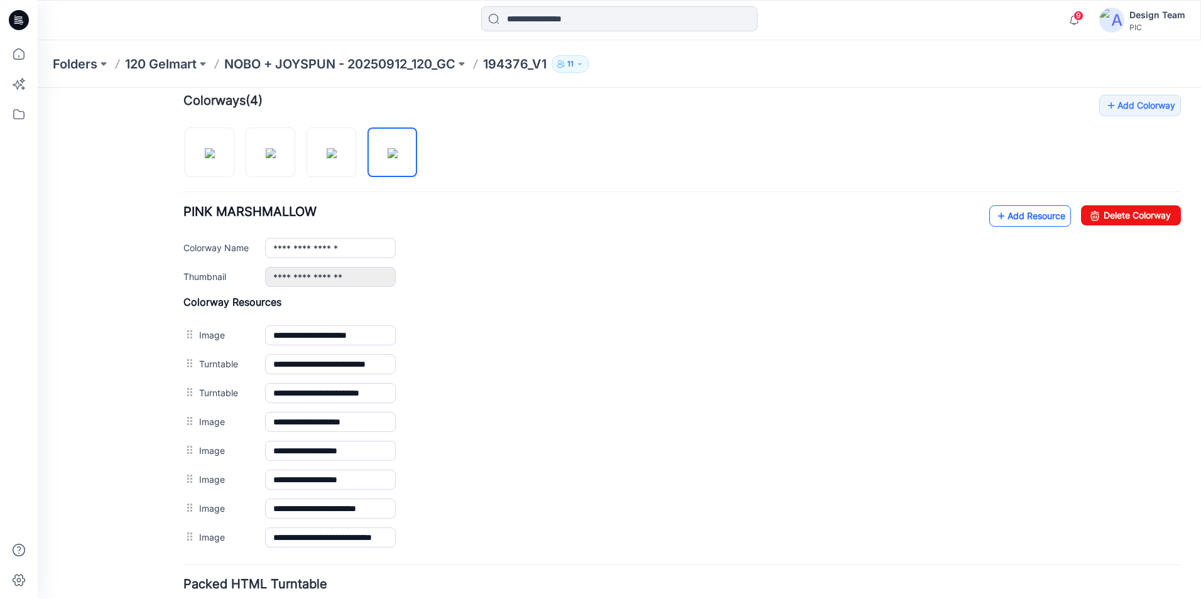
click at [1013, 222] on link "Add Resource" at bounding box center [1030, 215] width 82 height 21
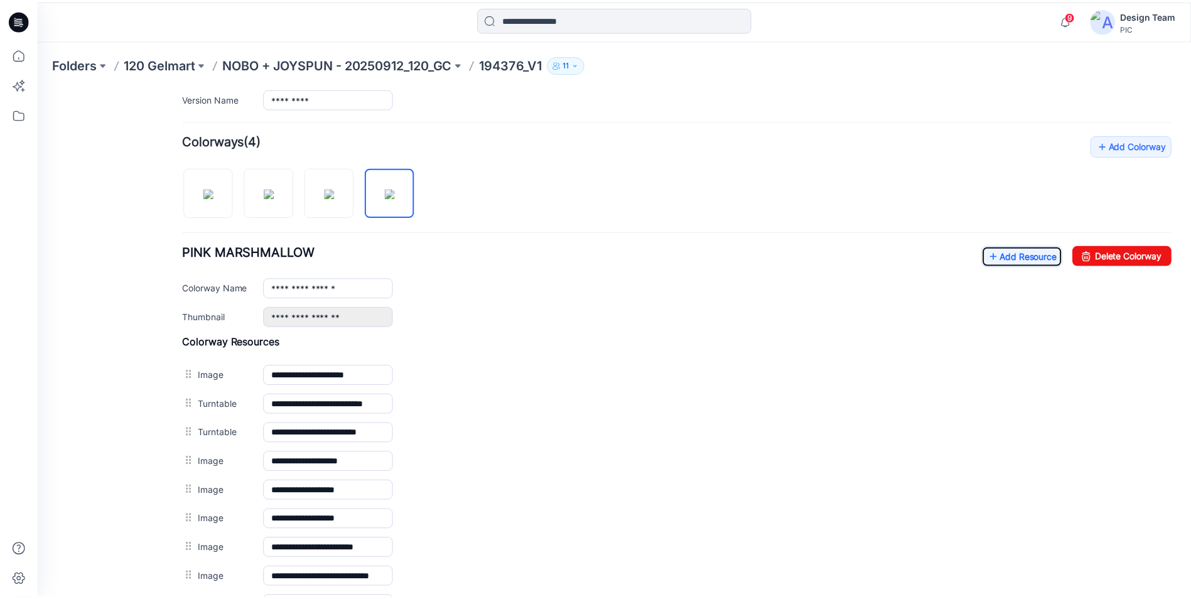
scroll to position [323, 0]
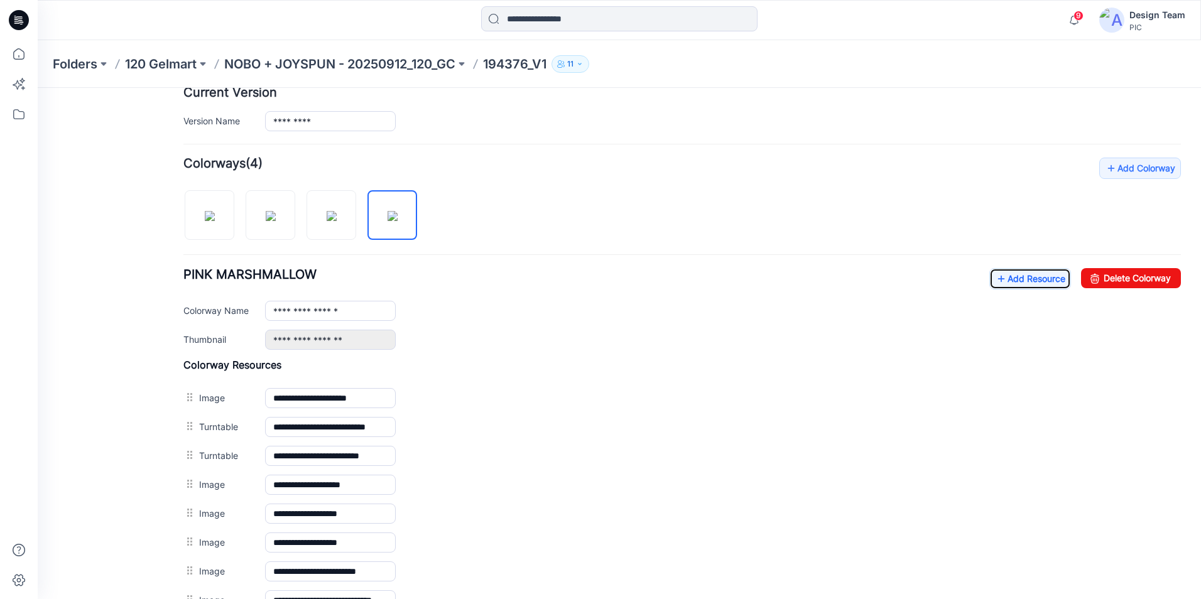
click at [13, 20] on icon at bounding box center [19, 20] width 20 height 20
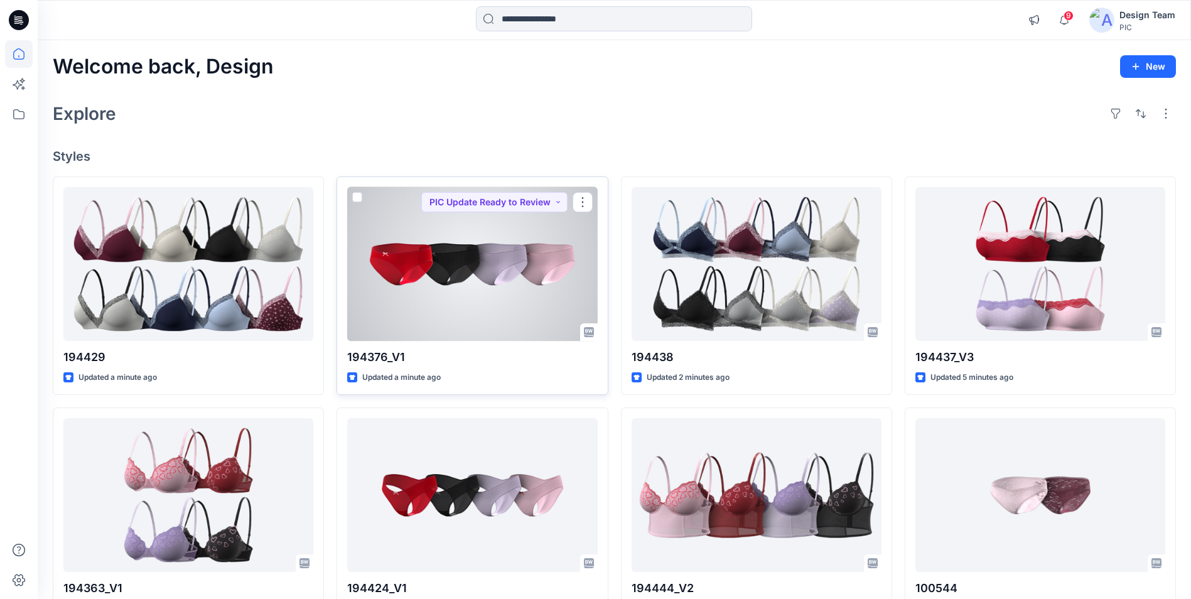
click at [475, 276] on div at bounding box center [472, 264] width 250 height 154
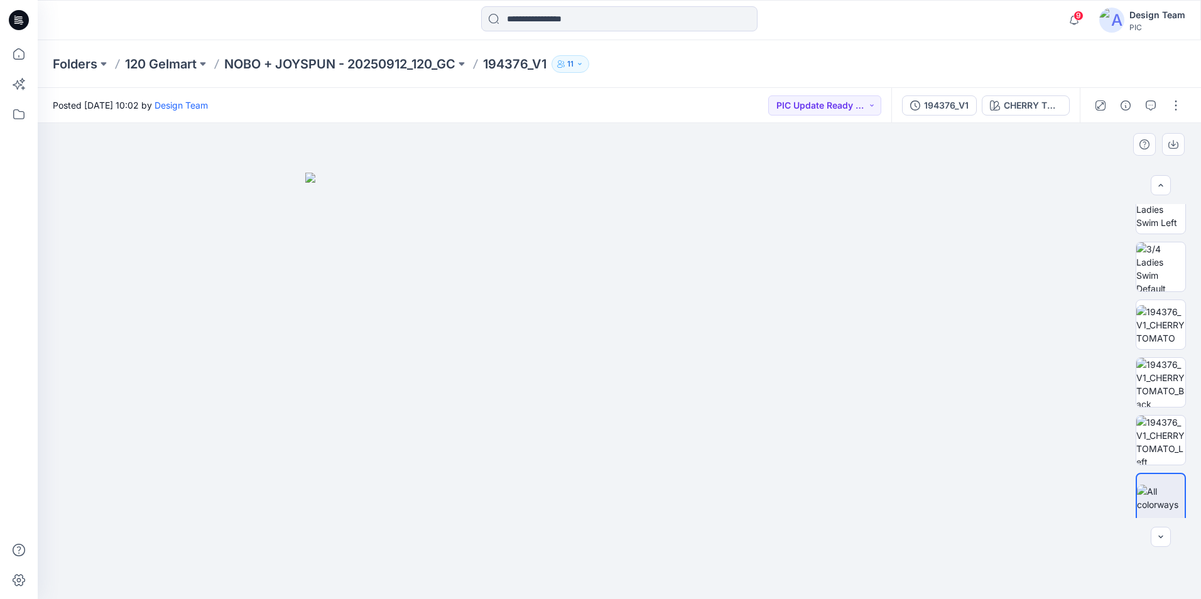
scroll to position [256, 0]
click at [17, 20] on icon at bounding box center [19, 20] width 20 height 20
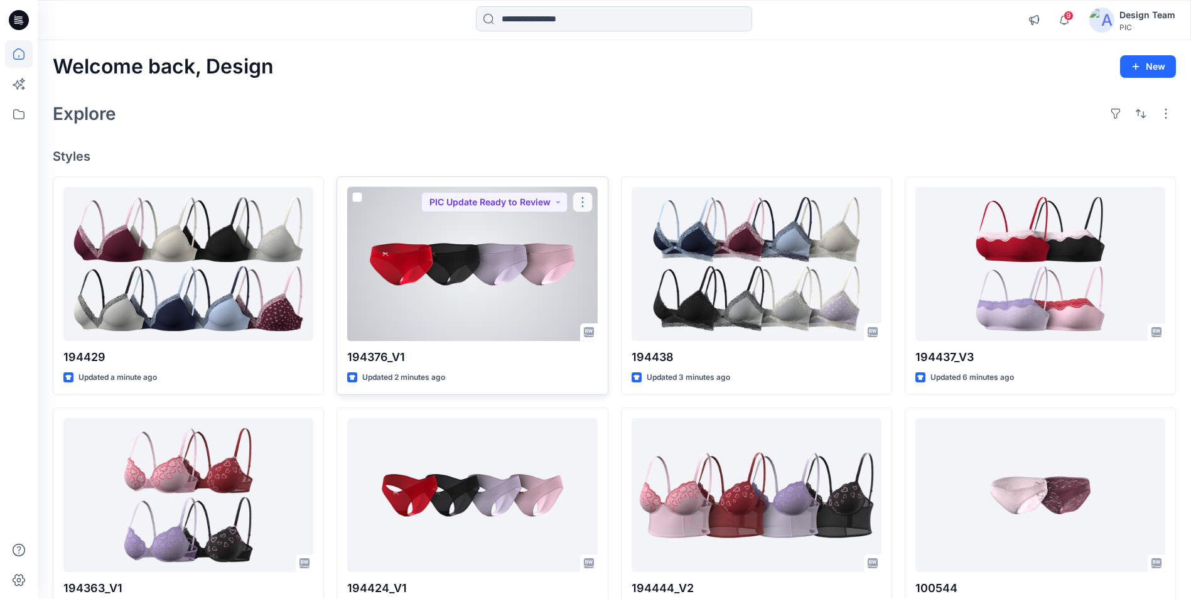
click at [579, 208] on button "button" at bounding box center [583, 202] width 20 height 20
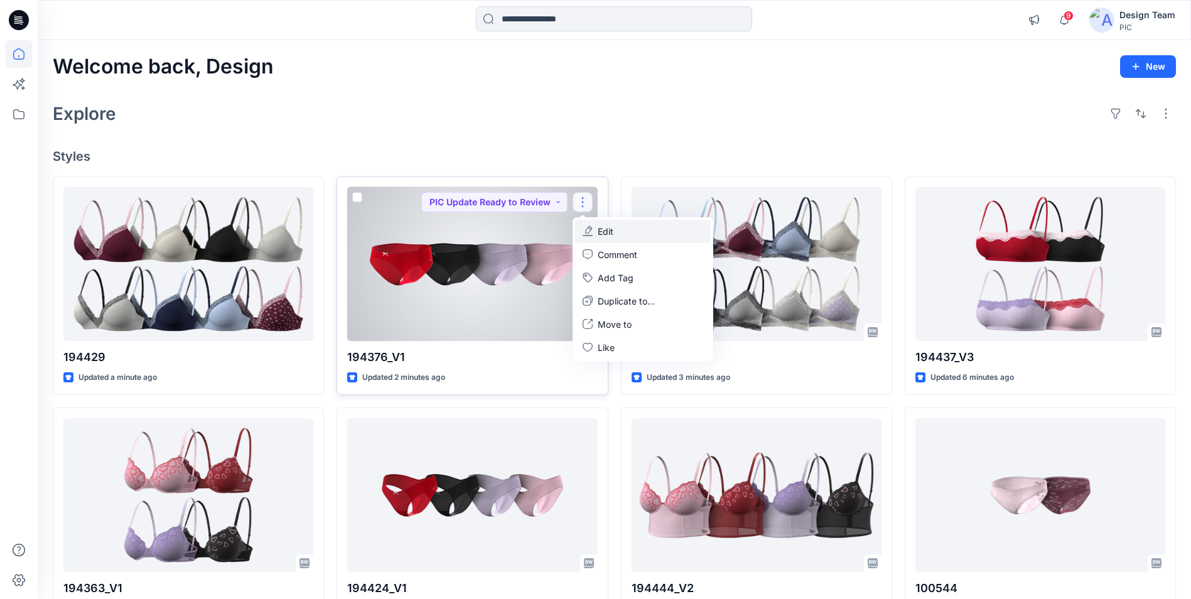
click at [614, 235] on button "Edit" at bounding box center [643, 231] width 136 height 23
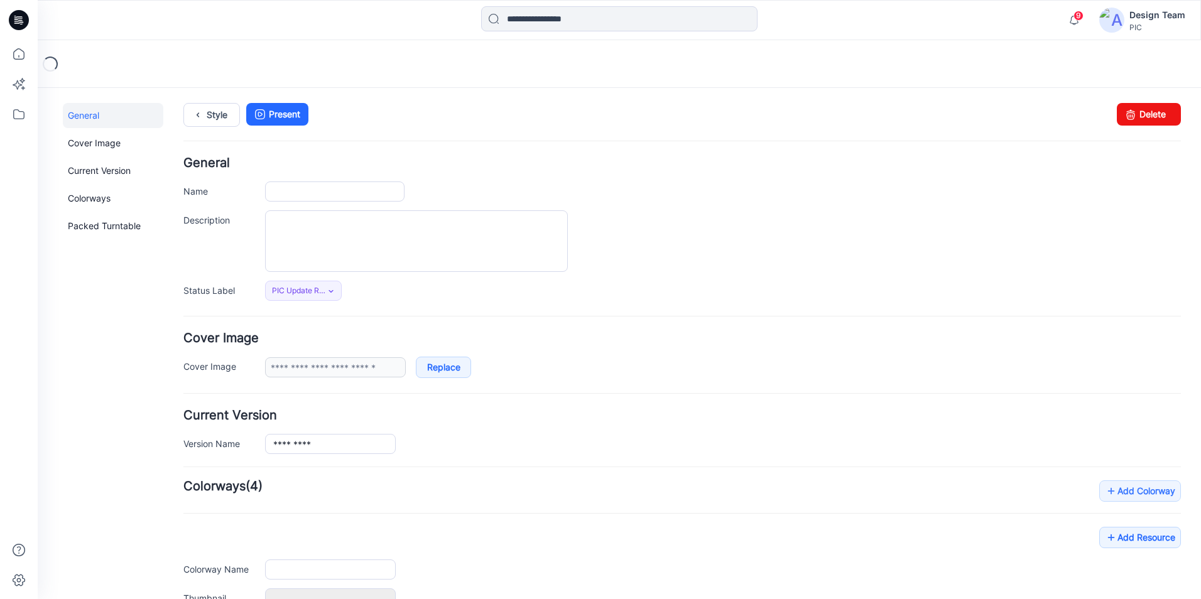
type input "*********"
type input "**********"
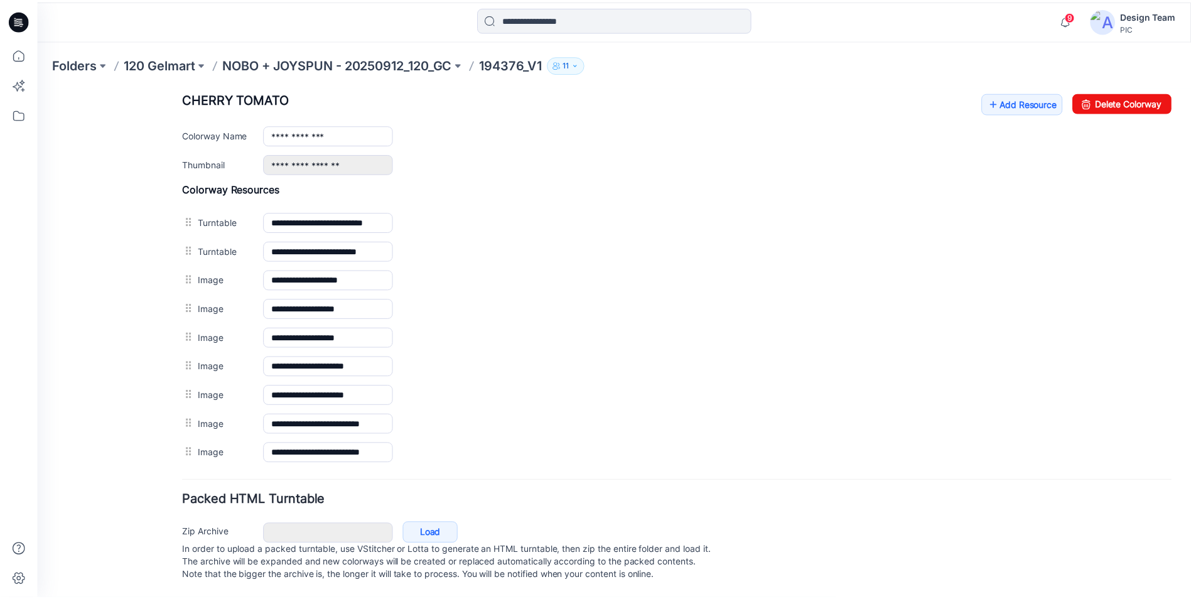
scroll to position [502, 0]
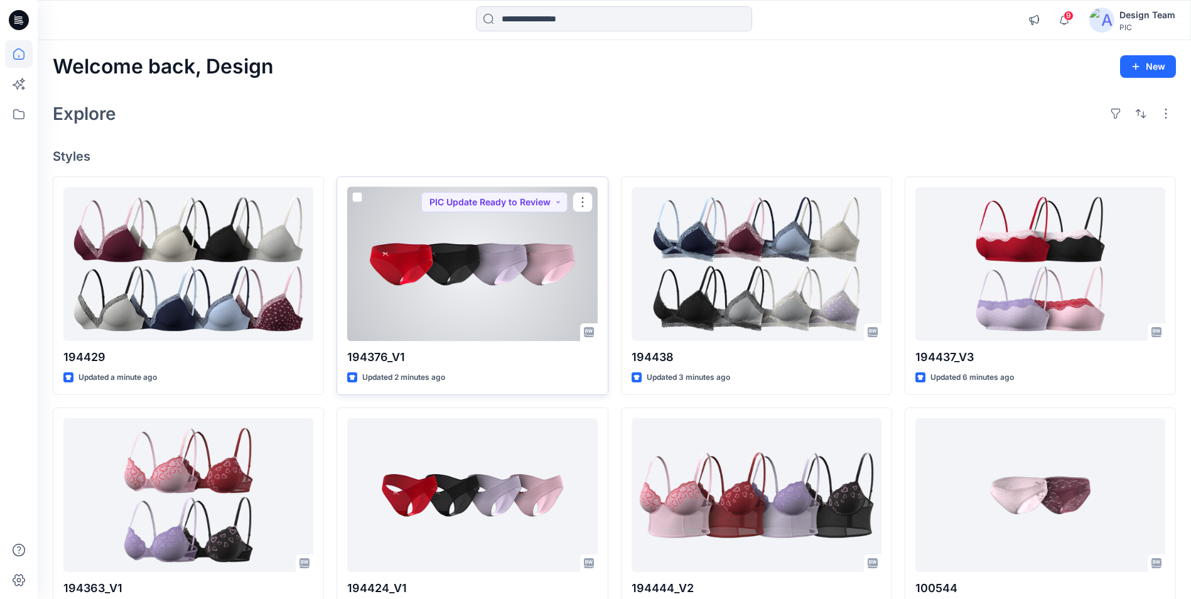
click at [529, 249] on div at bounding box center [472, 264] width 250 height 154
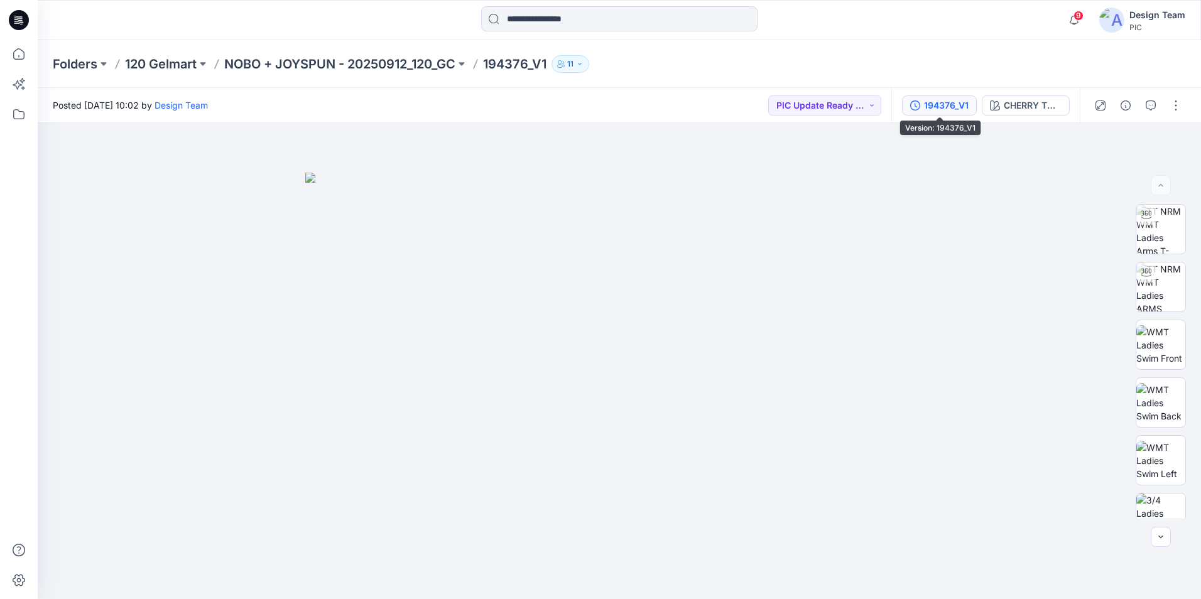
click at [953, 102] on div "194376_V1" at bounding box center [946, 106] width 45 height 14
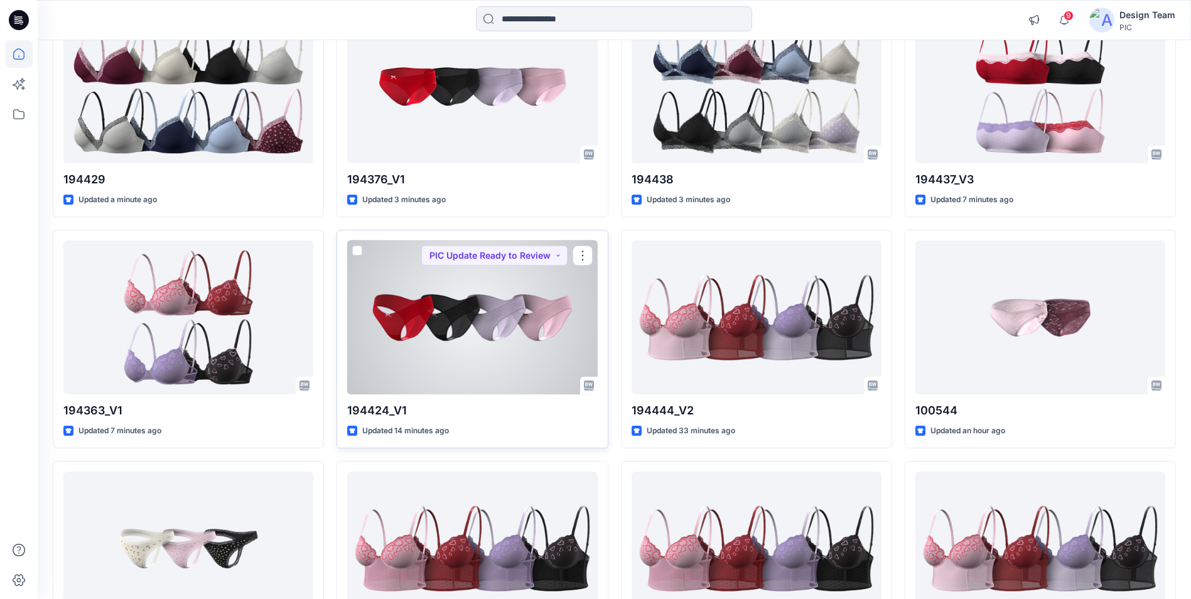
scroll to position [188, 0]
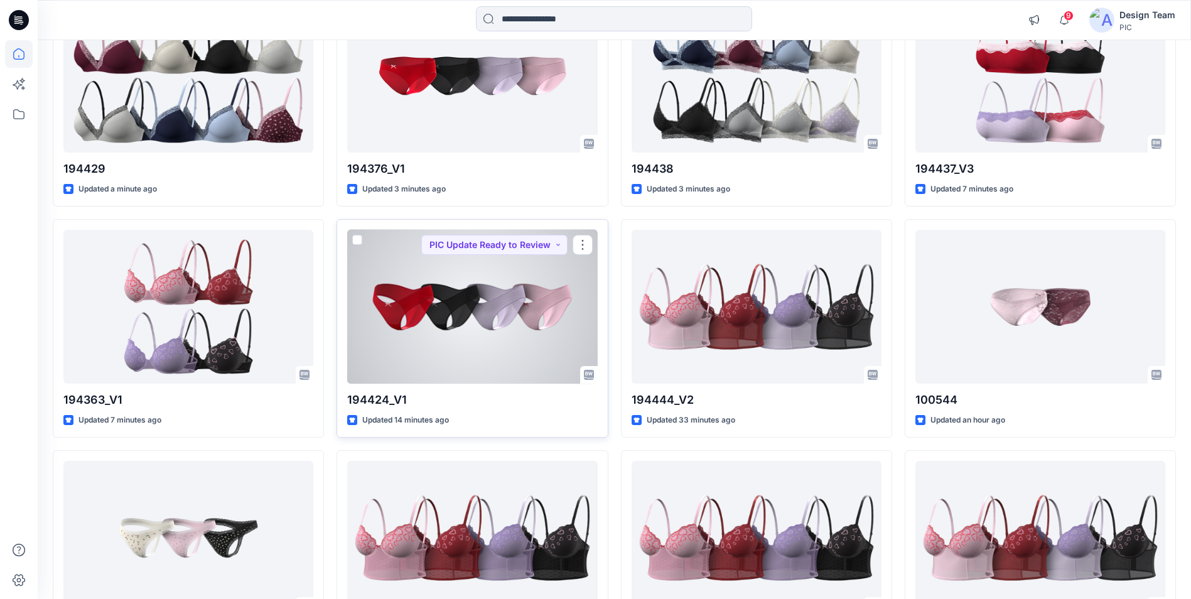
click at [499, 332] on div at bounding box center [472, 307] width 250 height 154
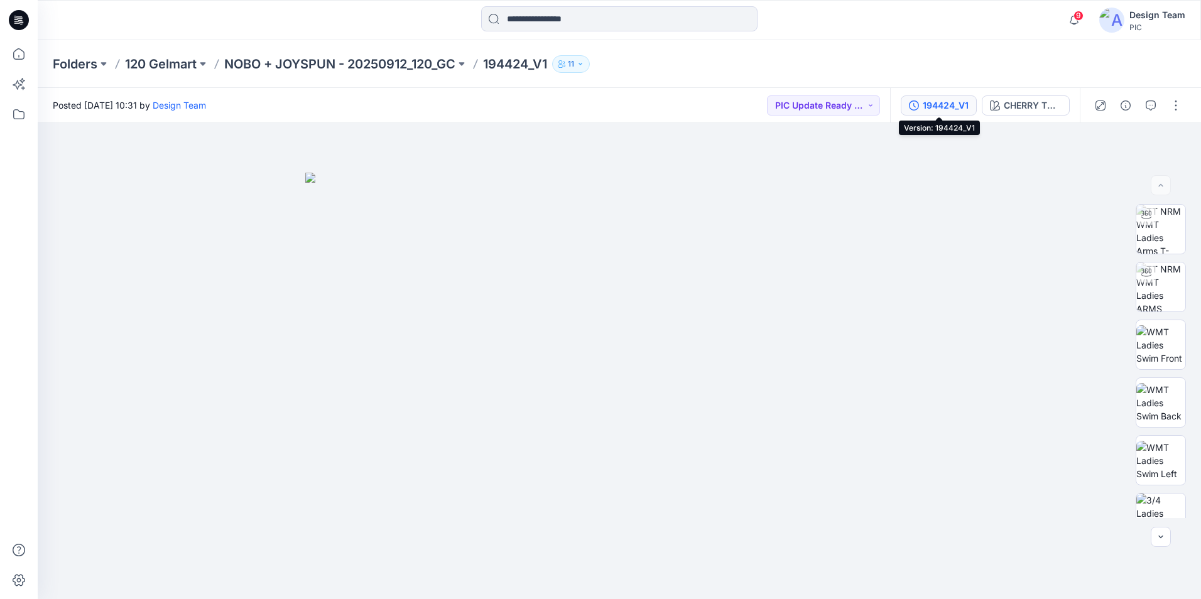
click at [950, 102] on div "194424_V1" at bounding box center [946, 106] width 46 height 14
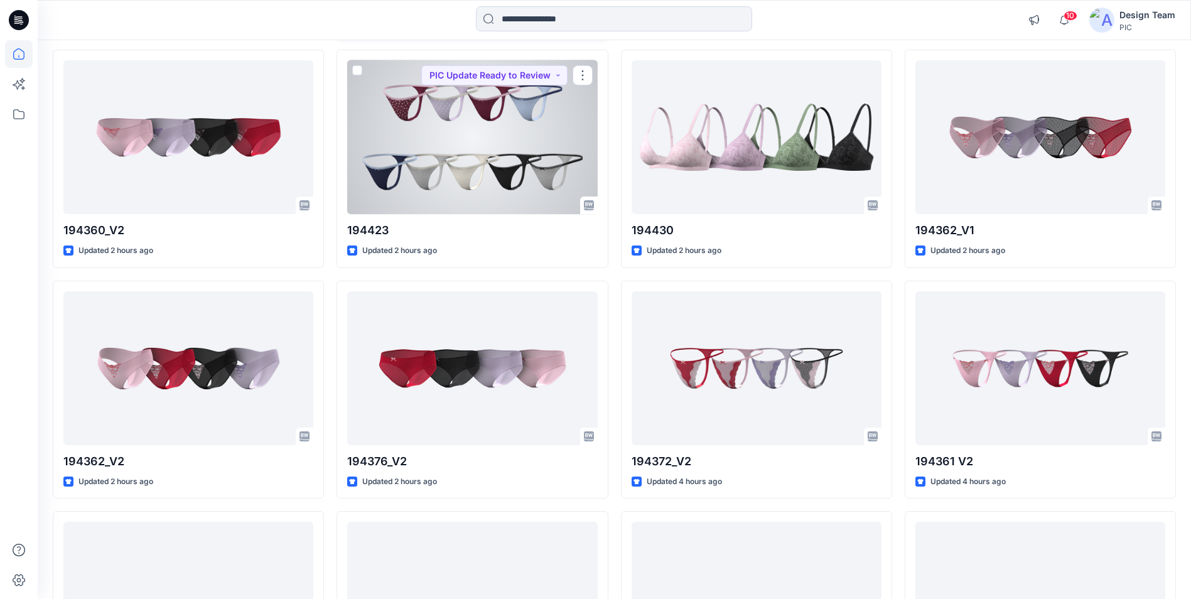
scroll to position [821, 0]
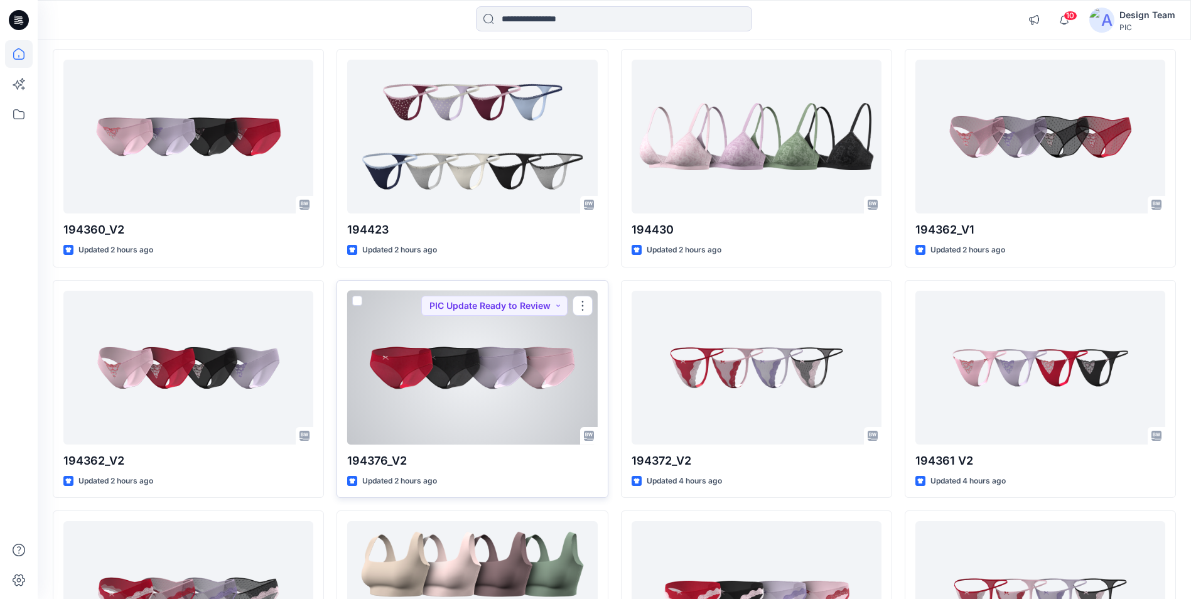
click at [494, 384] on div at bounding box center [472, 368] width 250 height 154
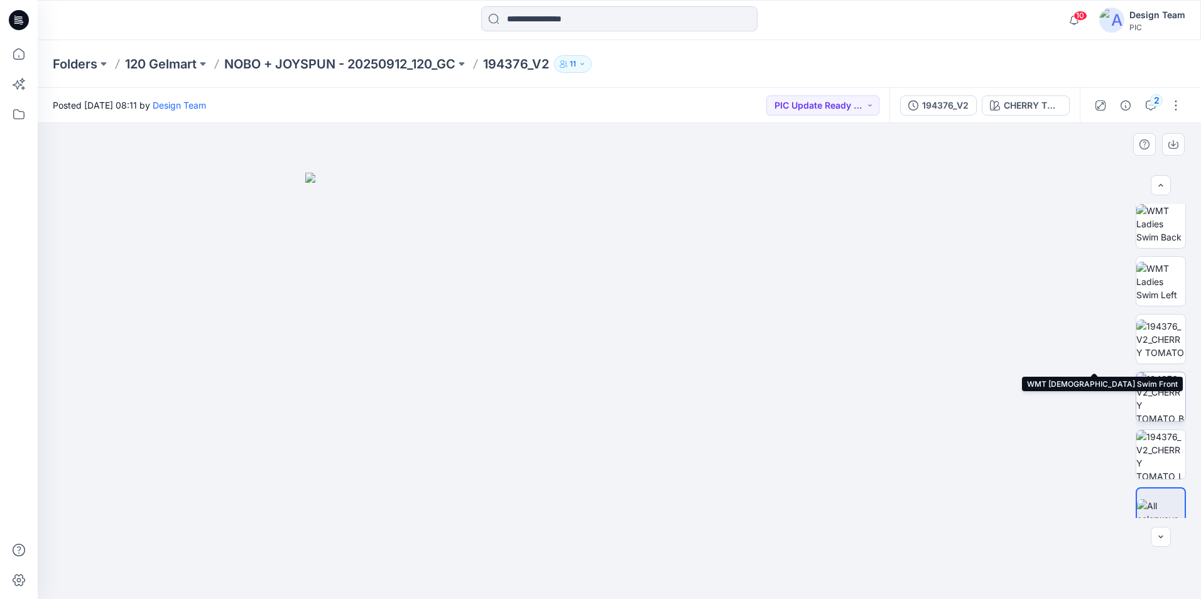
scroll to position [256, 0]
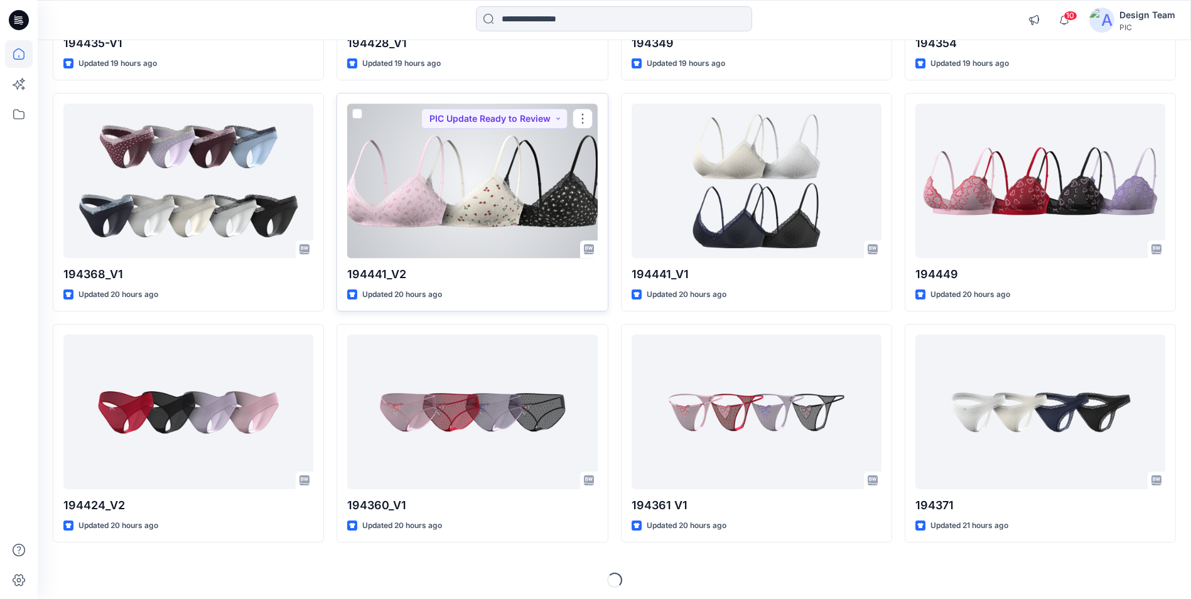
scroll to position [2395, 0]
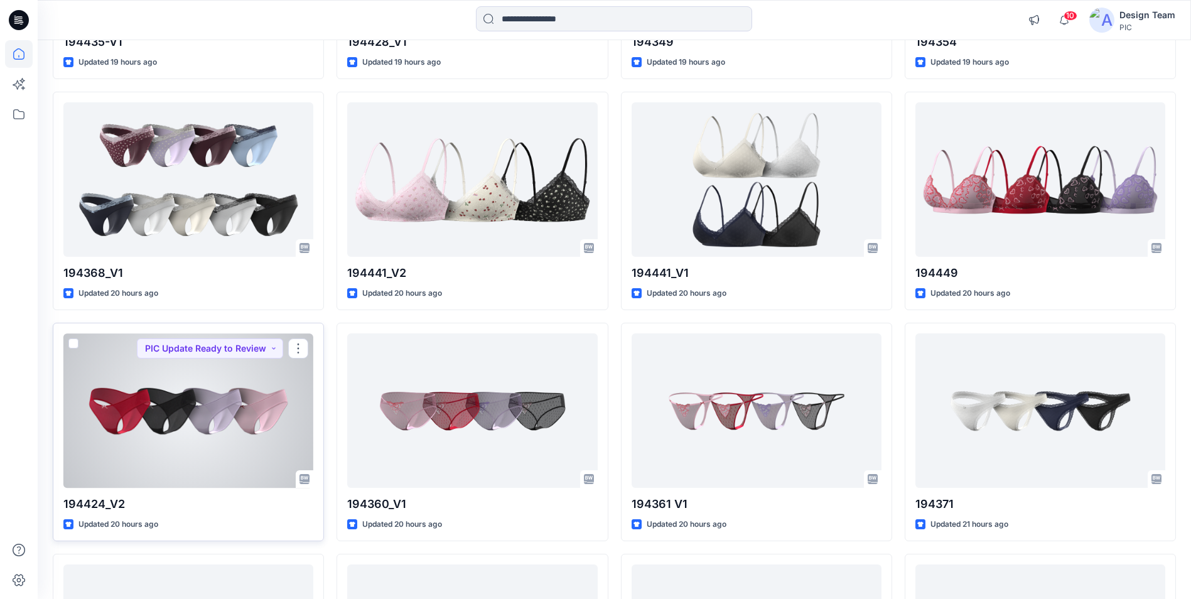
click at [246, 393] on div at bounding box center [188, 410] width 250 height 154
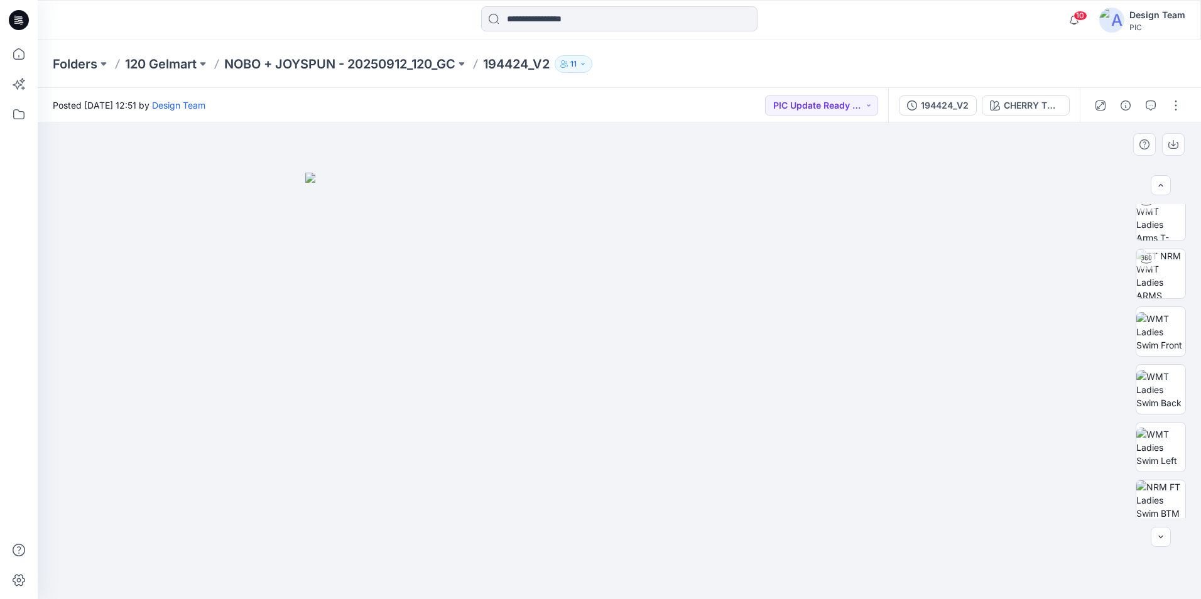
scroll to position [68, 0]
click at [933, 105] on div "194424_V2" at bounding box center [945, 106] width 48 height 14
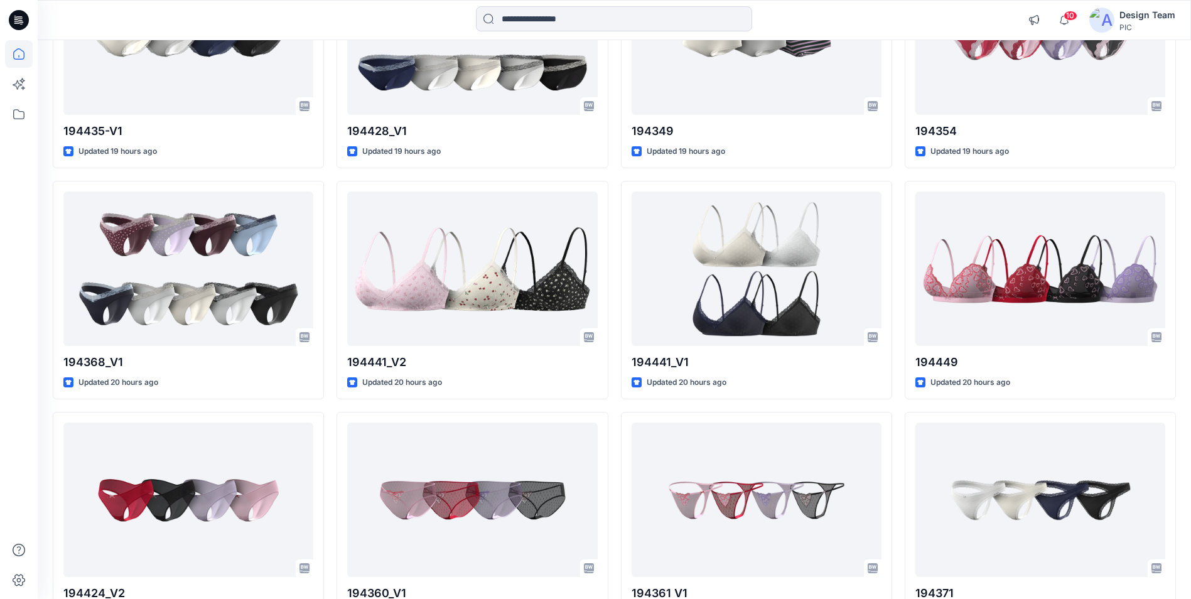
scroll to position [2019, 0]
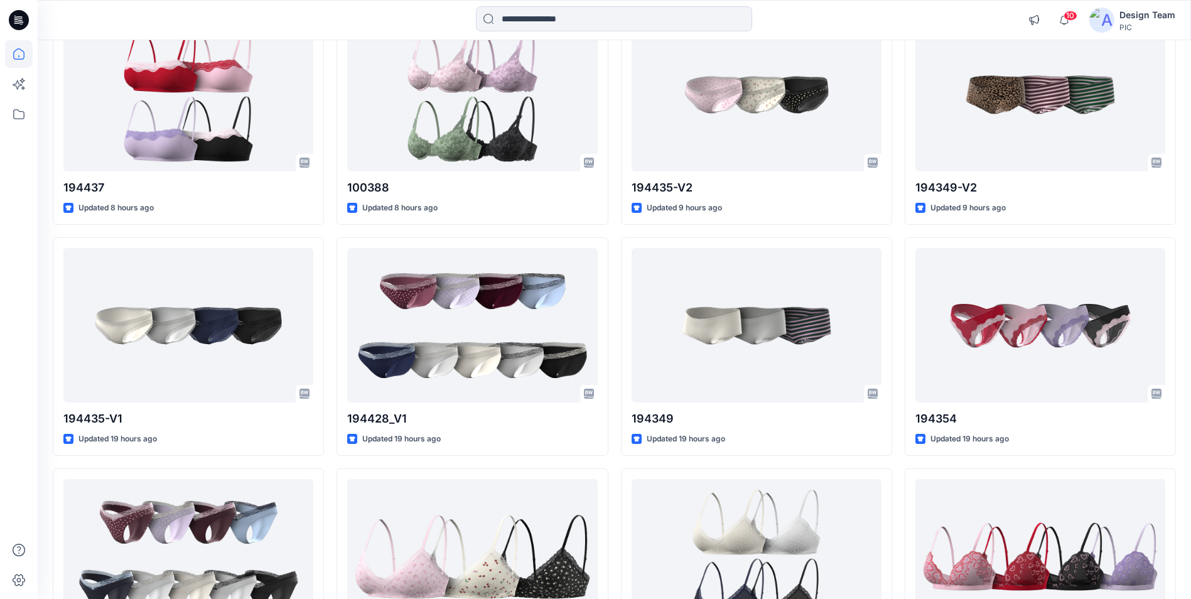
click at [19, 19] on icon at bounding box center [19, 20] width 20 height 20
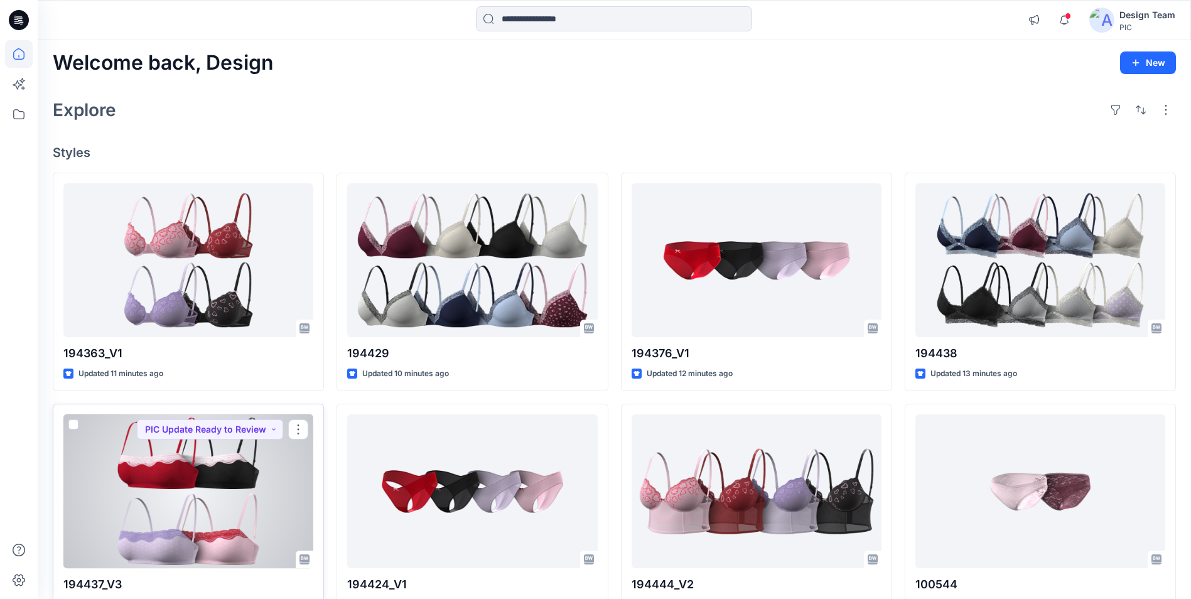
scroll to position [63, 0]
